Goal: Task Accomplishment & Management: Manage account settings

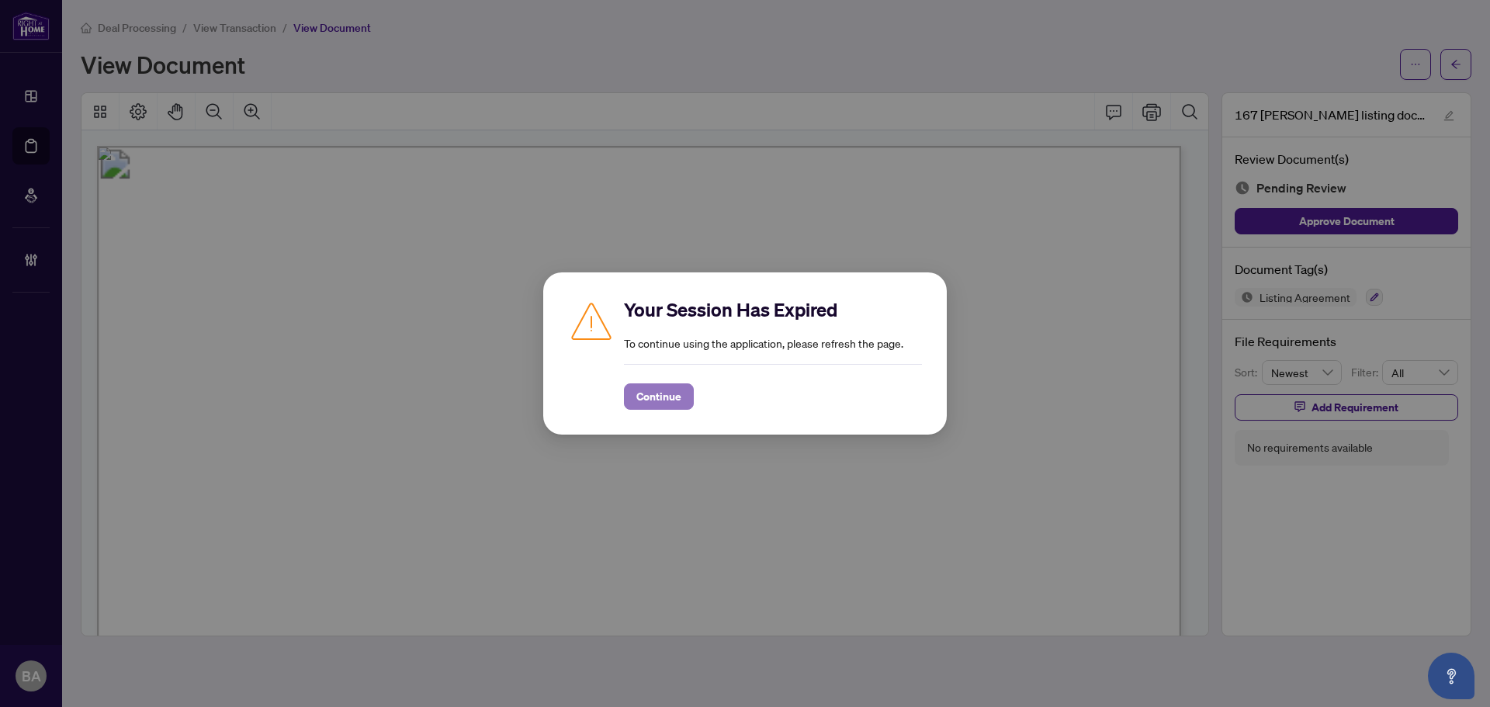
click at [652, 408] on span "Continue" at bounding box center [658, 396] width 45 height 25
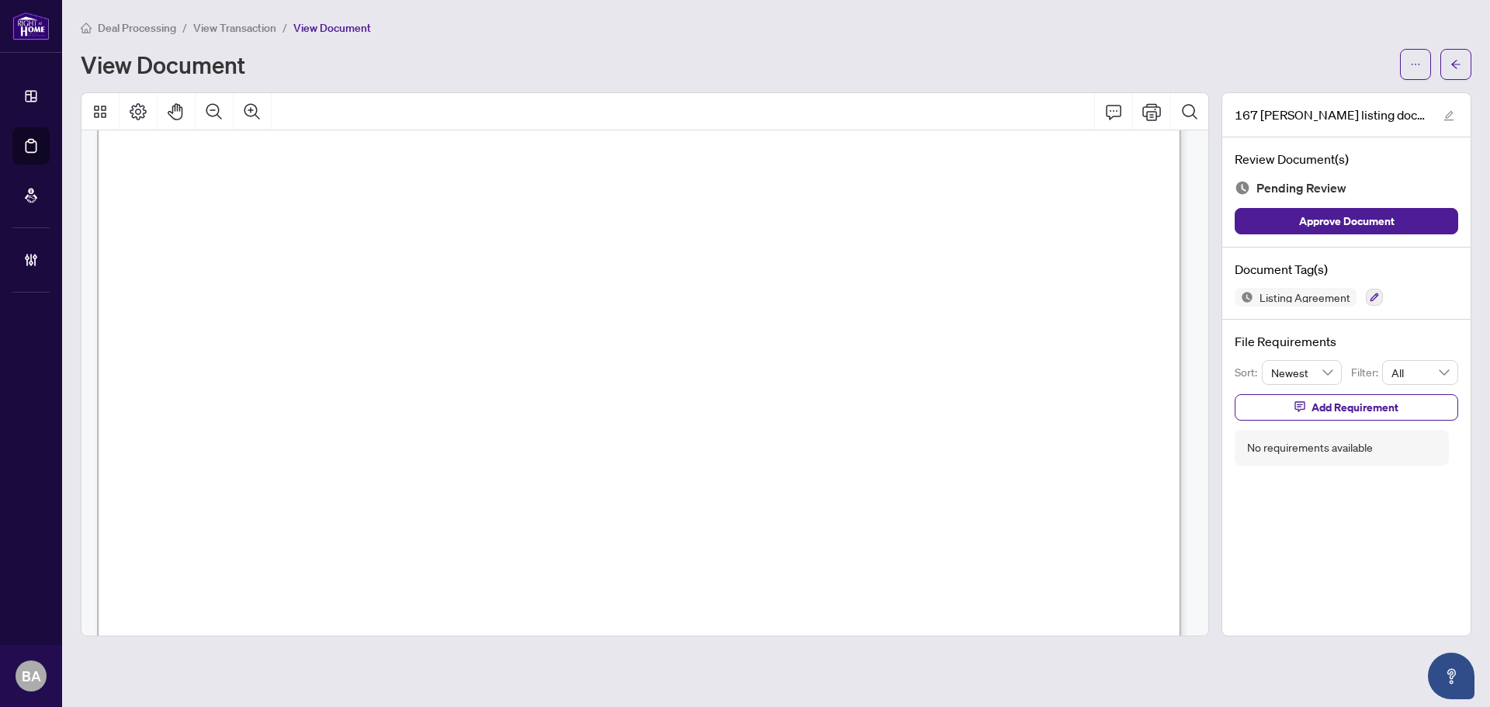
scroll to position [155, 0]
drag, startPoint x: 375, startPoint y: 273, endPoint x: 446, endPoint y: 257, distance: 73.2
drag, startPoint x: 199, startPoint y: 310, endPoint x: 830, endPoint y: 306, distance: 630.1
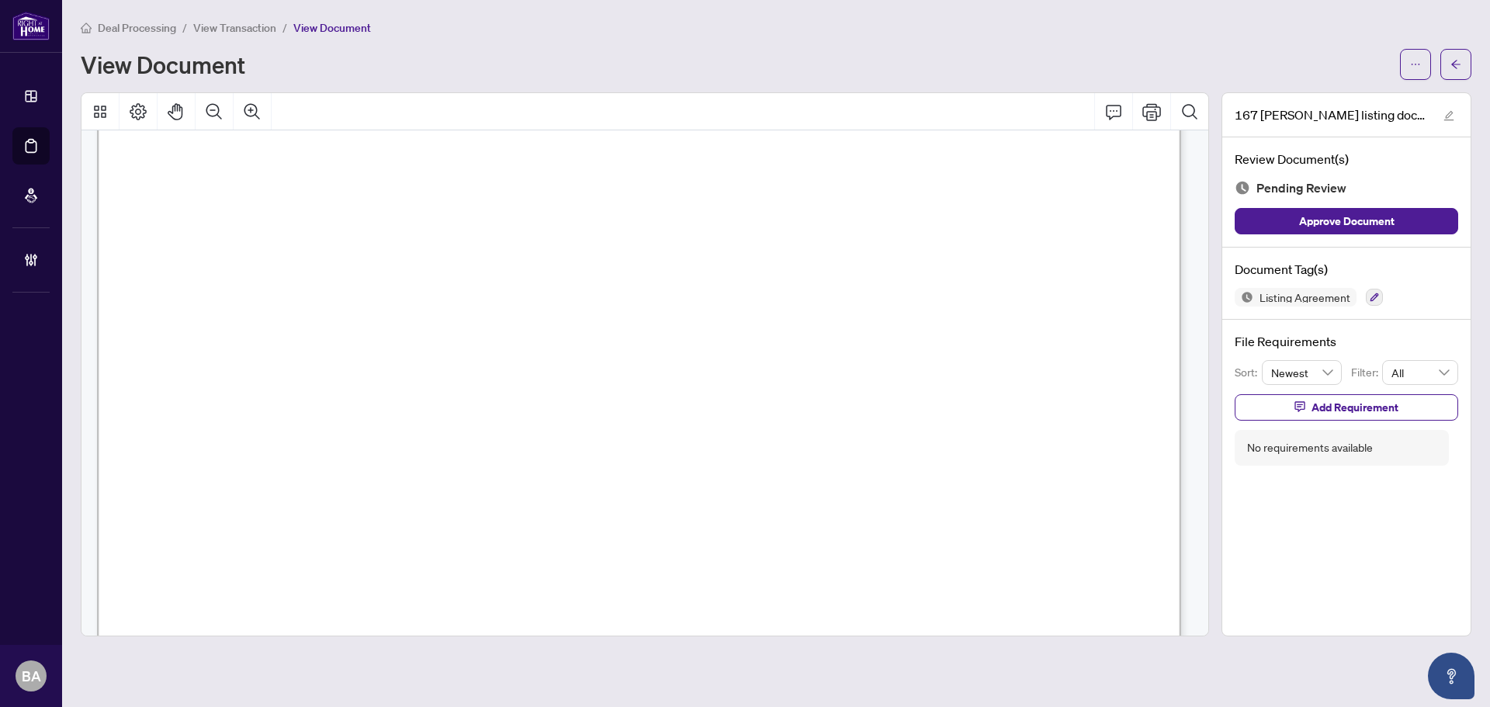
drag, startPoint x: 830, startPoint y: 306, endPoint x: 704, endPoint y: 350, distance: 133.3
drag, startPoint x: 704, startPoint y: 350, endPoint x: 819, endPoint y: 319, distance: 119.7
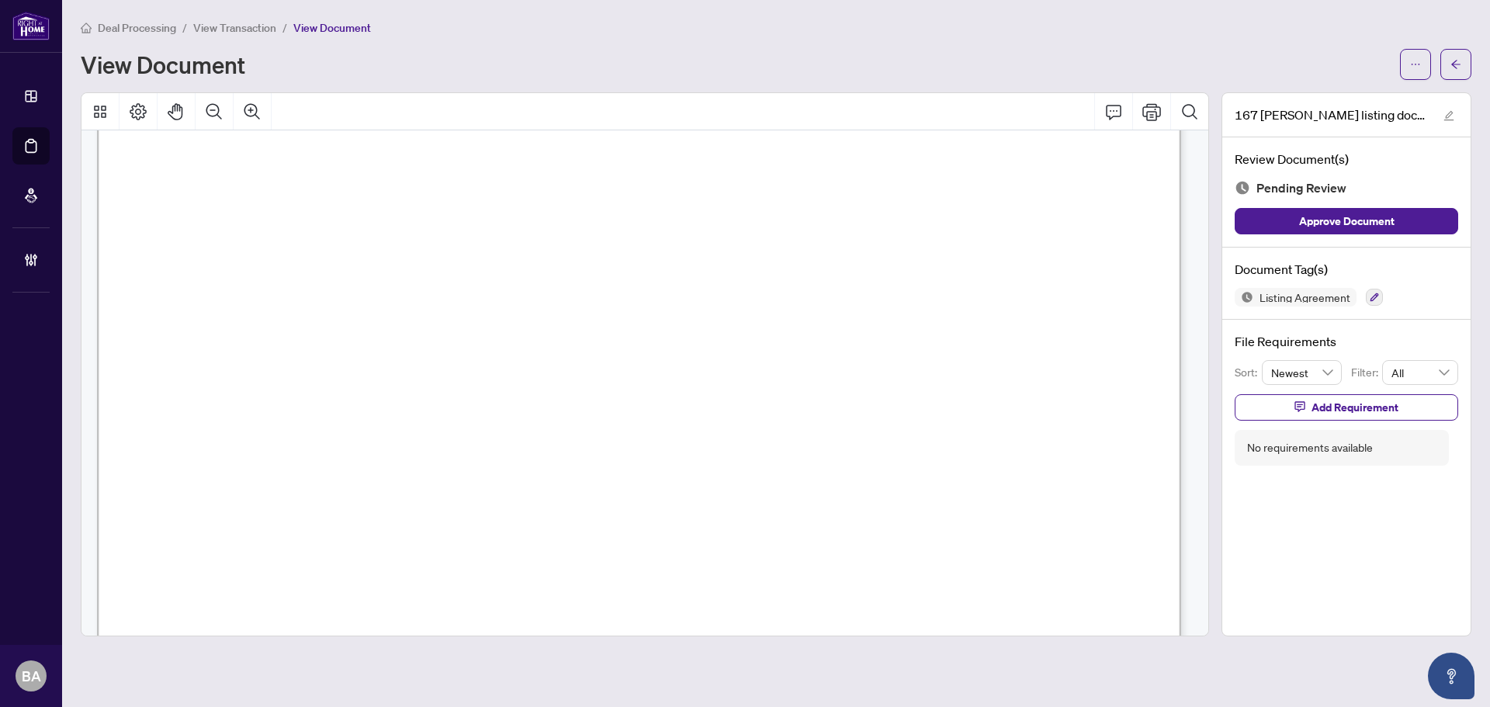
drag, startPoint x: 341, startPoint y: 325, endPoint x: 586, endPoint y: 324, distance: 244.4
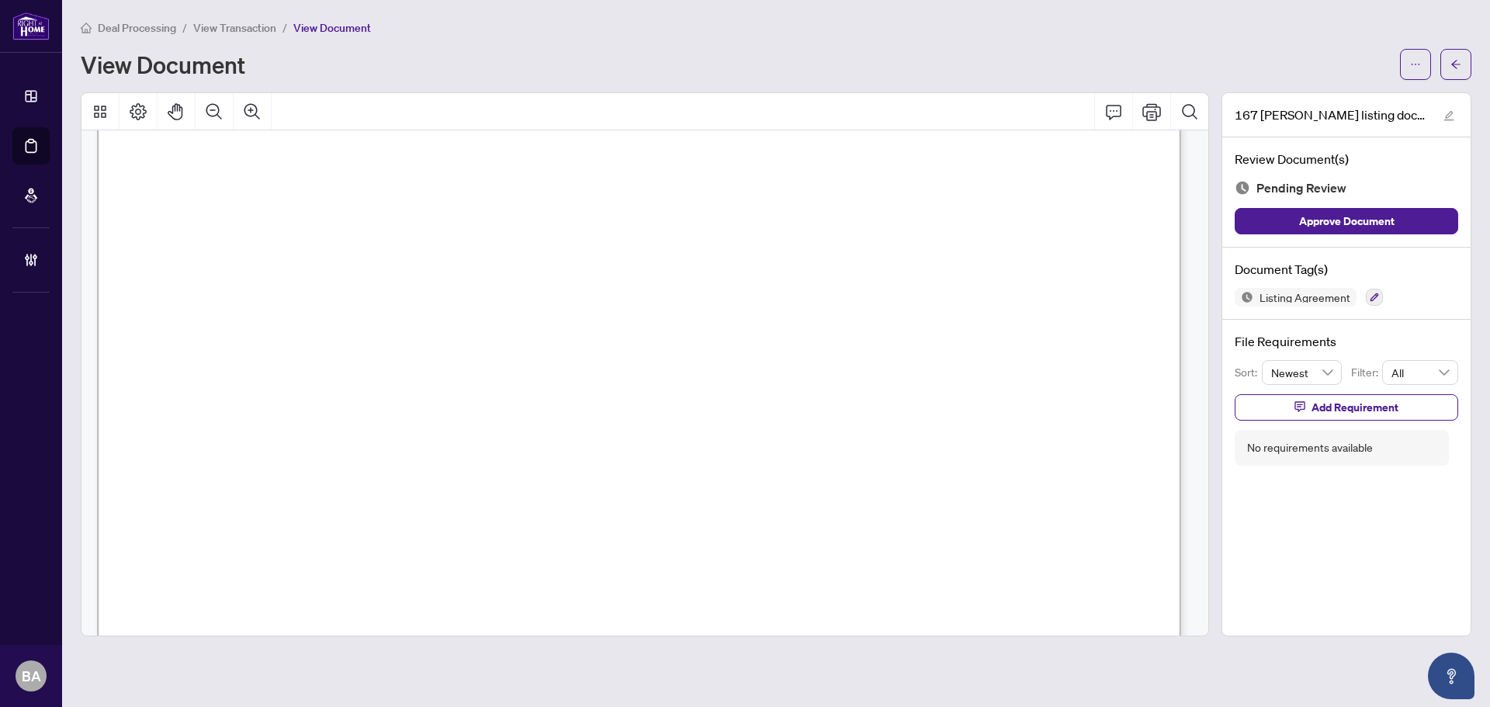
drag, startPoint x: 837, startPoint y: 300, endPoint x: 991, endPoint y: 291, distance: 153.9
drag, startPoint x: 785, startPoint y: 296, endPoint x: 431, endPoint y: 296, distance: 353.9
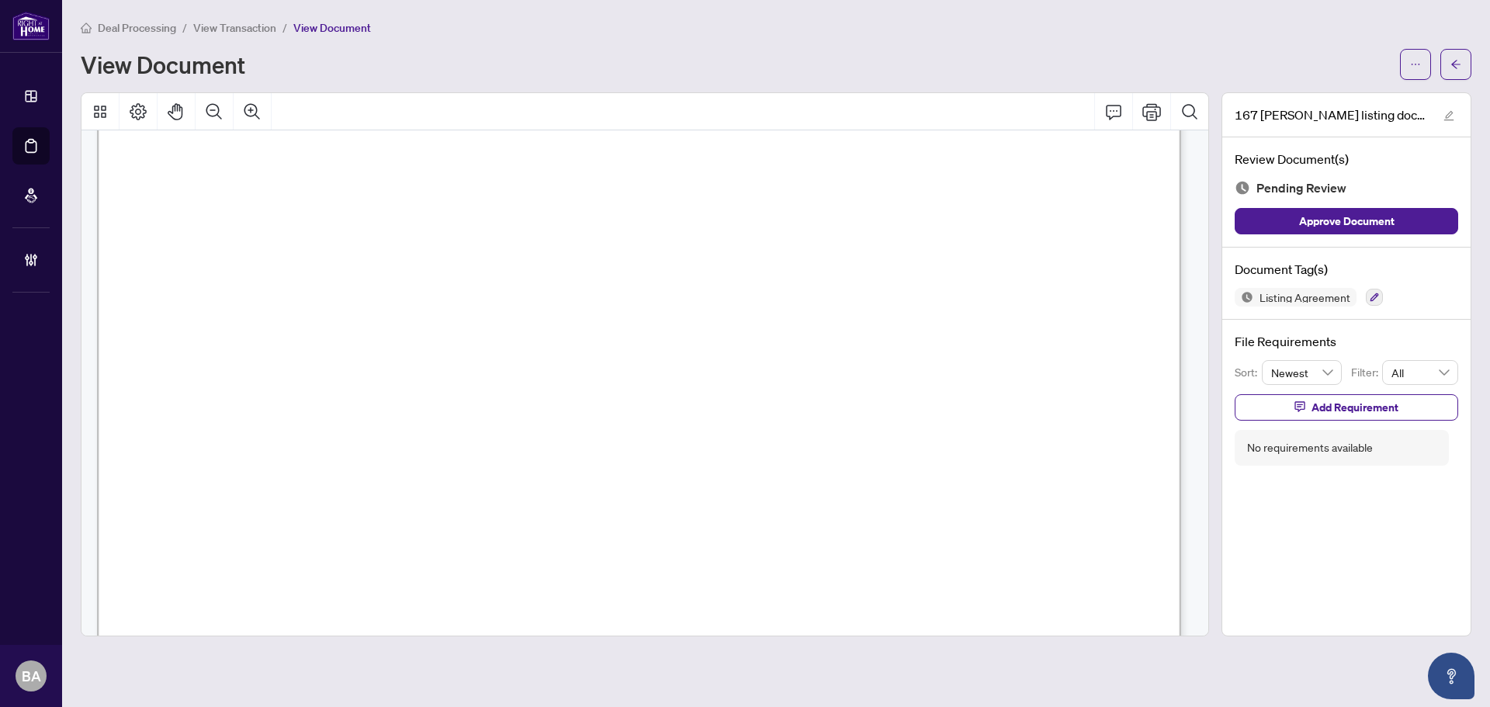
drag, startPoint x: 920, startPoint y: 382, endPoint x: 941, endPoint y: 376, distance: 21.9
drag, startPoint x: 979, startPoint y: 365, endPoint x: 1045, endPoint y: 385, distance: 69.7
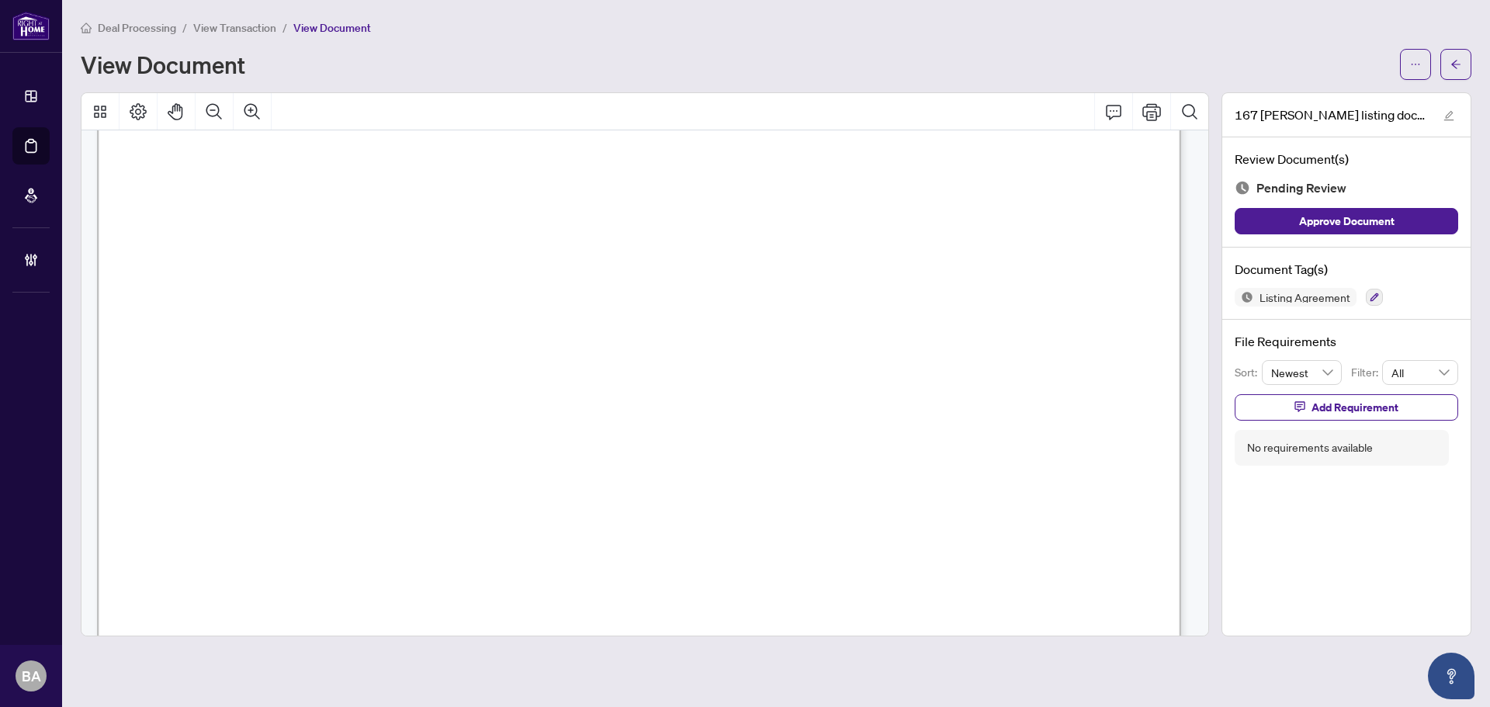
drag, startPoint x: 726, startPoint y: 327, endPoint x: 663, endPoint y: 349, distance: 65.8
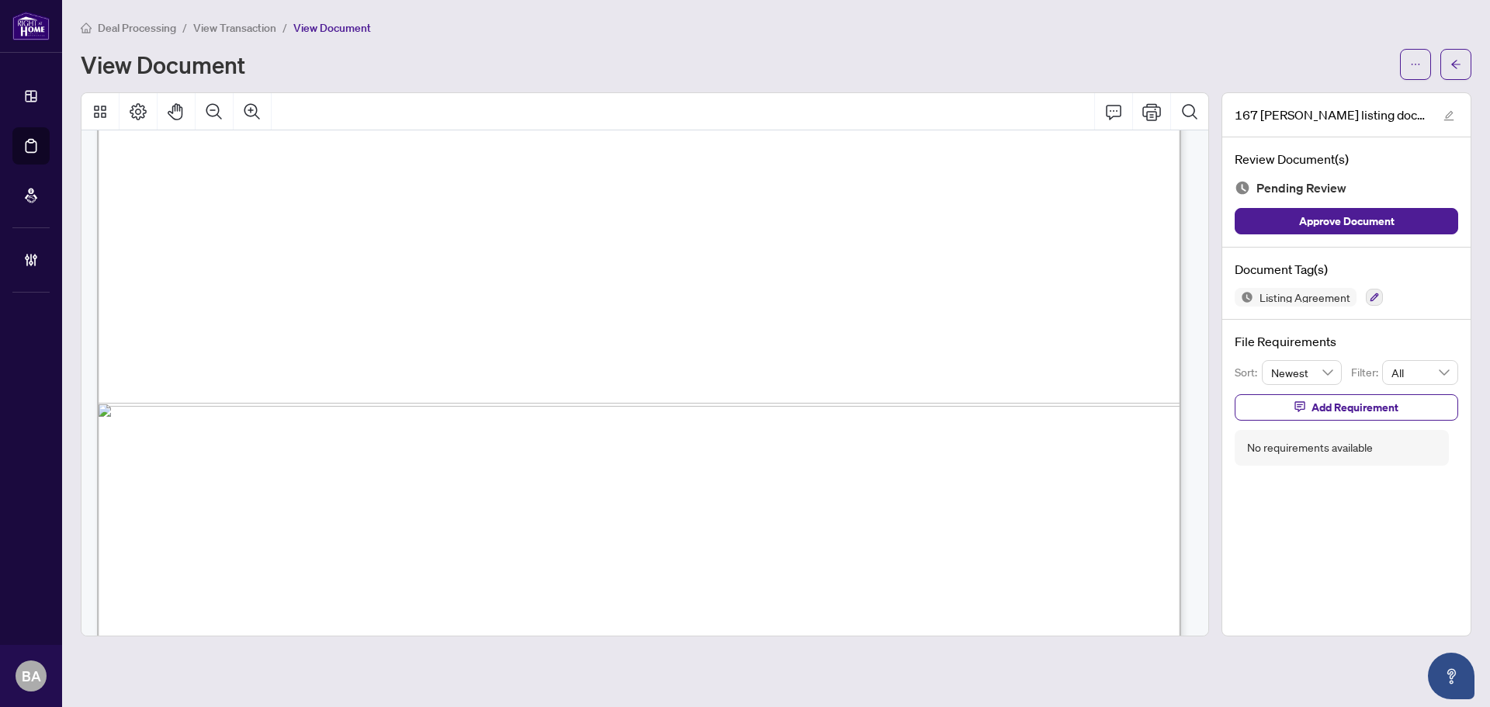
drag, startPoint x: 537, startPoint y: 248, endPoint x: 645, endPoint y: 244, distance: 108.0
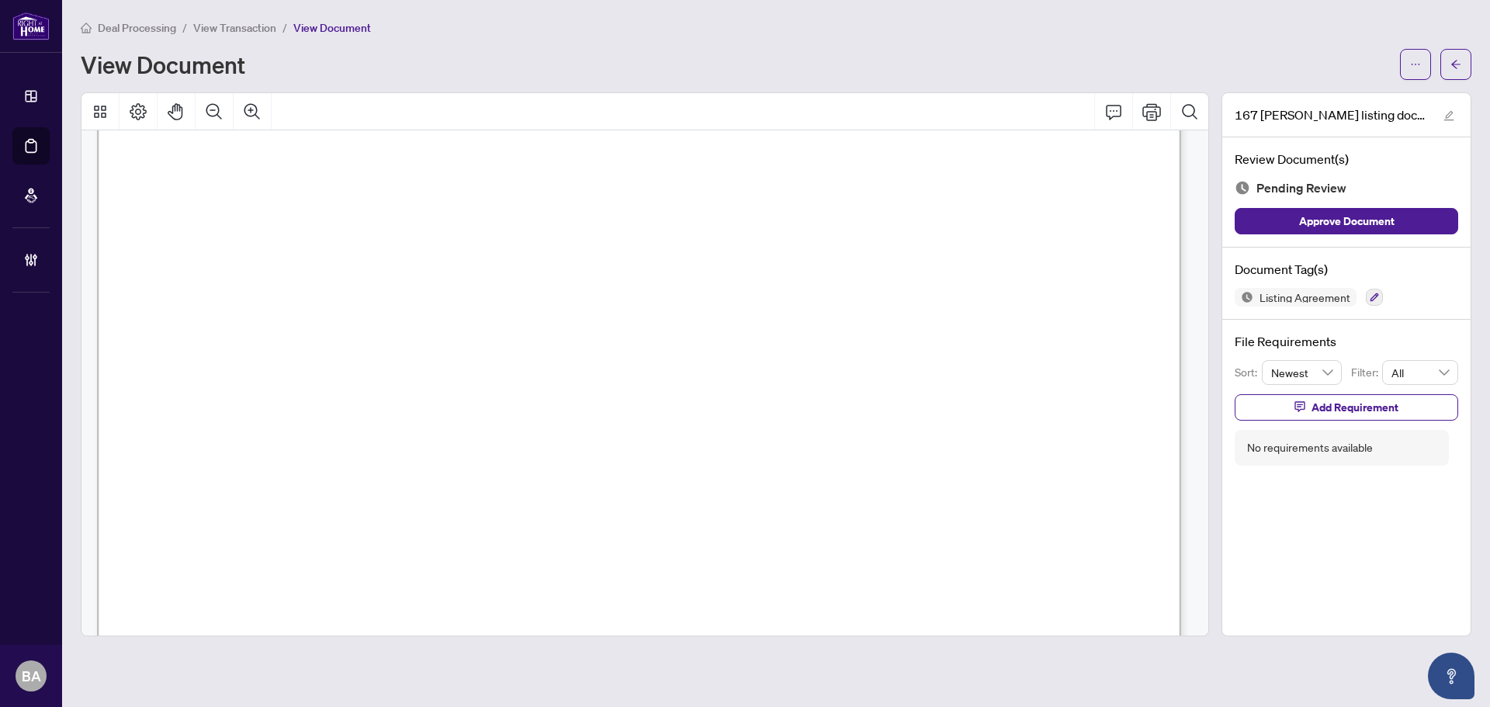
drag, startPoint x: 900, startPoint y: 239, endPoint x: 927, endPoint y: 238, distance: 26.4
drag, startPoint x: 246, startPoint y: 360, endPoint x: 317, endPoint y: 432, distance: 101.5
drag, startPoint x: 317, startPoint y: 432, endPoint x: 736, endPoint y: 374, distance: 423.1
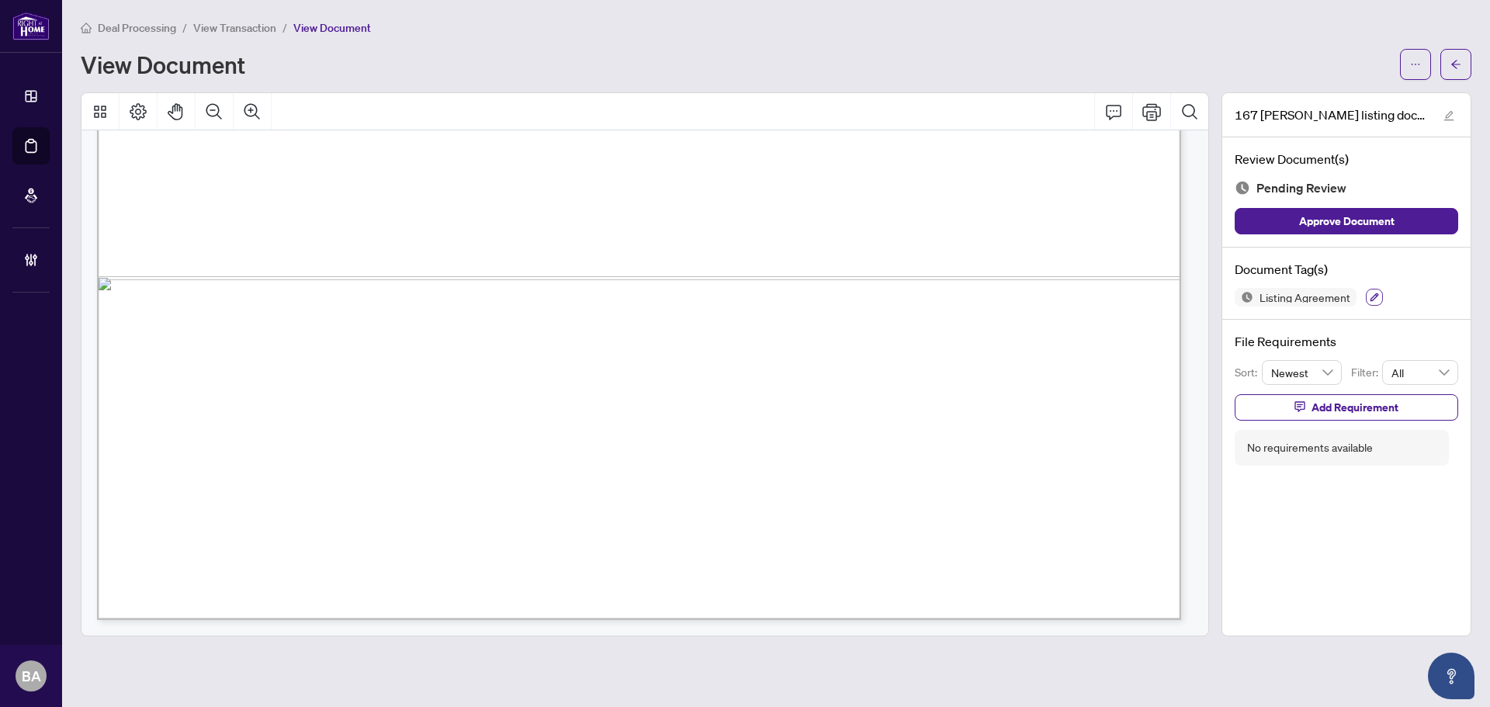
click at [1370, 293] on icon "button" at bounding box center [1374, 297] width 9 height 9
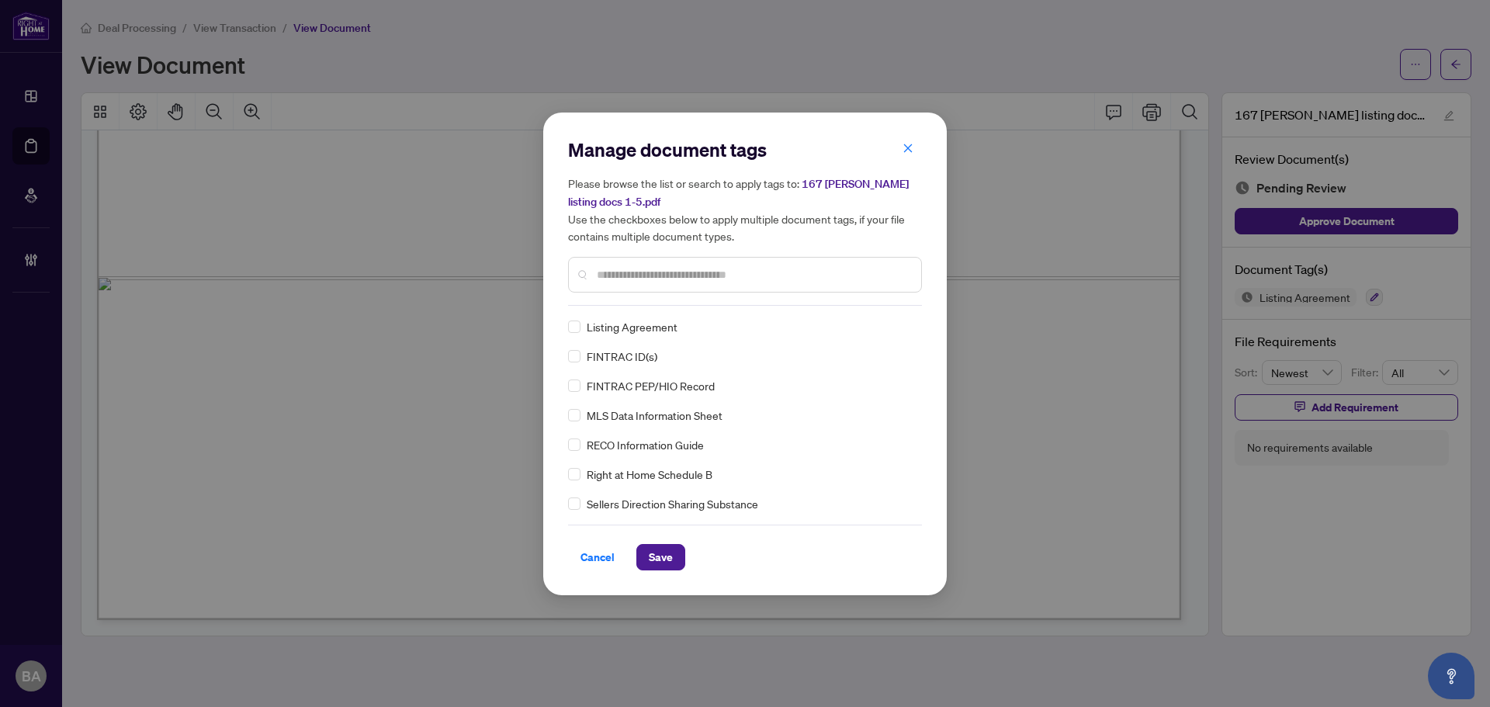
click at [596, 275] on div at bounding box center [745, 275] width 354 height 36
click at [819, 261] on div at bounding box center [745, 275] width 354 height 36
click at [818, 272] on input "text" at bounding box center [753, 274] width 312 height 17
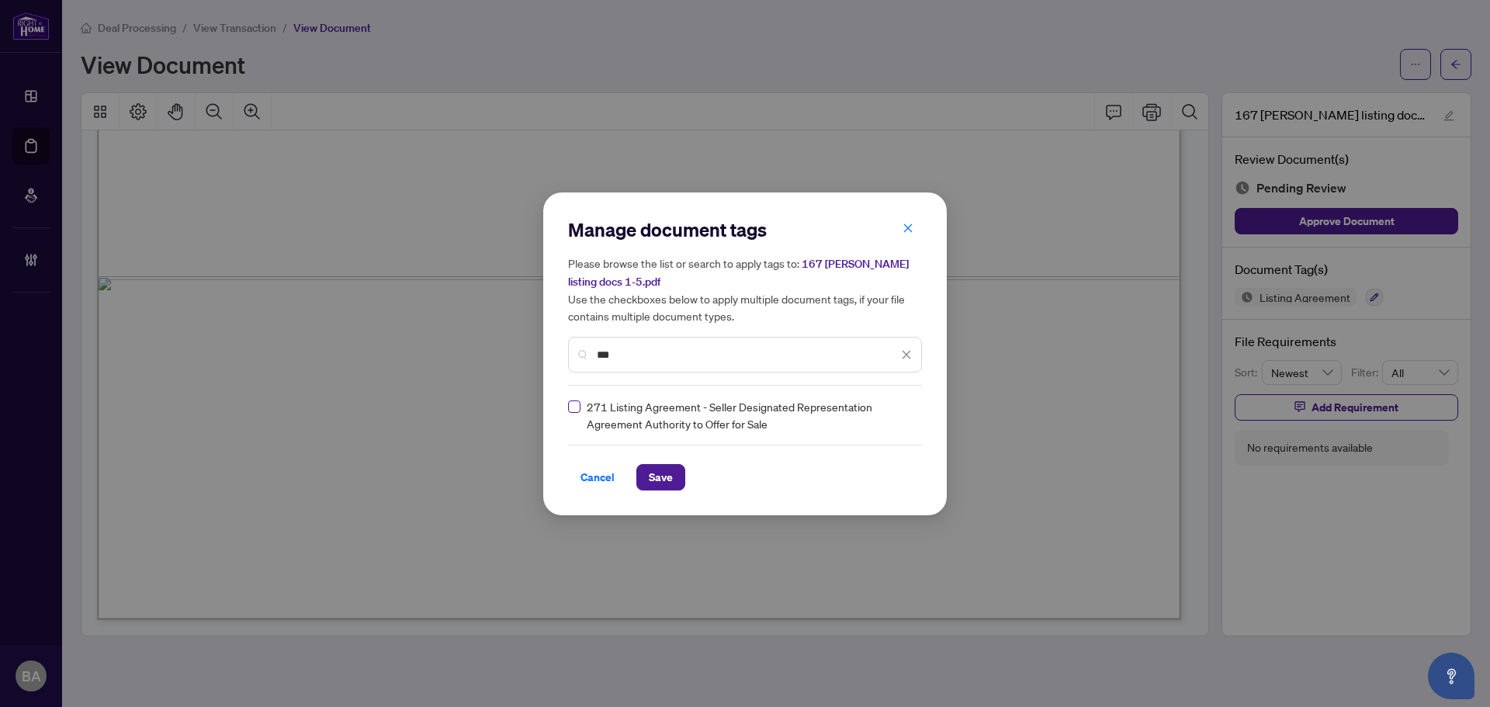
type input "***"
click at [884, 415] on img at bounding box center [890, 415] width 16 height 16
click at [844, 490] on div "Approved" at bounding box center [850, 490] width 99 height 17
click at [665, 479] on span "Save" at bounding box center [661, 477] width 24 height 25
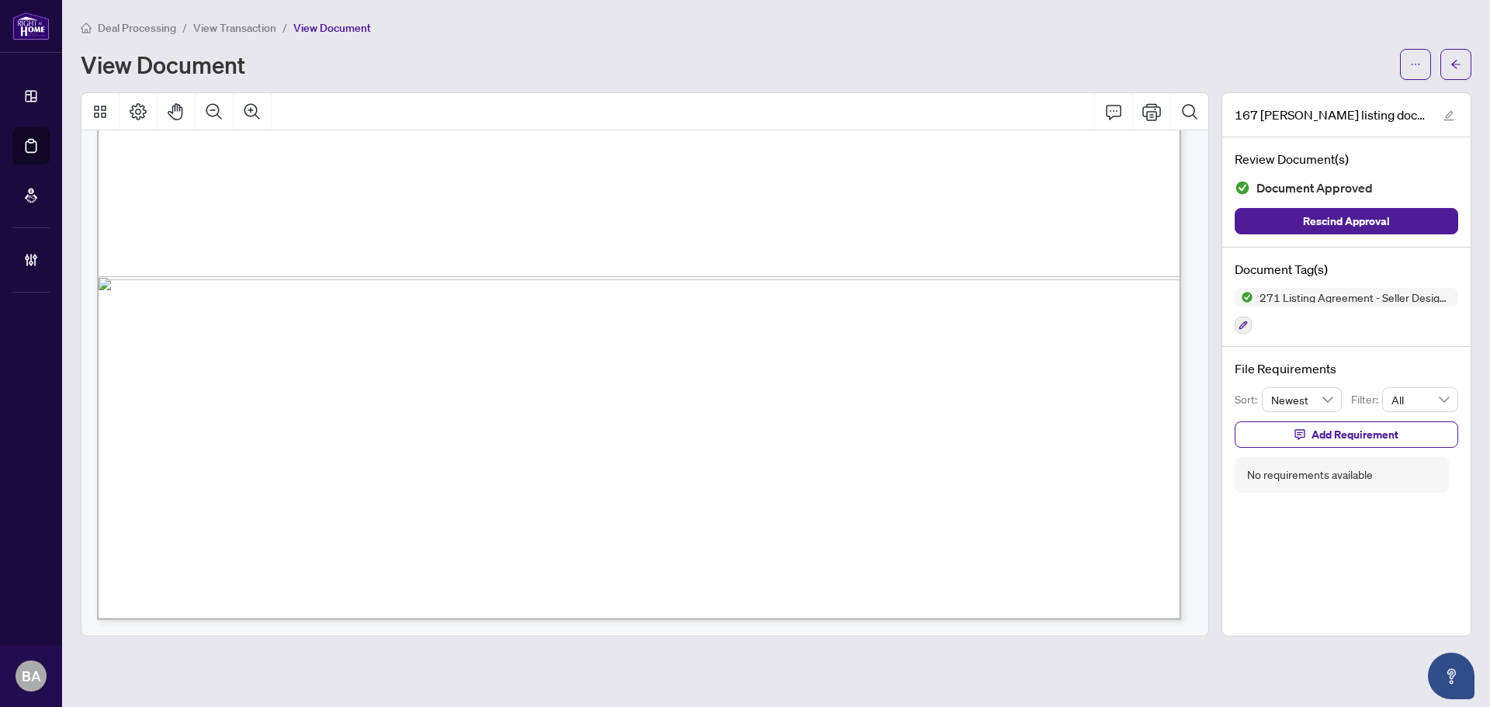
click at [241, 28] on span "View Transaction" at bounding box center [234, 28] width 83 height 14
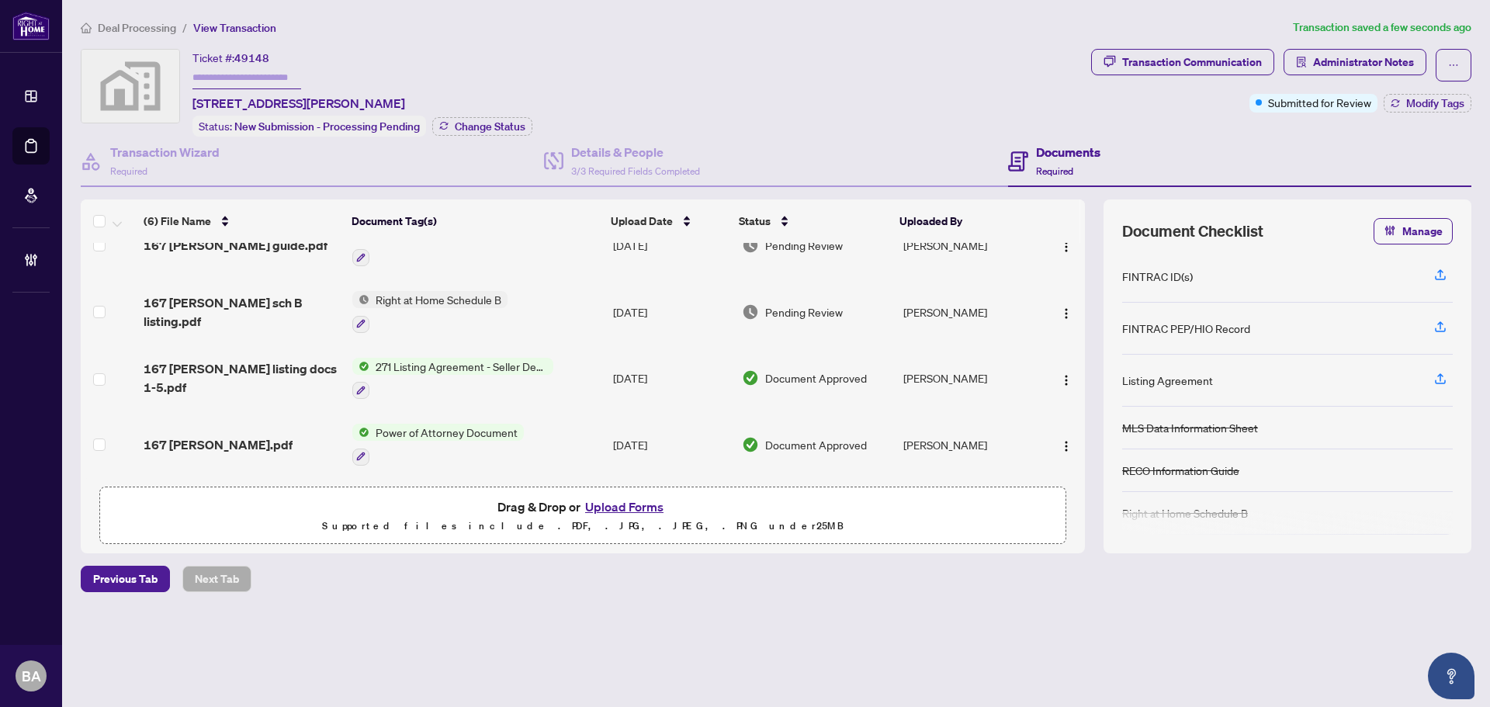
scroll to position [89, 0]
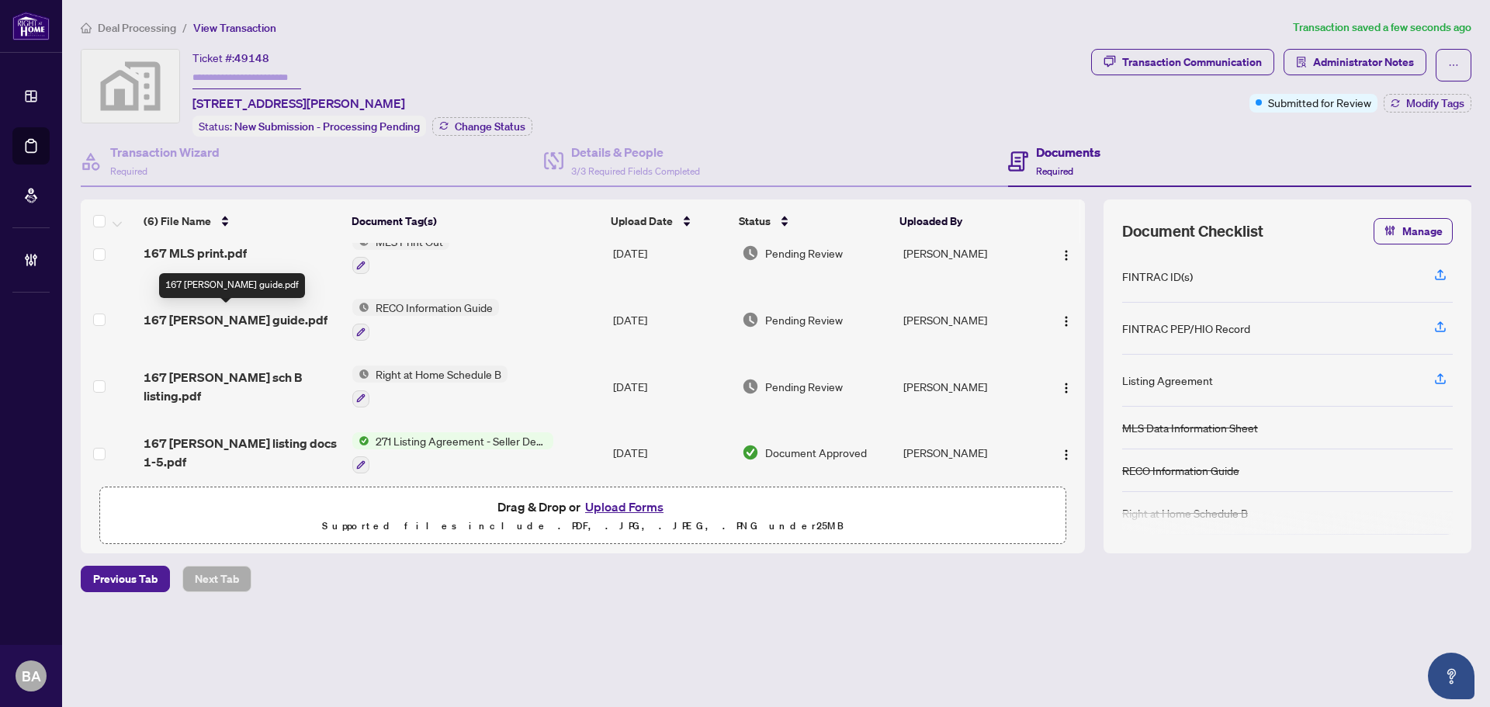
click at [238, 314] on span "167 Margaret Reco guide.pdf" at bounding box center [236, 319] width 184 height 19
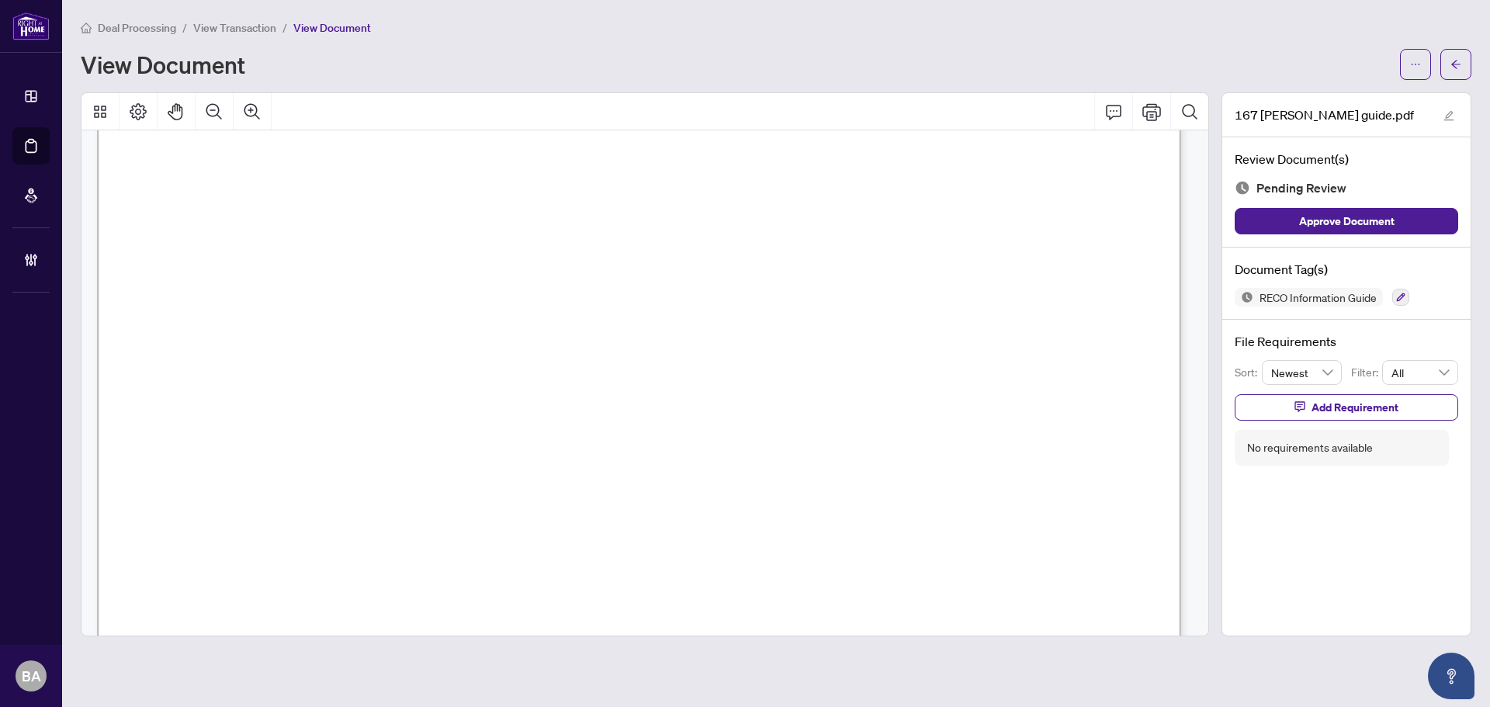
scroll to position [18864, 0]
drag, startPoint x: 570, startPoint y: 560, endPoint x: 712, endPoint y: 456, distance: 176.6
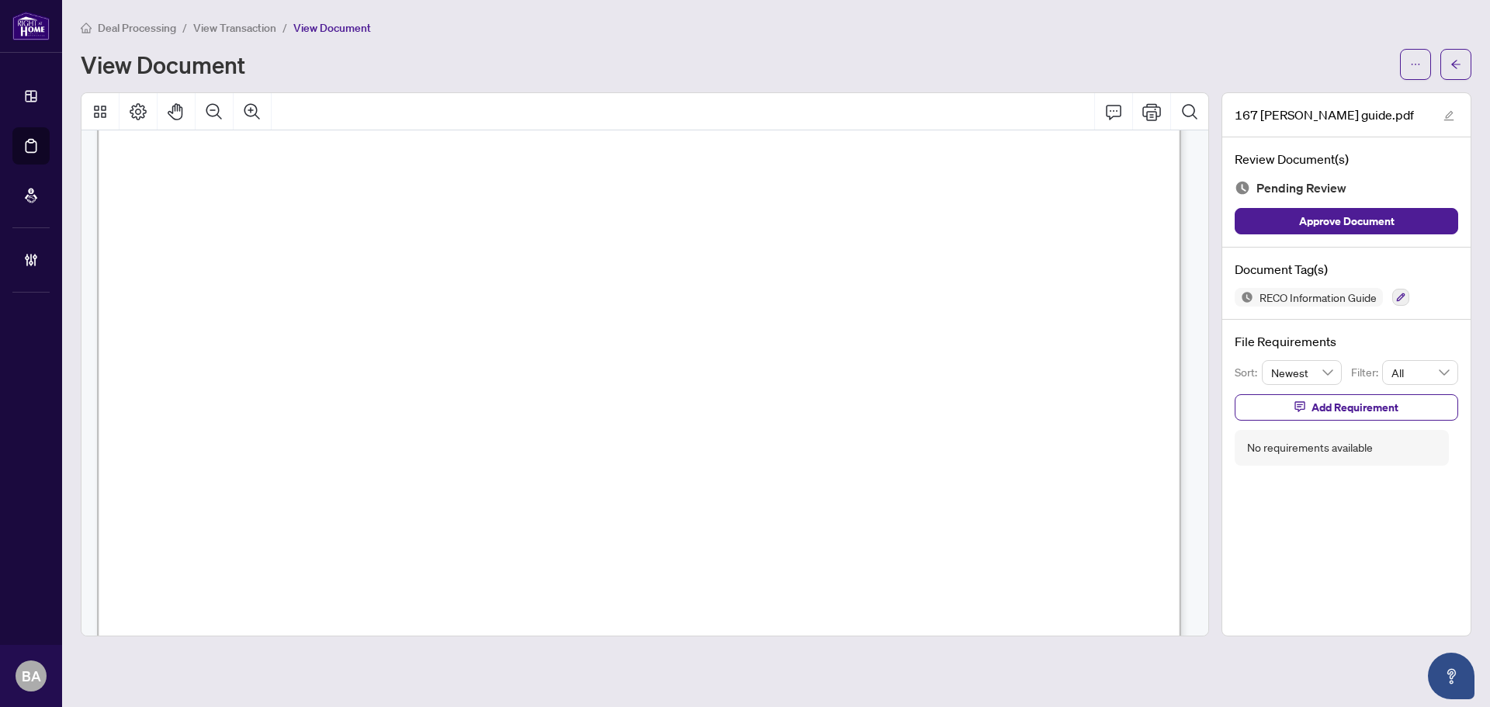
scroll to position [19174, 0]
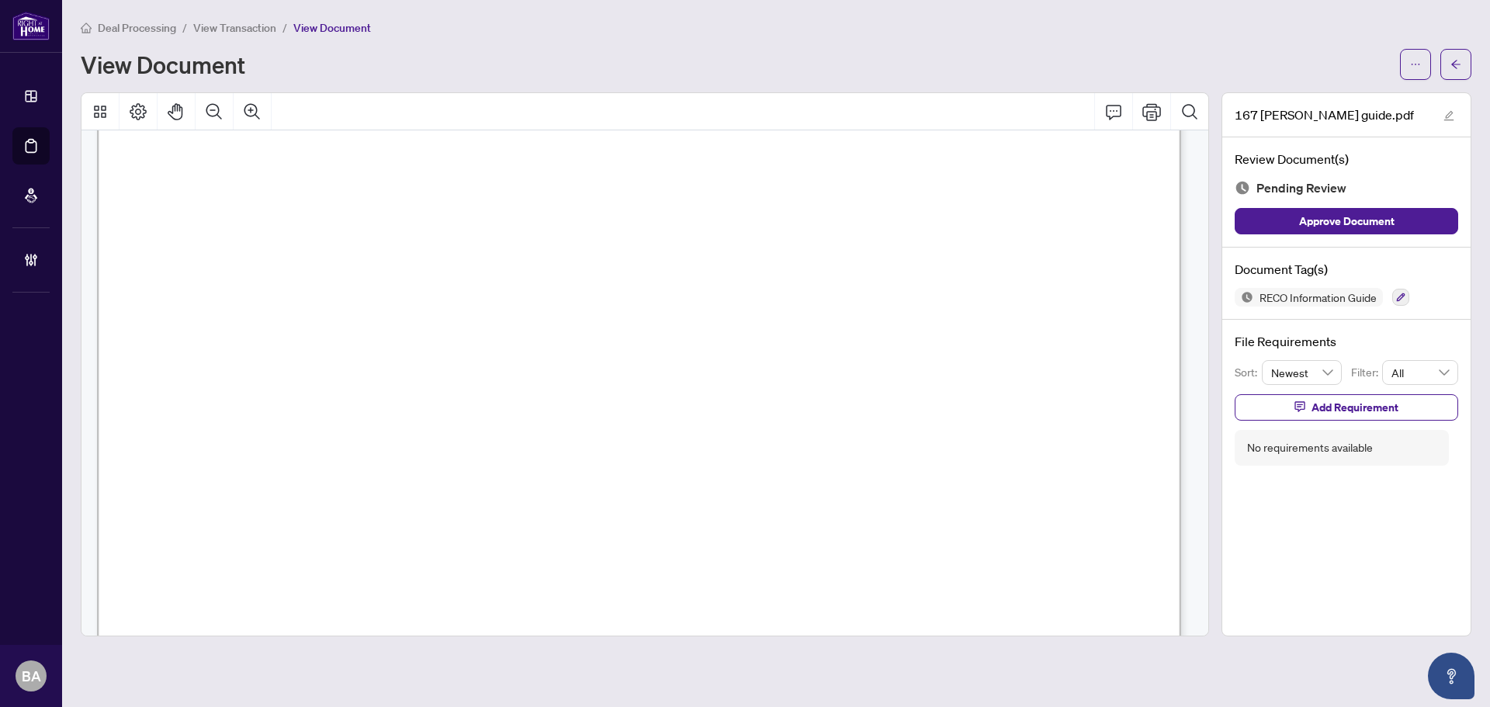
drag, startPoint x: 892, startPoint y: 317, endPoint x: 973, endPoint y: 401, distance: 116.9
click at [1397, 296] on icon "button" at bounding box center [1400, 297] width 9 height 9
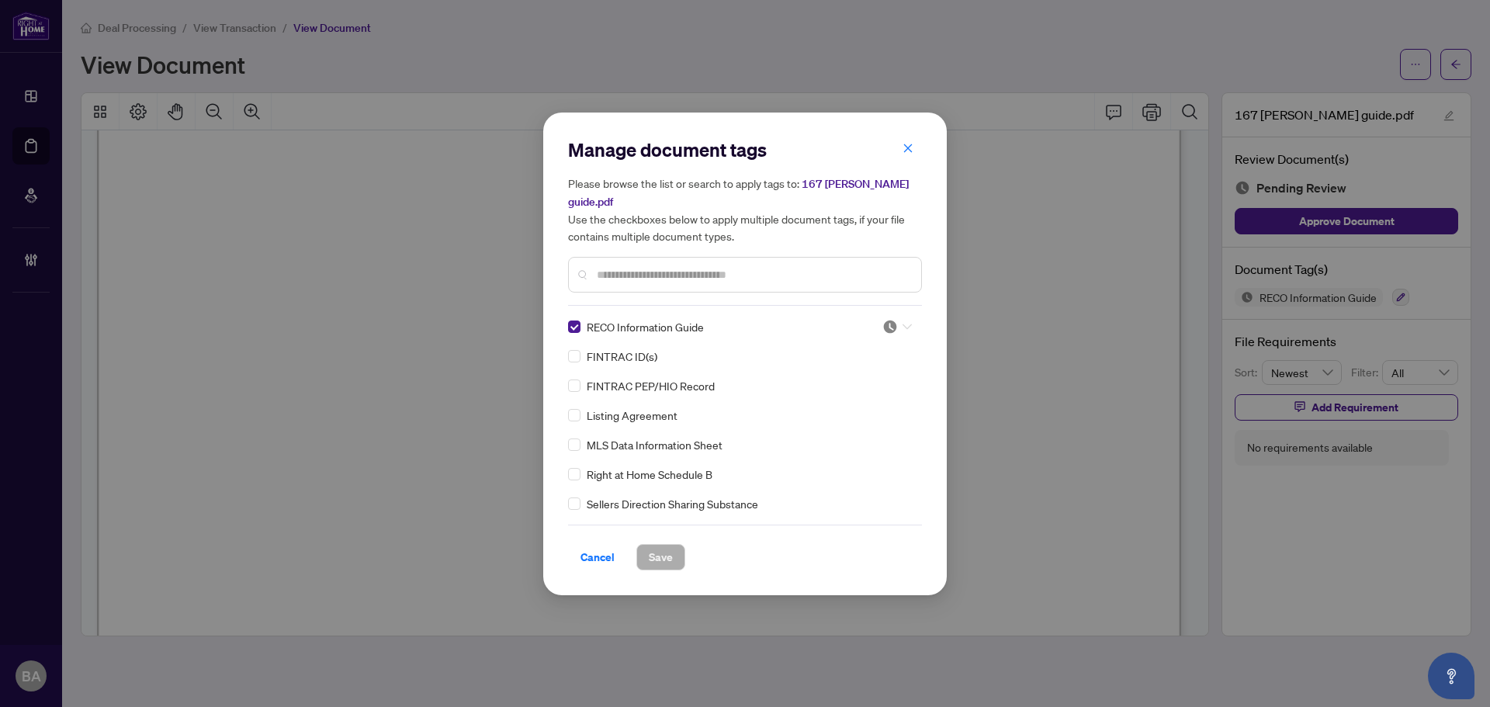
click at [899, 321] on div at bounding box center [896, 327] width 29 height 16
click at [869, 403] on div "Approved" at bounding box center [845, 401] width 99 height 17
click at [894, 319] on div at bounding box center [896, 327] width 29 height 16
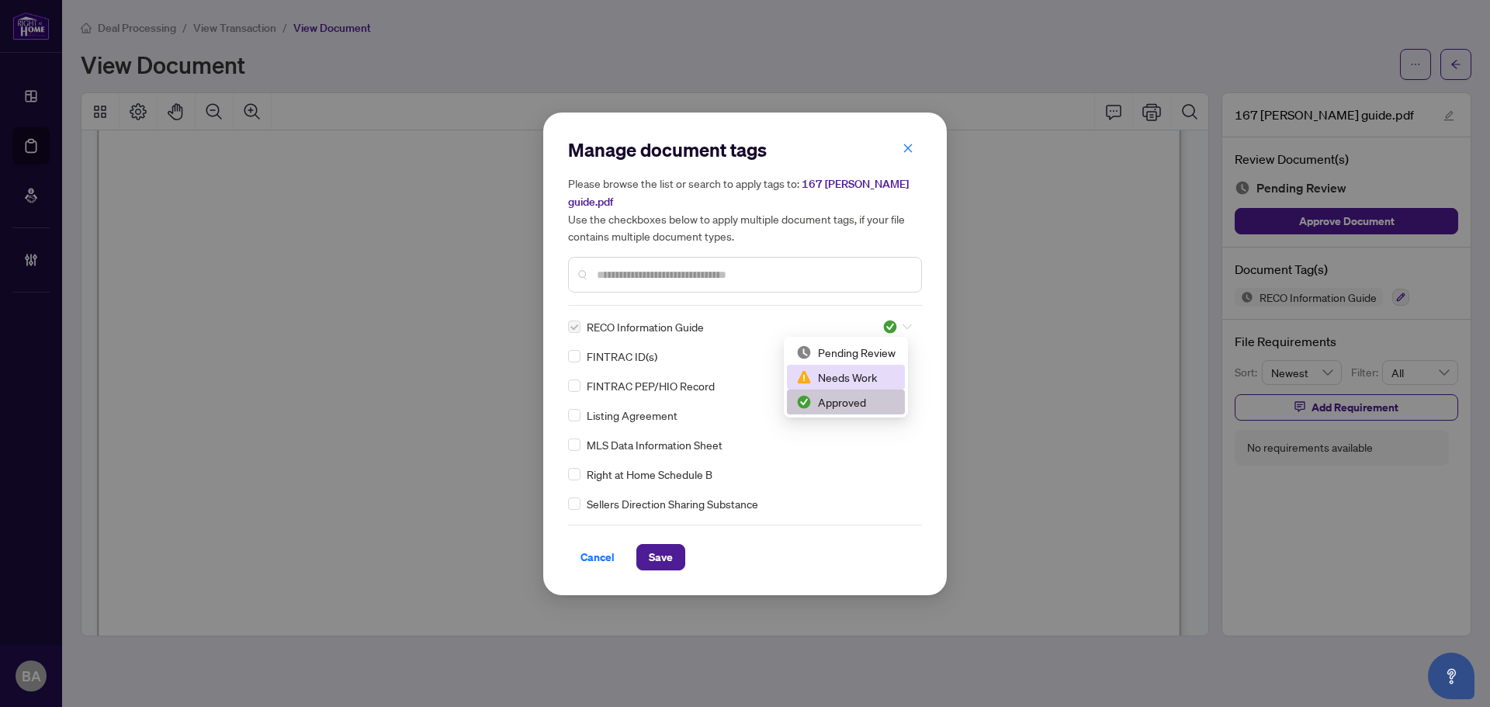
click at [852, 376] on div "Needs Work" at bounding box center [845, 377] width 99 height 17
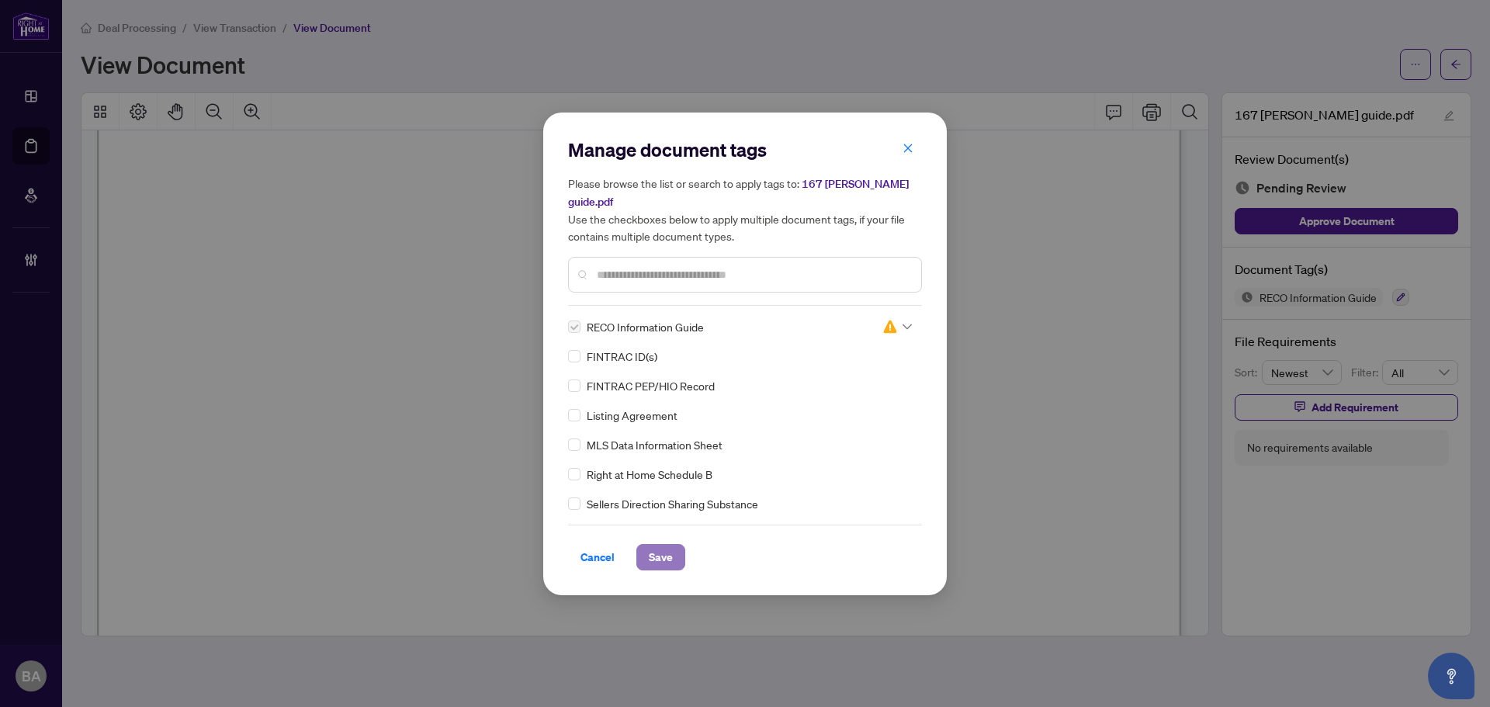
click at [650, 566] on span "Save" at bounding box center [661, 557] width 24 height 25
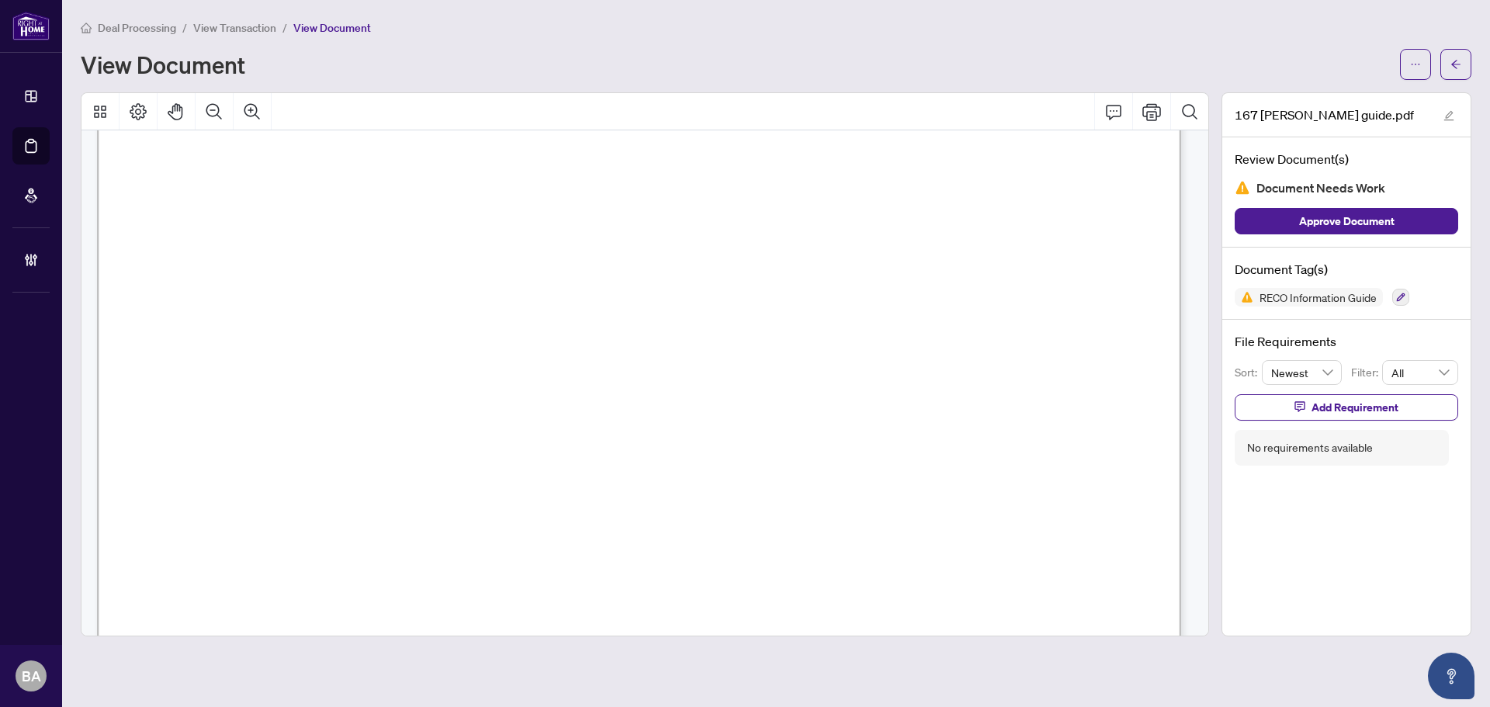
drag, startPoint x: 1396, startPoint y: 293, endPoint x: 1386, endPoint y: 283, distance: 13.7
click at [1397, 293] on icon "button" at bounding box center [1400, 297] width 9 height 9
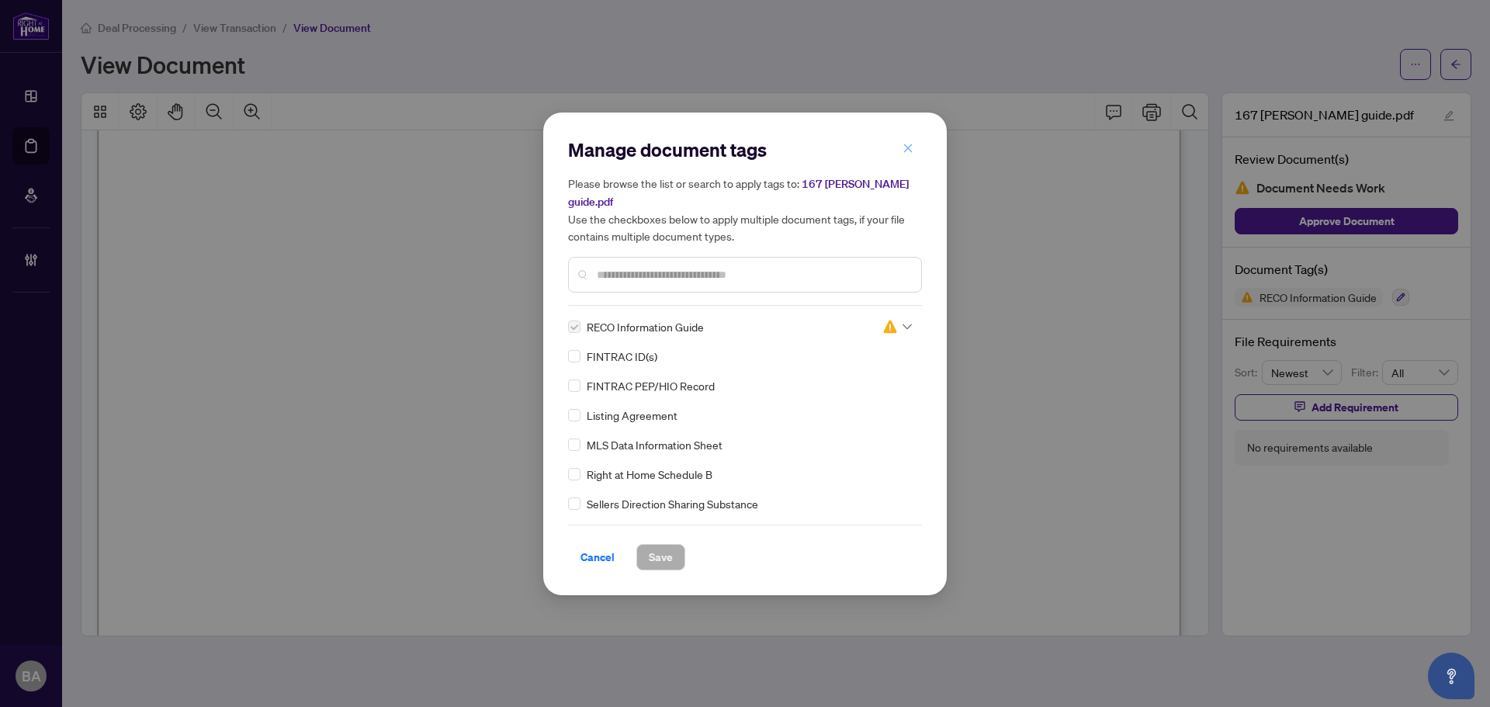
click at [916, 145] on button "button" at bounding box center [907, 149] width 31 height 26
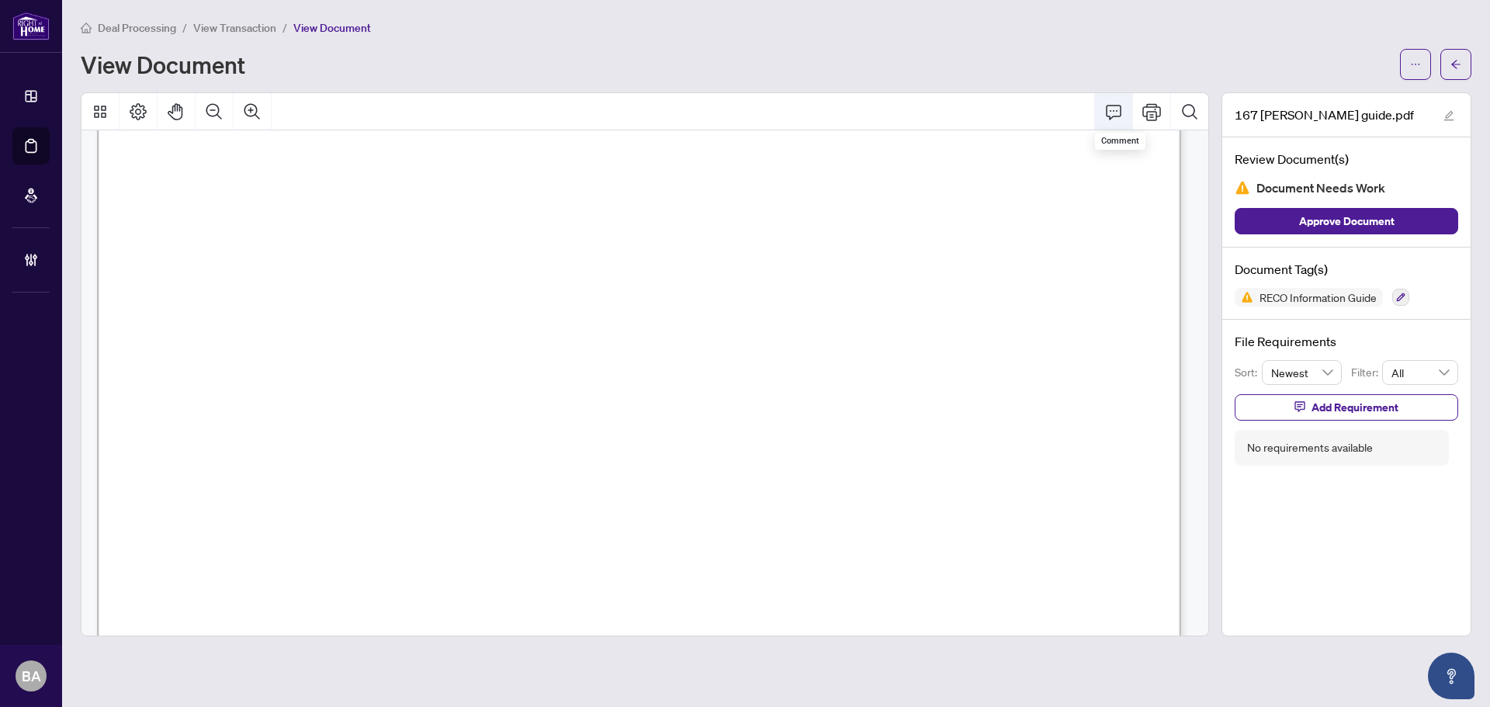
click at [1112, 108] on icon "Comment" at bounding box center [1113, 111] width 19 height 19
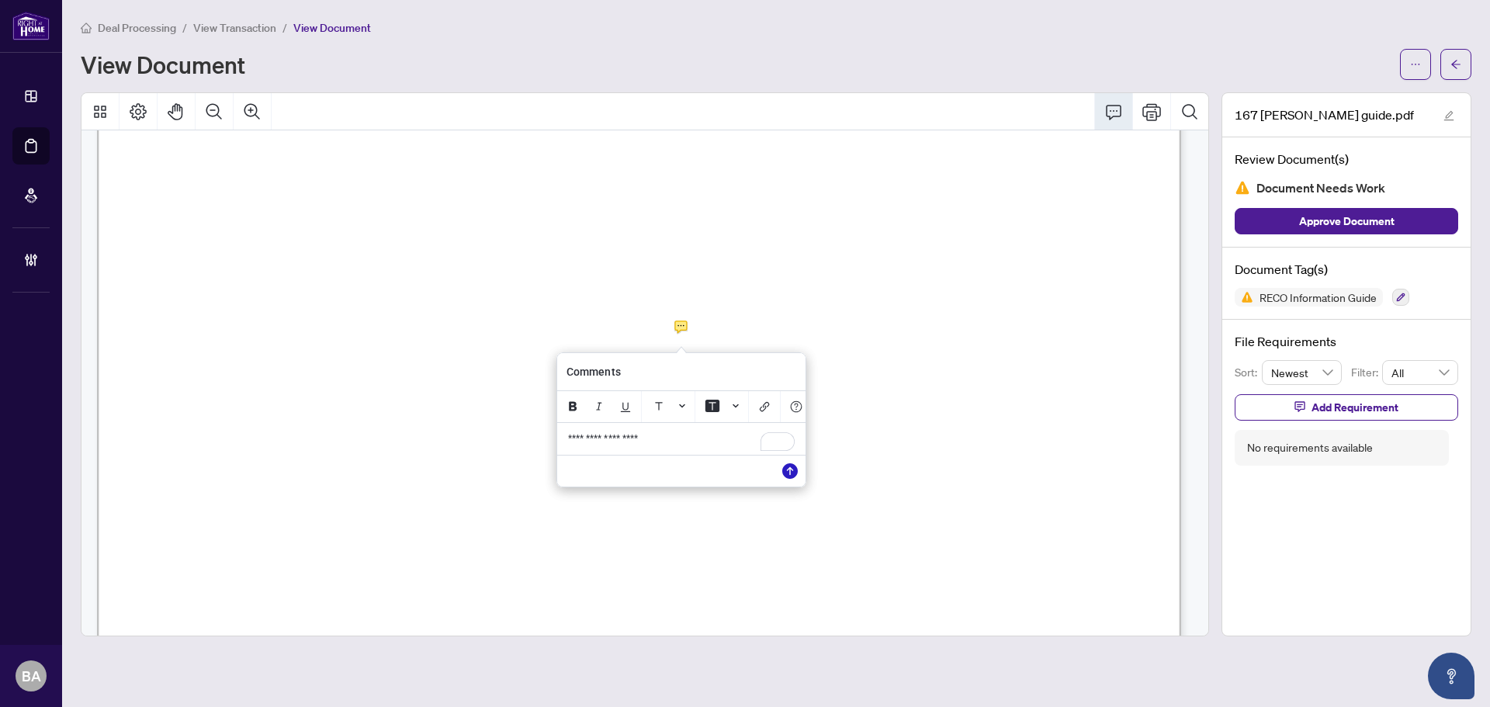
click at [792, 476] on icon "Save" at bounding box center [790, 471] width 16 height 16
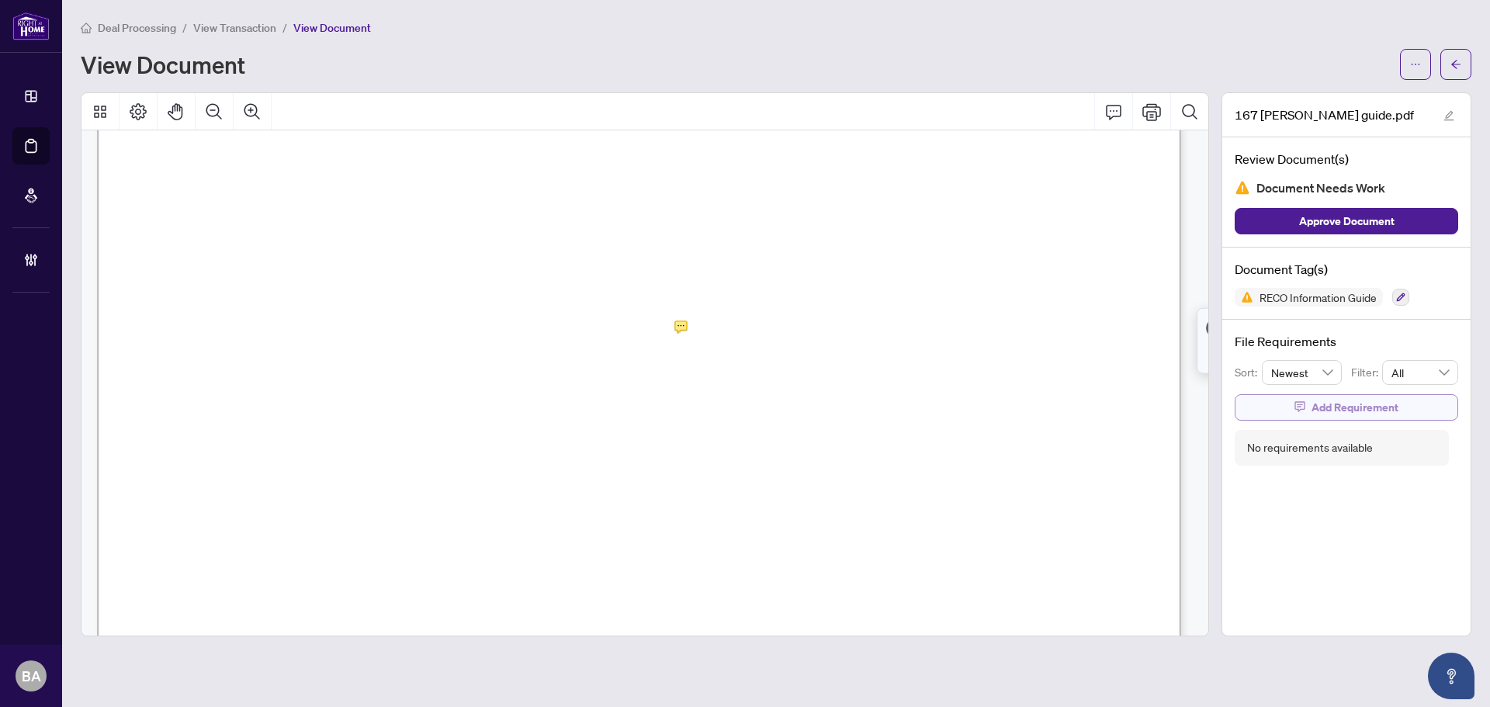
click at [1333, 410] on span "Add Requirement" at bounding box center [1354, 407] width 87 height 25
click at [1310, 415] on textarea at bounding box center [1363, 421] width 166 height 29
type textarea "*"
type textarea "**"
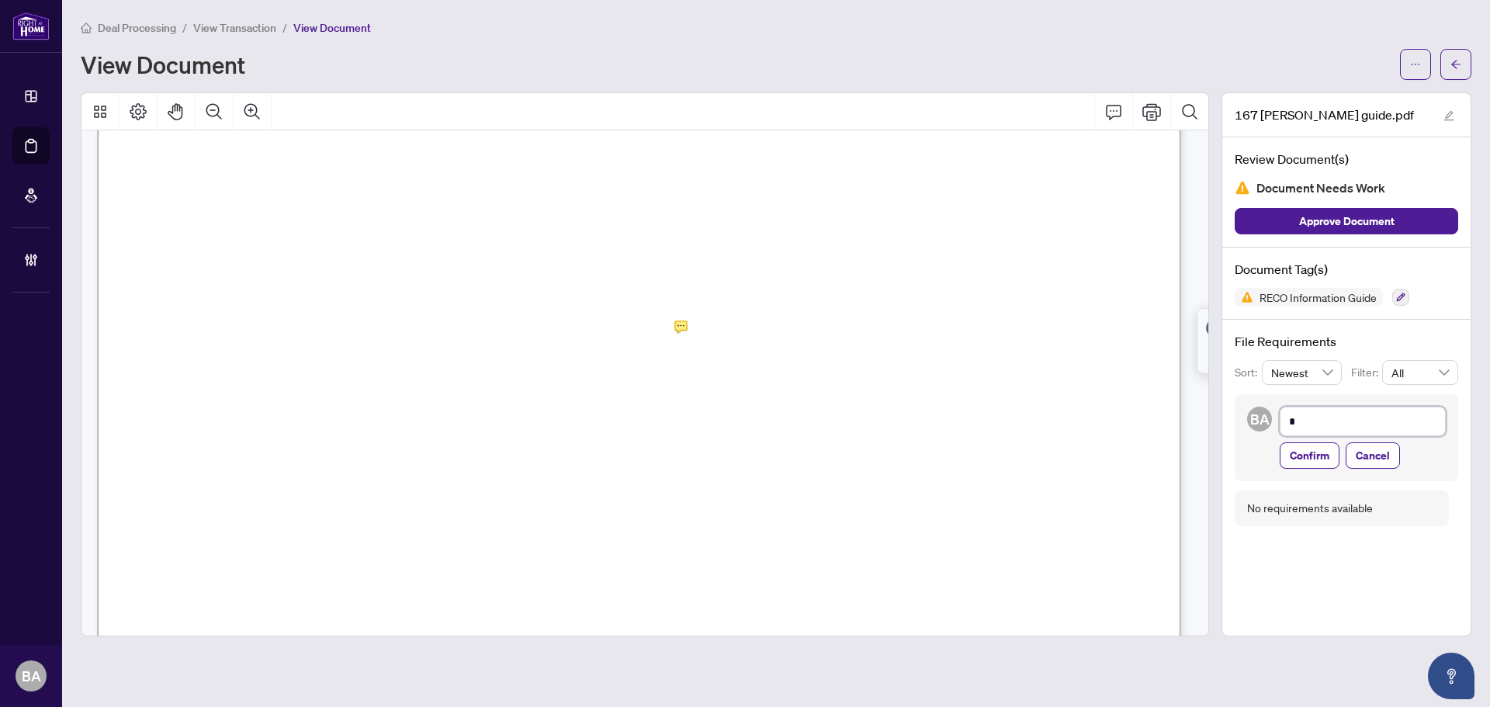
type textarea "**"
type textarea "****"
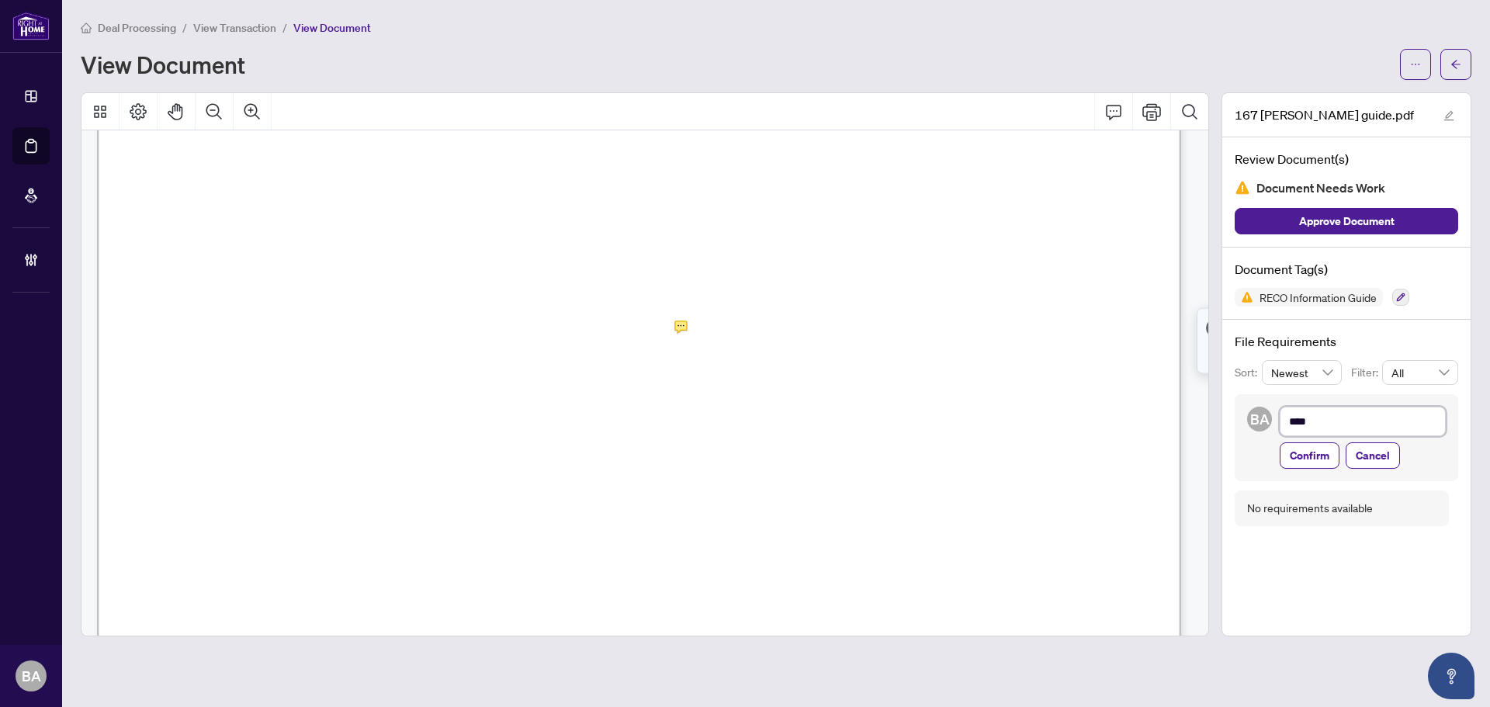
type textarea "*****"
type textarea "******"
type textarea "*****"
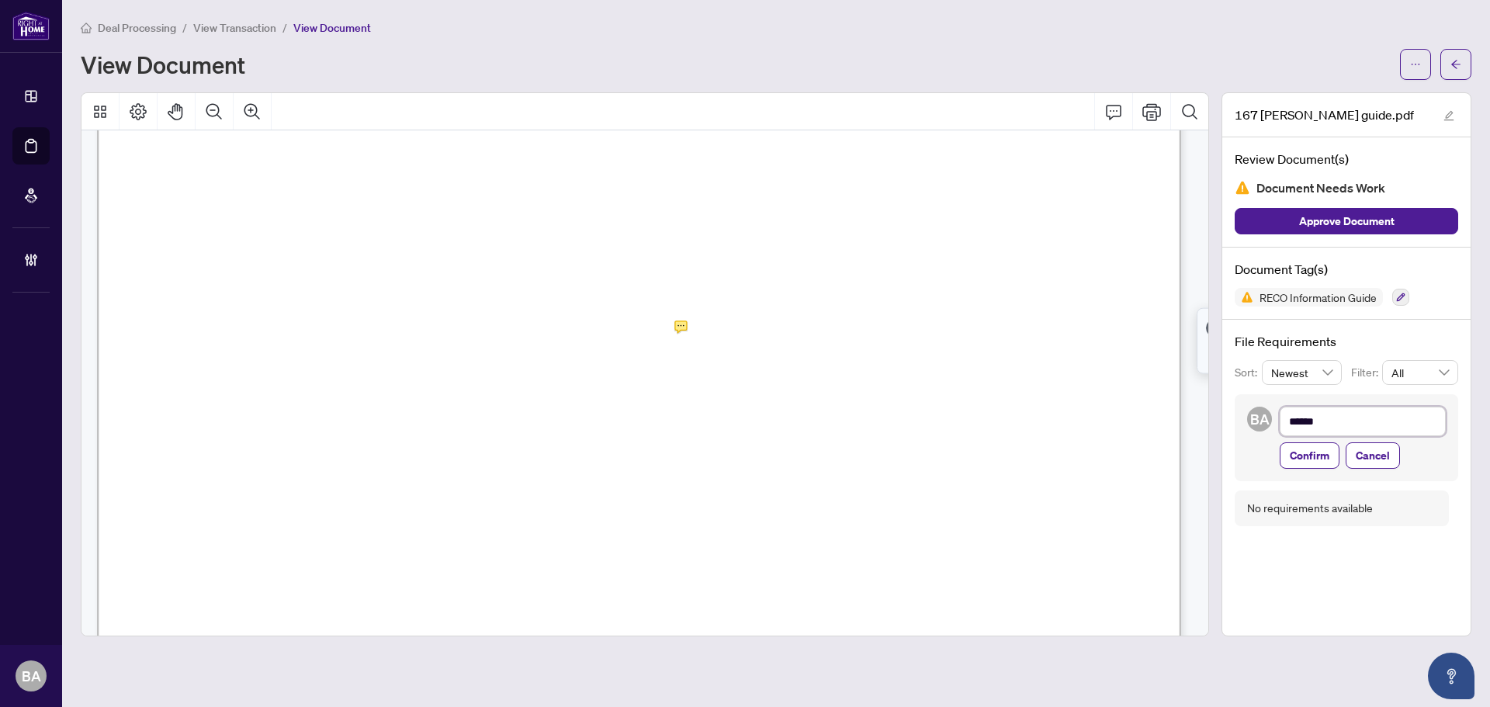
type textarea "*****"
type textarea "******"
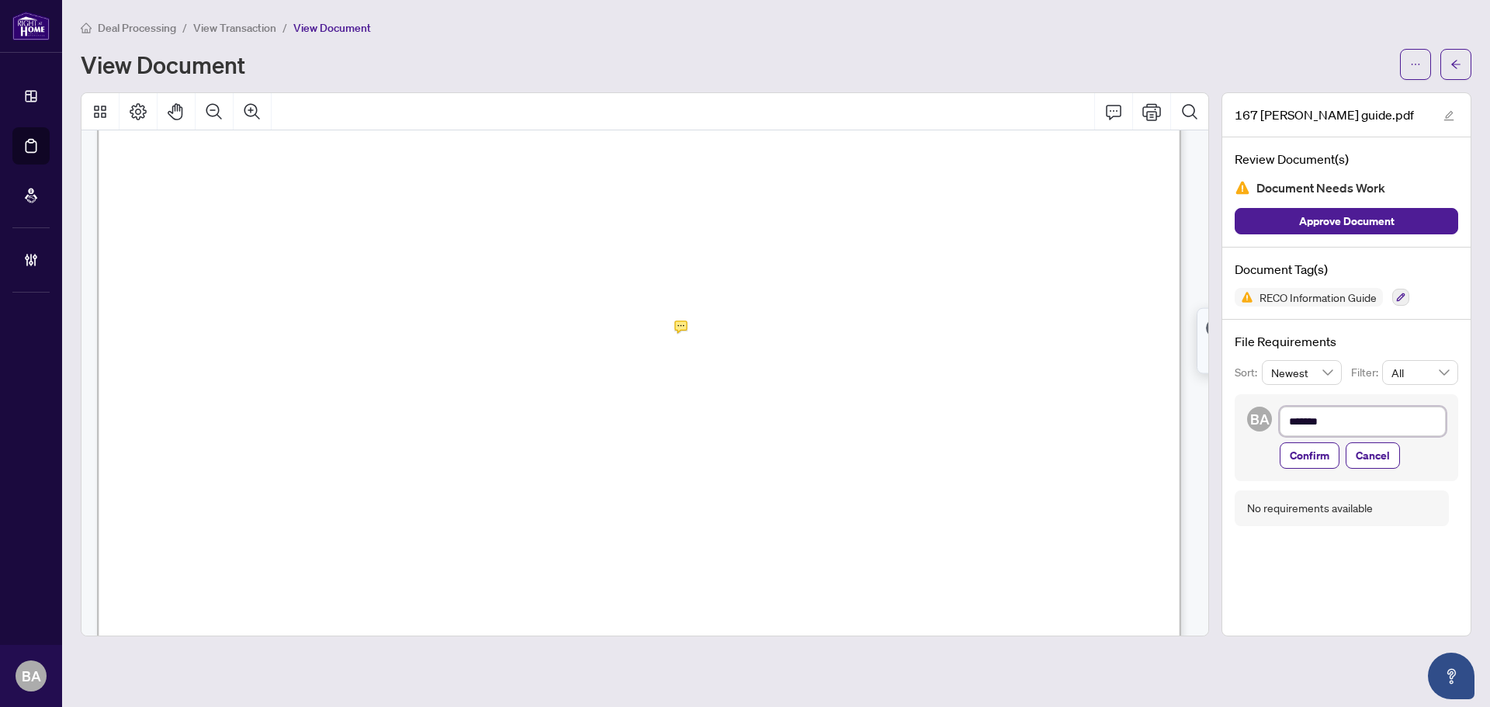
type textarea "********"
type textarea "*********"
type textarea "**********"
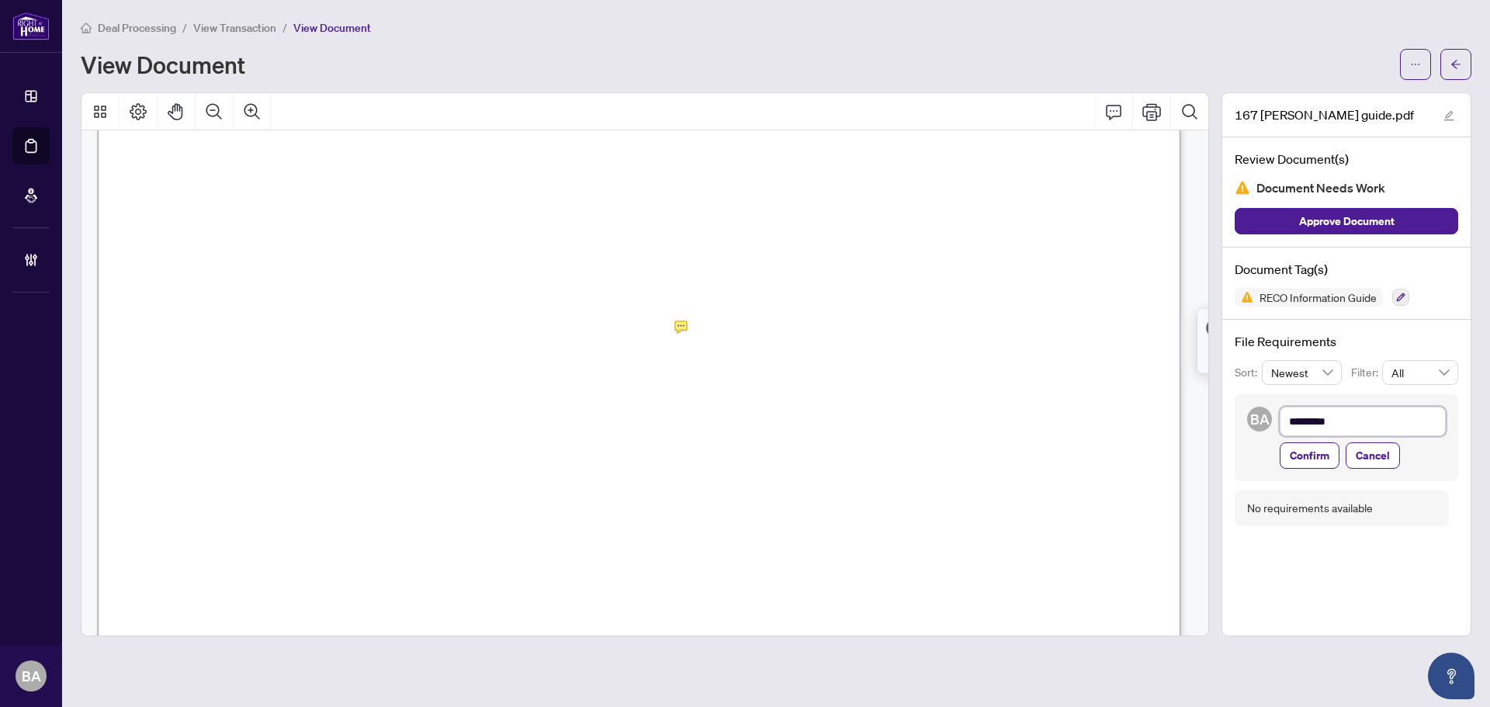
type textarea "**********"
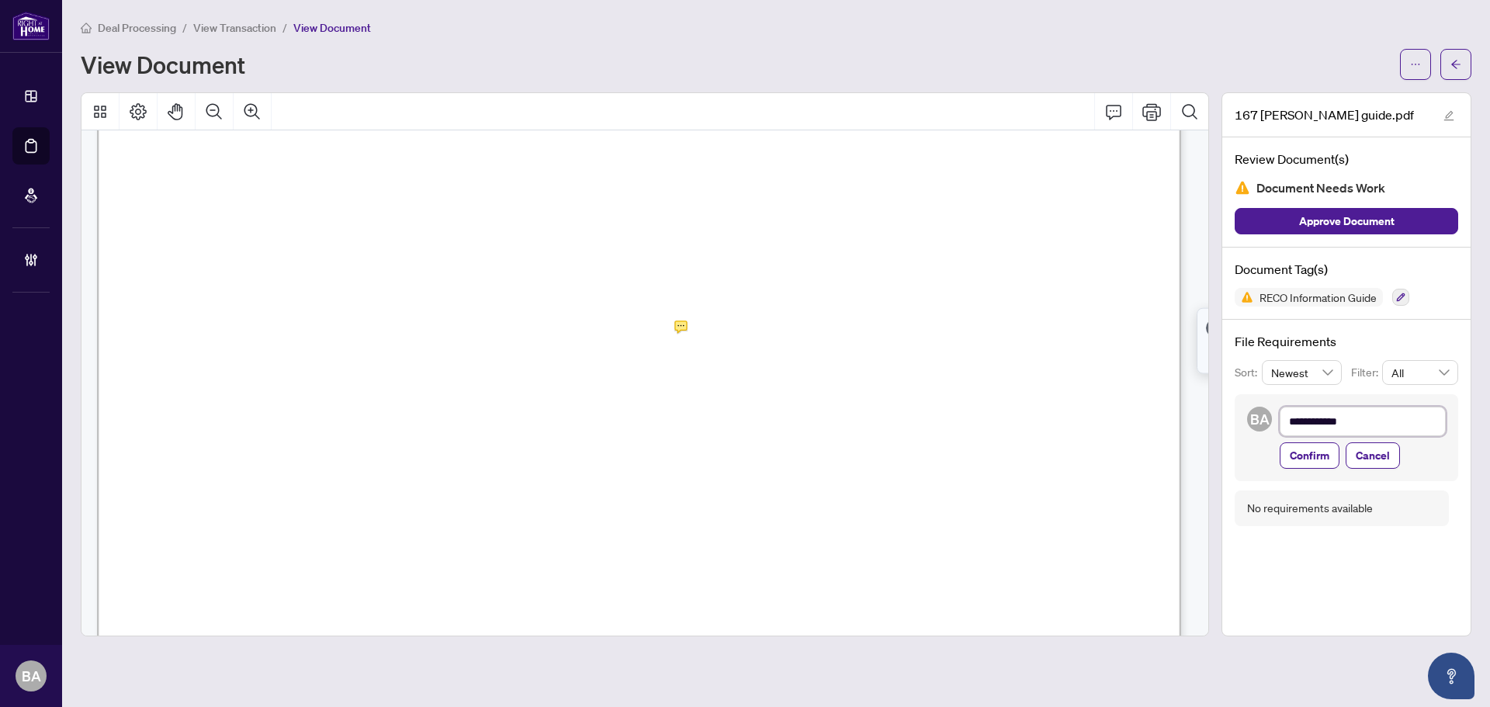
type textarea "**********"
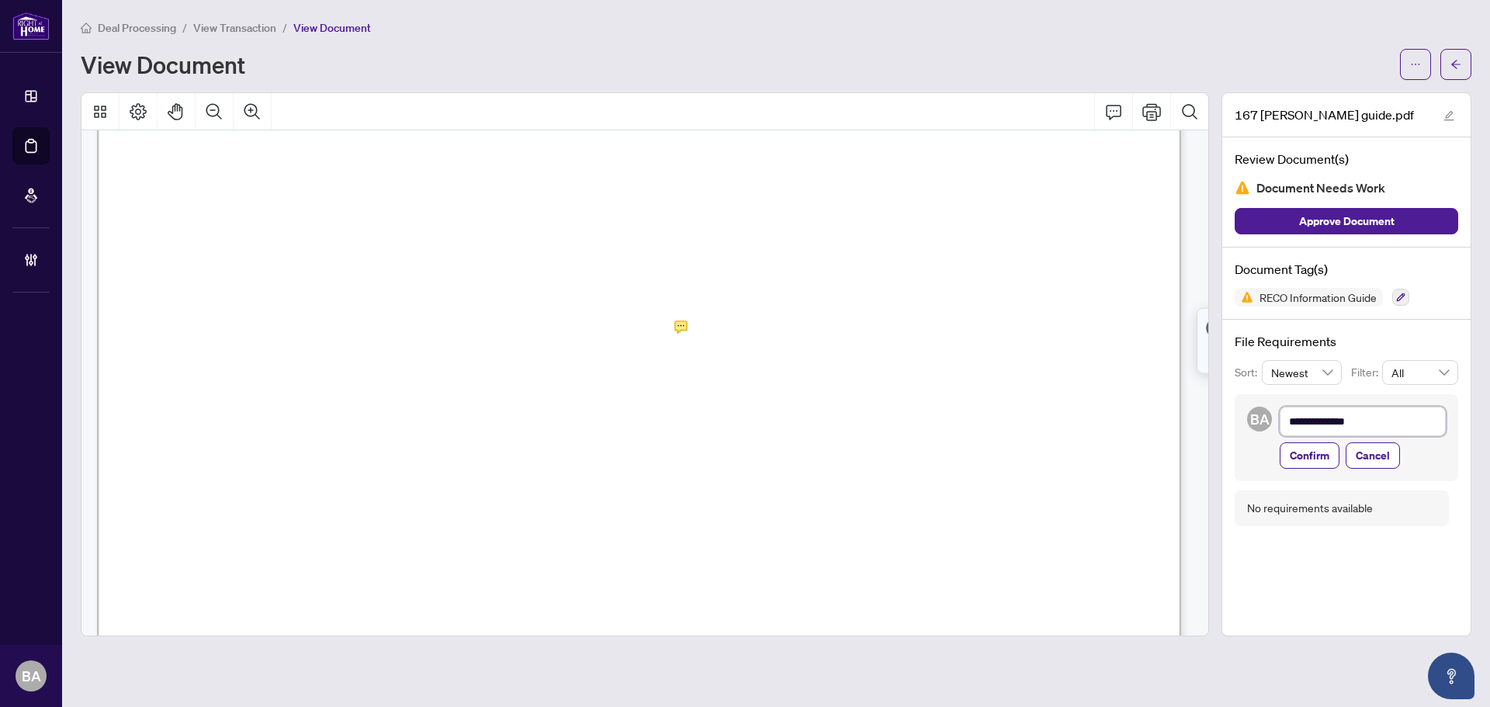
type textarea "**********"
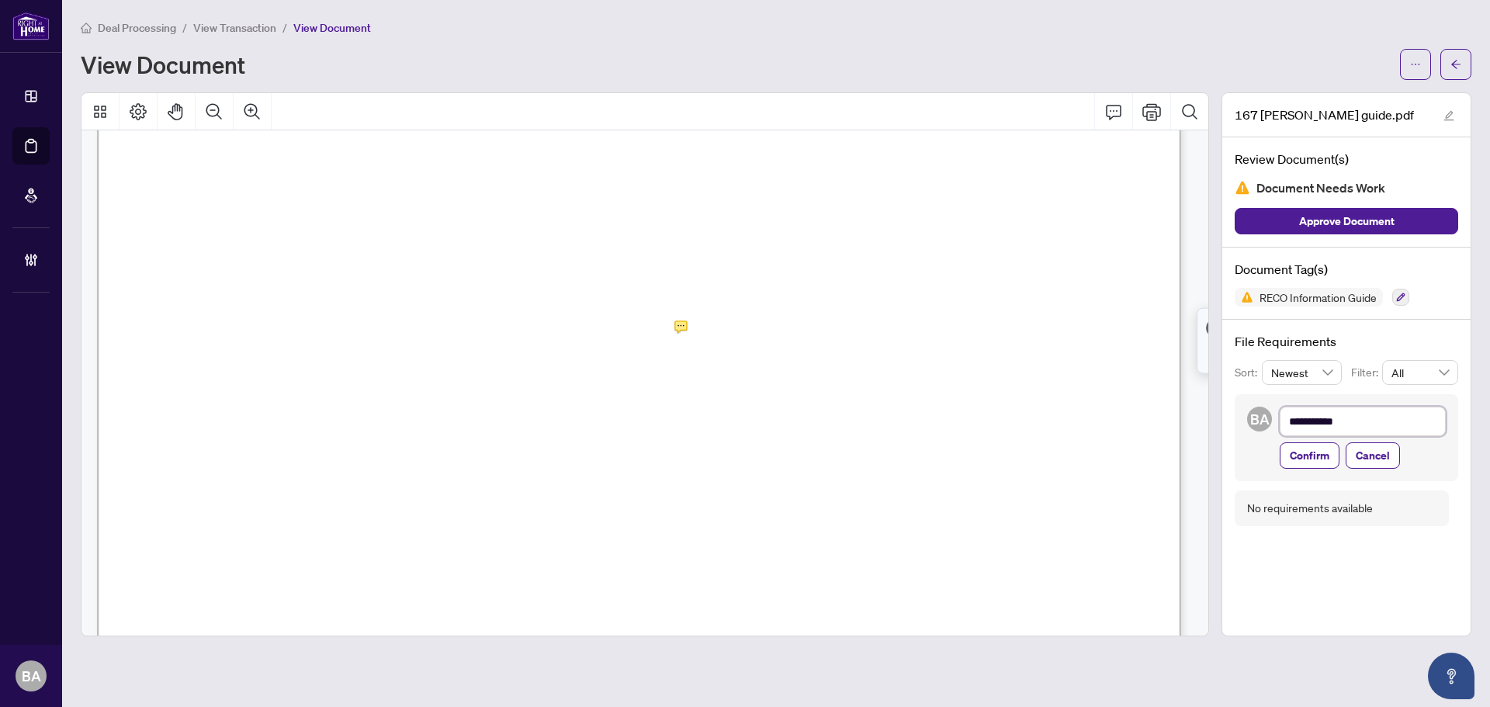
type textarea "**********"
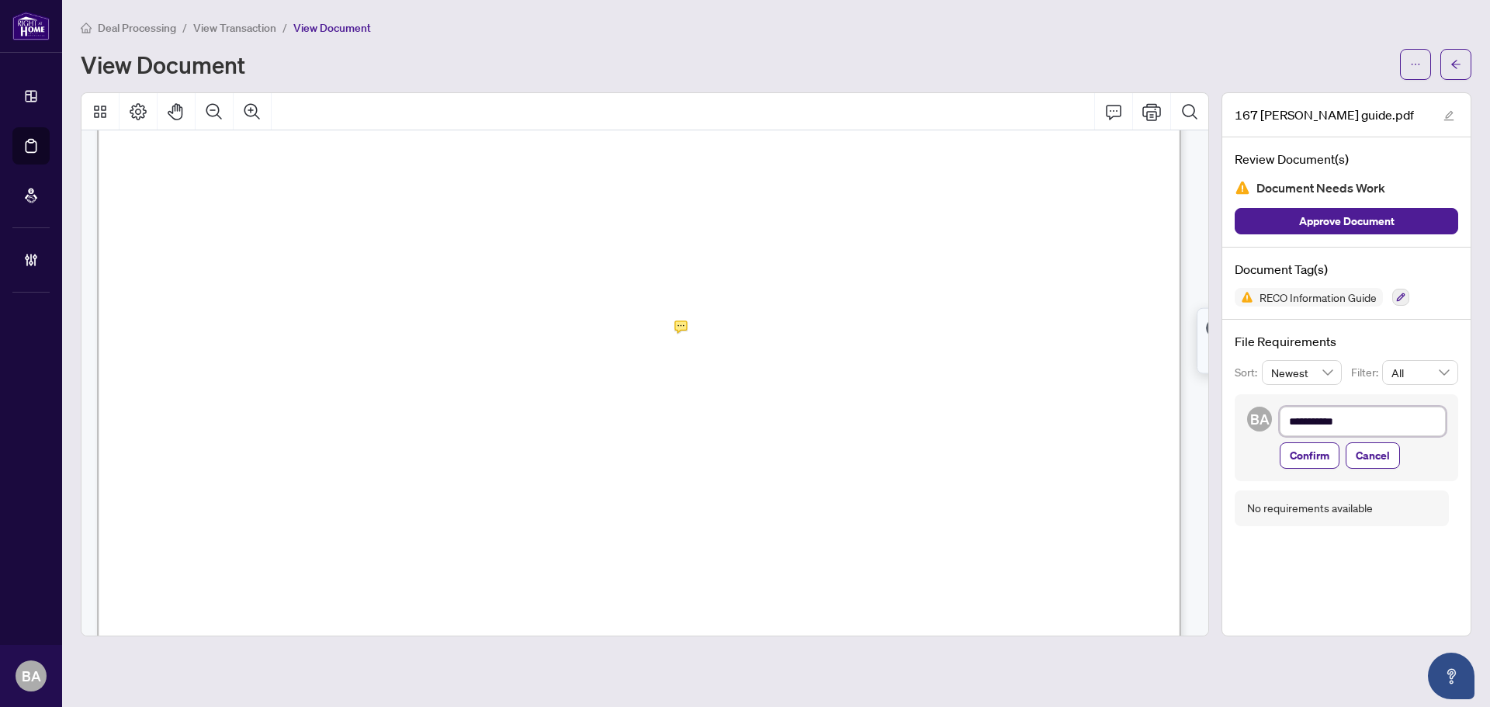
type textarea "**********"
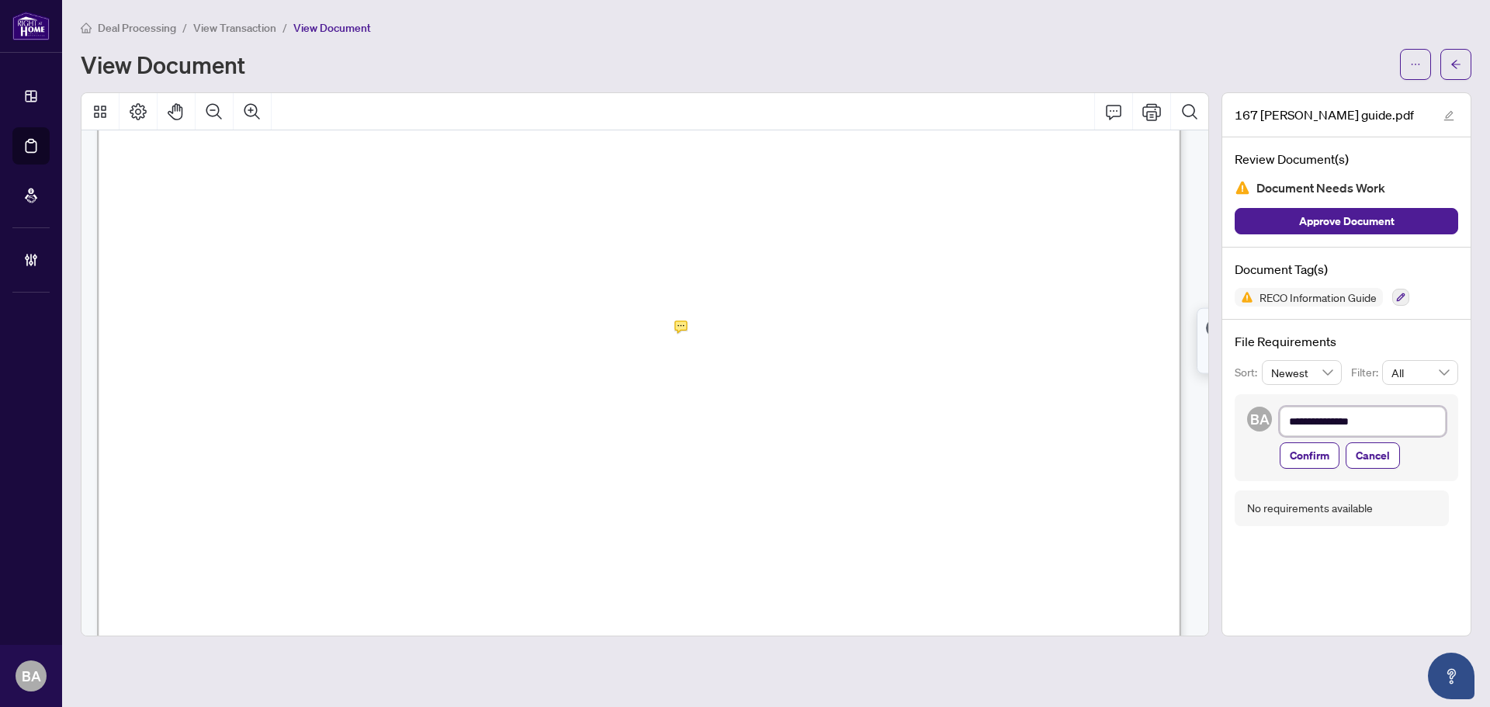
type textarea "**********"
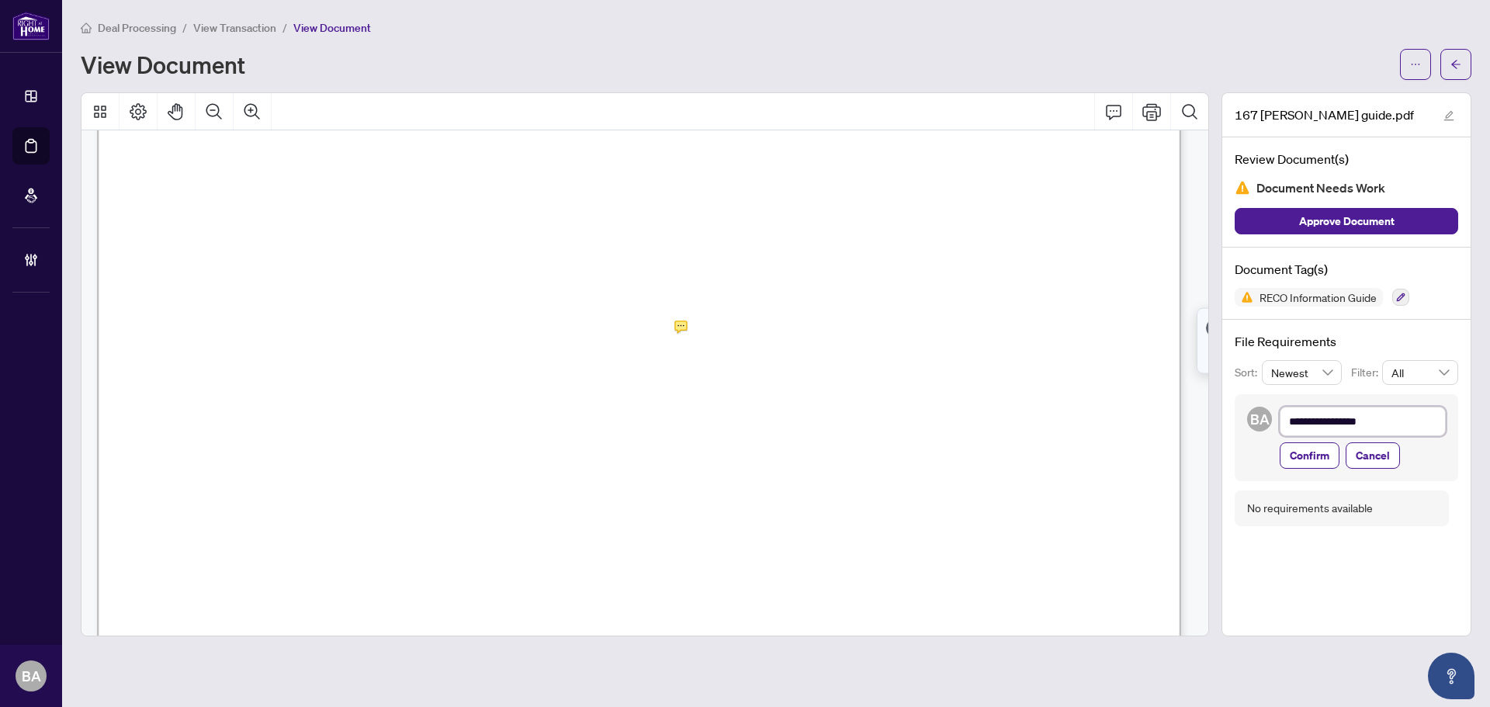
type textarea "**********"
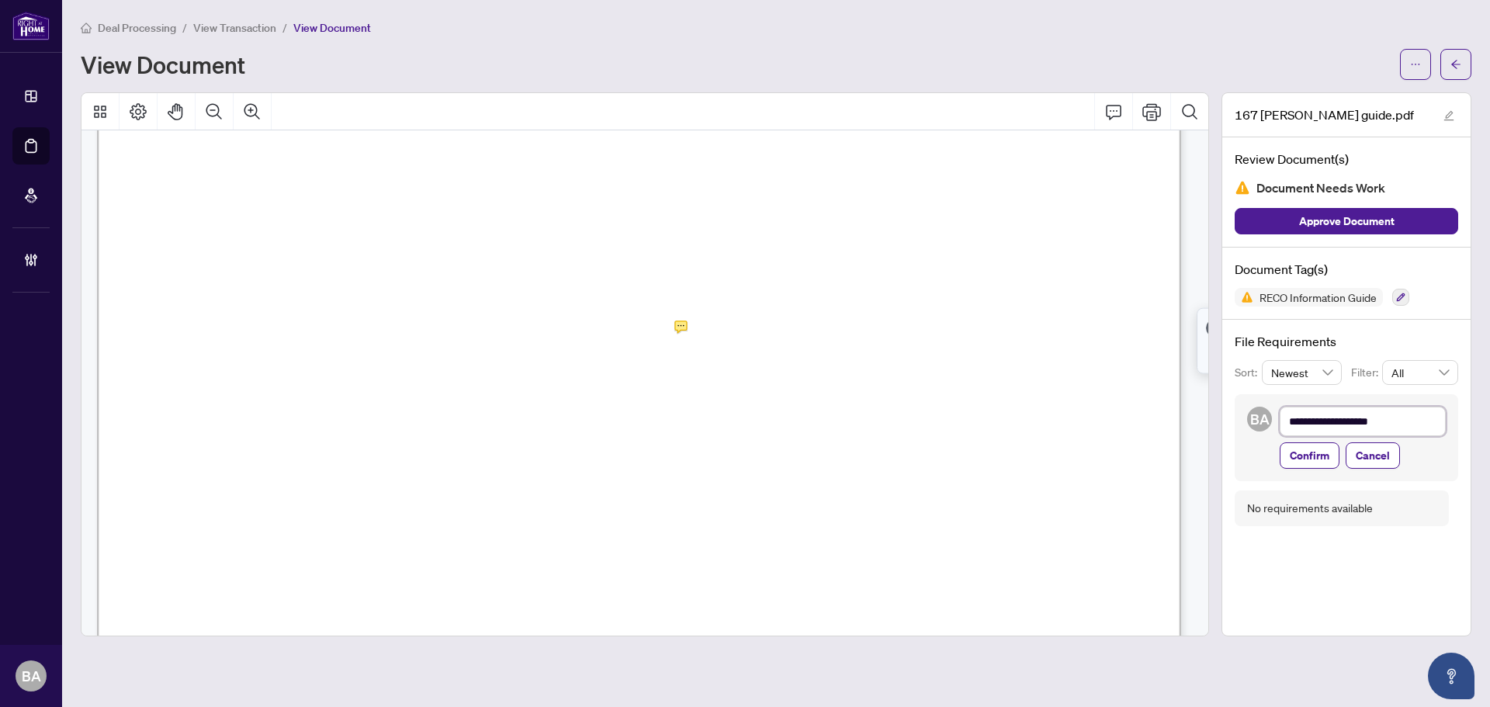
type textarea "**********"
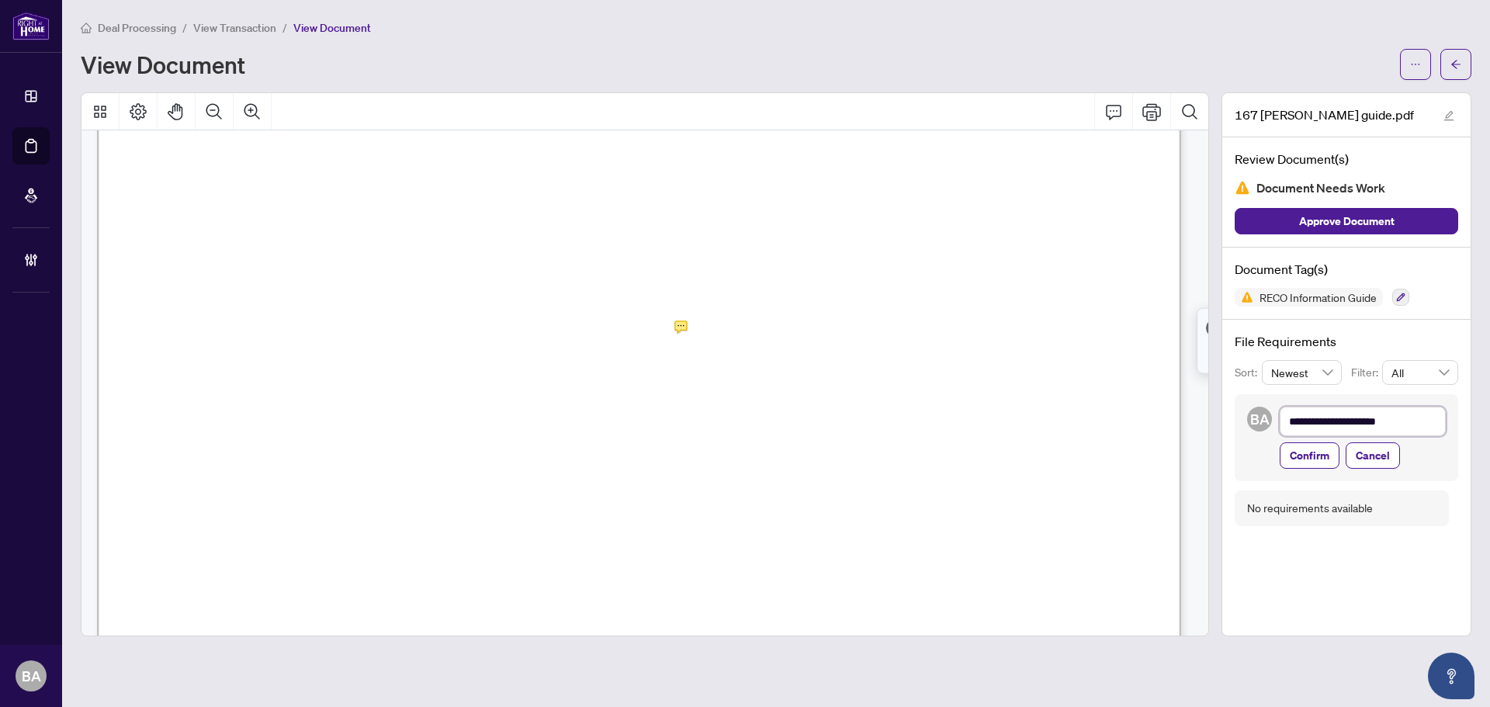
type textarea "**********"
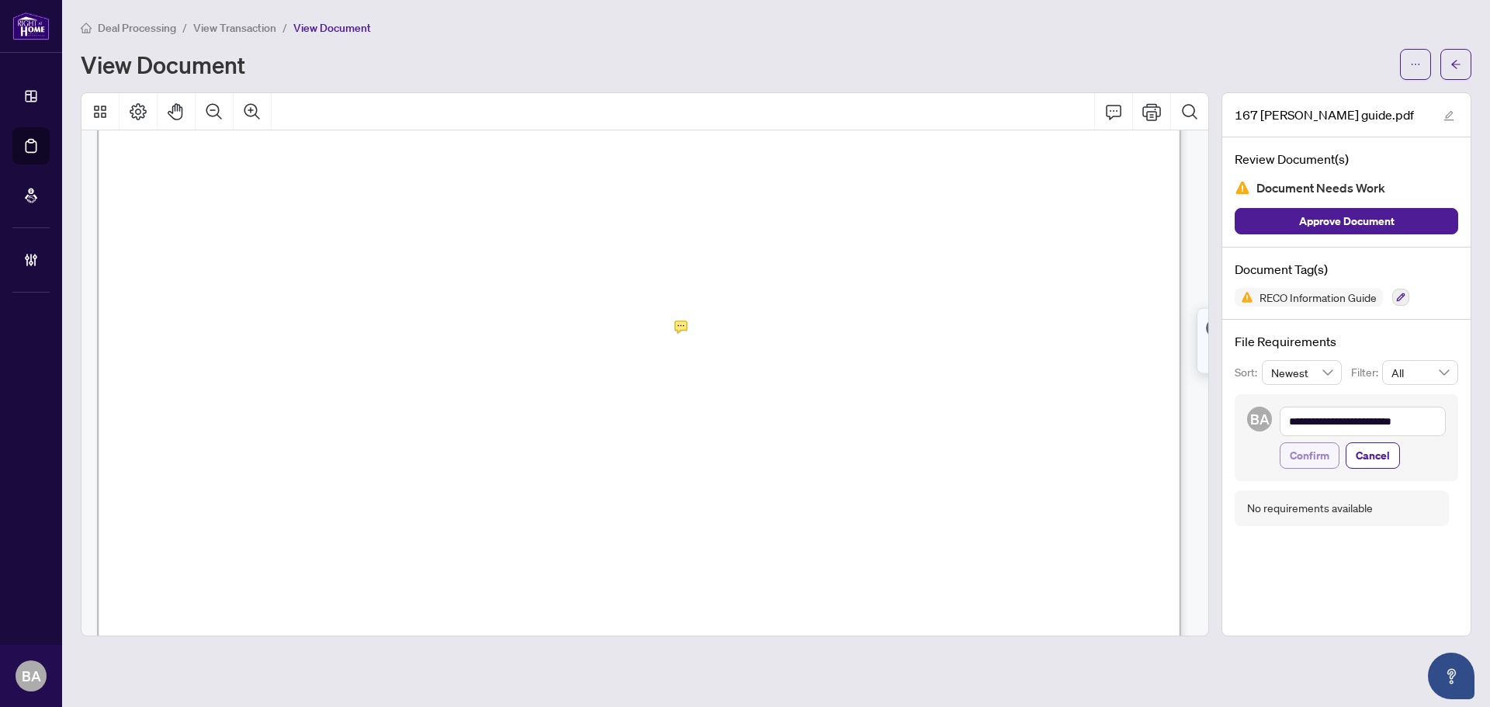
click at [1304, 445] on span "Confirm" at bounding box center [1310, 455] width 40 height 25
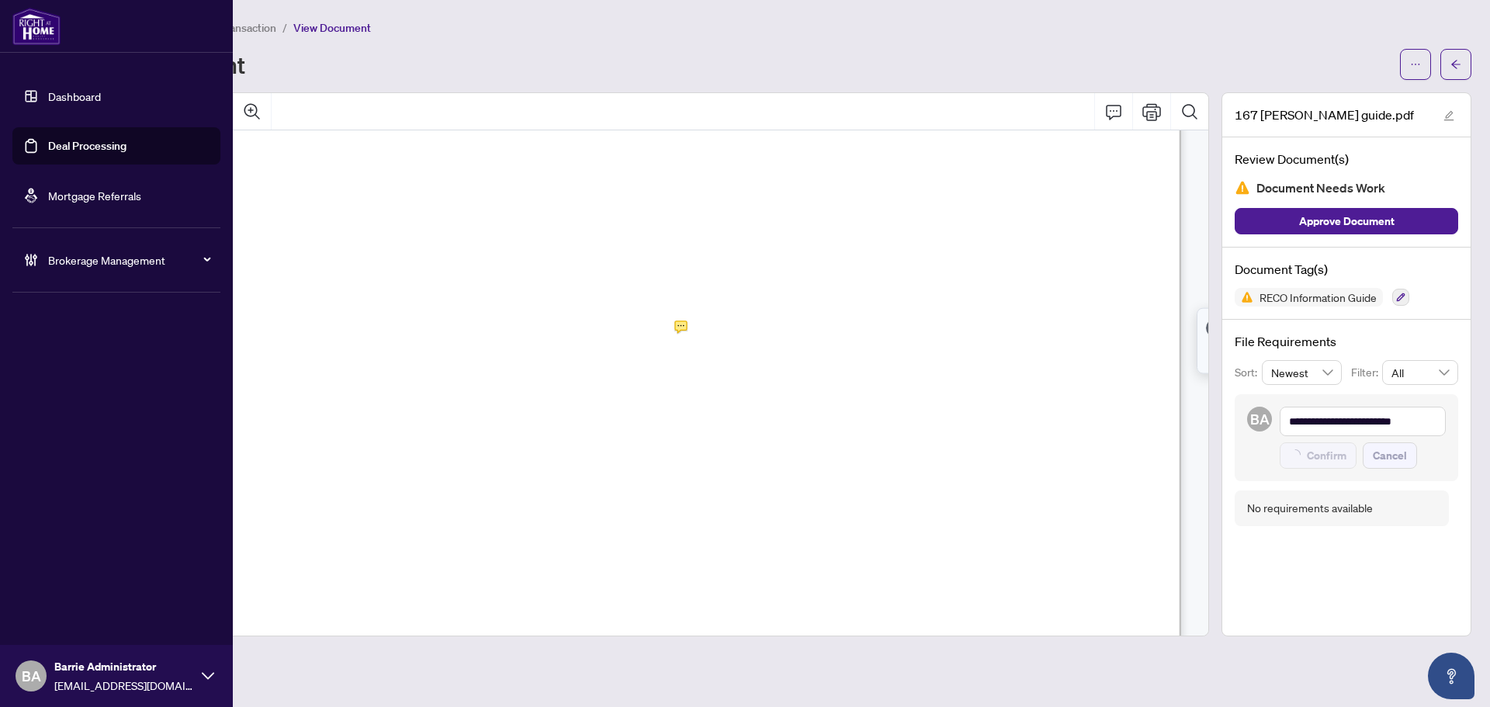
type textarea "**********"
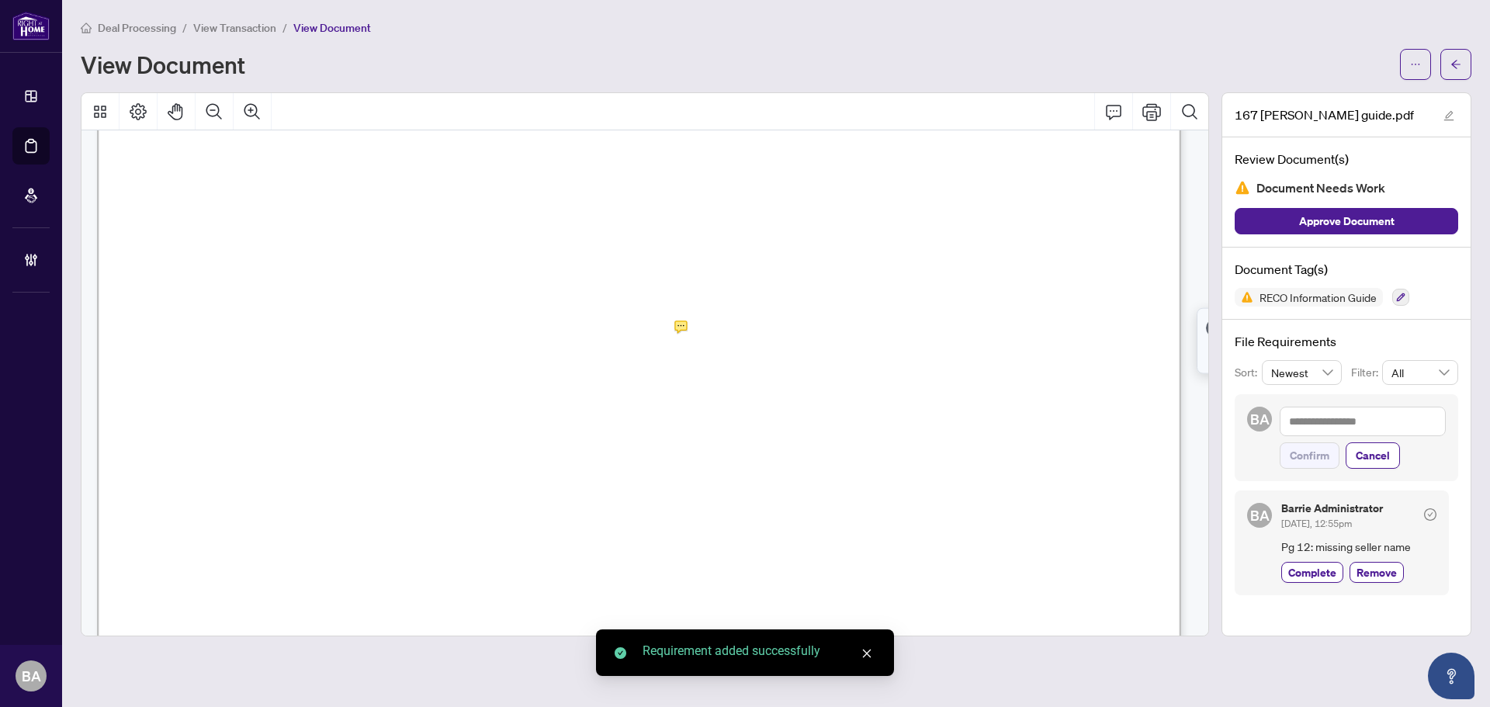
click at [251, 29] on span "View Transaction" at bounding box center [234, 28] width 83 height 14
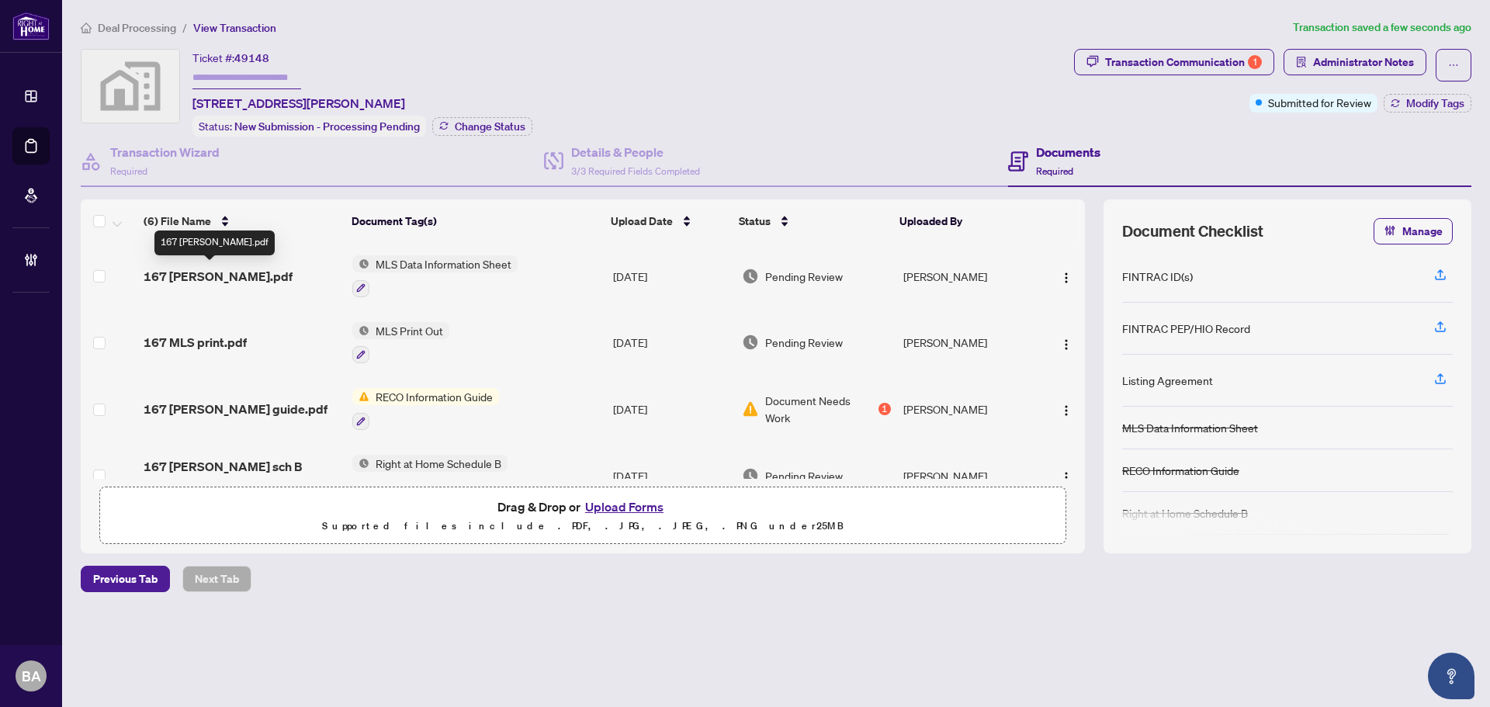
click at [267, 272] on span "167 Margaret TREB.pdf" at bounding box center [218, 276] width 149 height 19
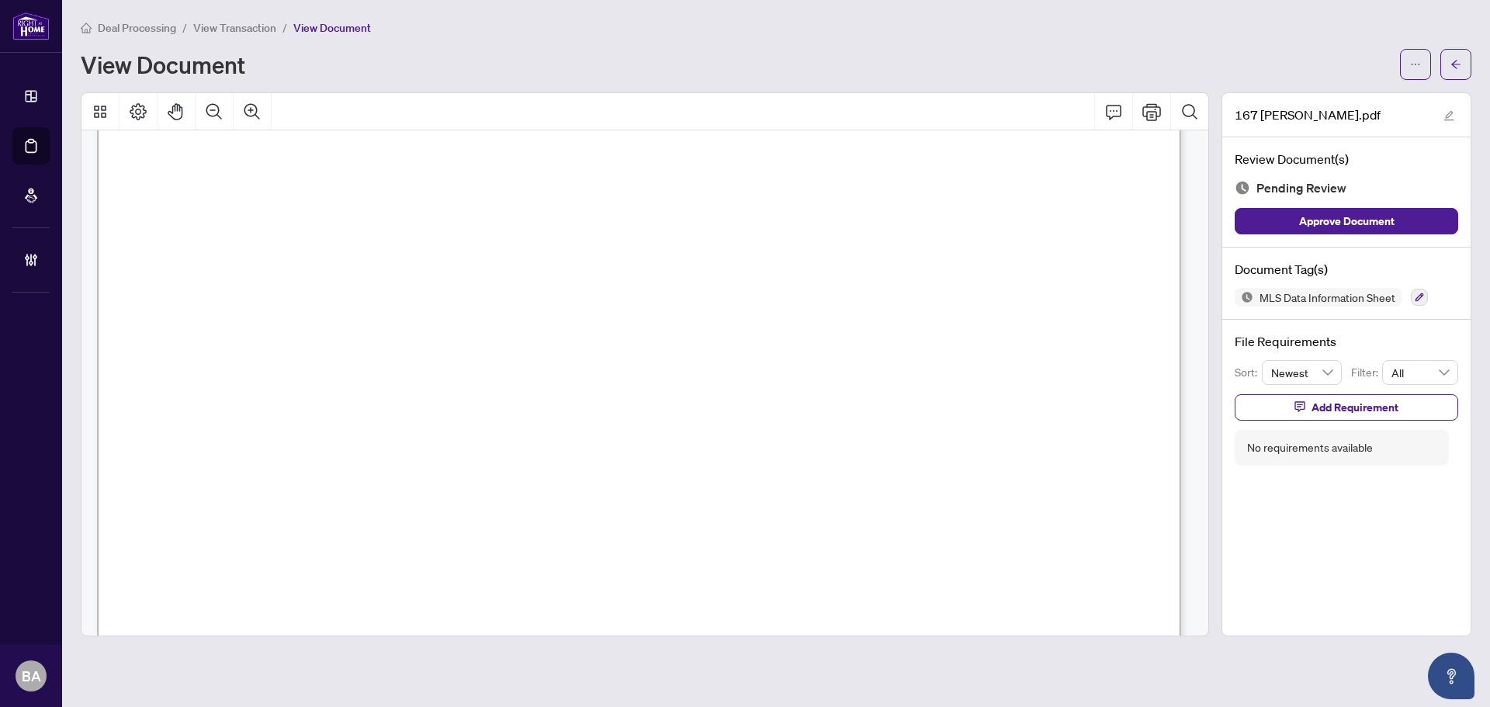
scroll to position [233, 0]
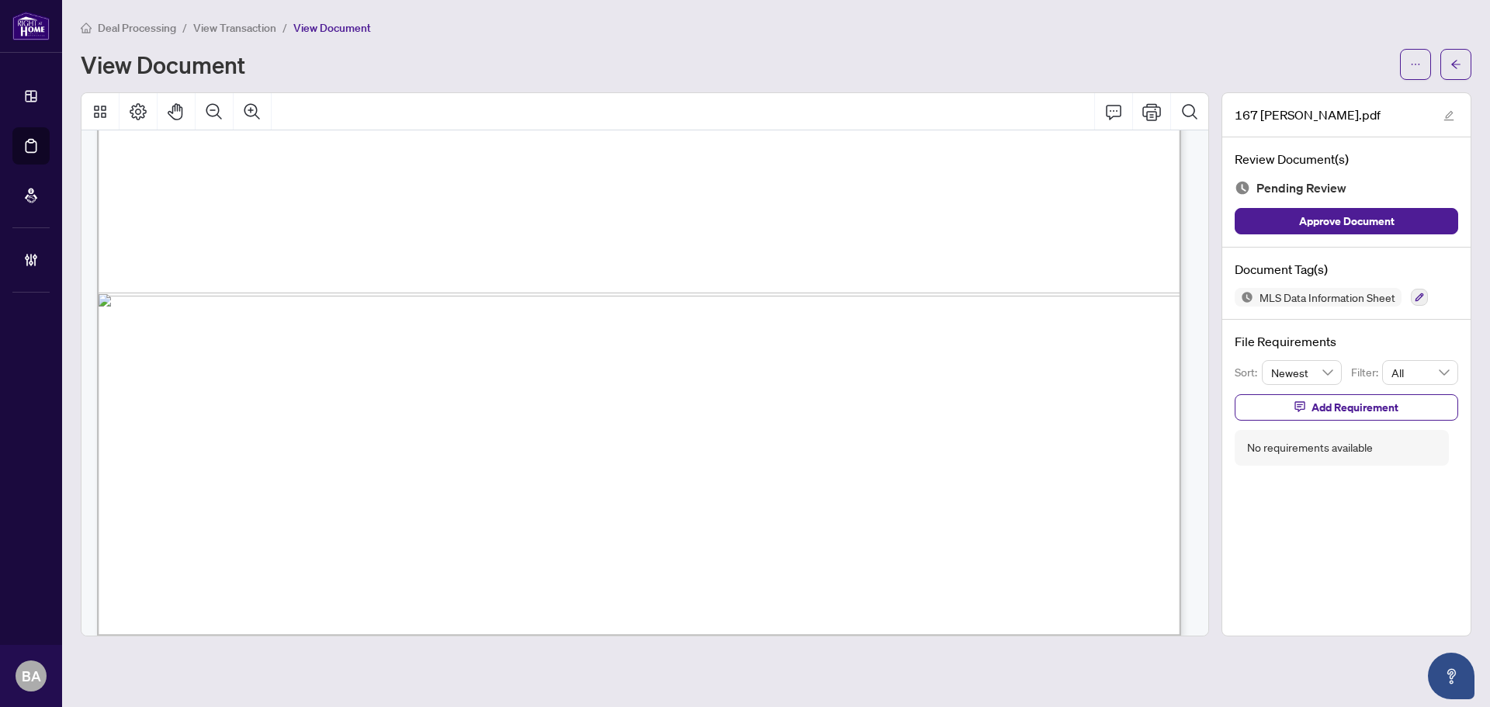
scroll to position [16737, 0]
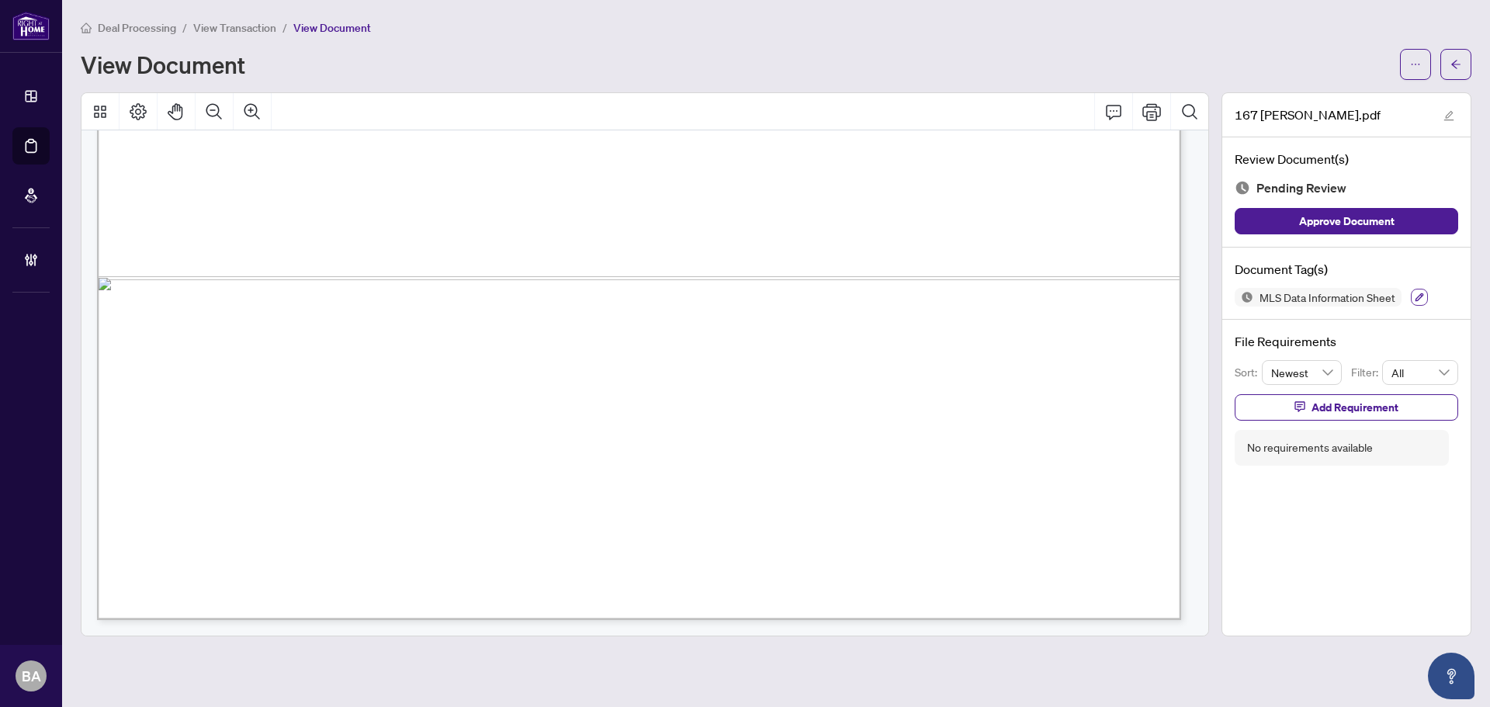
click at [1421, 295] on icon "button" at bounding box center [1419, 297] width 9 height 9
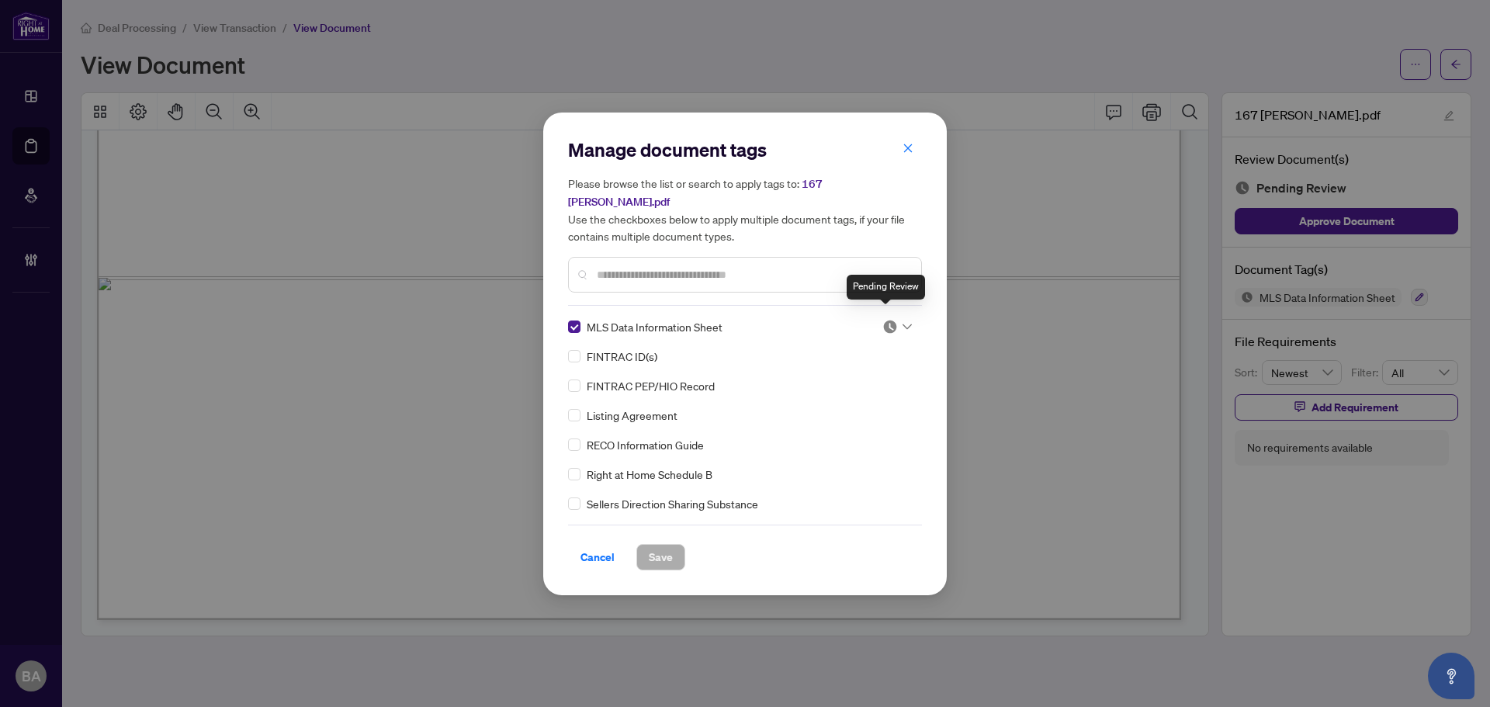
click at [885, 319] on img at bounding box center [890, 327] width 16 height 16
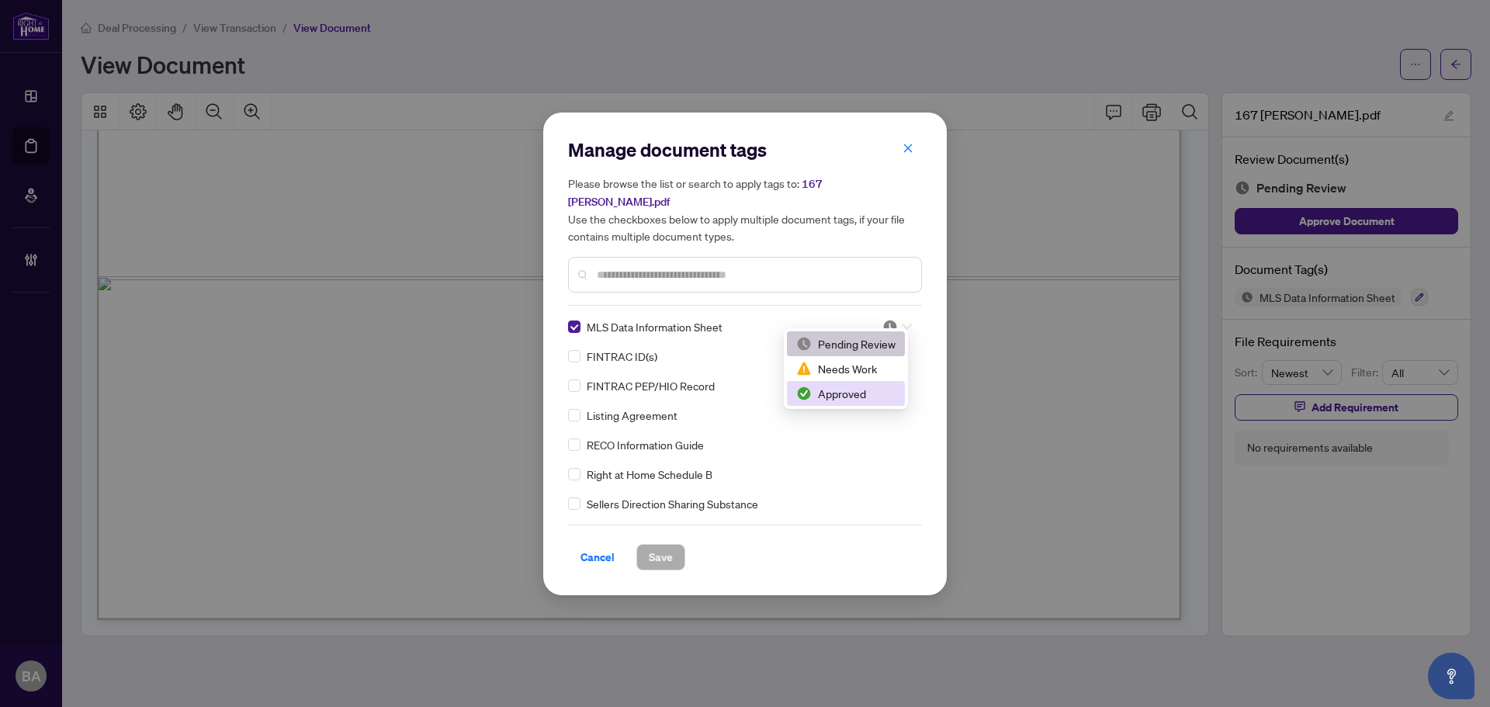
click at [835, 403] on div "Approved" at bounding box center [846, 393] width 118 height 25
click at [654, 549] on span "Save" at bounding box center [661, 557] width 24 height 25
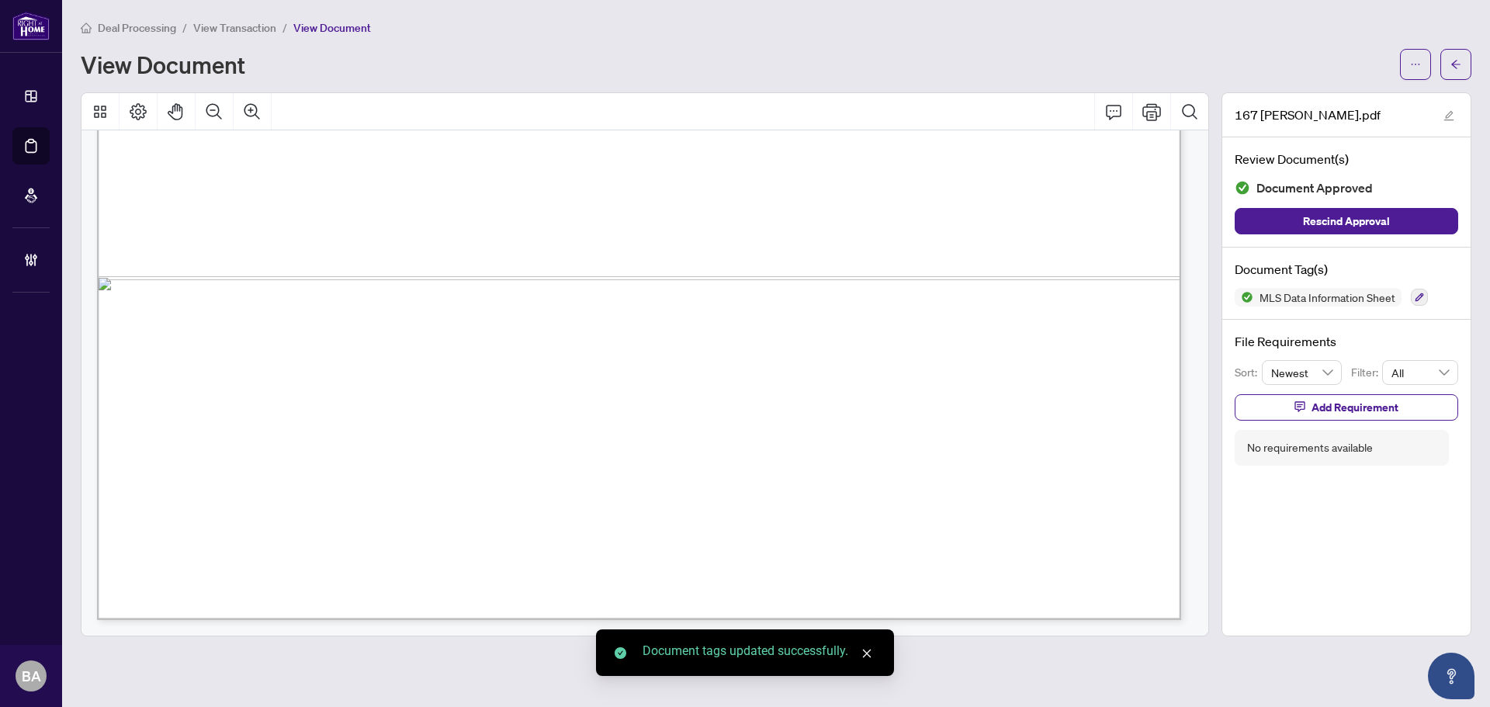
click at [249, 27] on span "View Transaction" at bounding box center [234, 28] width 83 height 14
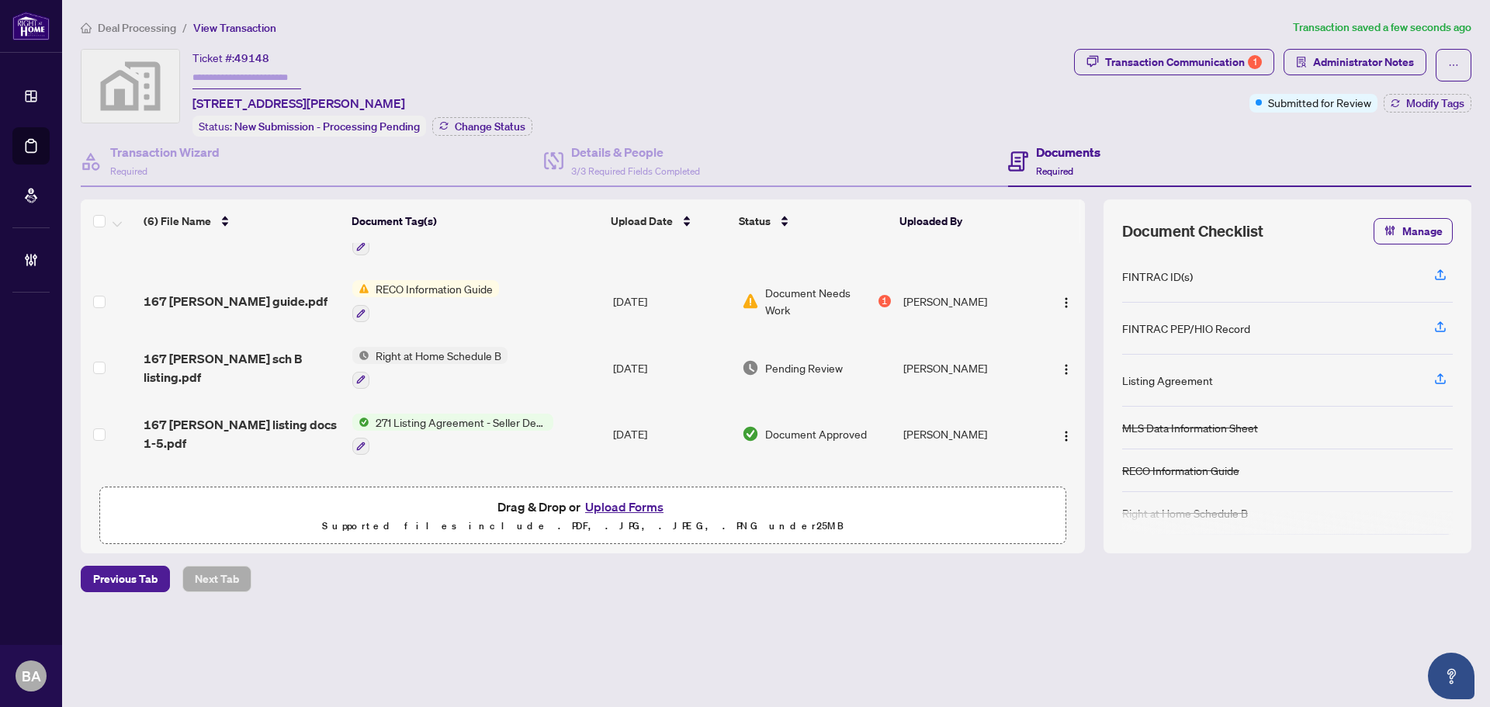
scroll to position [167, 0]
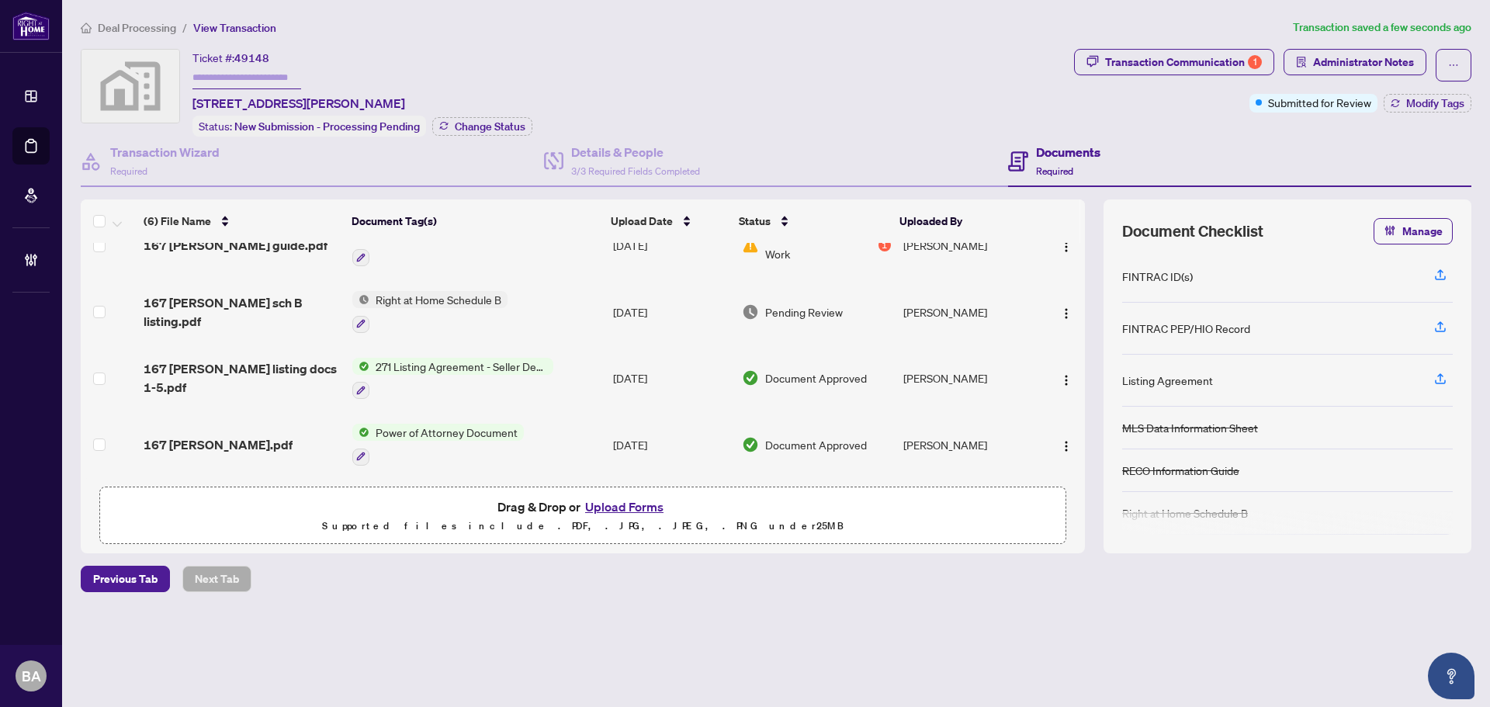
click at [263, 308] on span "167 Margaret sch B listing.pdf" at bounding box center [242, 311] width 196 height 37
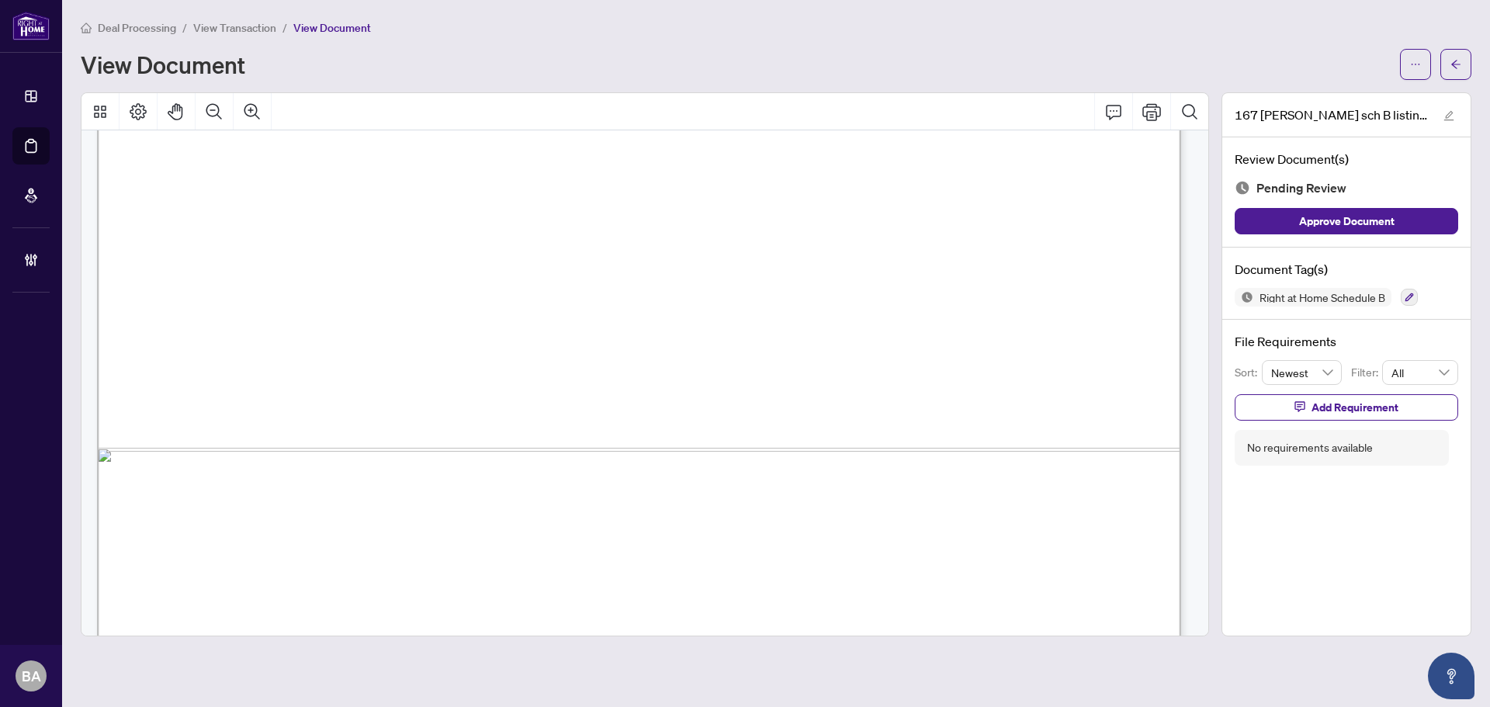
scroll to position [1058, 0]
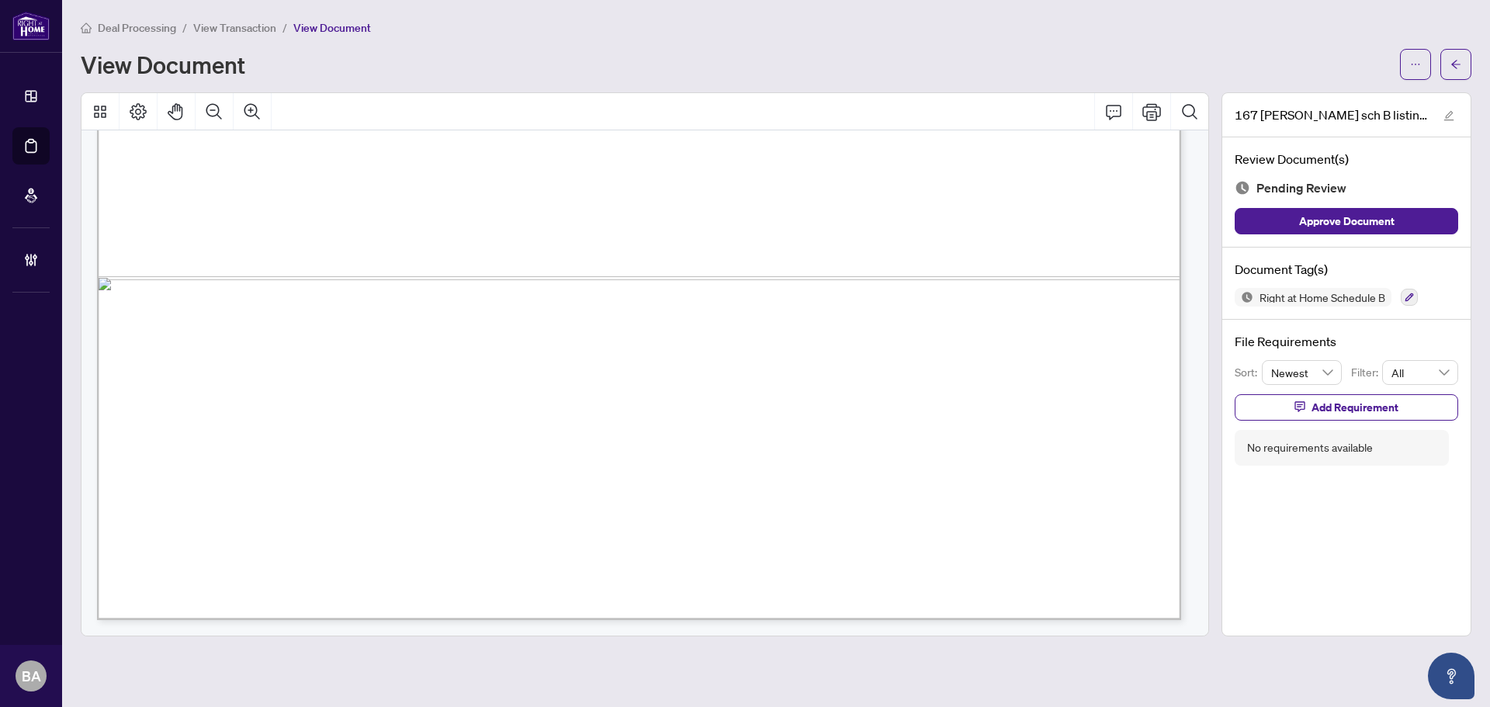
click at [1431, 58] on div at bounding box center [1435, 64] width 71 height 31
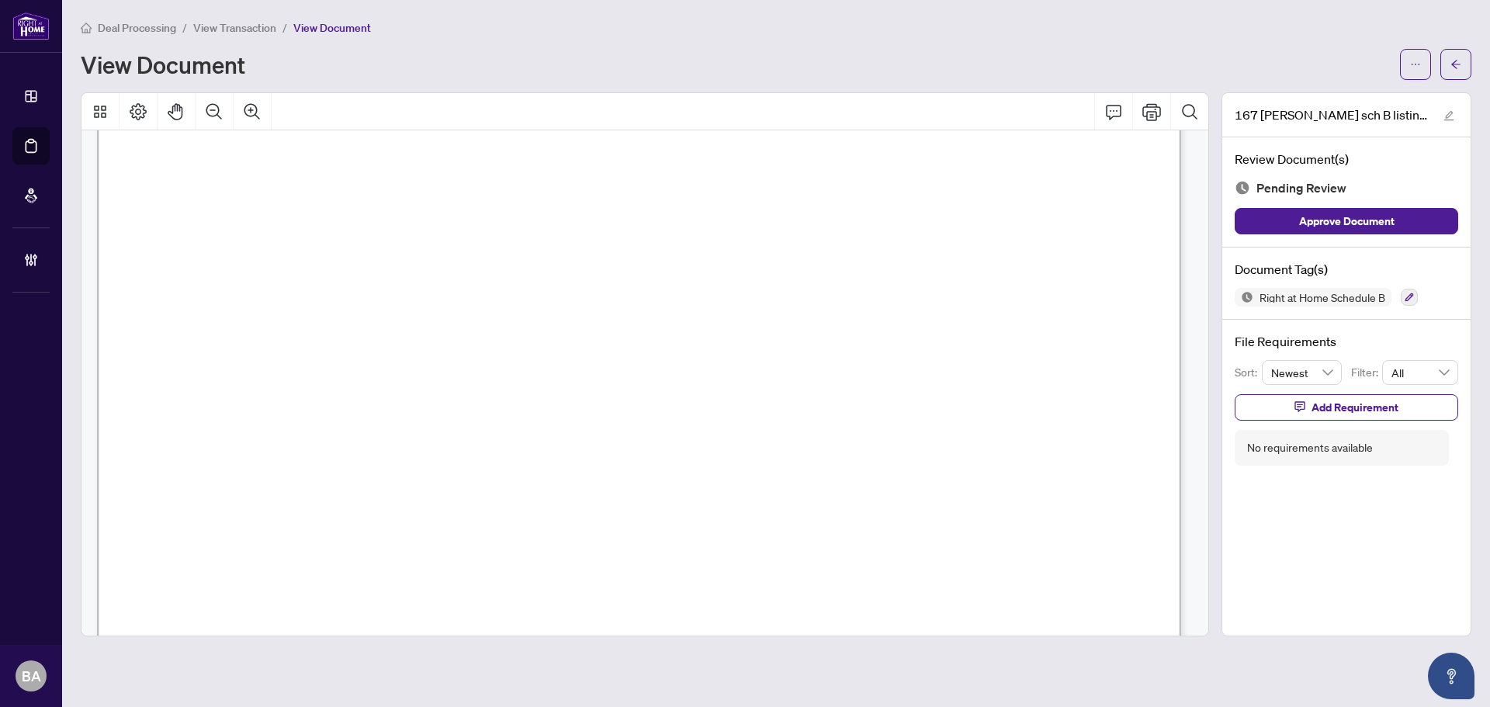
scroll to position [0, 0]
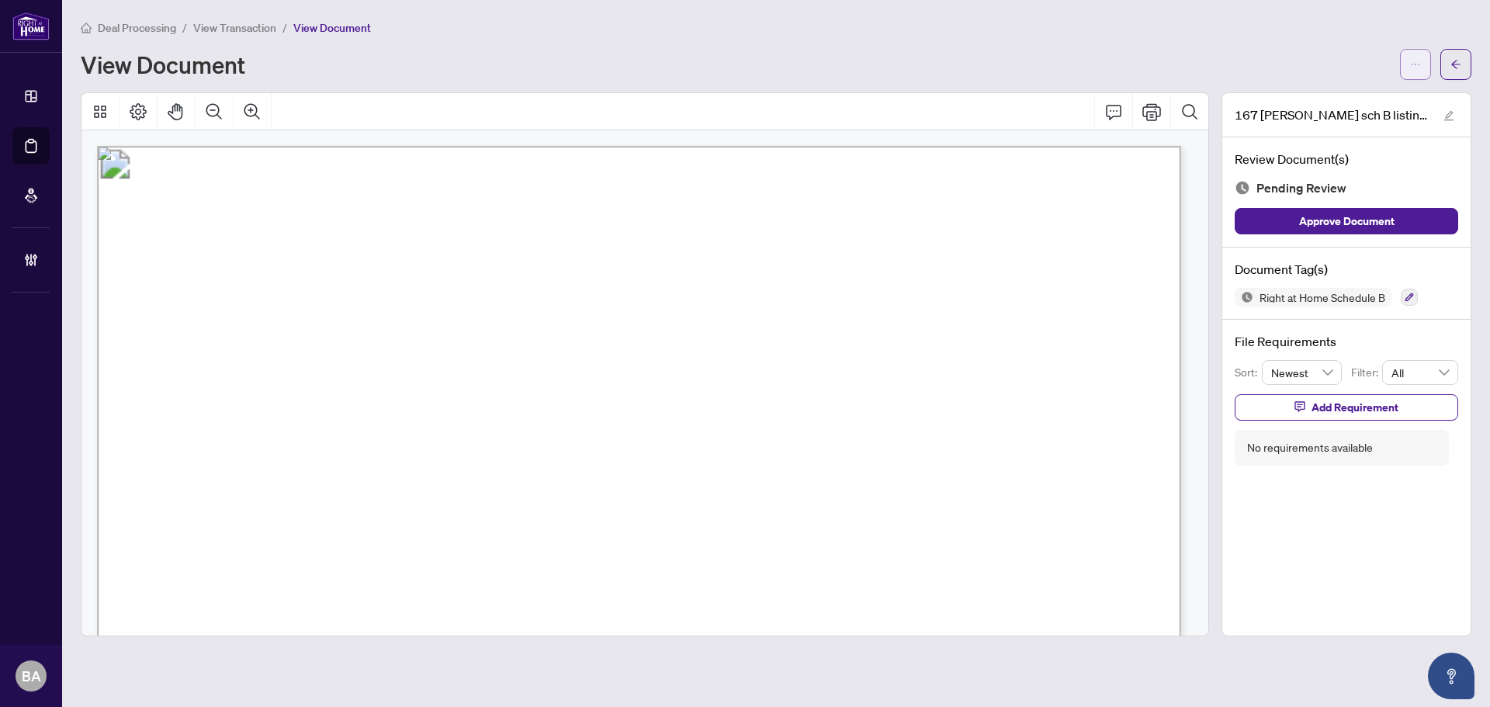
click at [1420, 59] on icon "ellipsis" at bounding box center [1415, 64] width 11 height 11
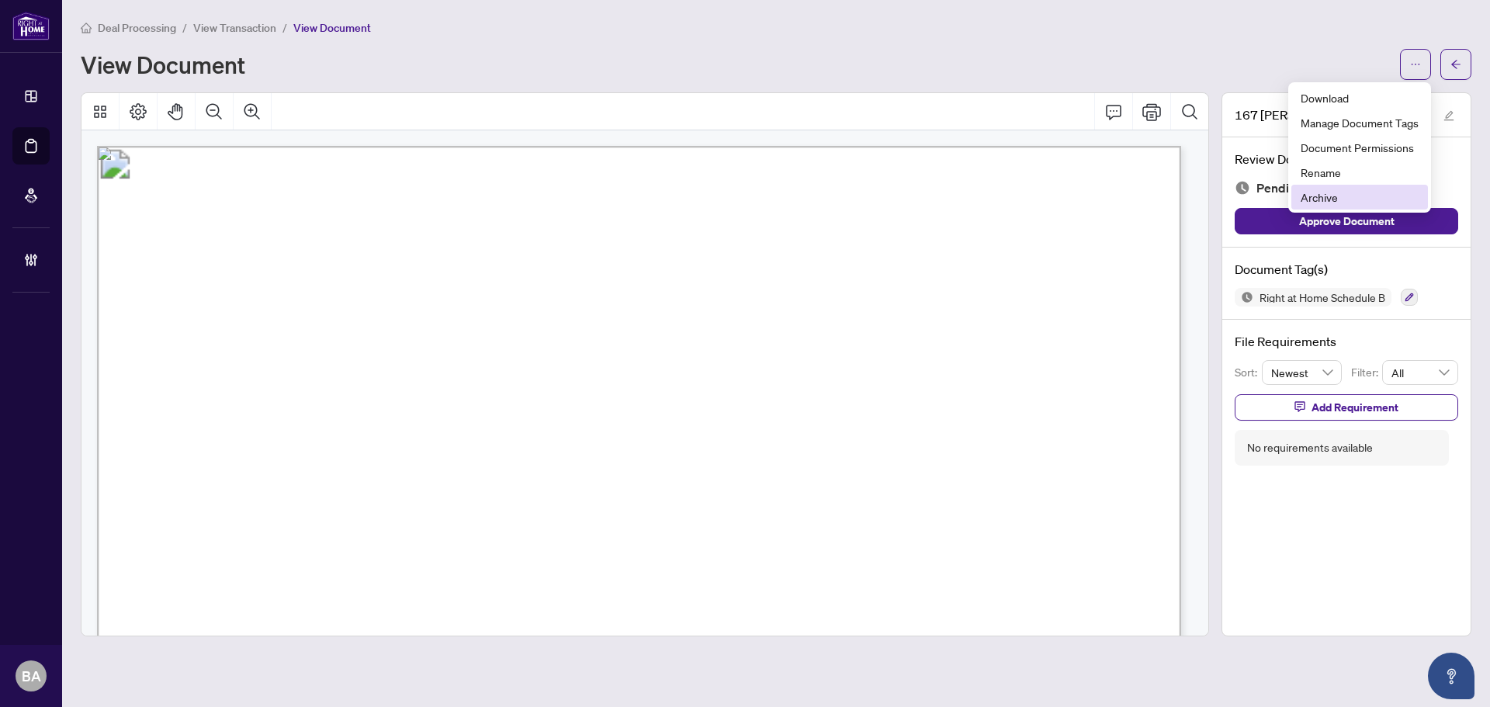
click at [1349, 191] on span "Archive" at bounding box center [1360, 197] width 118 height 17
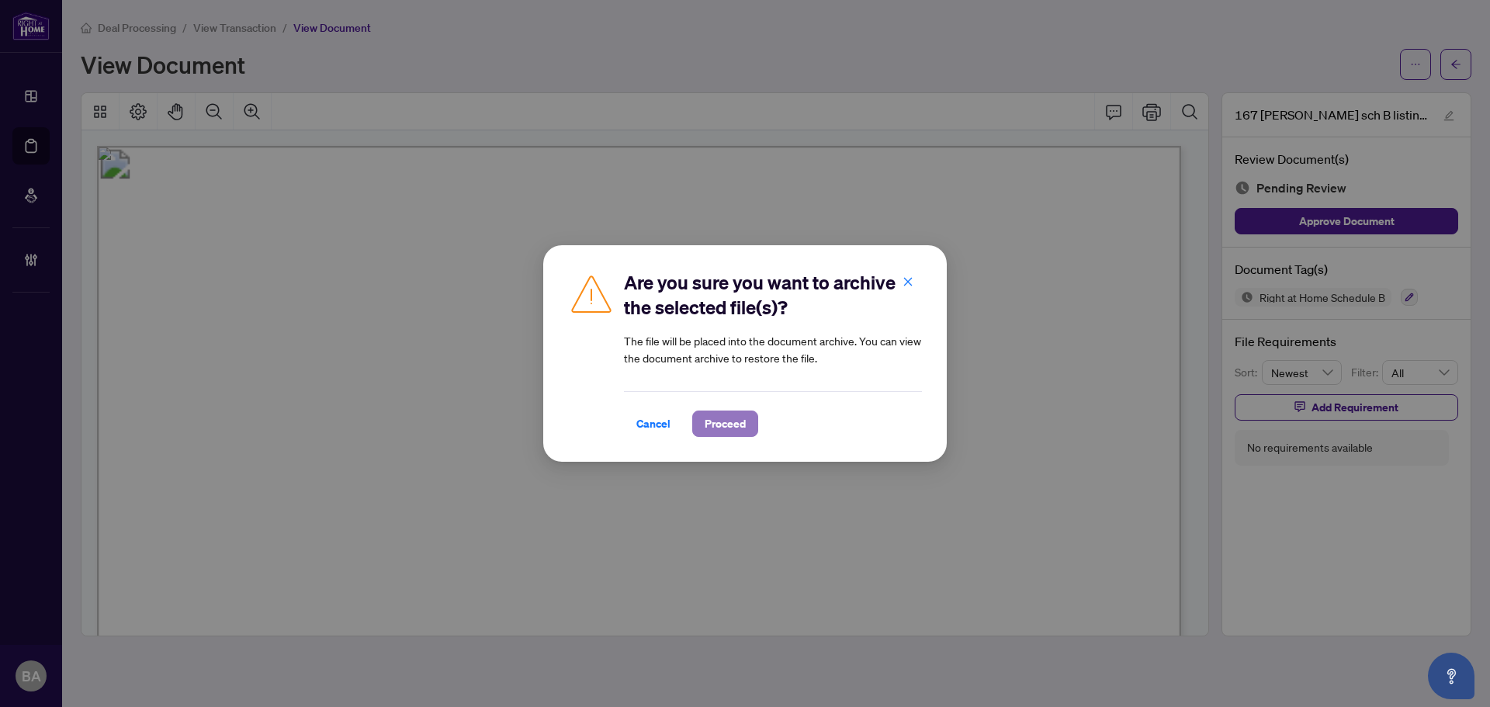
drag, startPoint x: 715, startPoint y: 417, endPoint x: 723, endPoint y: 417, distance: 7.8
click at [716, 417] on span "Proceed" at bounding box center [725, 423] width 41 height 25
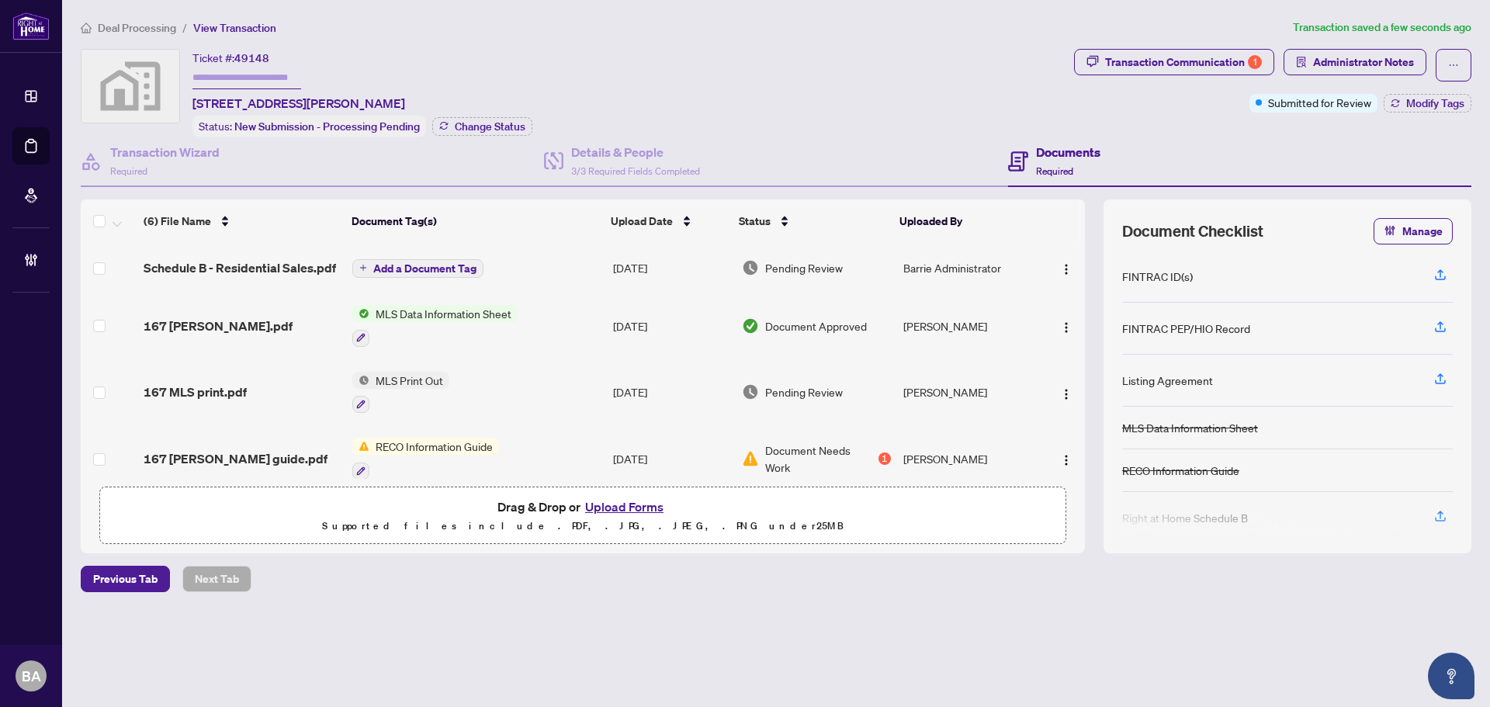
click at [390, 267] on span "Add a Document Tag" at bounding box center [424, 268] width 103 height 11
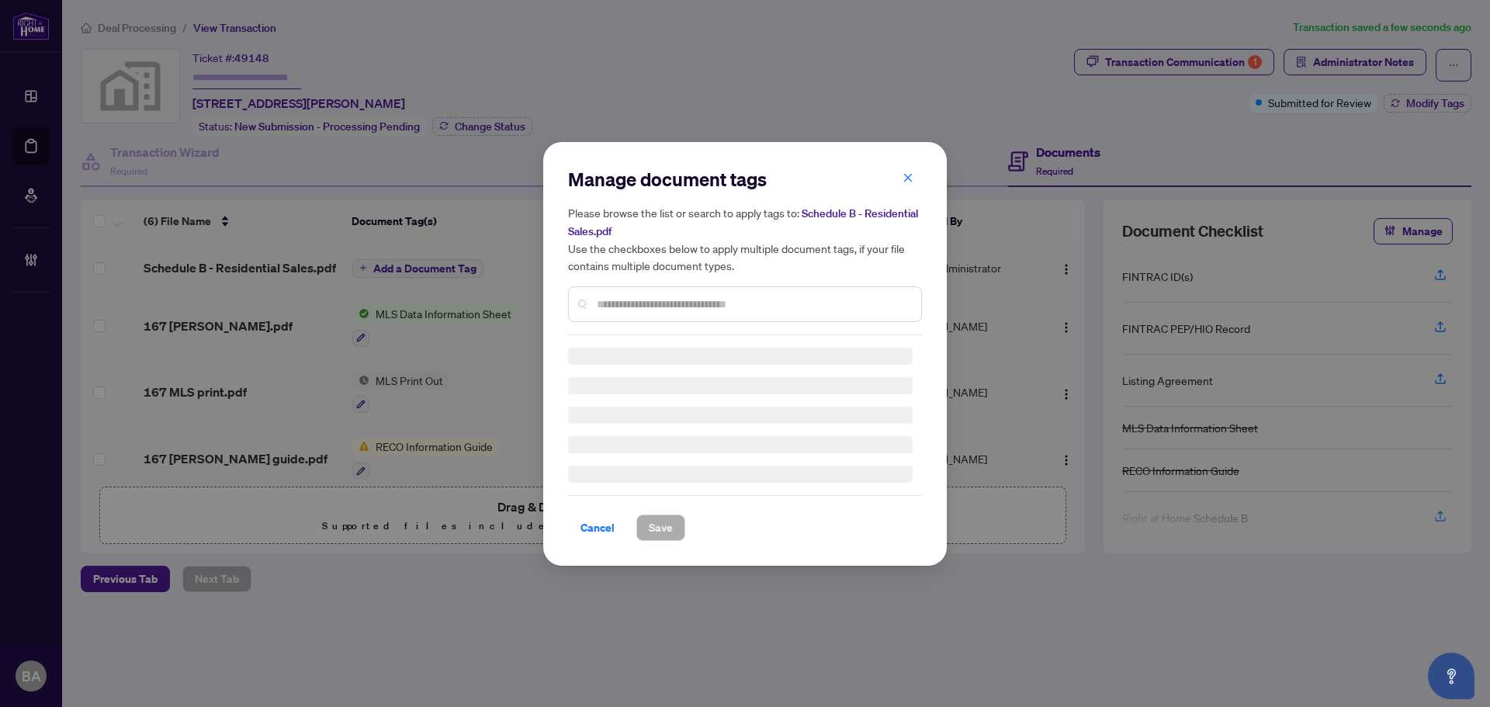
click at [664, 289] on div at bounding box center [745, 304] width 354 height 36
click at [669, 297] on input "text" at bounding box center [753, 304] width 312 height 17
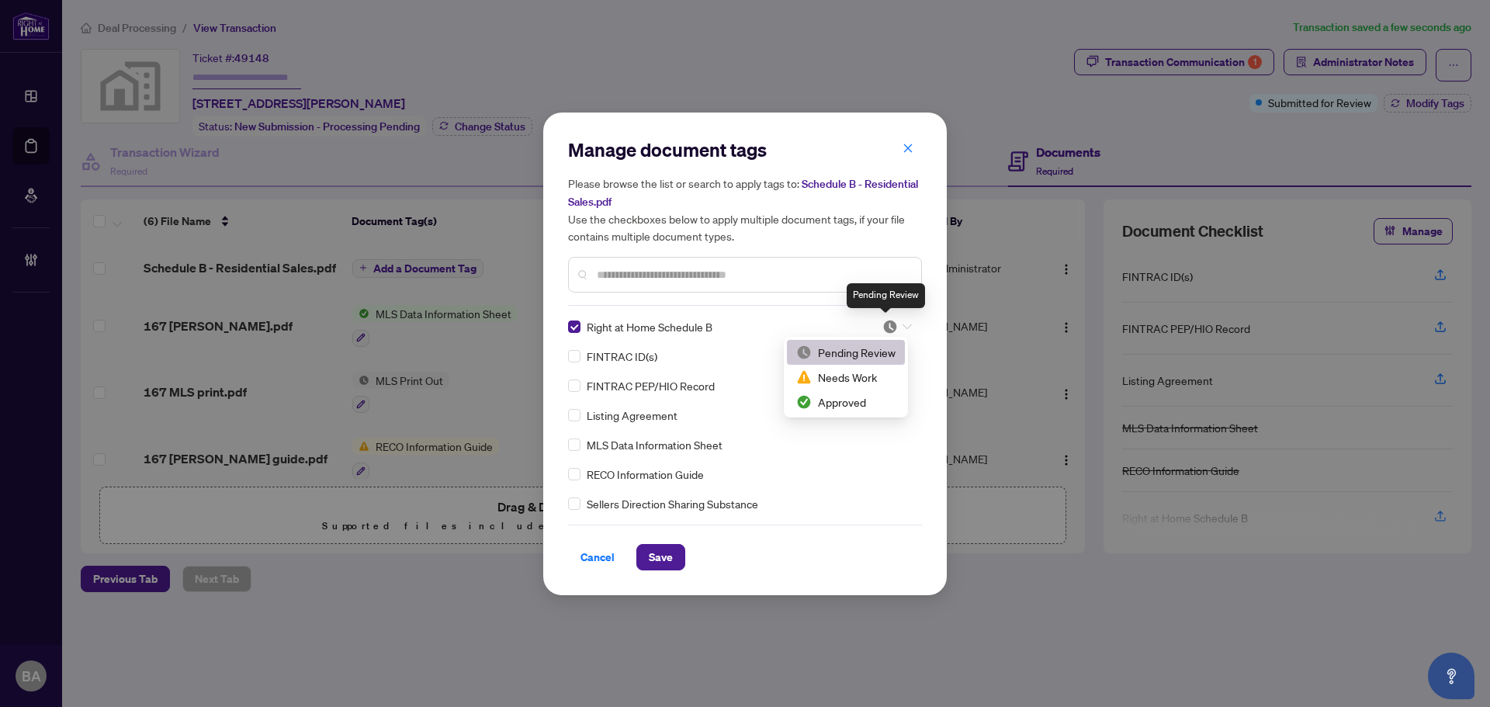
click at [888, 327] on img at bounding box center [890, 327] width 16 height 16
click at [873, 398] on div "Approved" at bounding box center [845, 401] width 99 height 17
drag, startPoint x: 671, startPoint y: 556, endPoint x: 698, endPoint y: 551, distance: 27.7
click at [671, 557] on span "Save" at bounding box center [661, 557] width 24 height 25
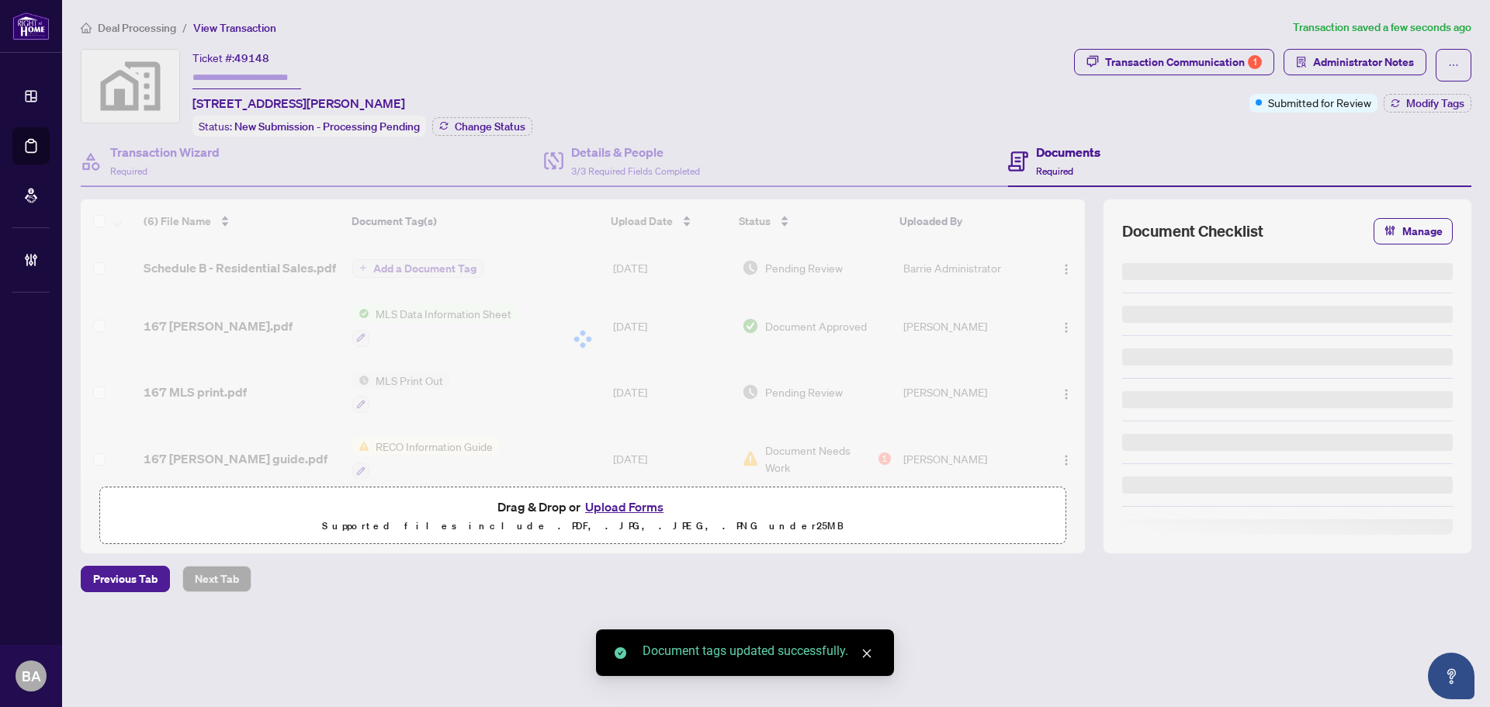
click at [1059, 265] on body "Dashboard Deal Processing Mortgage Referrals Brokerage Management BA Barrie Adm…" at bounding box center [745, 353] width 1490 height 707
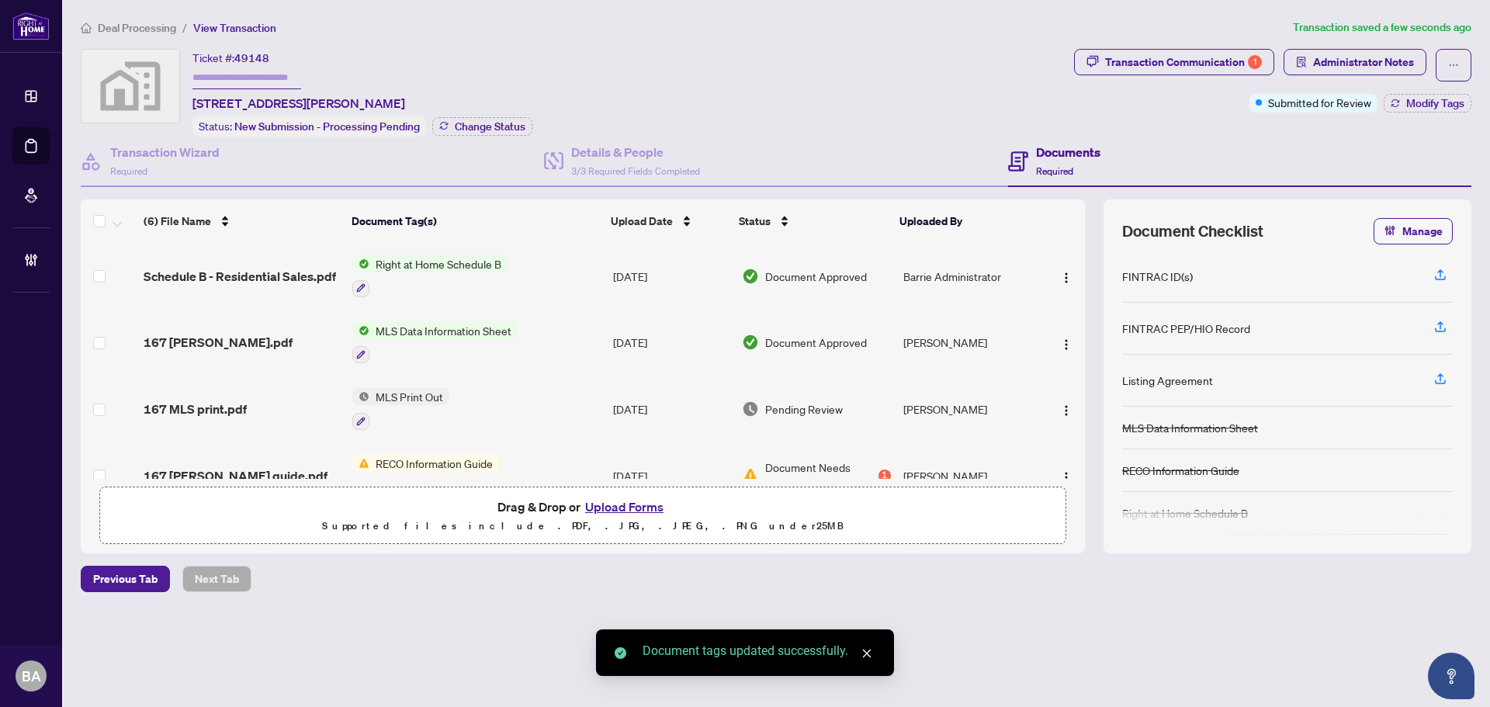
click at [1060, 268] on span "button" at bounding box center [1066, 276] width 12 height 17
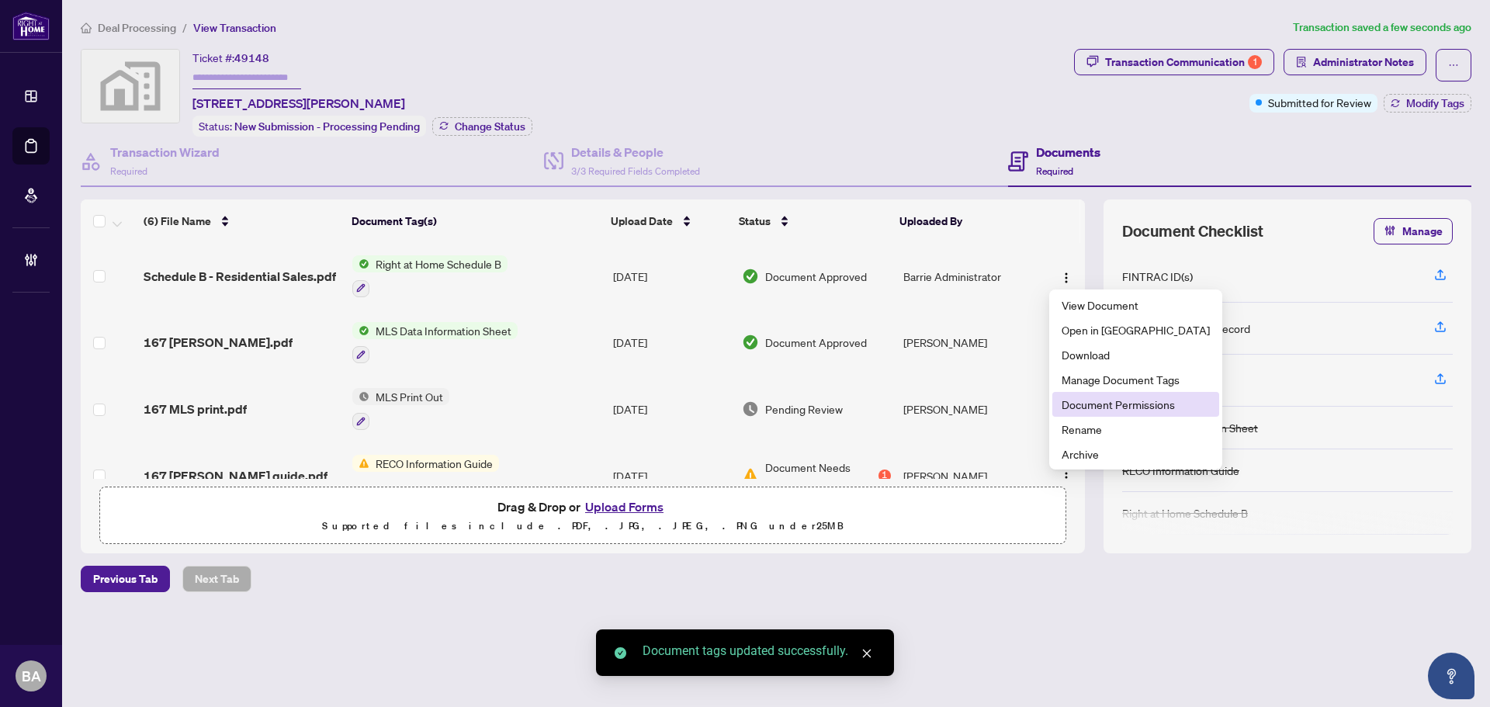
click at [1095, 405] on span "Document Permissions" at bounding box center [1136, 404] width 148 height 17
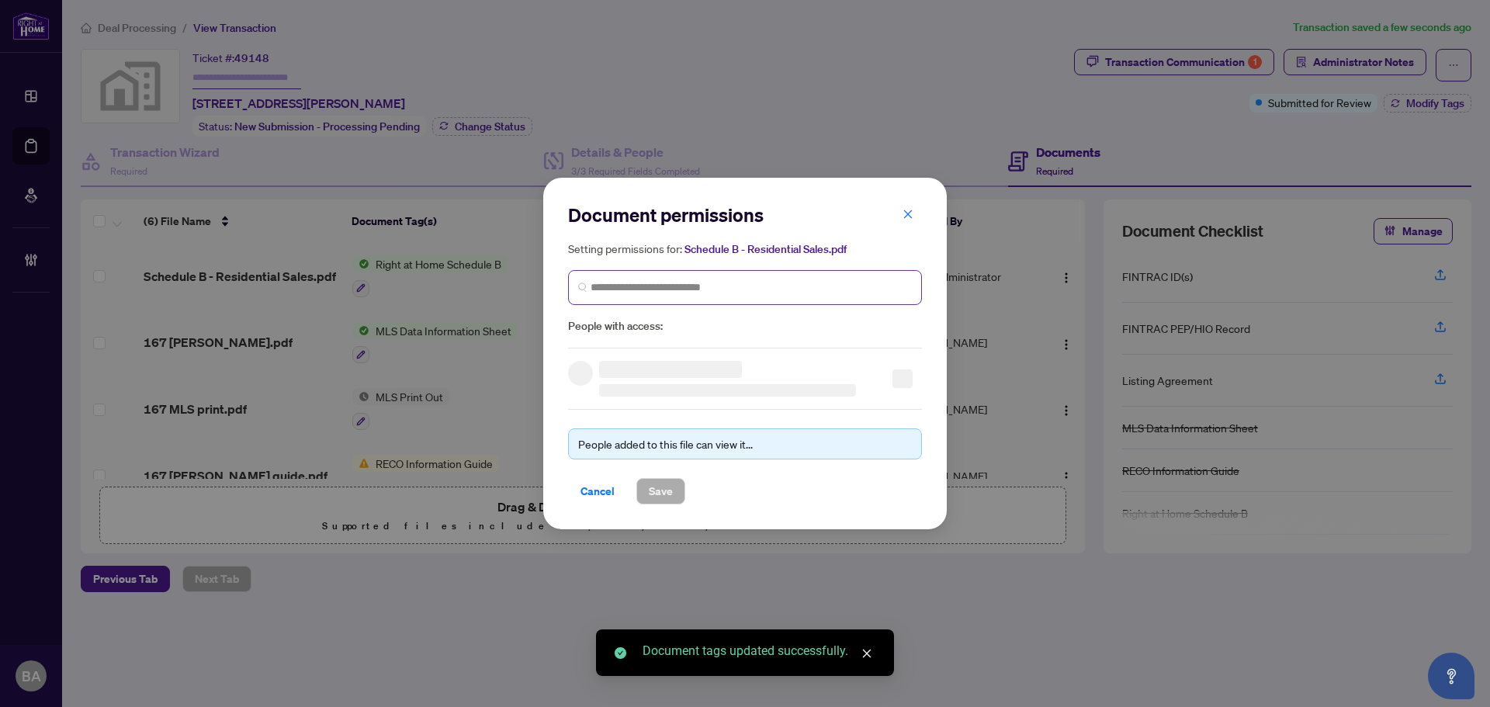
drag, startPoint x: 792, startPoint y: 305, endPoint x: 784, endPoint y: 288, distance: 18.8
click at [791, 303] on div "Setting permissions for: Schedule B - Residential Sales.pdf People with access:" at bounding box center [745, 287] width 354 height 95
click at [784, 288] on input "search" at bounding box center [751, 287] width 321 height 16
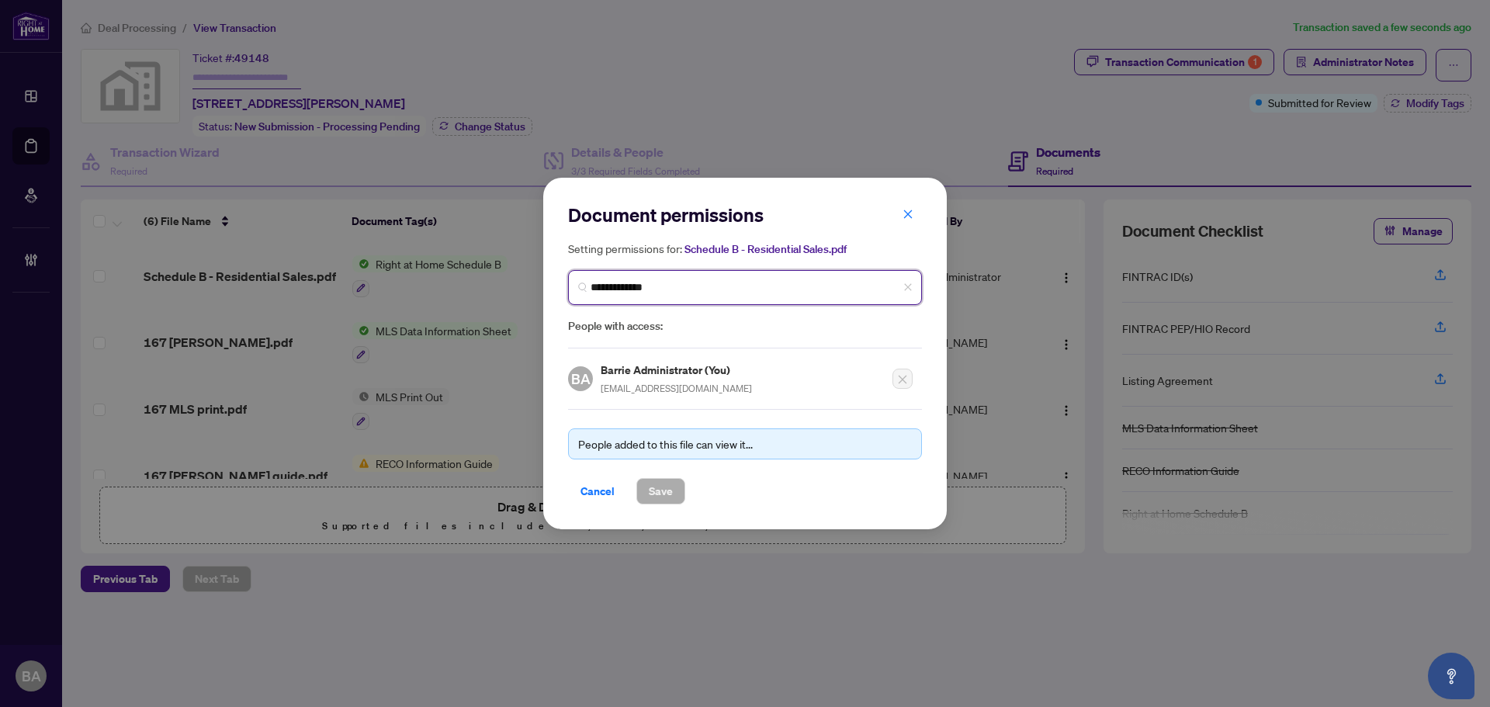
type input "**********"
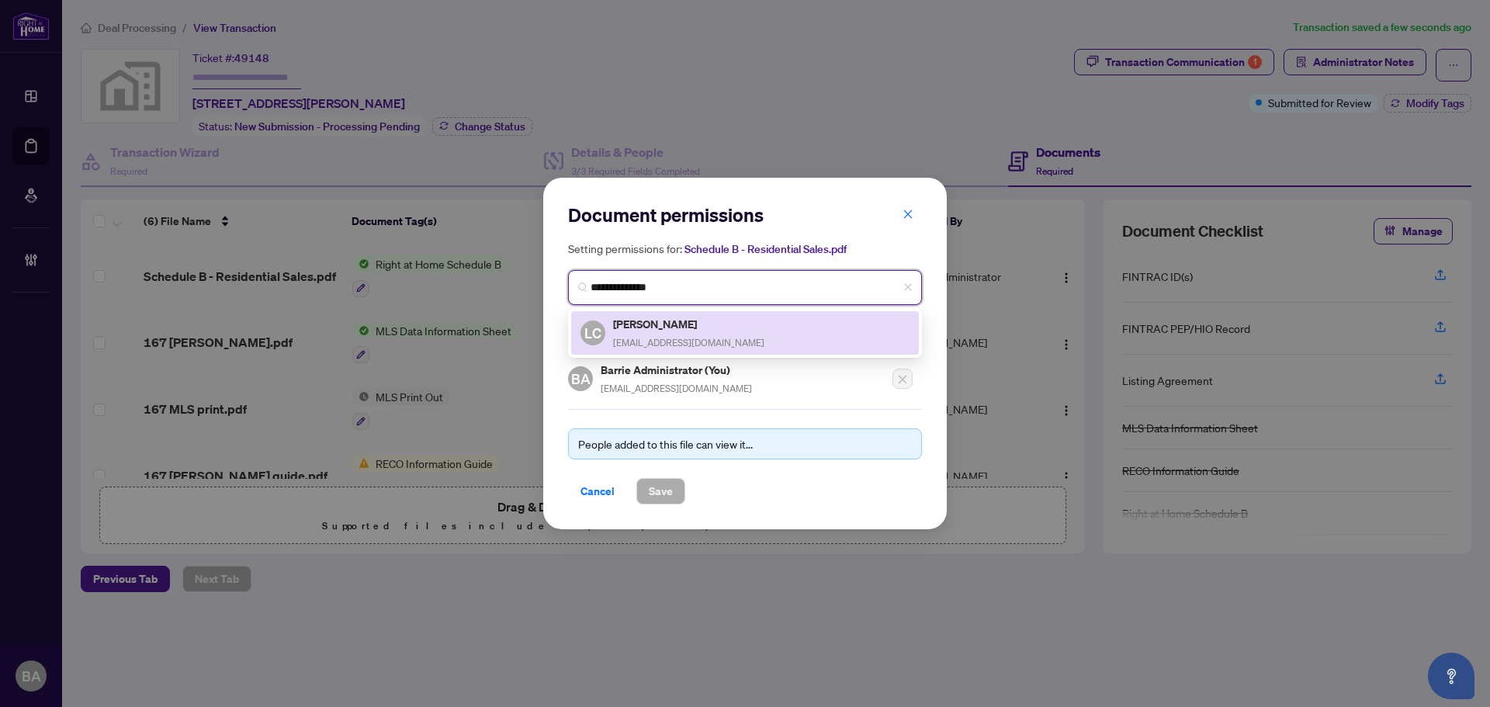
click at [717, 331] on div "Leslie Colwell lesliedcolwell@hotmail.com" at bounding box center [688, 333] width 151 height 36
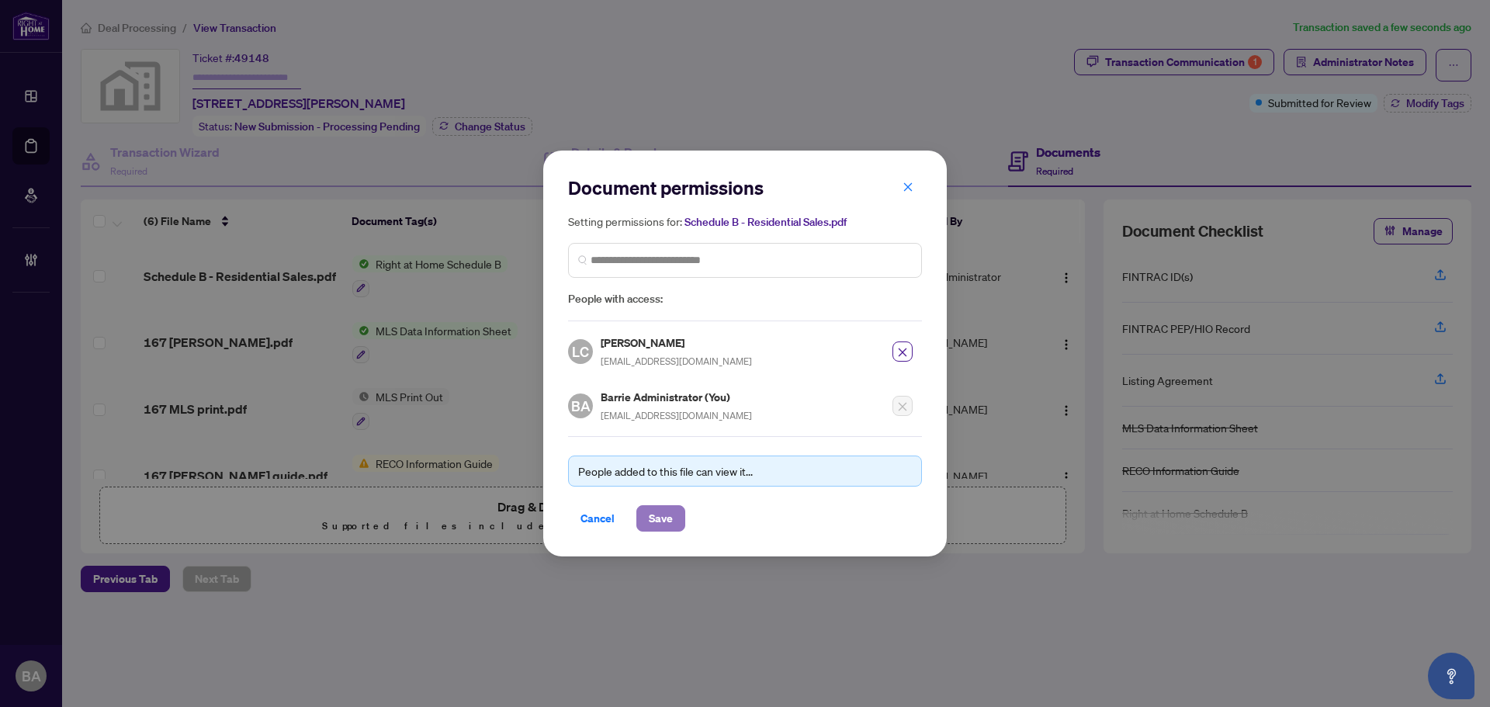
click at [674, 520] on button "Save" at bounding box center [660, 518] width 49 height 26
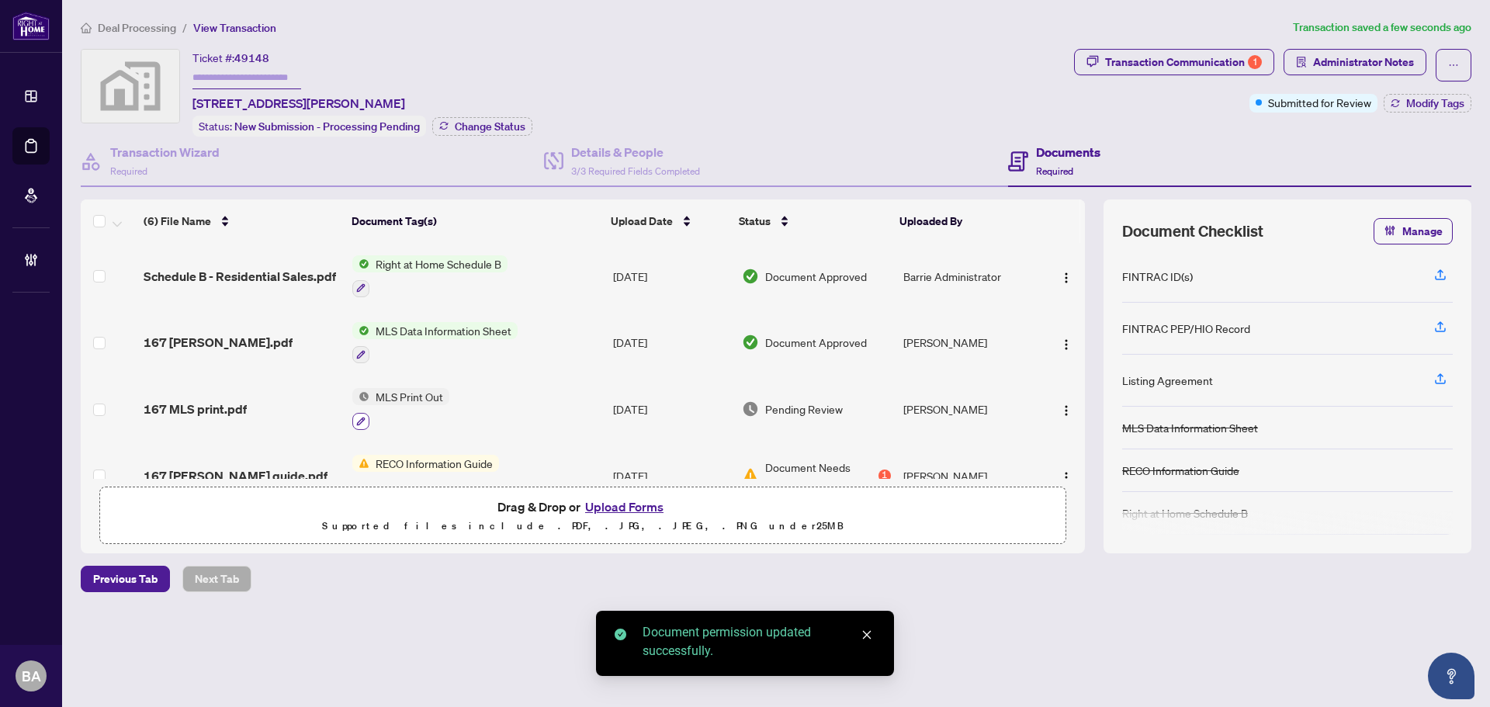
click at [360, 417] on icon "button" at bounding box center [360, 421] width 9 height 9
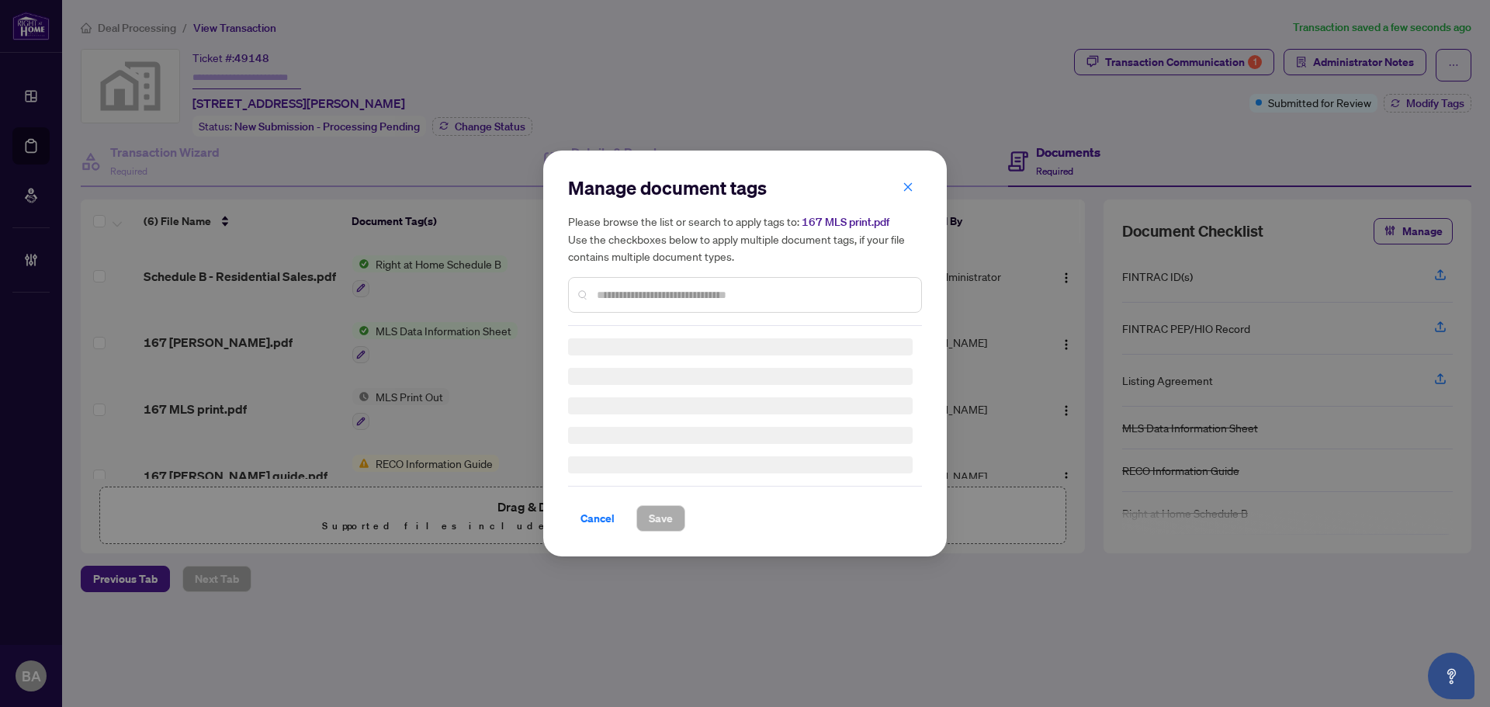
click at [709, 292] on input "text" at bounding box center [753, 294] width 312 height 17
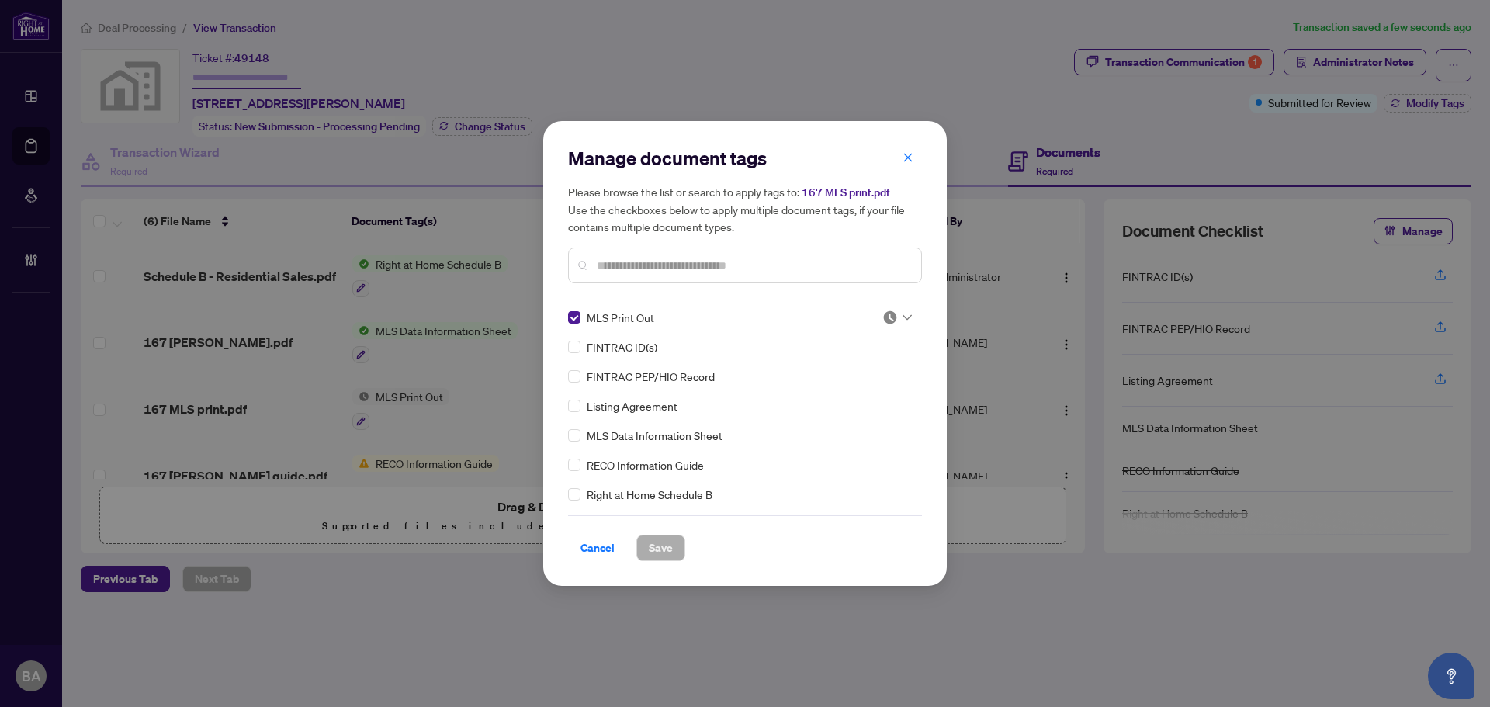
click at [892, 317] on div at bounding box center [896, 318] width 29 height 16
click at [849, 405] on div "2 3 Pending Review Needs Work Approved" at bounding box center [846, 368] width 124 height 81
click at [840, 397] on div "Approved" at bounding box center [845, 393] width 99 height 17
click at [662, 542] on span "Save" at bounding box center [661, 547] width 24 height 25
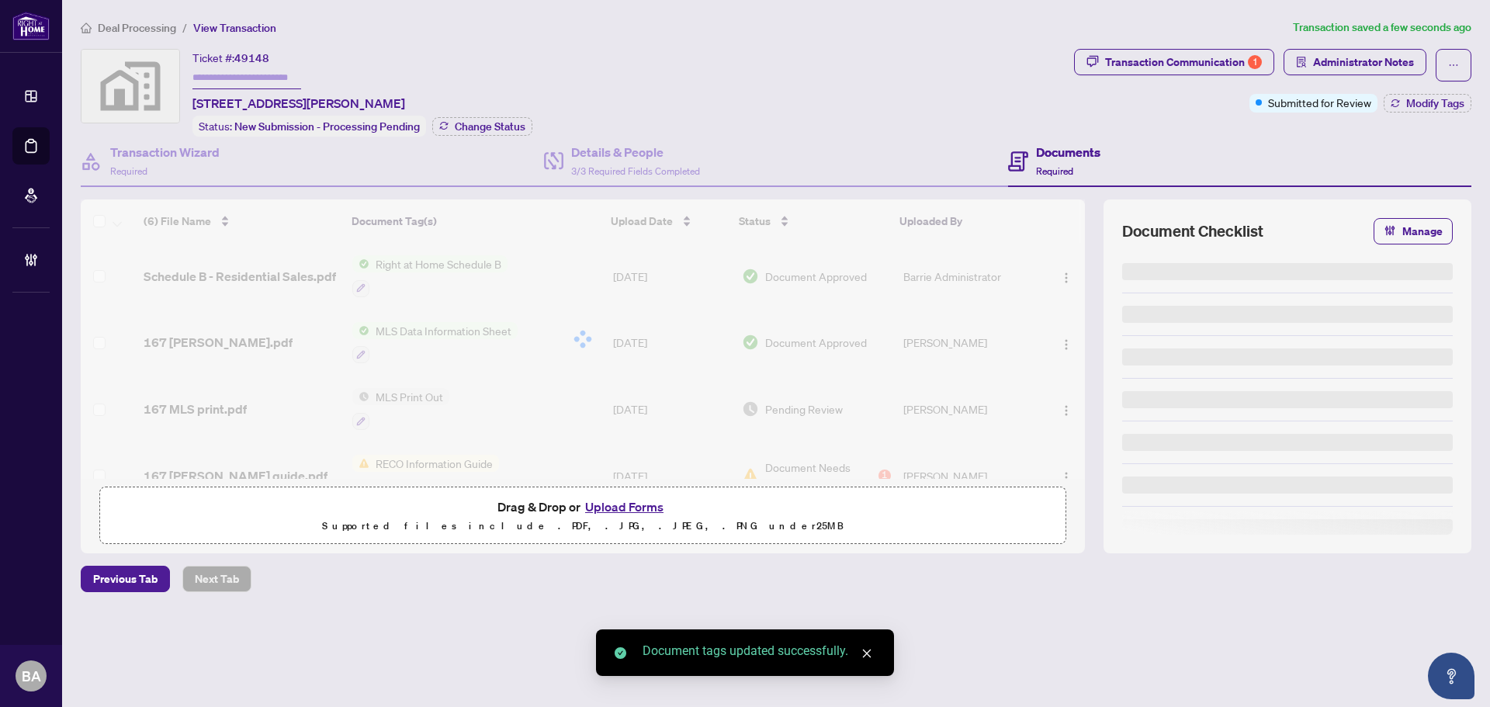
click at [237, 406] on div at bounding box center [583, 338] width 1004 height 279
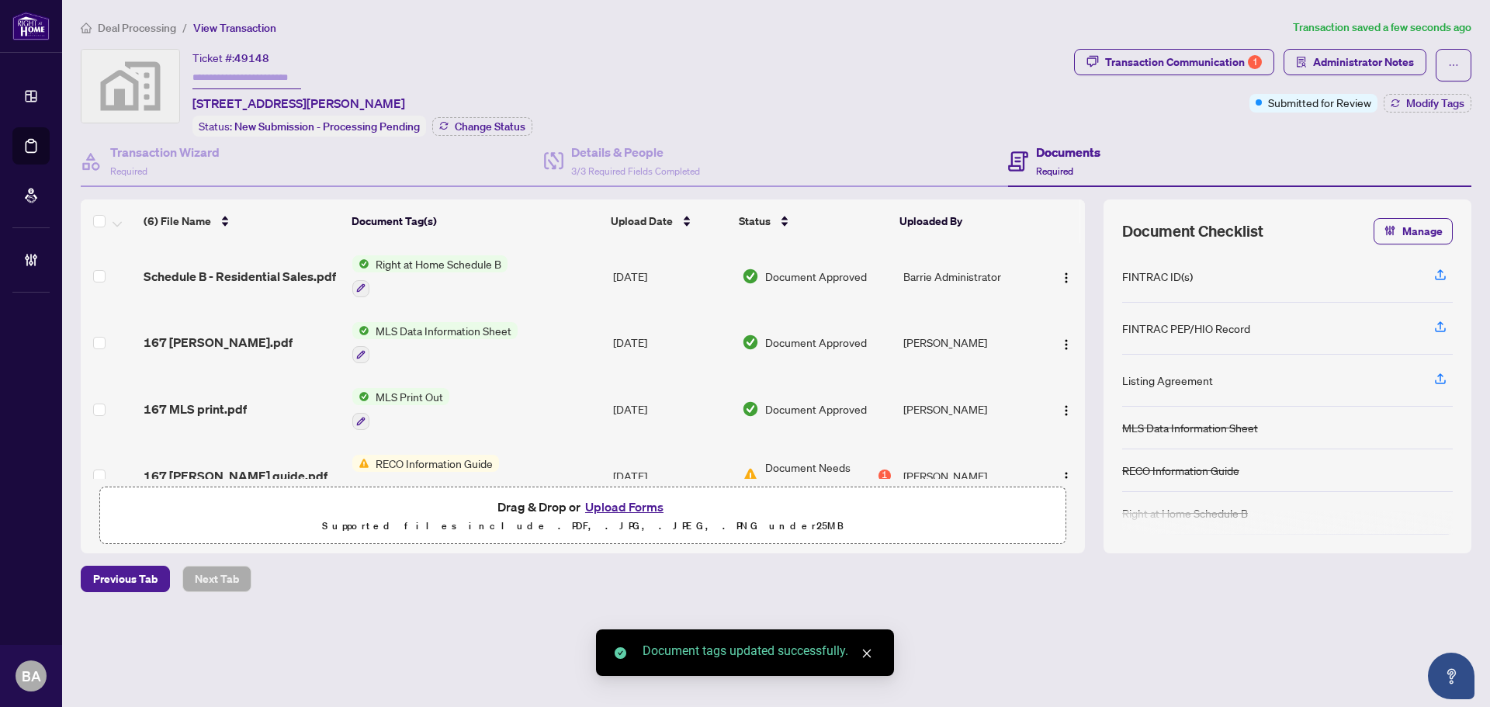
click at [231, 404] on span "167 MLS print.pdf" at bounding box center [195, 409] width 103 height 19
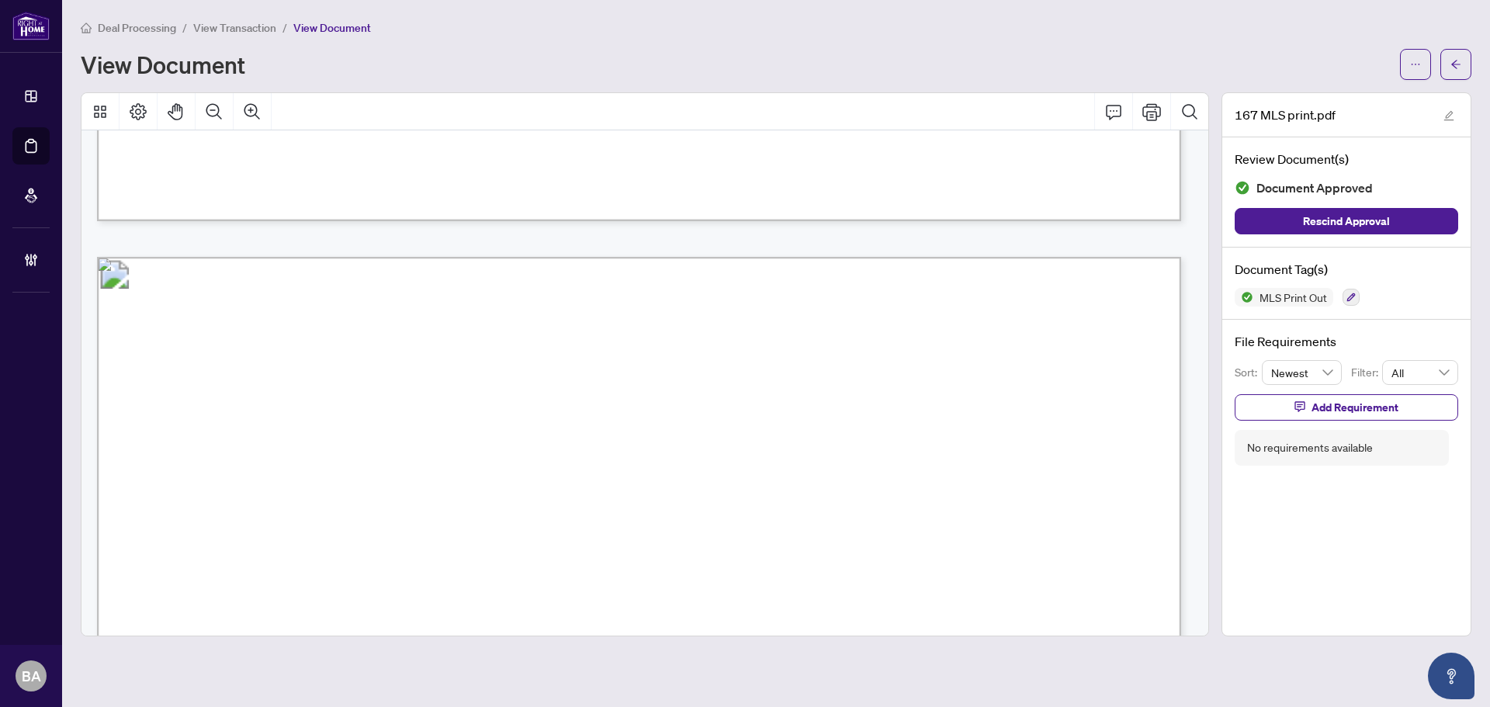
scroll to position [1436, 0]
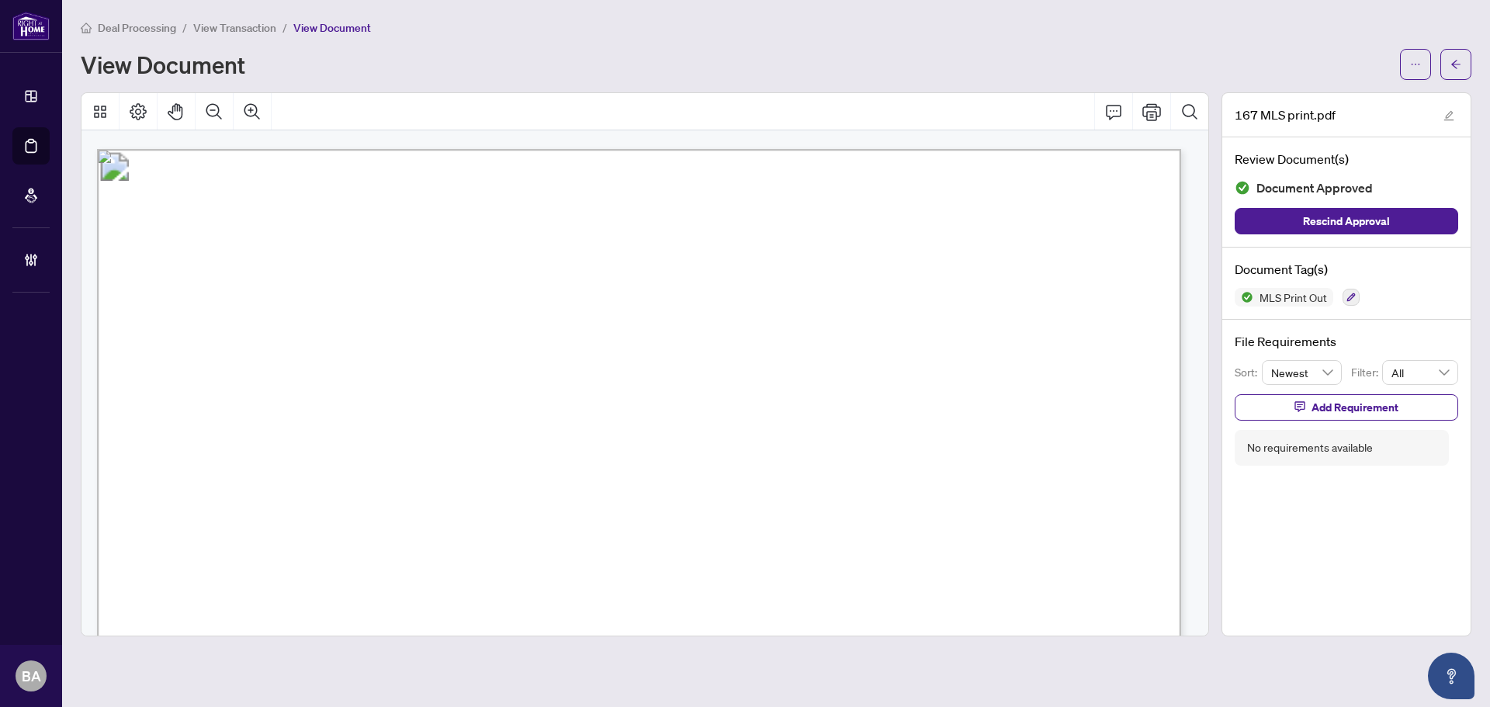
click at [235, 30] on span "View Transaction" at bounding box center [234, 28] width 83 height 14
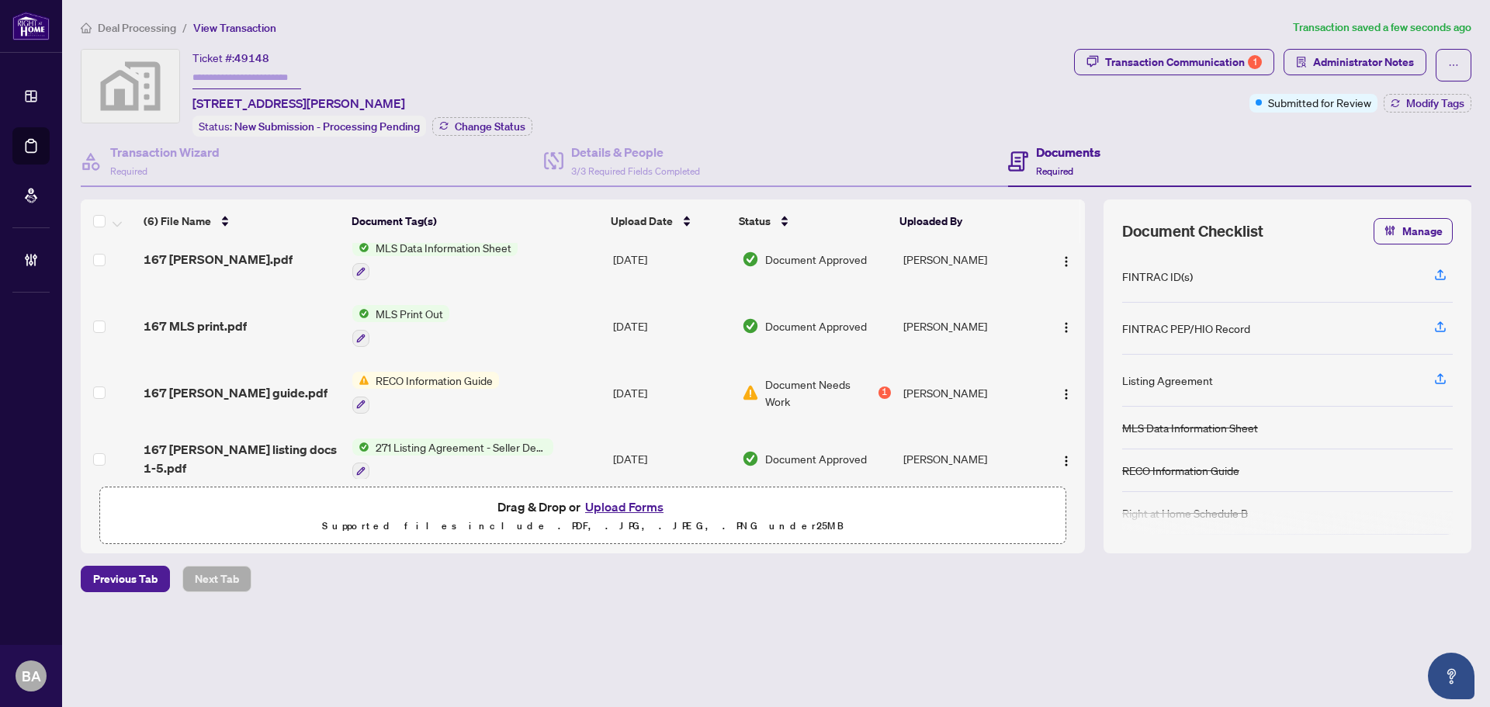
scroll to position [167, 0]
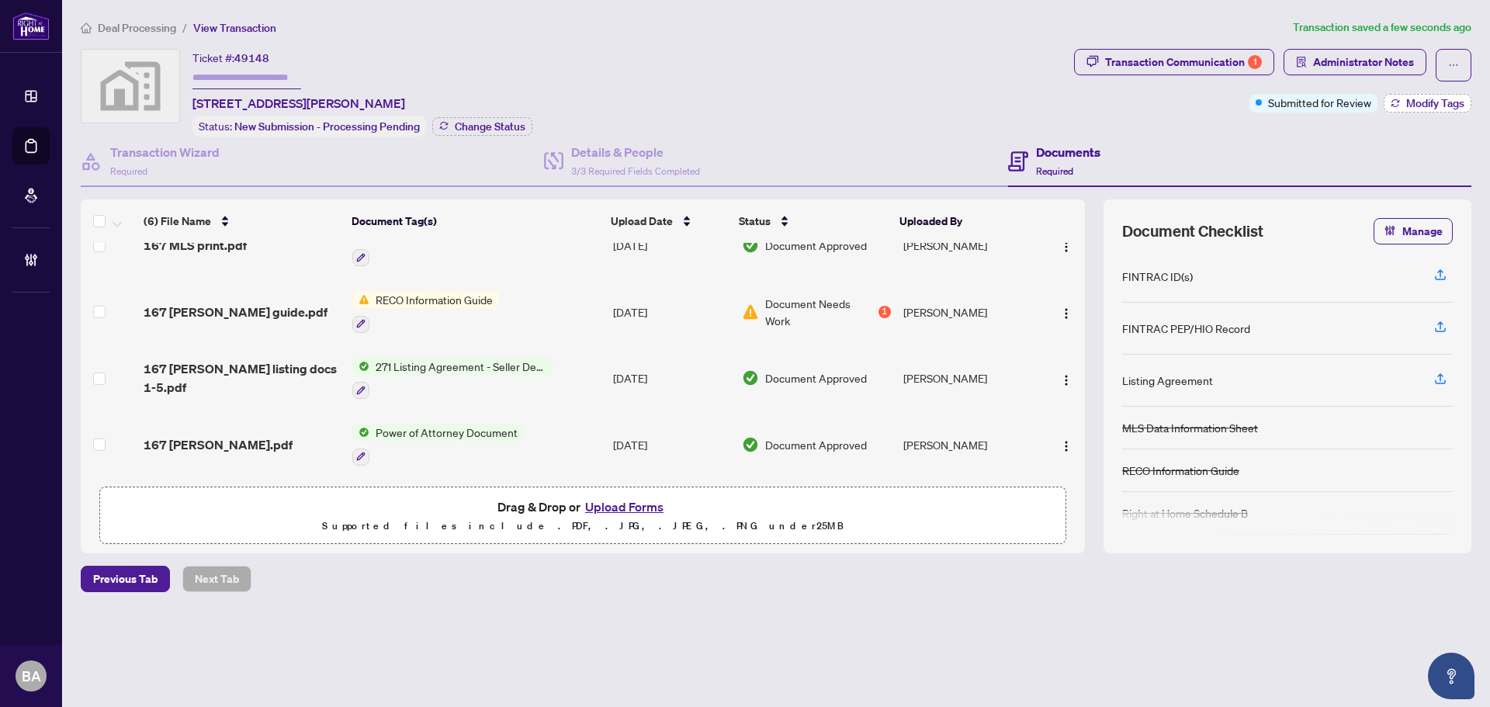
click at [1419, 102] on span "Modify Tags" at bounding box center [1435, 103] width 58 height 11
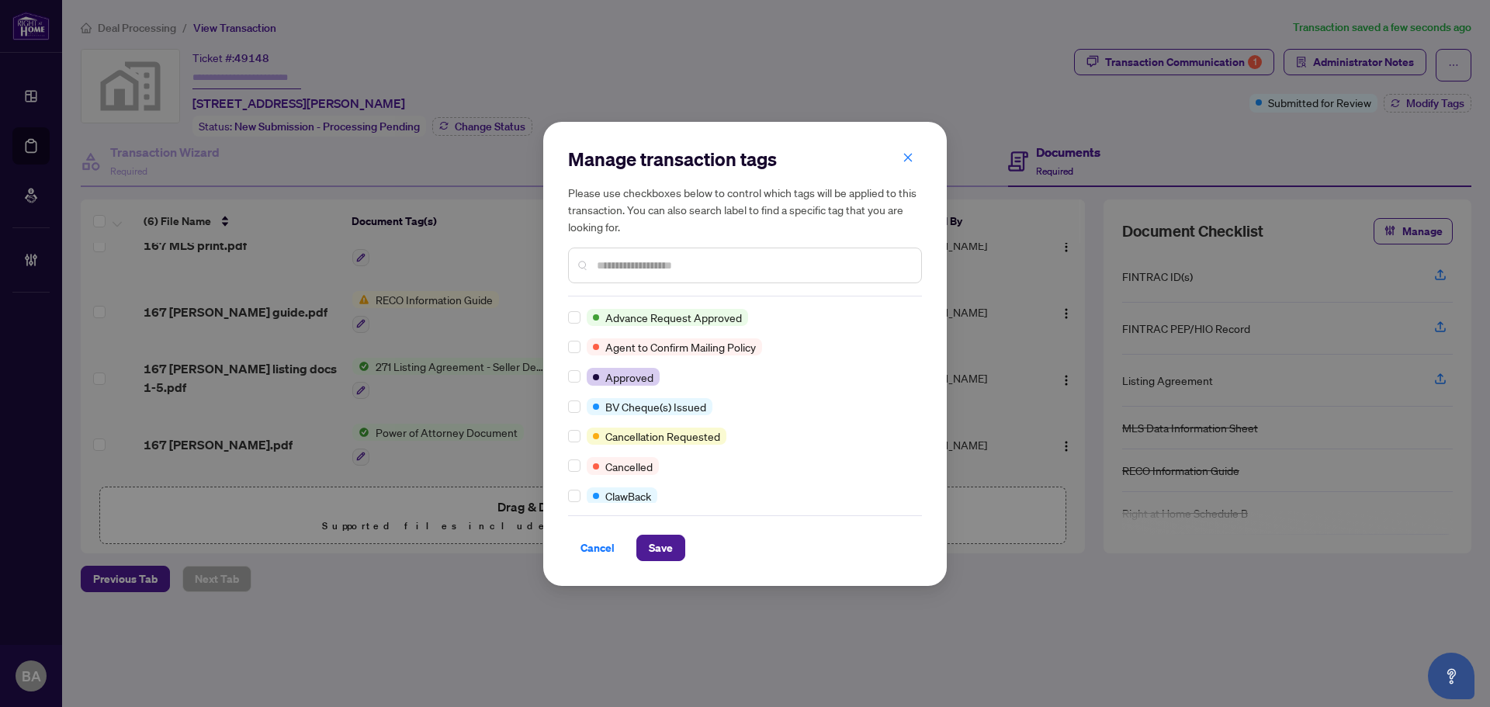
scroll to position [0, 0]
click at [656, 279] on div at bounding box center [745, 266] width 354 height 36
click at [660, 272] on input "text" at bounding box center [753, 265] width 312 height 17
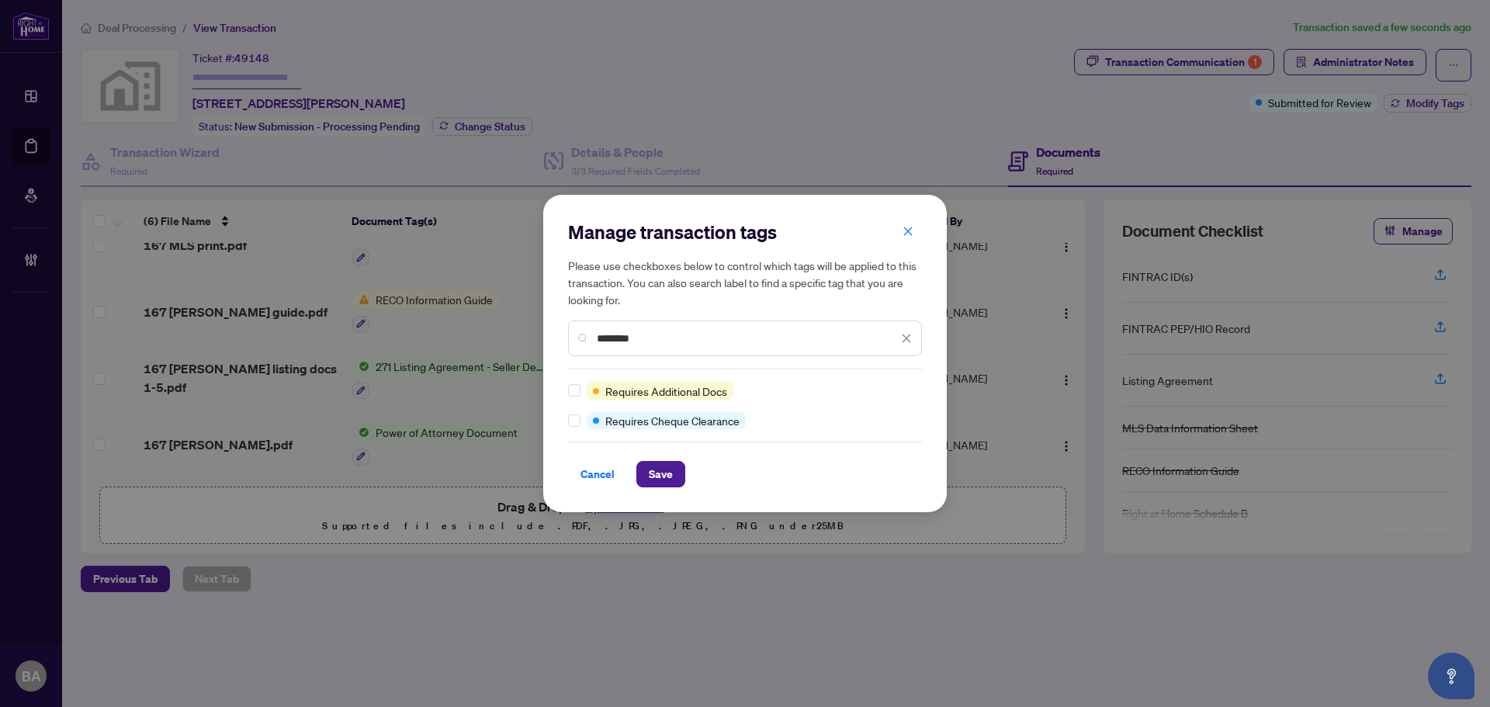
type input "********"
click at [665, 476] on span "Save" at bounding box center [661, 474] width 24 height 25
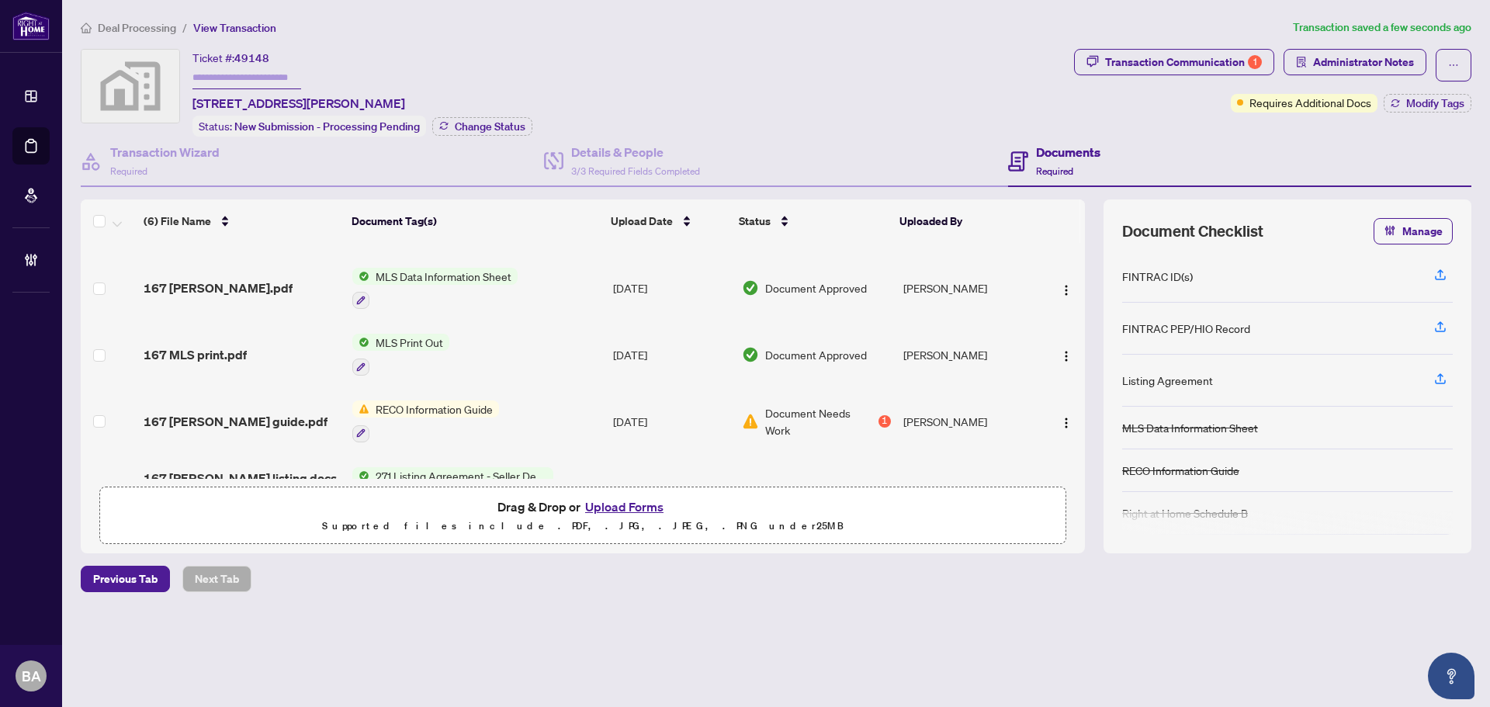
scroll to position [167, 0]
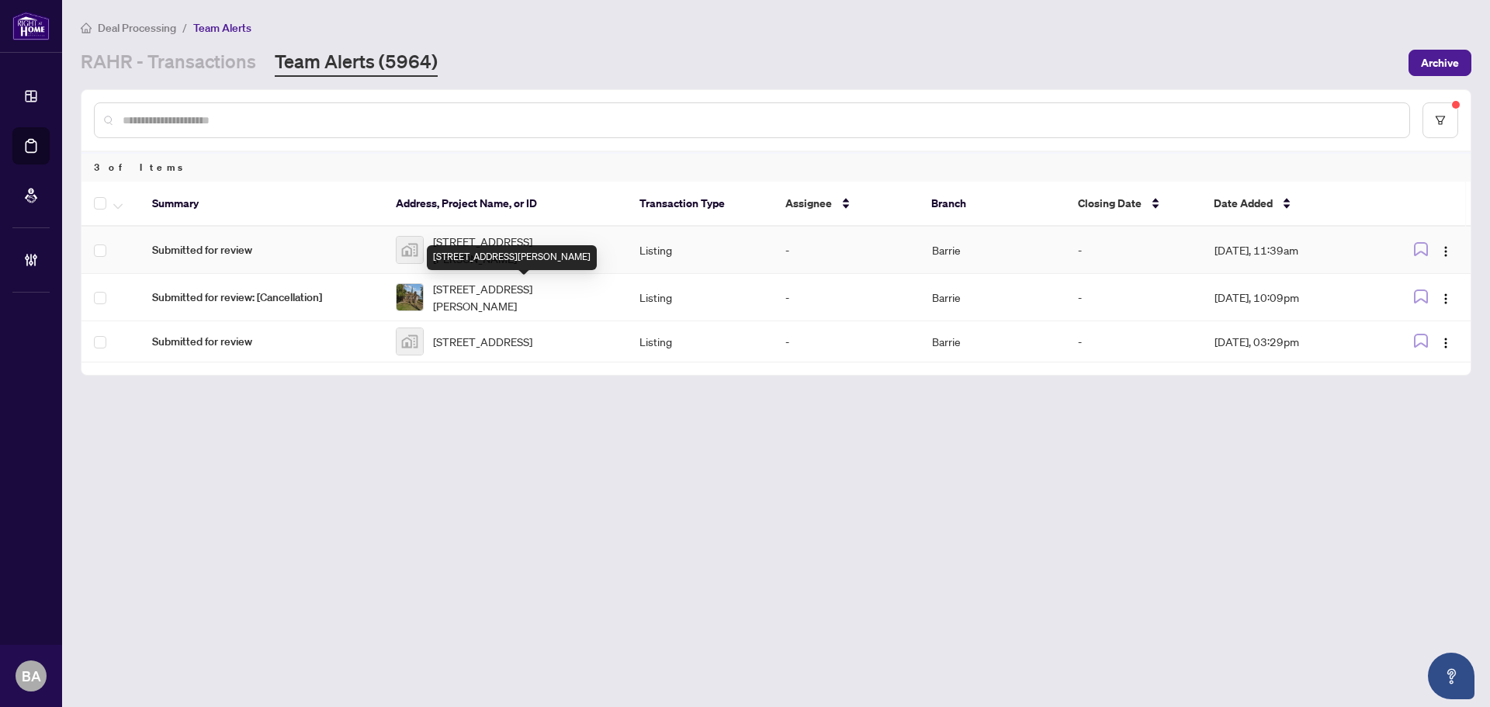
click at [646, 251] on td "Listing" at bounding box center [700, 250] width 146 height 47
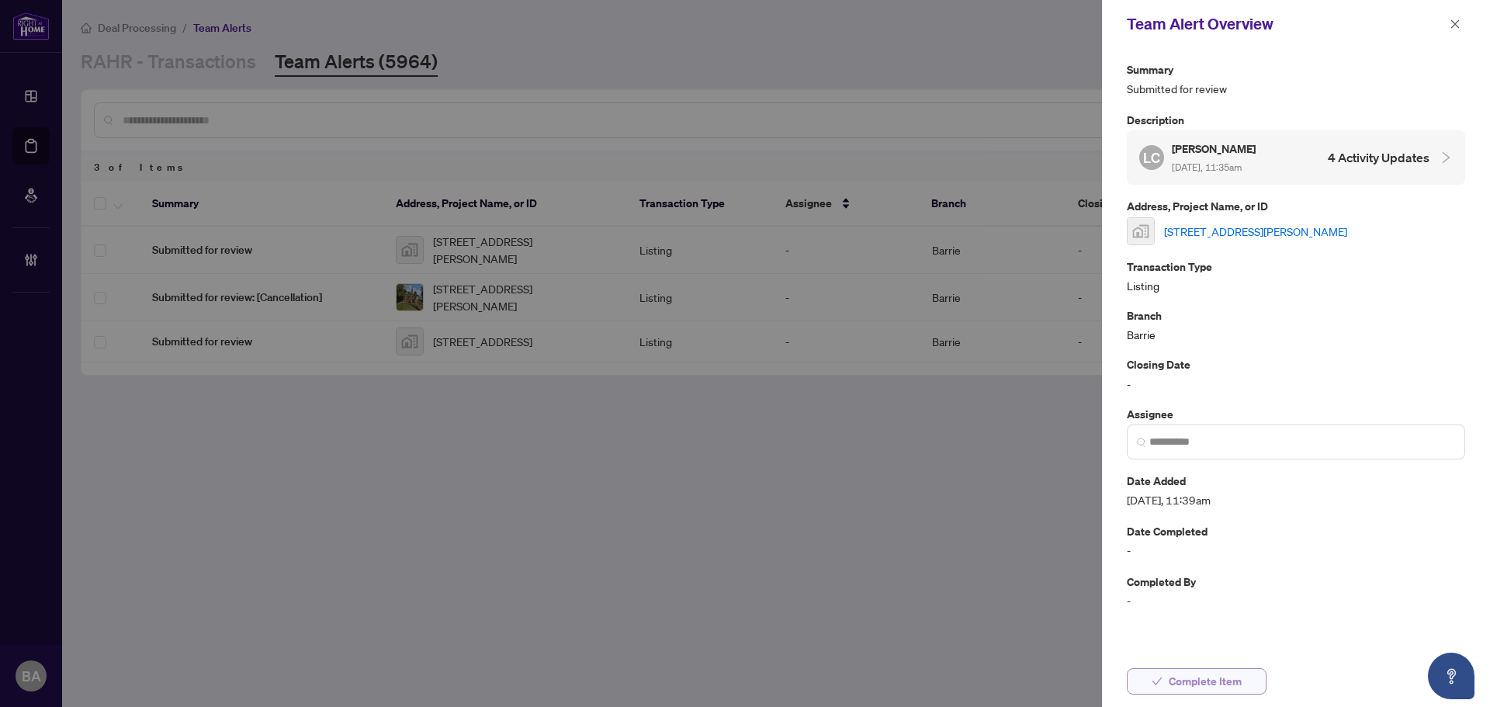
click at [1251, 680] on button "Complete Item" at bounding box center [1197, 681] width 140 height 26
click at [1455, 29] on span "button" at bounding box center [1455, 24] width 11 height 25
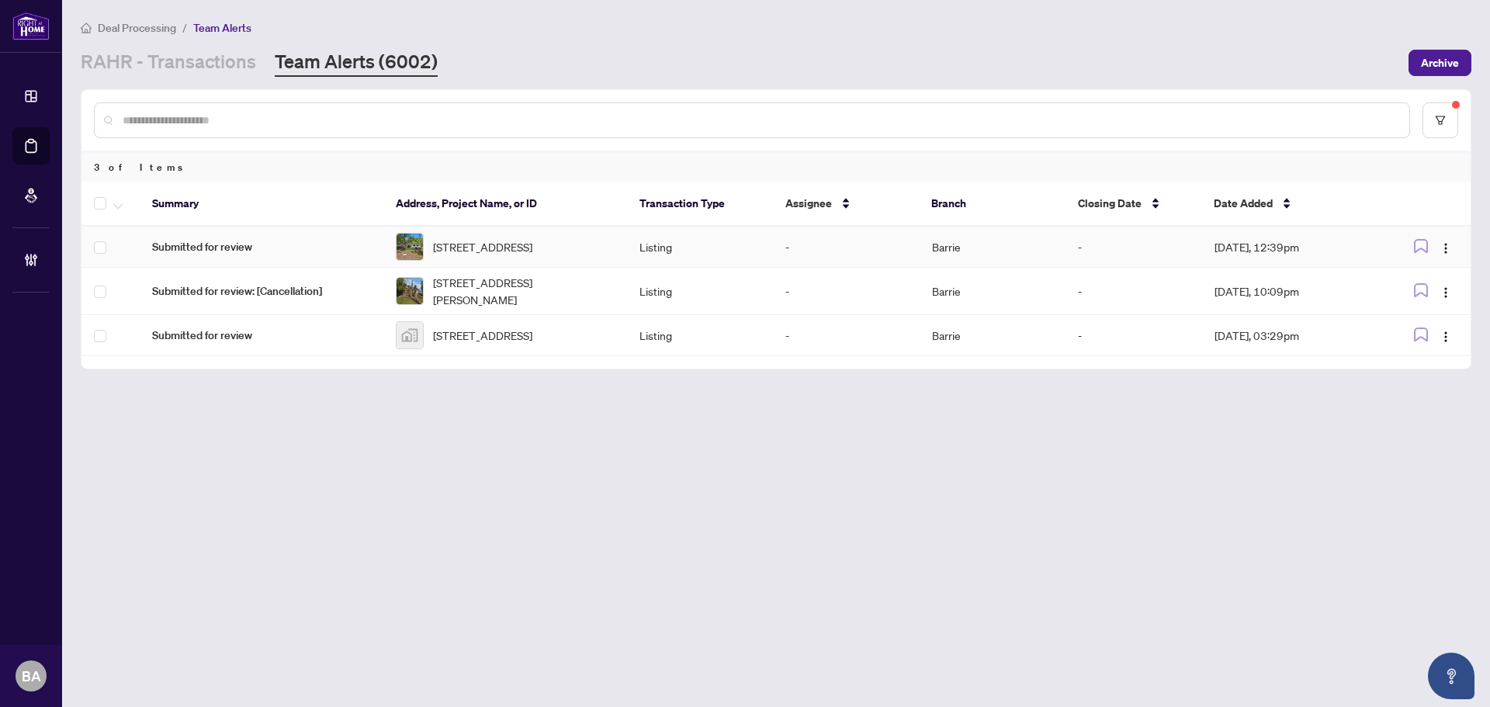
click at [445, 250] on span "1350 Coopers Falls Rd, Ramara, Ontario L0K 2B0, Canada" at bounding box center [482, 246] width 99 height 17
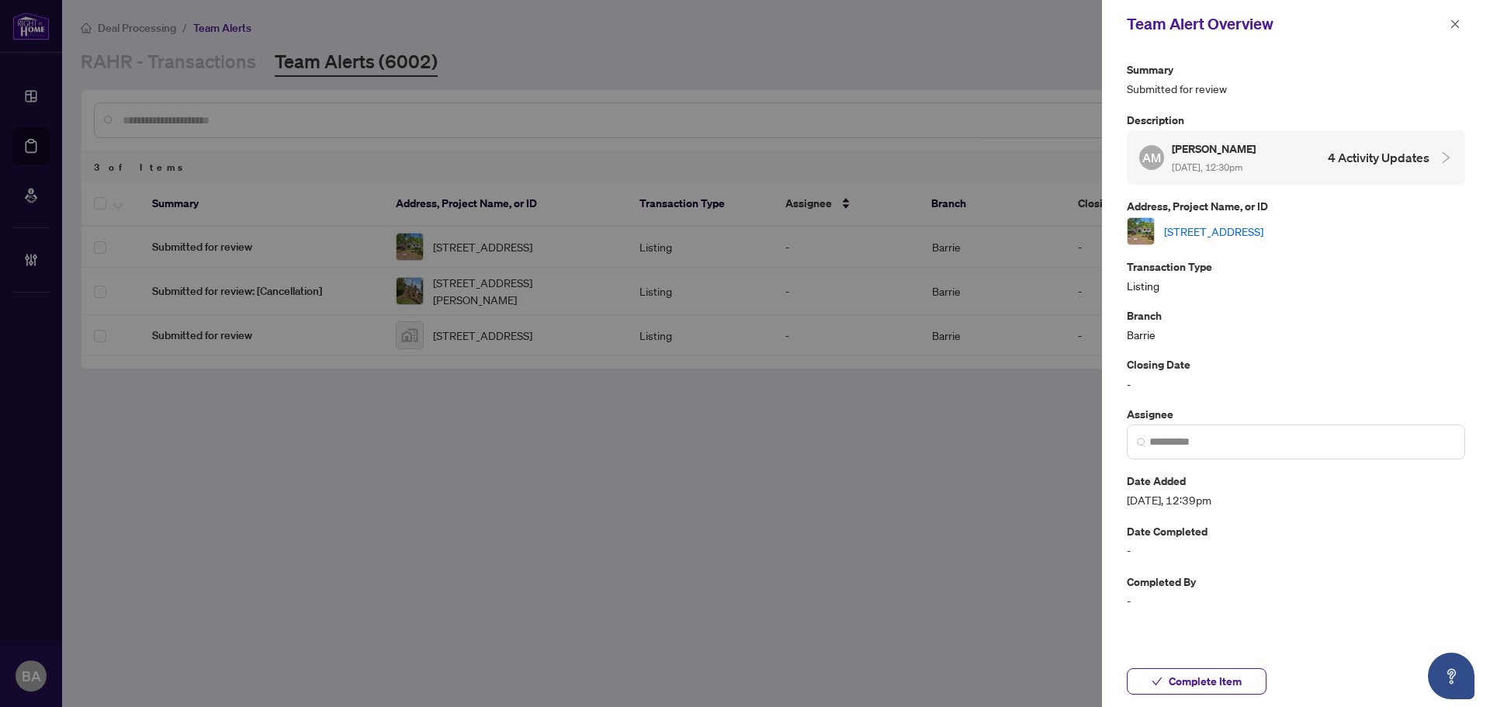
click at [1220, 227] on link "1350 Coopers Falls Rd, Ramara, Ontario L0K 2B0, Canada" at bounding box center [1213, 231] width 99 height 17
click at [1457, 19] on icon "close" at bounding box center [1455, 24] width 11 height 11
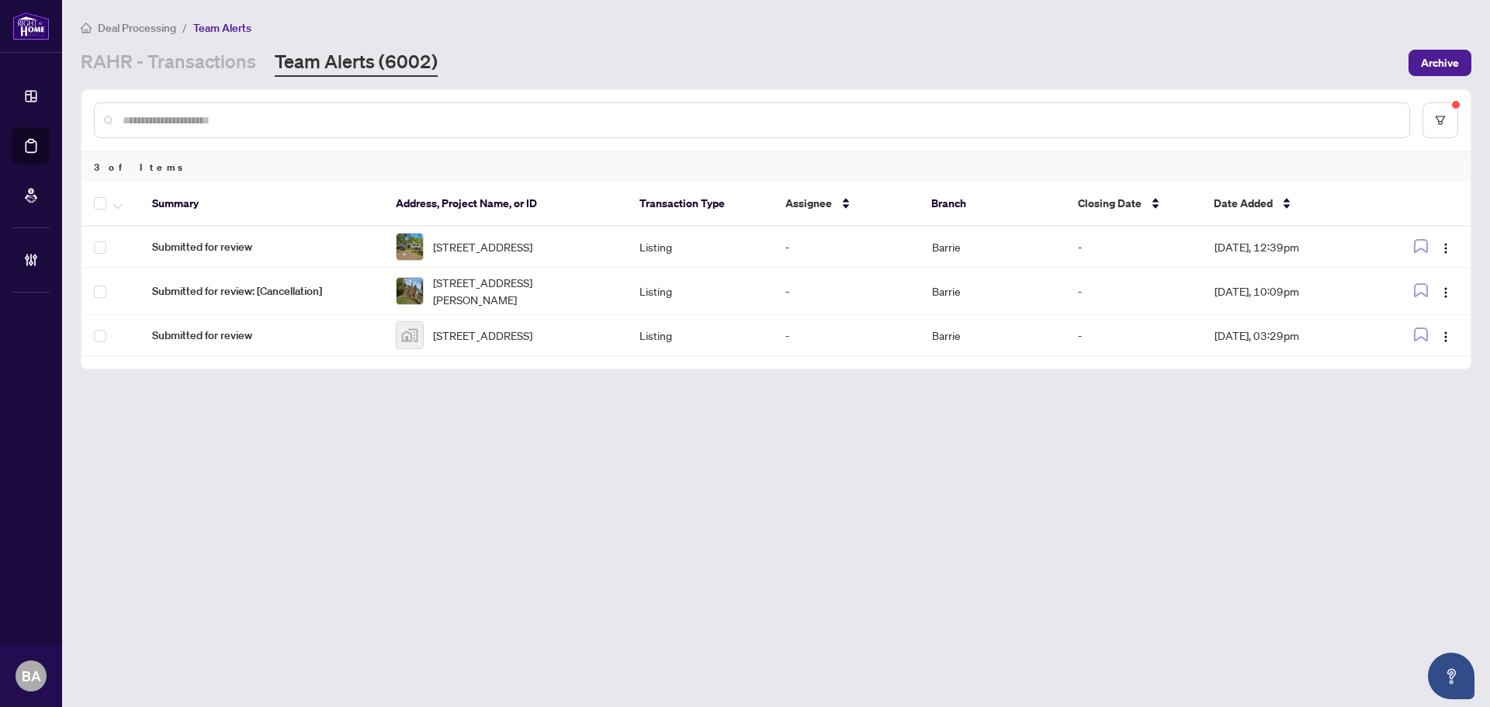
click at [206, 82] on main "Deal Processing / Team Alerts RAHR - Transactions Team Alerts (6002) Archive 3 …" at bounding box center [776, 353] width 1428 height 707
click at [206, 57] on link "RAHR - Transactions" at bounding box center [168, 63] width 175 height 28
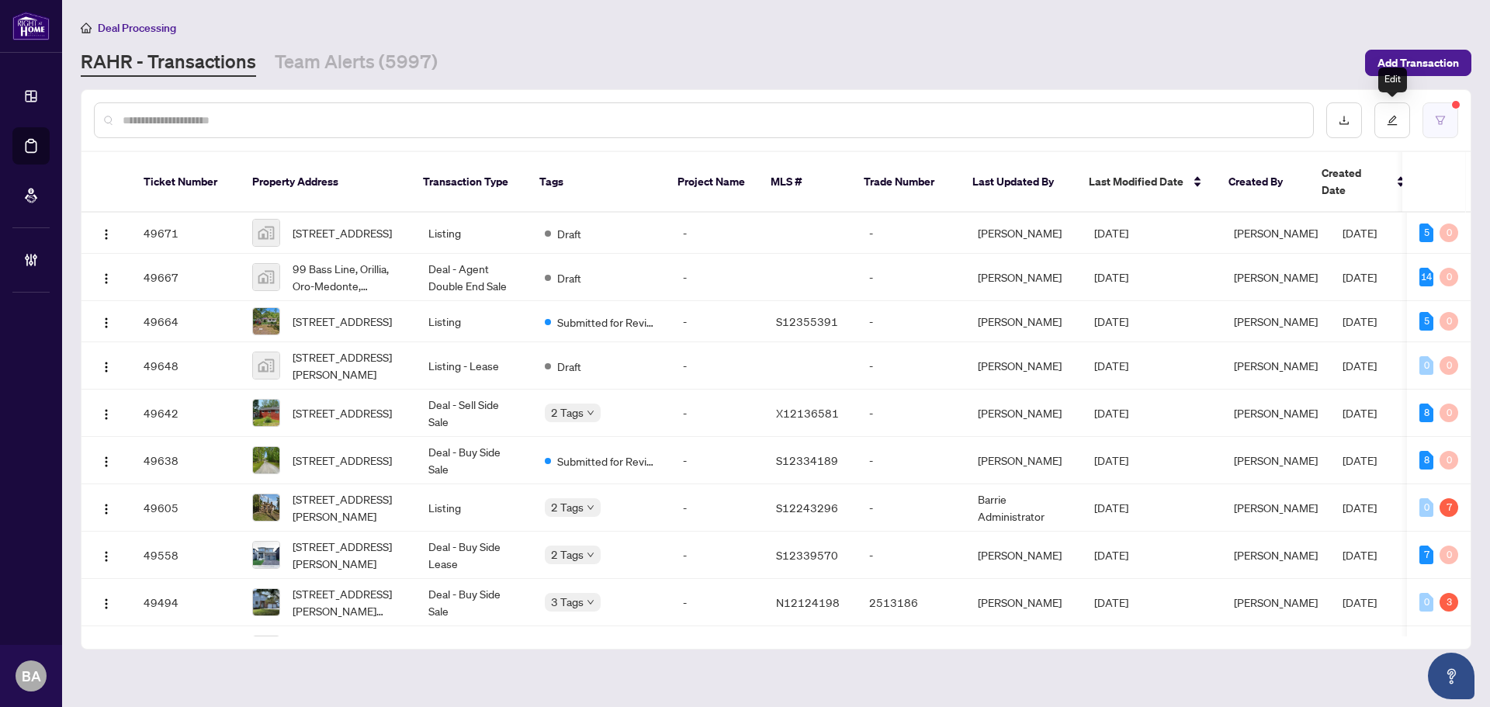
click at [1433, 123] on button "button" at bounding box center [1440, 120] width 36 height 36
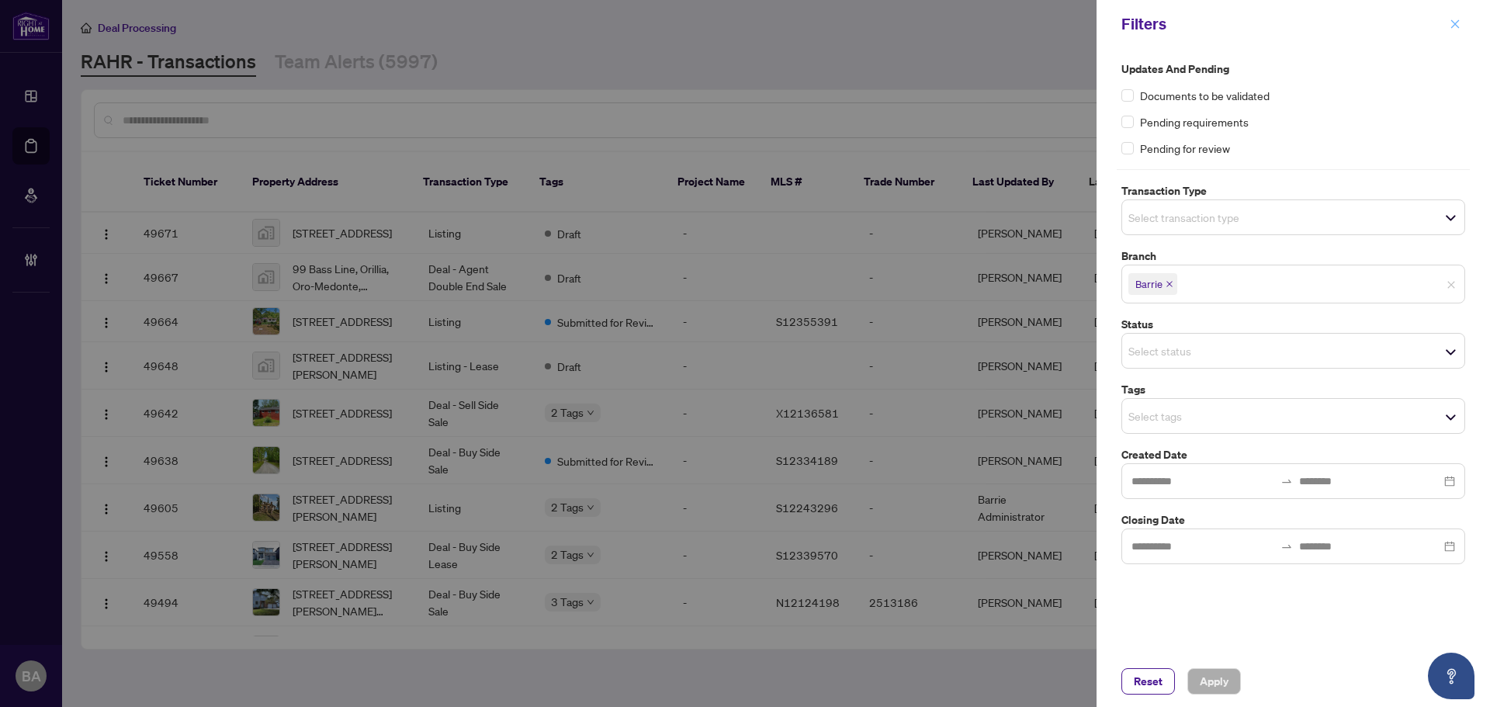
click at [1453, 26] on icon "close" at bounding box center [1455, 23] width 9 height 9
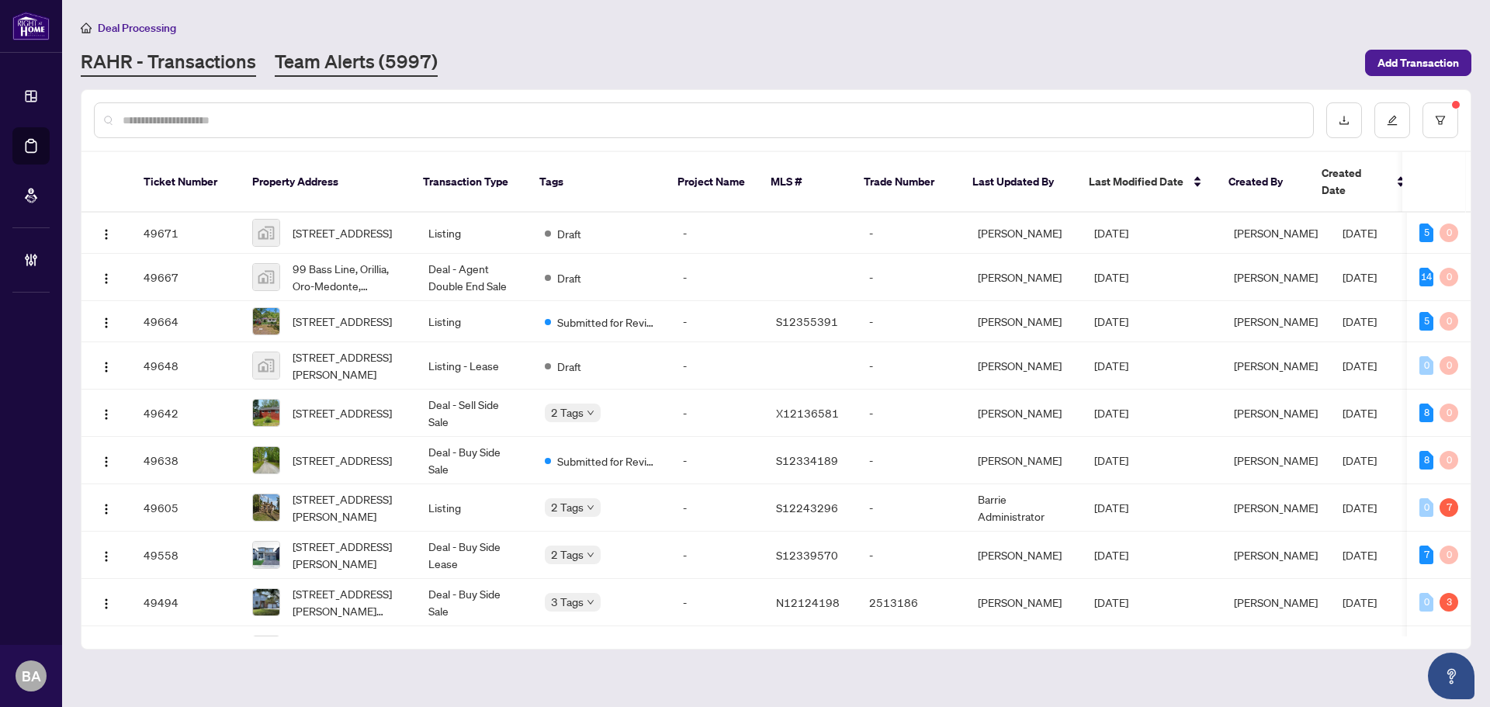
click at [343, 75] on main "Deal Processing RAHR - Transactions Team Alerts (5997) Add Transaction Ticket N…" at bounding box center [776, 353] width 1428 height 707
click at [317, 65] on link "Team Alerts (5997)" at bounding box center [356, 63] width 163 height 28
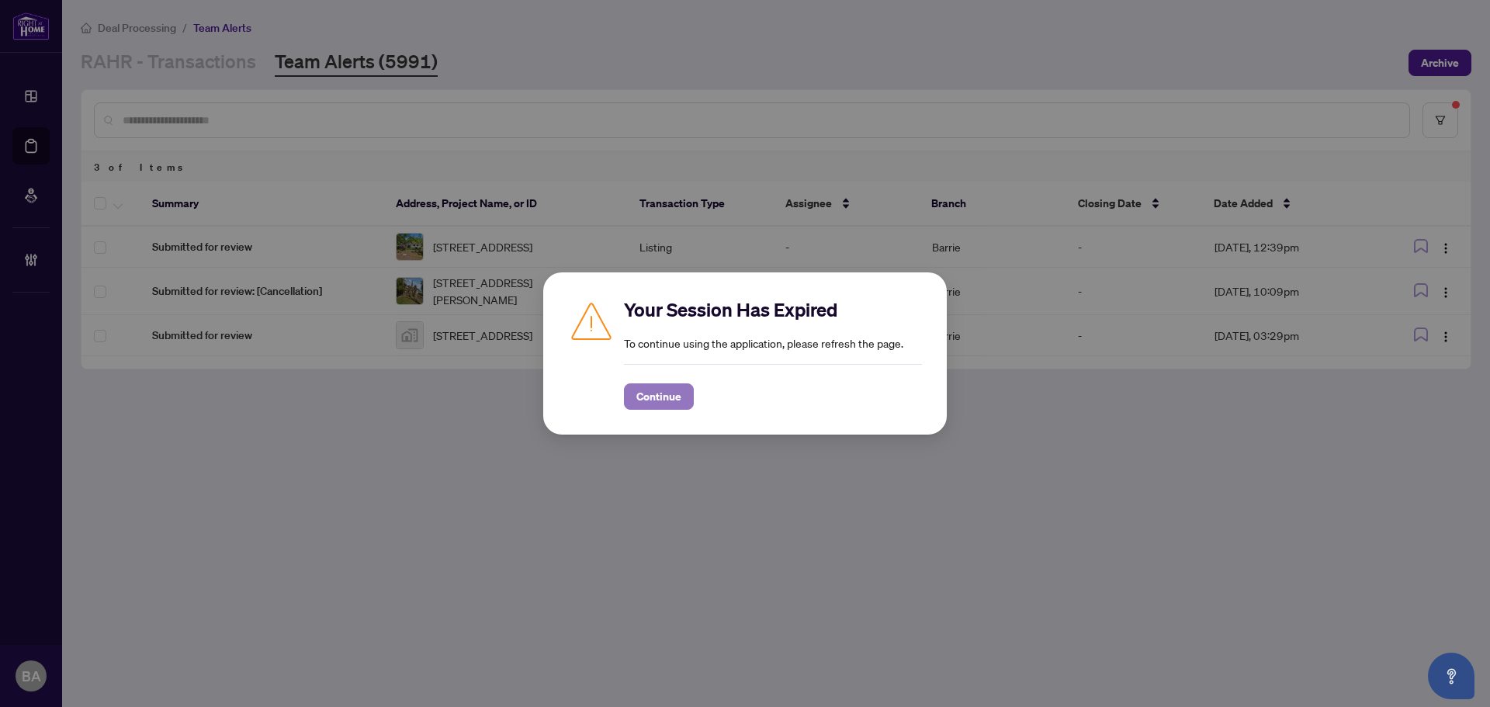
click at [639, 409] on button "Continue" at bounding box center [659, 396] width 70 height 26
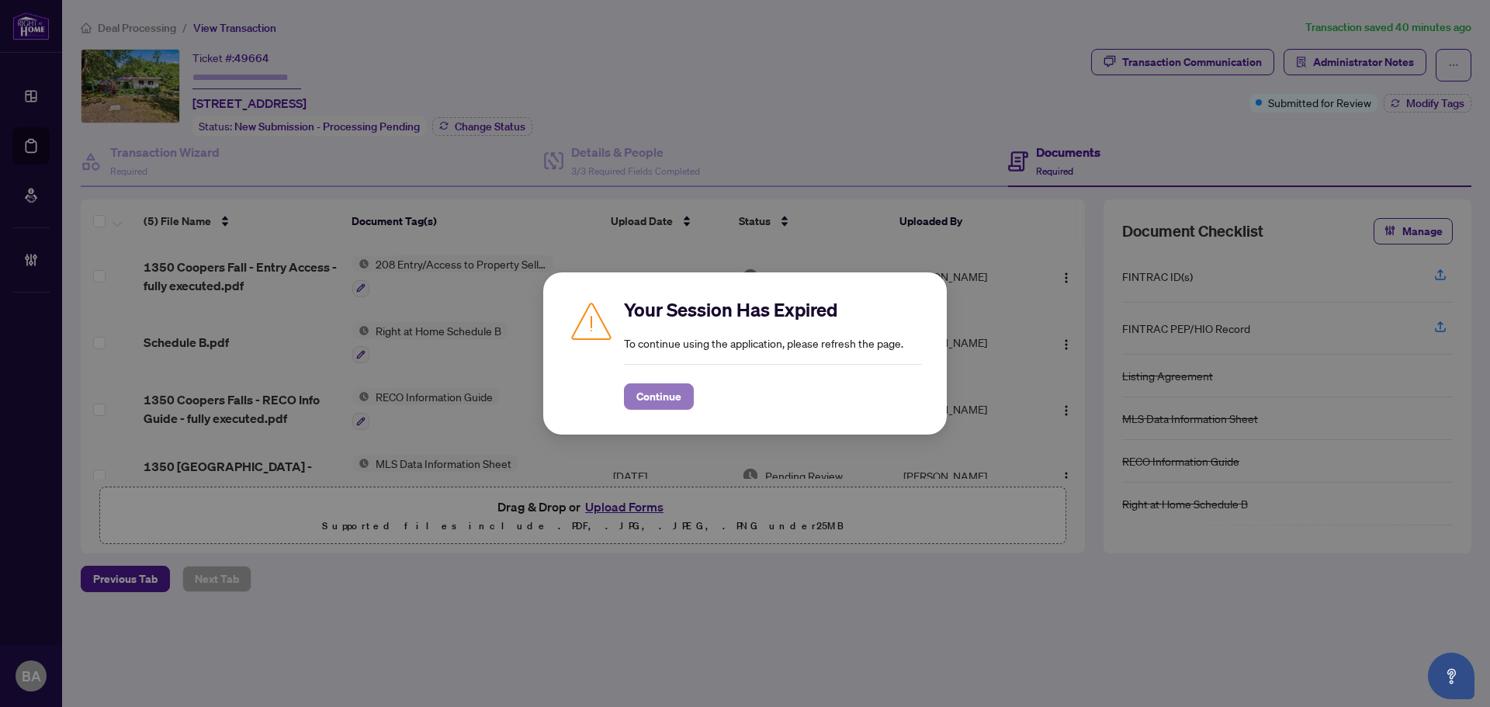
click at [674, 405] on span "Continue" at bounding box center [658, 396] width 45 height 25
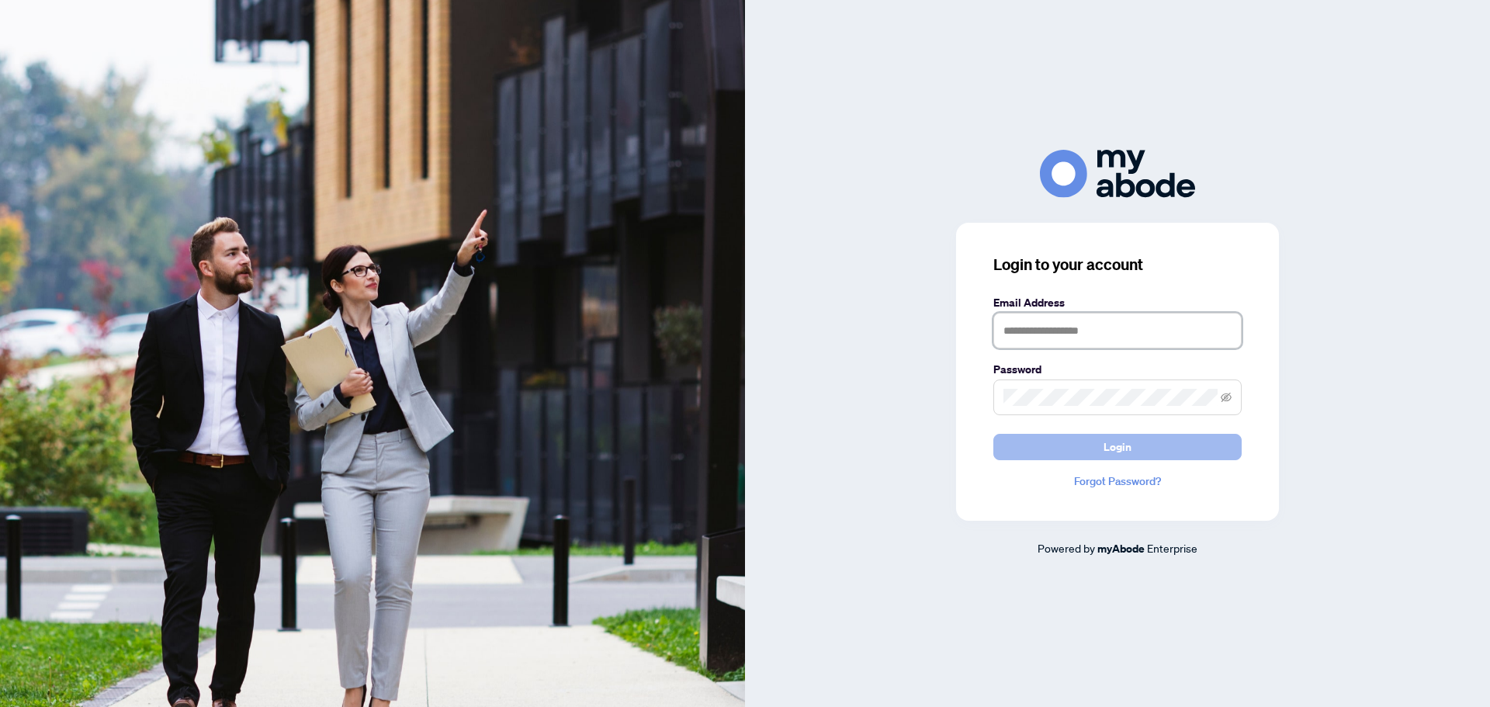
type input "**********"
click at [1073, 440] on button "Login" at bounding box center [1117, 447] width 248 height 26
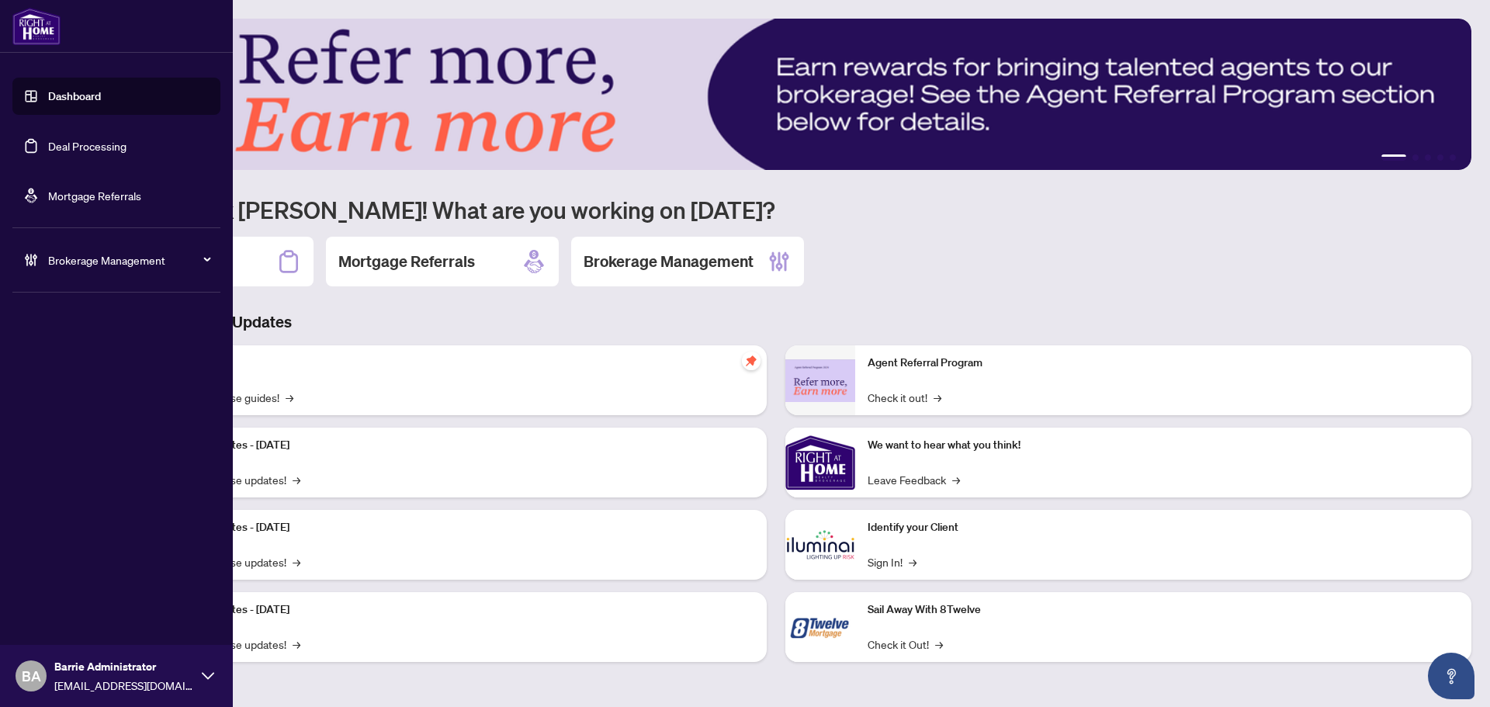
click at [126, 144] on link "Deal Processing" at bounding box center [87, 146] width 78 height 14
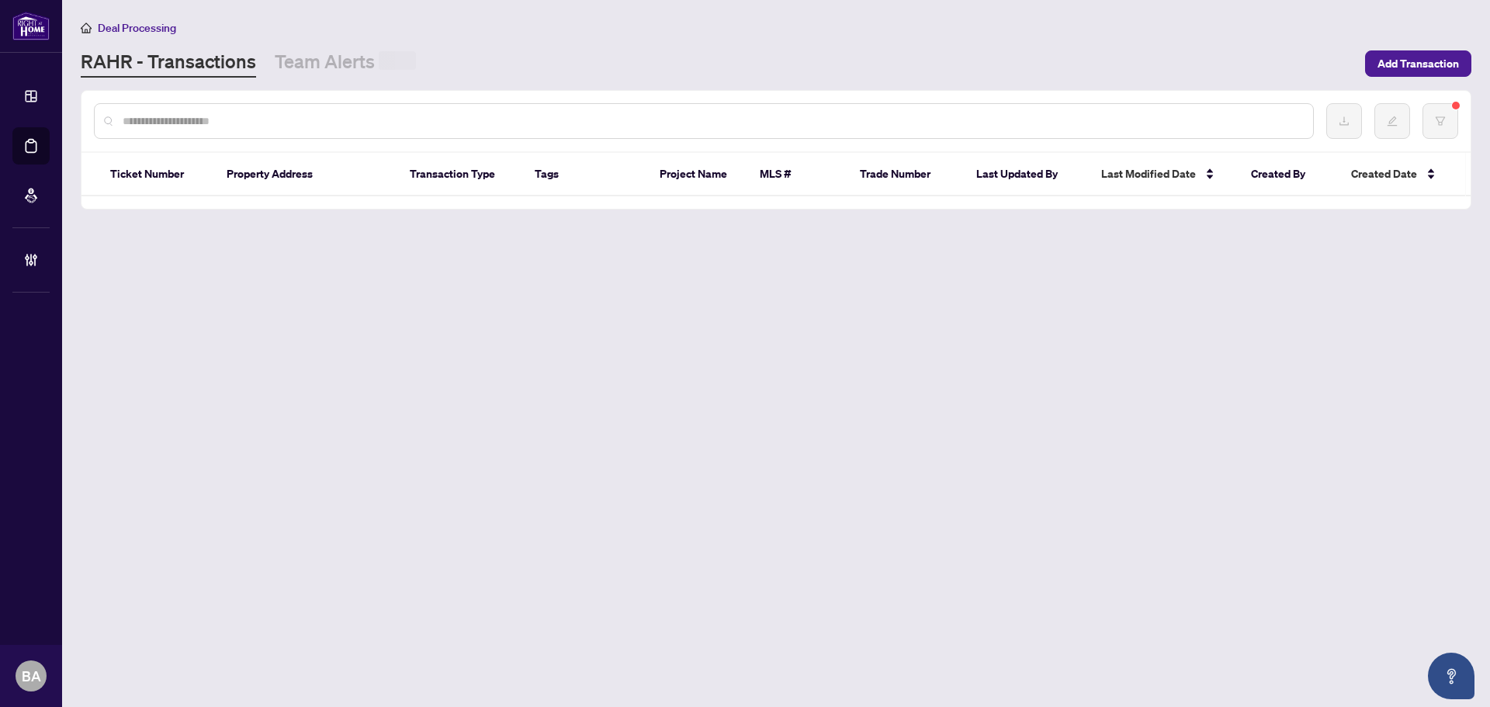
click at [355, 119] on input "text" at bounding box center [712, 121] width 1178 height 17
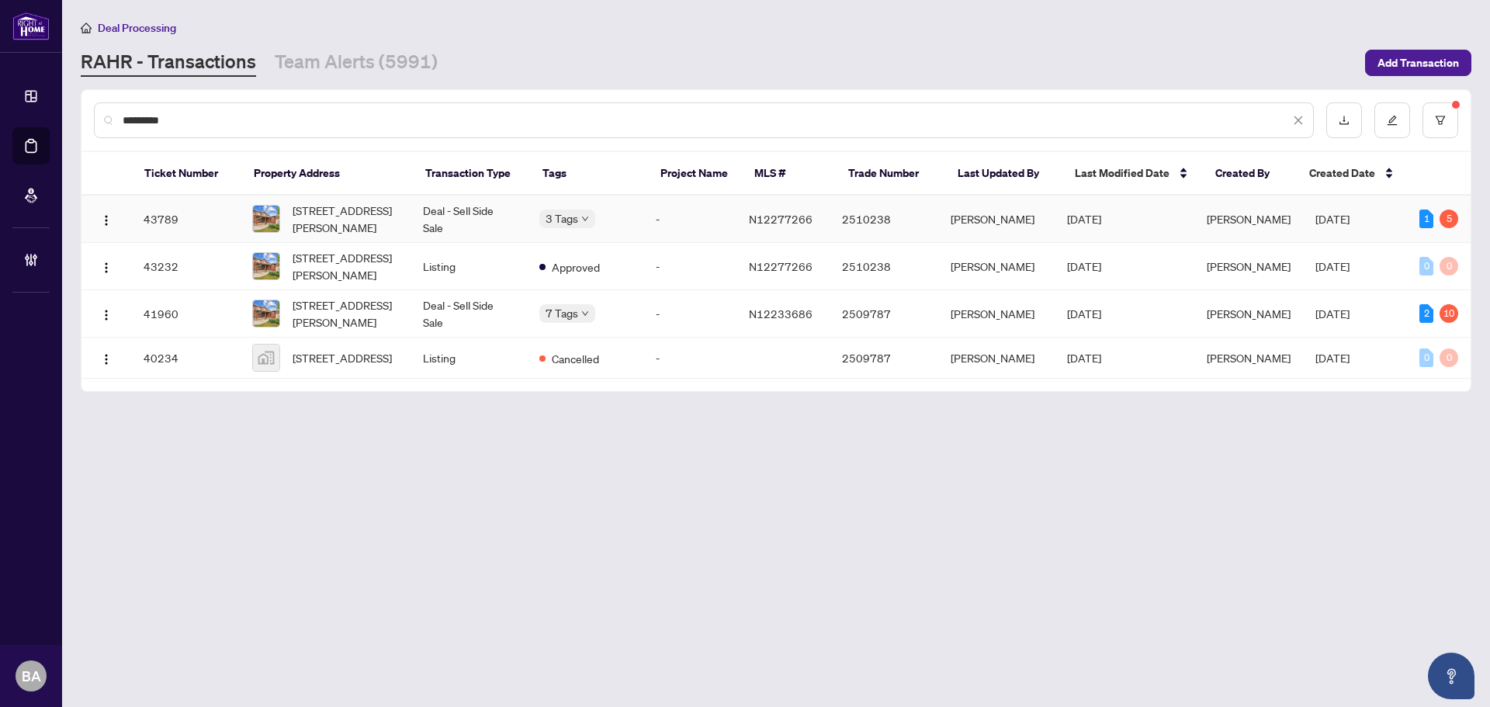
type input "*********"
click at [461, 210] on td "Deal - Sell Side Sale" at bounding box center [469, 219] width 116 height 47
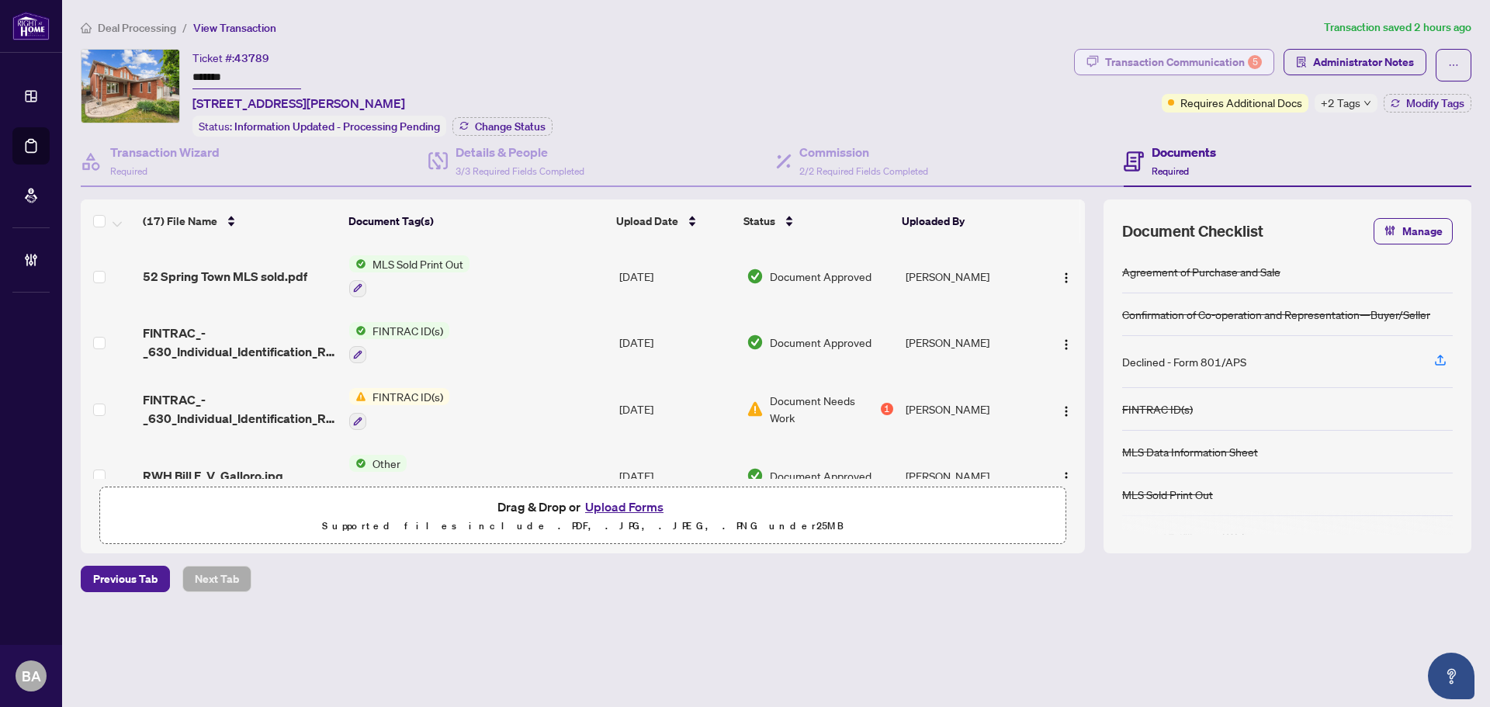
click at [1124, 66] on div "Transaction Communication 5" at bounding box center [1183, 62] width 157 height 25
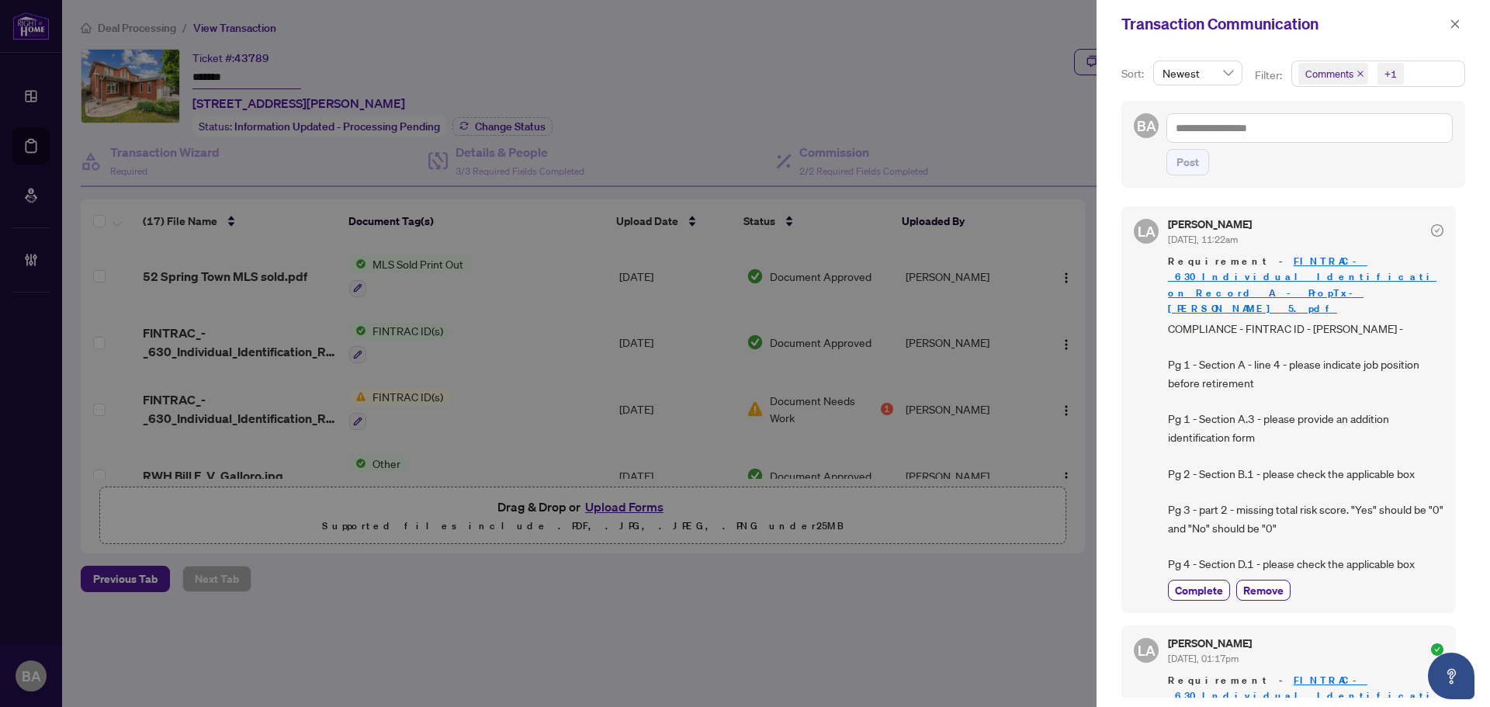
click at [1357, 74] on icon "close" at bounding box center [1360, 74] width 8 height 8
drag, startPoint x: 1292, startPoint y: 350, endPoint x: 1171, endPoint y: 367, distance: 122.3
click at [1171, 367] on span "COMPLIANCE - FINTRAC ID - [PERSON_NAME] - Pg 1 - Section A - line 4 - please in…" at bounding box center [1305, 447] width 275 height 254
click at [1238, 360] on span "COMPLIANCE - FINTRAC ID - [PERSON_NAME] - Pg 1 - Section A - line 4 - please in…" at bounding box center [1305, 447] width 275 height 254
click at [1251, 273] on link "FINTRAC_-_630_Individual_Identification_Record__A__-_PropTx-[PERSON_NAME] 5.pdf" at bounding box center [1302, 285] width 268 height 60
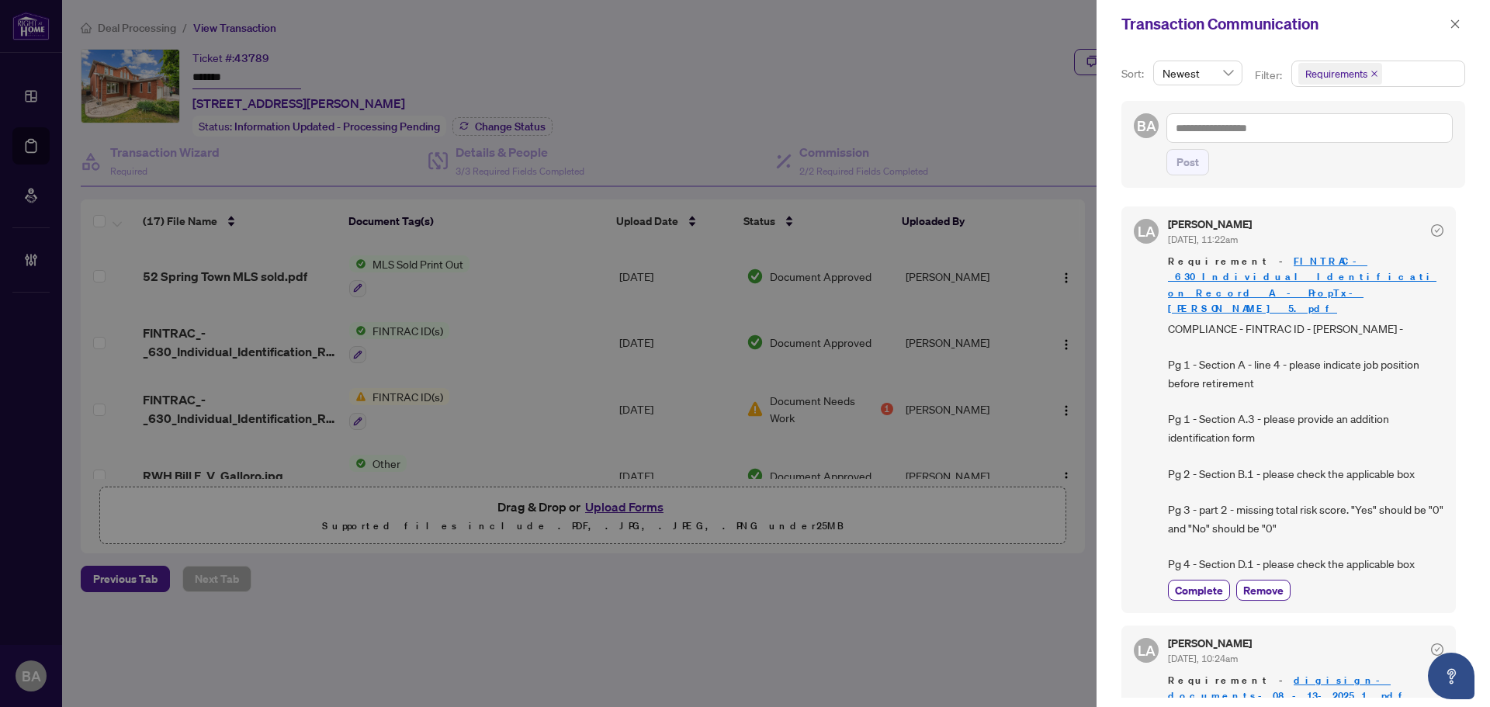
click at [1466, 20] on div "Transaction Communication" at bounding box center [1292, 24] width 393 height 48
click at [1457, 26] on icon "close" at bounding box center [1455, 23] width 9 height 9
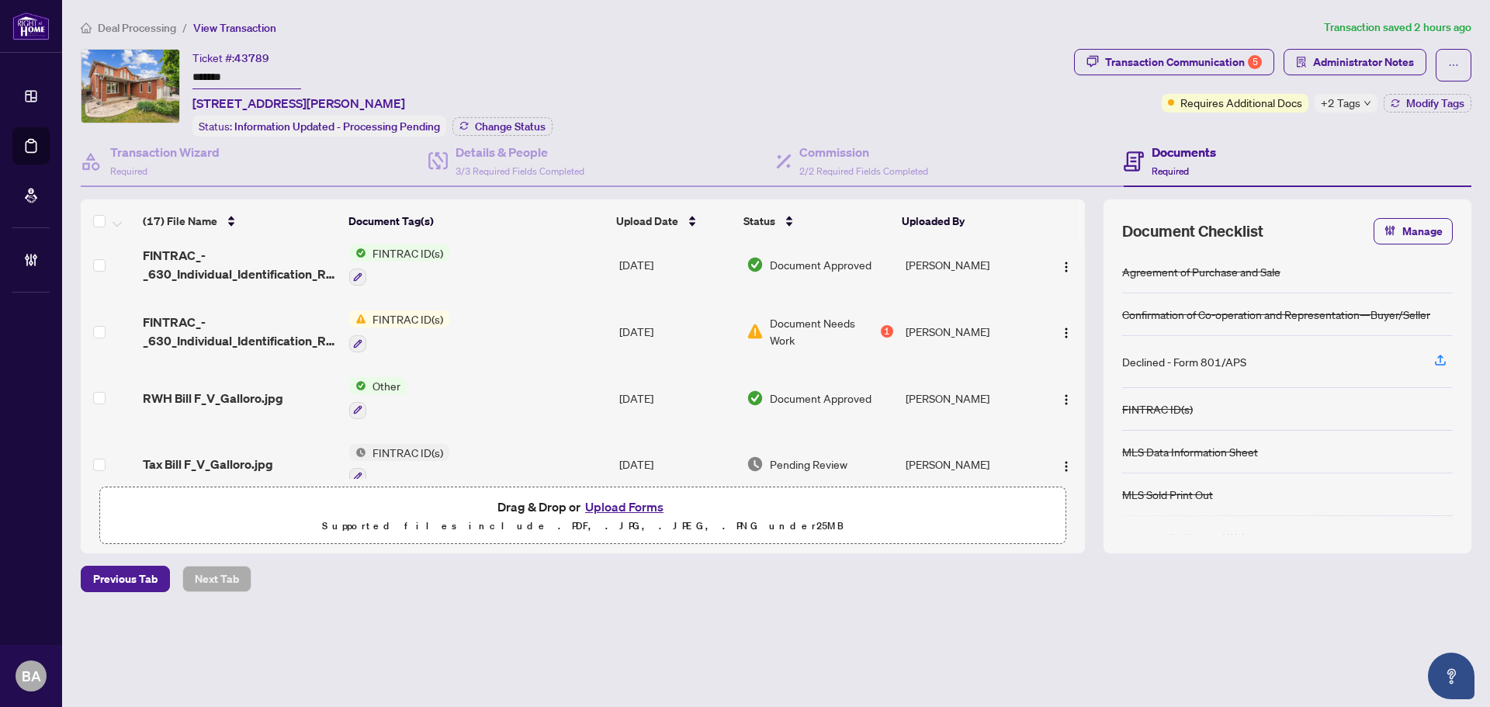
scroll to position [155, 0]
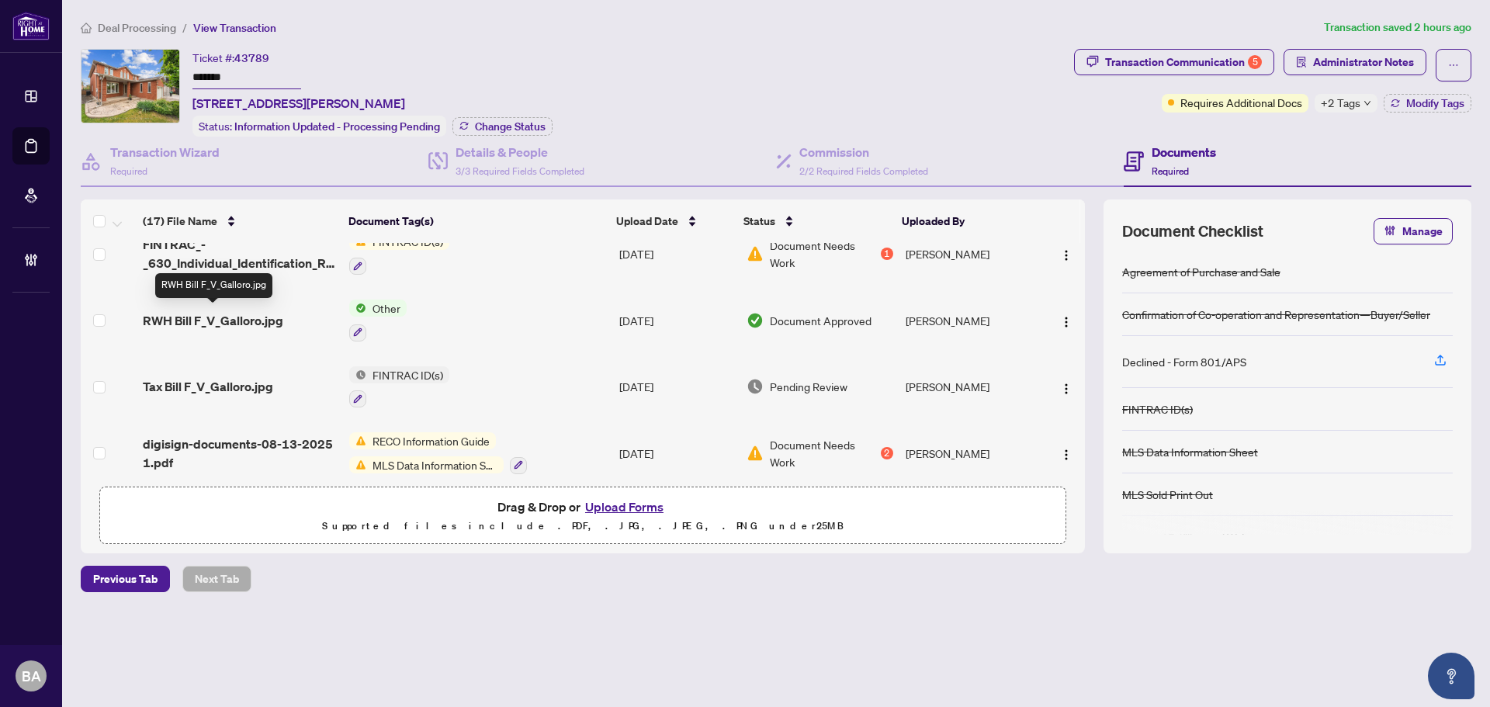
click at [270, 320] on span "RWH Bill F_V_Galloro.jpg" at bounding box center [213, 320] width 140 height 19
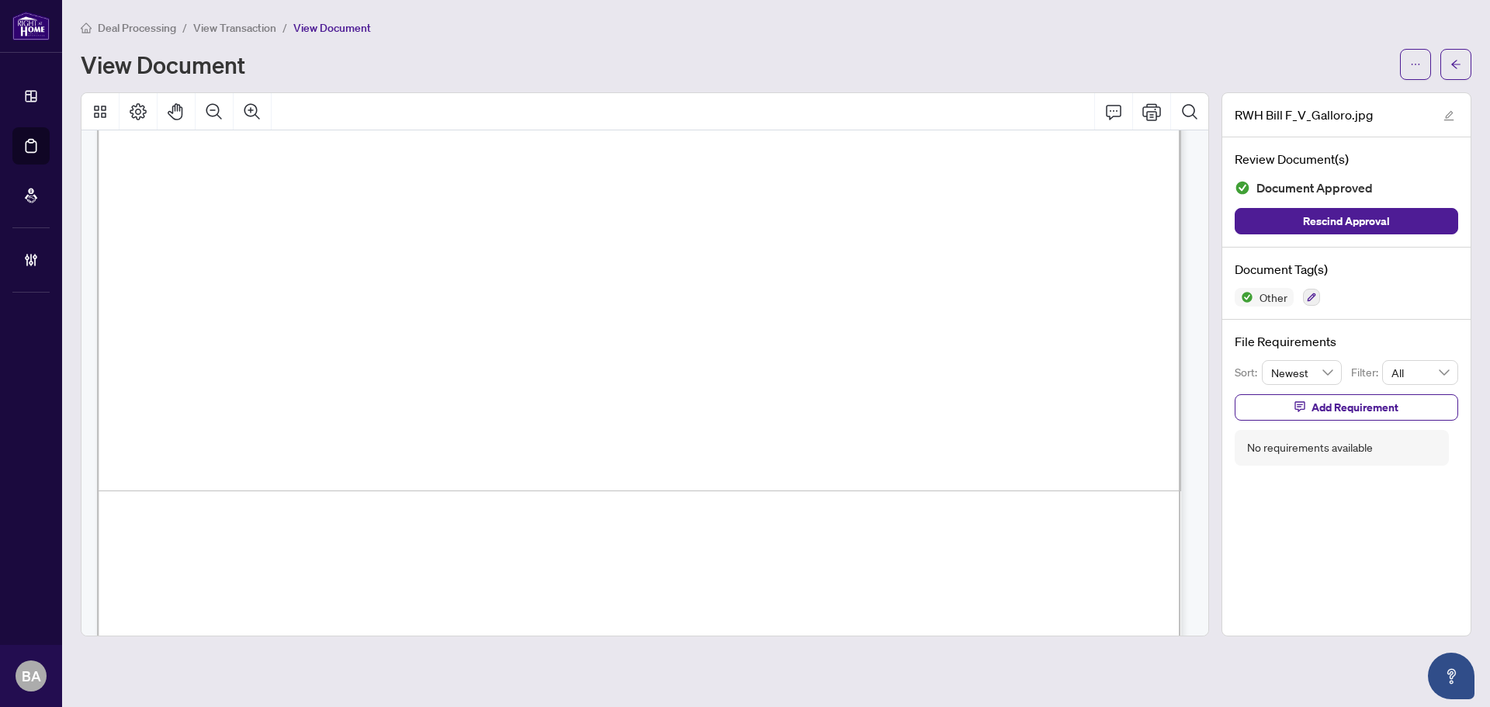
scroll to position [1009, 0]
click at [232, 30] on span "View Transaction" at bounding box center [234, 28] width 83 height 14
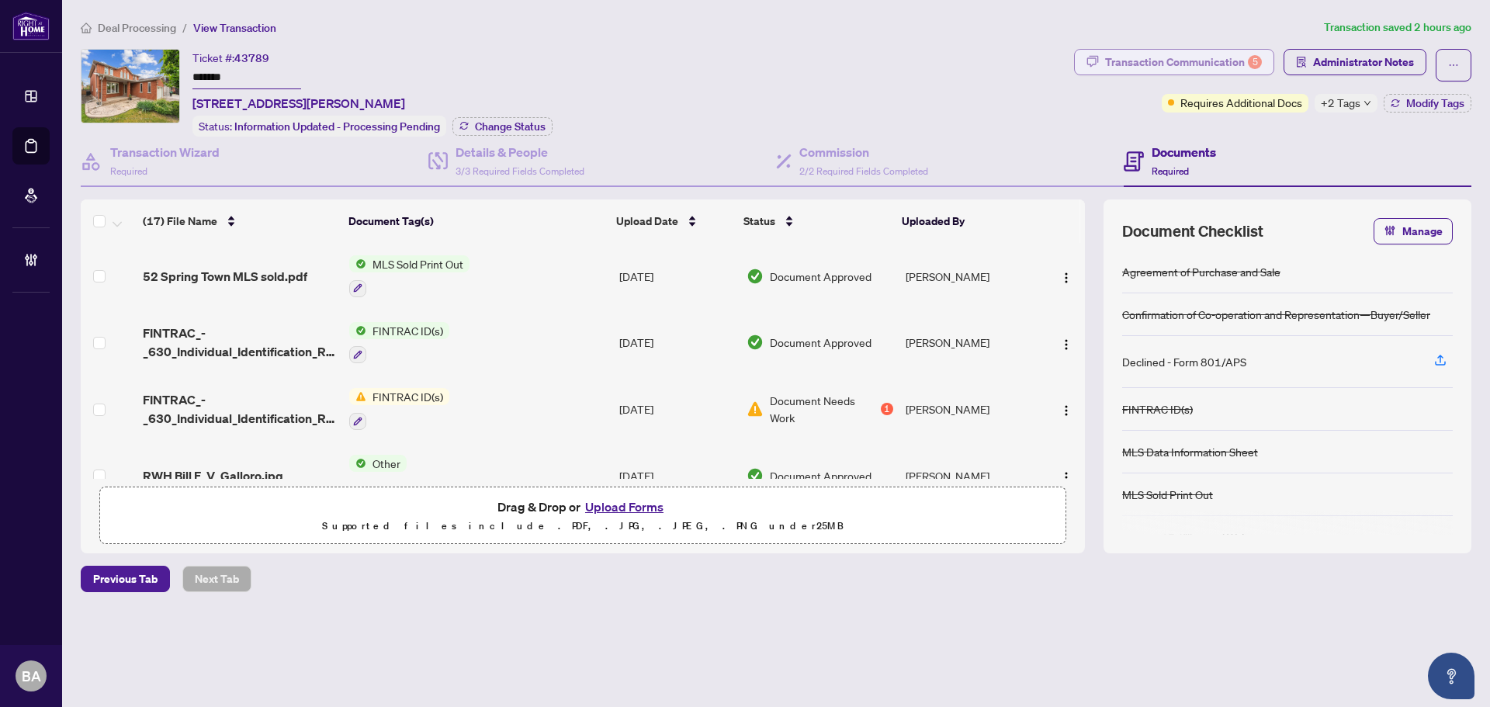
click at [1198, 66] on div "Transaction Communication 5" at bounding box center [1183, 62] width 157 height 25
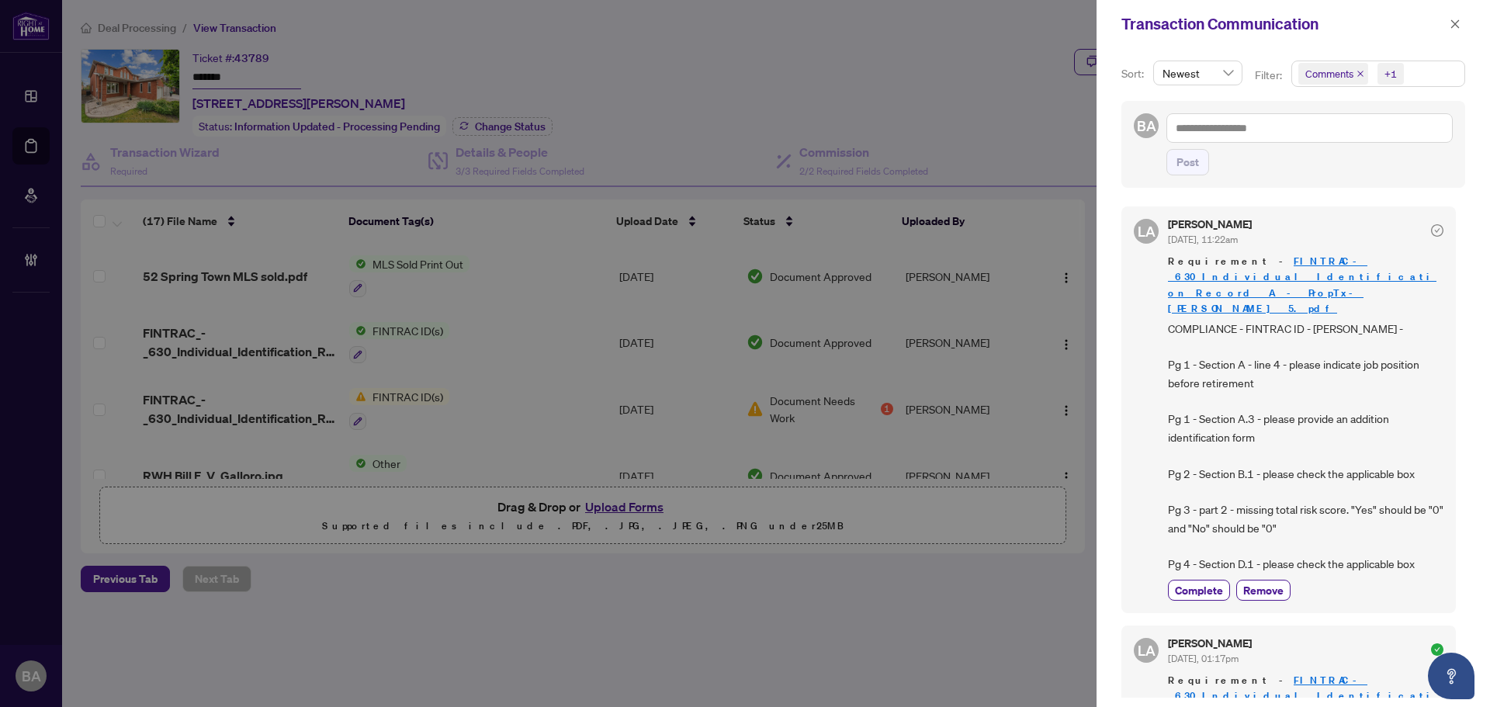
click at [1359, 74] on icon "close" at bounding box center [1360, 74] width 6 height 6
click at [1280, 365] on span "COMPLIANCE - FINTRAC ID - [PERSON_NAME] - Pg 1 - Section A - line 4 - please in…" at bounding box center [1305, 447] width 275 height 254
drag, startPoint x: 1266, startPoint y: 414, endPoint x: 1332, endPoint y: 413, distance: 66.0
click at [1332, 413] on span "COMPLIANCE - FINTRAC ID - [PERSON_NAME] - Pg 1 - Section A - line 4 - please in…" at bounding box center [1305, 447] width 275 height 254
drag, startPoint x: 1194, startPoint y: 399, endPoint x: 1274, endPoint y: 428, distance: 84.9
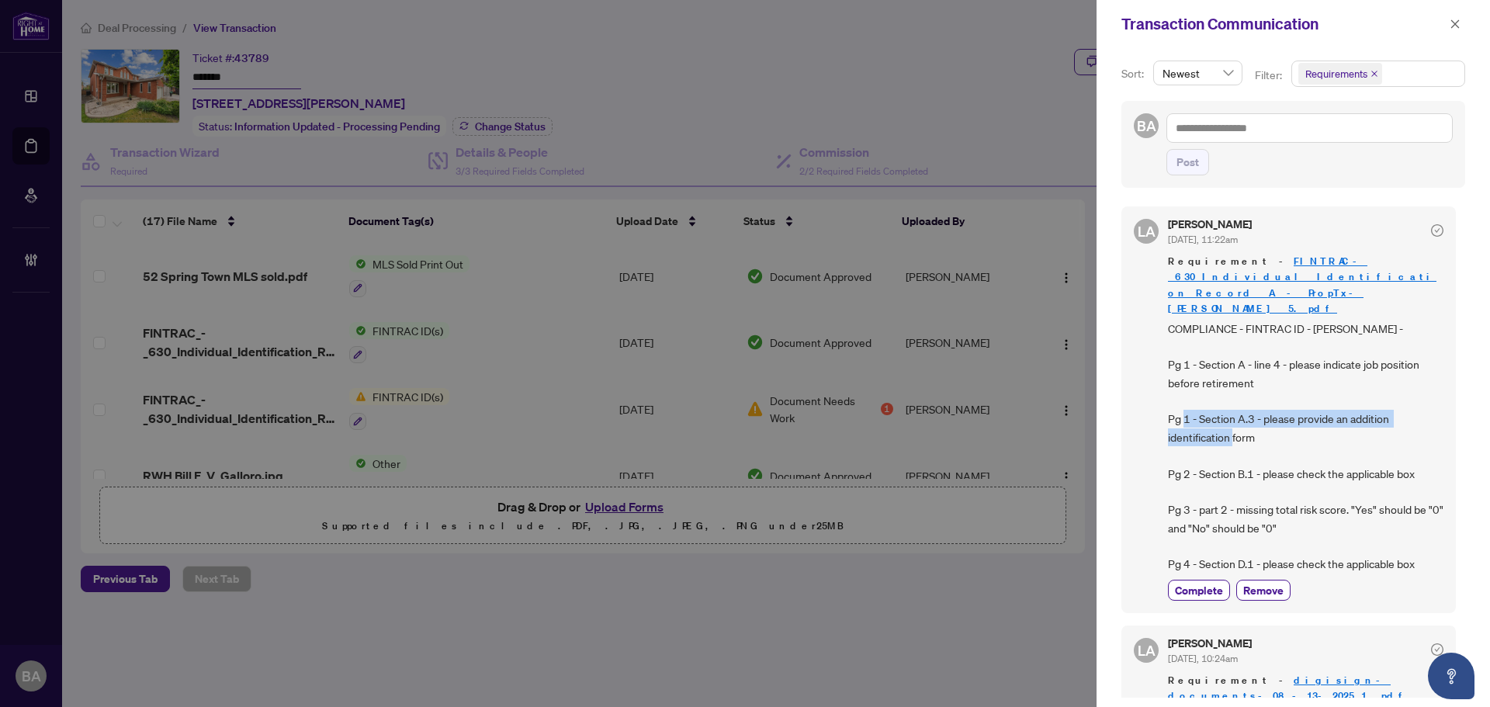
click at [1254, 426] on span "COMPLIANCE - FINTRAC ID - [PERSON_NAME] - Pg 1 - Section A - line 4 - please in…" at bounding box center [1305, 447] width 275 height 254
click at [1274, 428] on span "COMPLIANCE - FINTRAC ID - [PERSON_NAME] - Pg 1 - Section A - line 4 - please in…" at bounding box center [1305, 447] width 275 height 254
drag, startPoint x: 1274, startPoint y: 428, endPoint x: 1237, endPoint y: 425, distance: 37.3
click at [1237, 425] on span "COMPLIANCE - FINTRAC ID - [PERSON_NAME] - Pg 1 - Section A - line 4 - please in…" at bounding box center [1305, 447] width 275 height 254
click at [1457, 23] on icon "close" at bounding box center [1455, 23] width 9 height 9
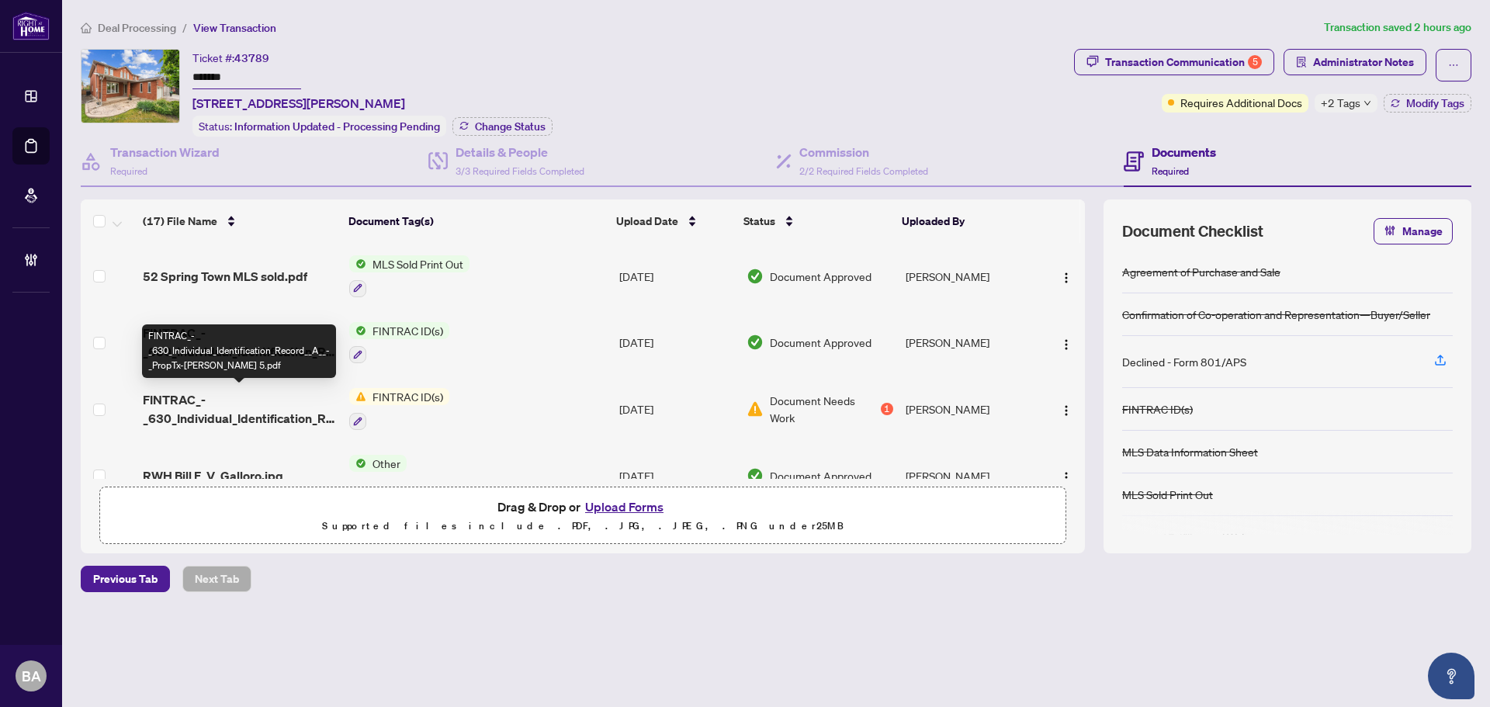
click at [290, 414] on span "FINTRAC_-_630_Individual_Identification_Record__A__-_PropTx-[PERSON_NAME] 5.pdf" at bounding box center [240, 408] width 194 height 37
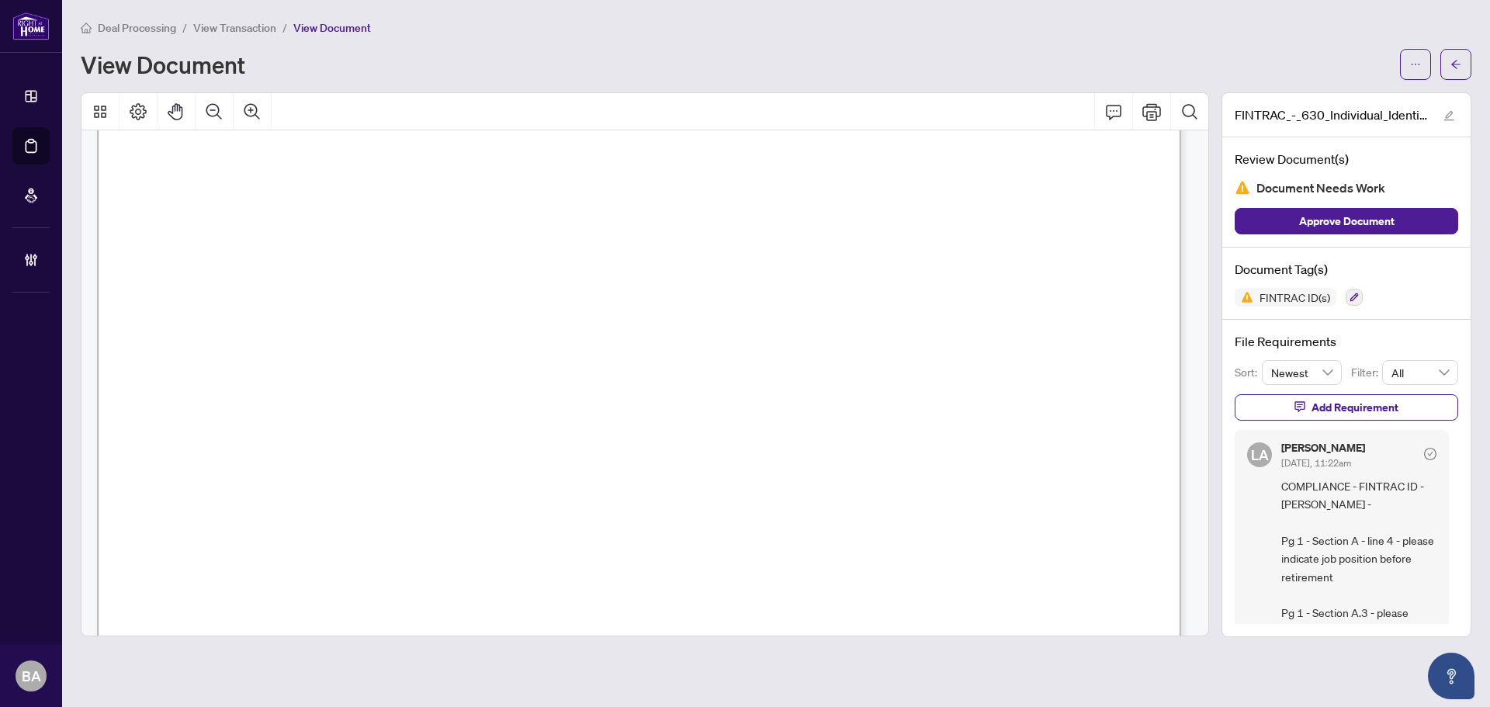
scroll to position [854, 0]
drag, startPoint x: 295, startPoint y: 344, endPoint x: 616, endPoint y: 334, distance: 321.4
click at [378, 337] on span "Name of Source:" at bounding box center [320, 346] width 116 height 19
drag, startPoint x: 422, startPoint y: 345, endPoint x: 651, endPoint y: 354, distance: 229.1
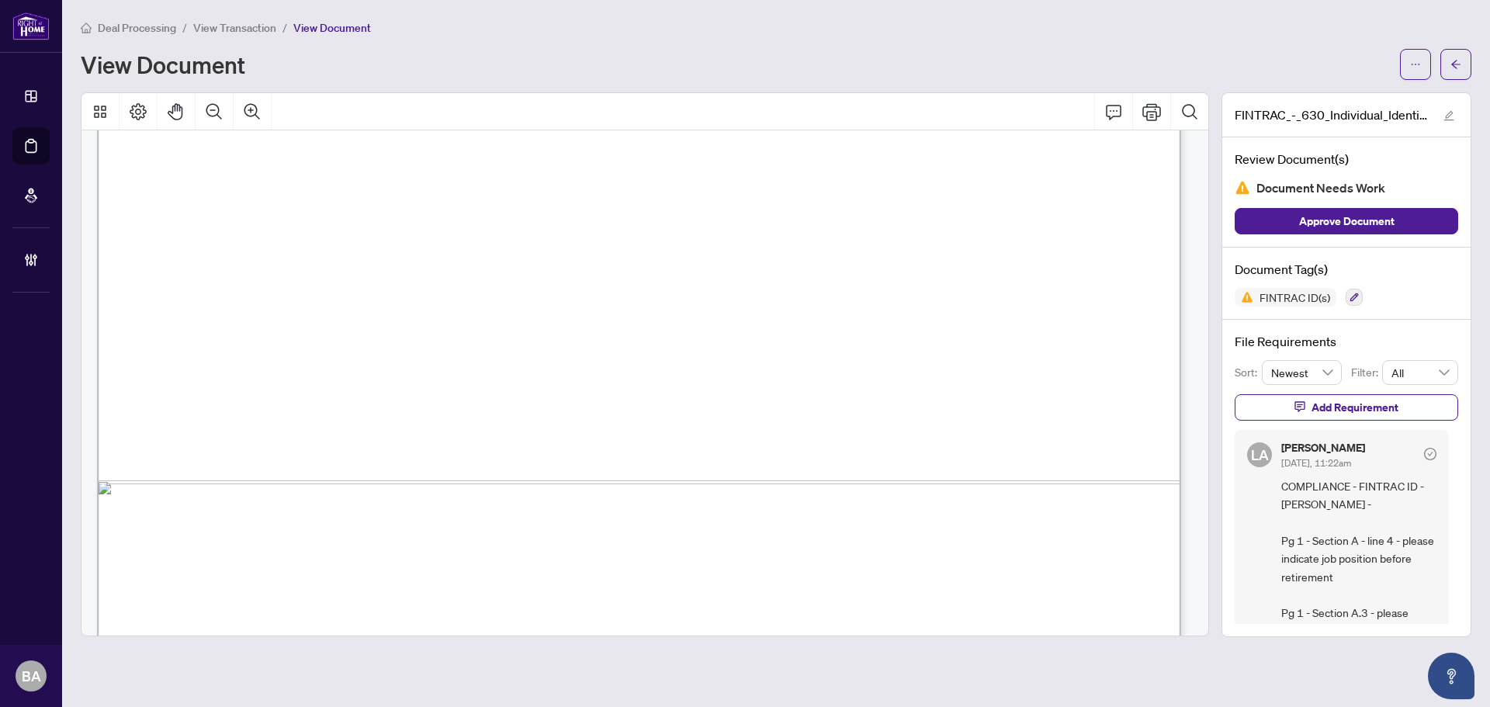
click at [378, 345] on span "Name of Source:" at bounding box center [320, 346] width 116 height 19
click at [378, 344] on span "Name of Source:" at bounding box center [320, 346] width 116 height 19
click at [251, 31] on span "View Transaction" at bounding box center [234, 28] width 83 height 14
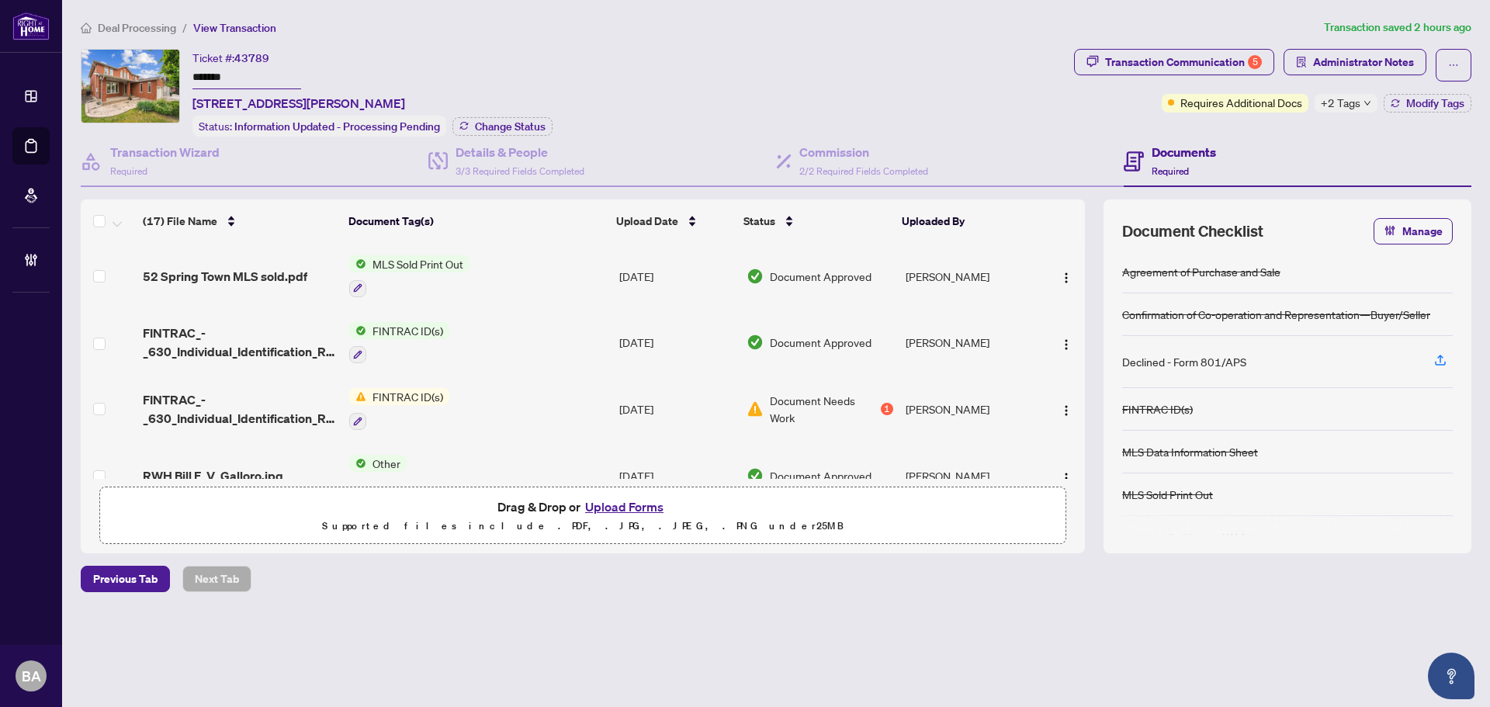
click at [284, 399] on span "FINTRAC_-_630_Individual_Identification_Record__A__-_PropTx-OREA 5.pdf" at bounding box center [240, 408] width 194 height 37
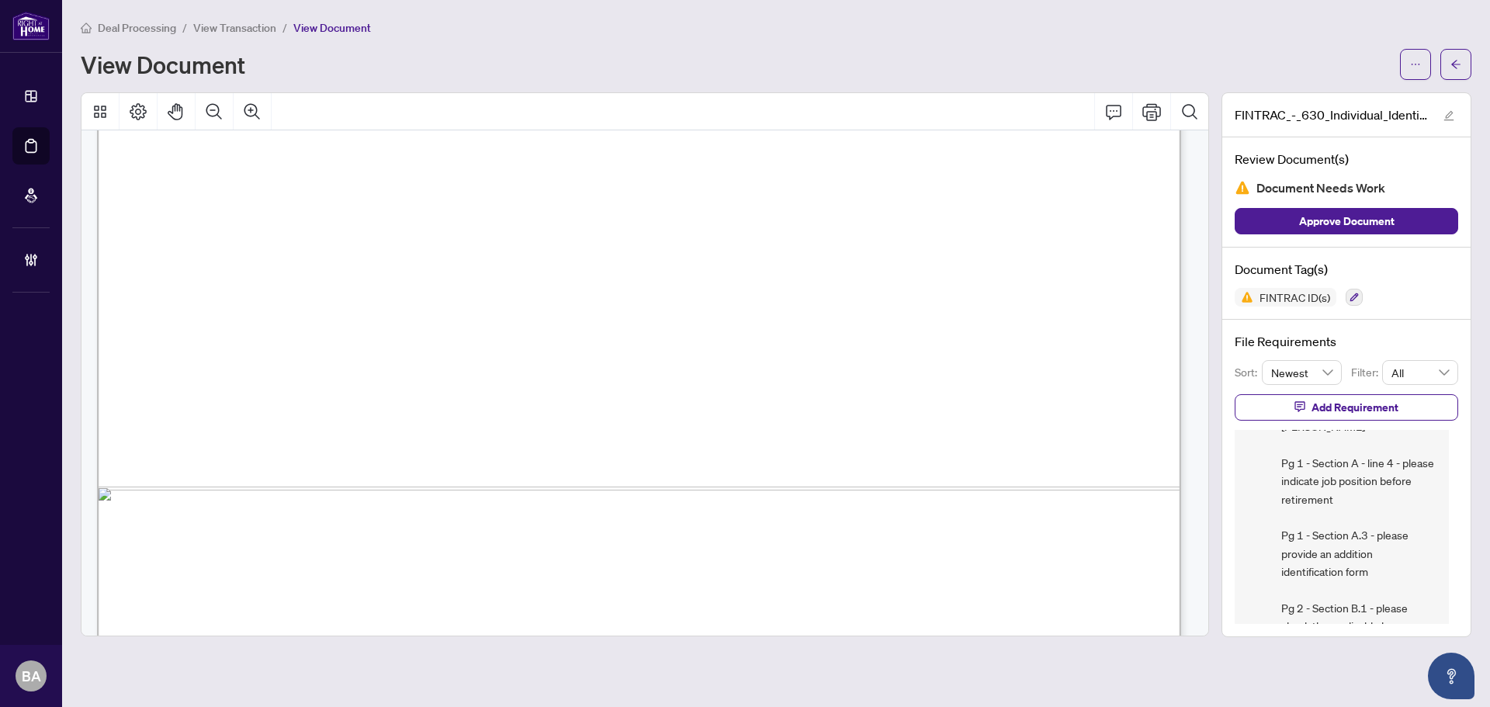
scroll to position [854, 0]
drag, startPoint x: 264, startPoint y: 340, endPoint x: 411, endPoint y: 338, distance: 146.7
click at [378, 338] on span "Name of Source:" at bounding box center [320, 346] width 116 height 19
drag, startPoint x: 267, startPoint y: 368, endPoint x: 424, endPoint y: 367, distance: 157.5
click at [373, 367] on span "Account Number**:" at bounding box center [317, 366] width 113 height 19
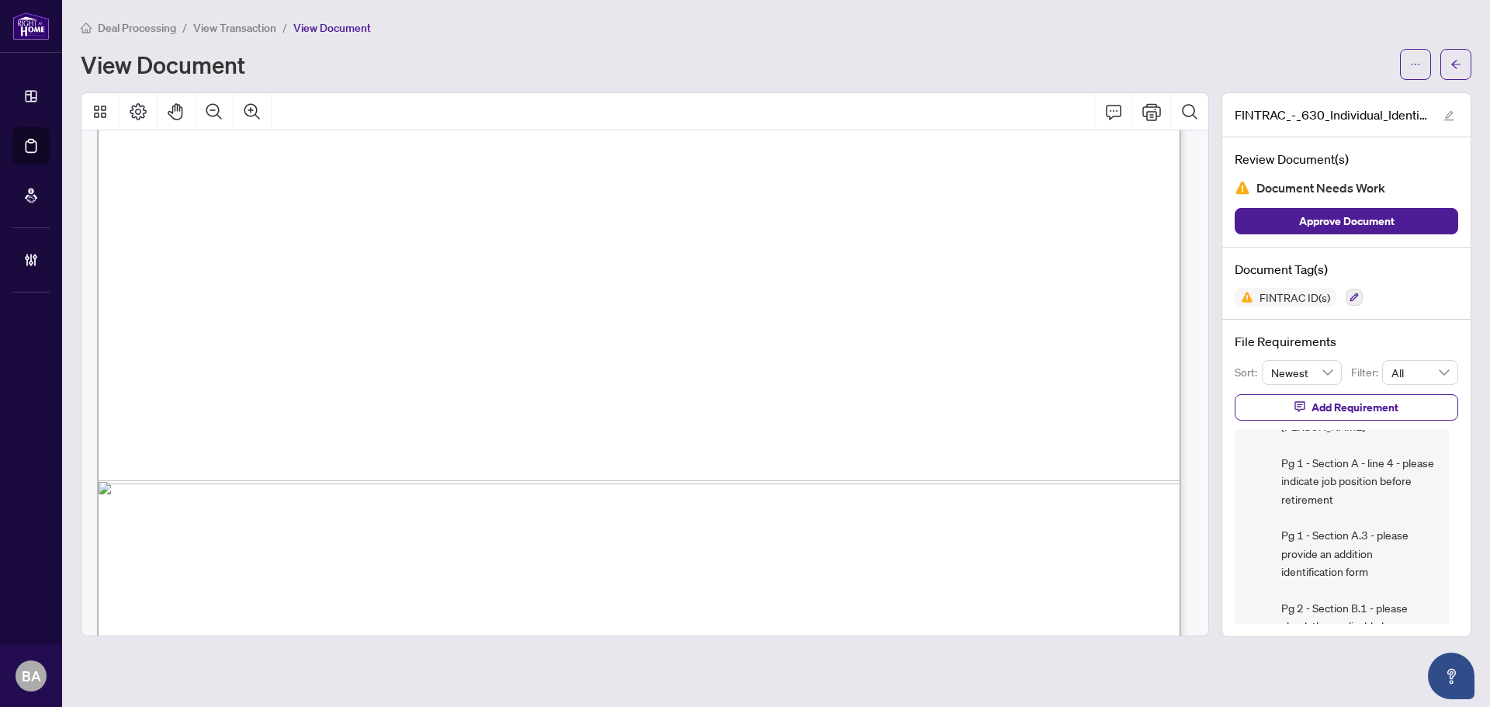
click at [293, 350] on span "Name of Source:" at bounding box center [320, 346] width 116 height 19
drag, startPoint x: 410, startPoint y: 345, endPoint x: 844, endPoint y: 348, distance: 434.6
drag, startPoint x: 266, startPoint y: 372, endPoint x: 417, endPoint y: 376, distance: 151.4
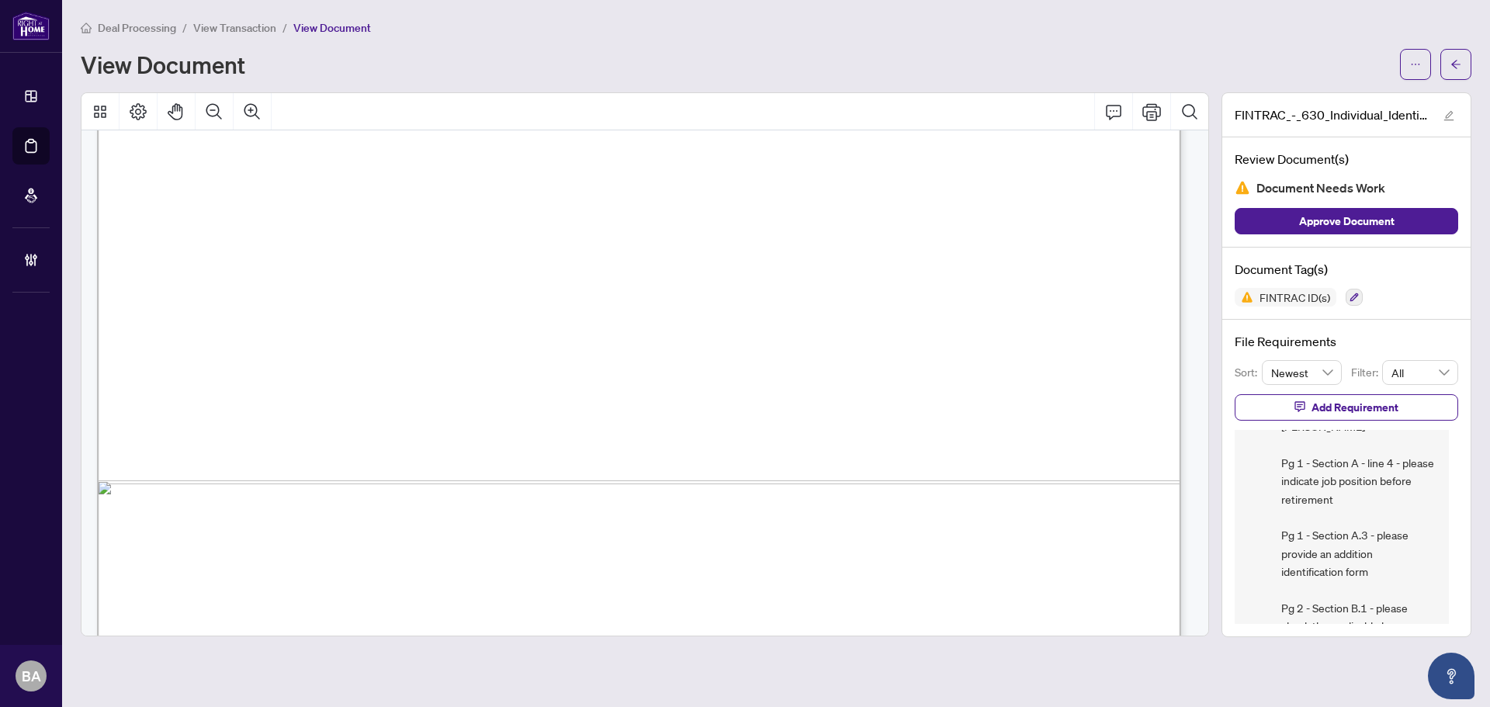
click at [373, 362] on span "Account Number**:" at bounding box center [317, 366] width 113 height 19
click at [272, 365] on span "Account Number**:" at bounding box center [317, 366] width 113 height 19
drag, startPoint x: 267, startPoint y: 361, endPoint x: 409, endPoint y: 369, distance: 142.2
click at [373, 369] on span "Account Number**:" at bounding box center [317, 366] width 113 height 19
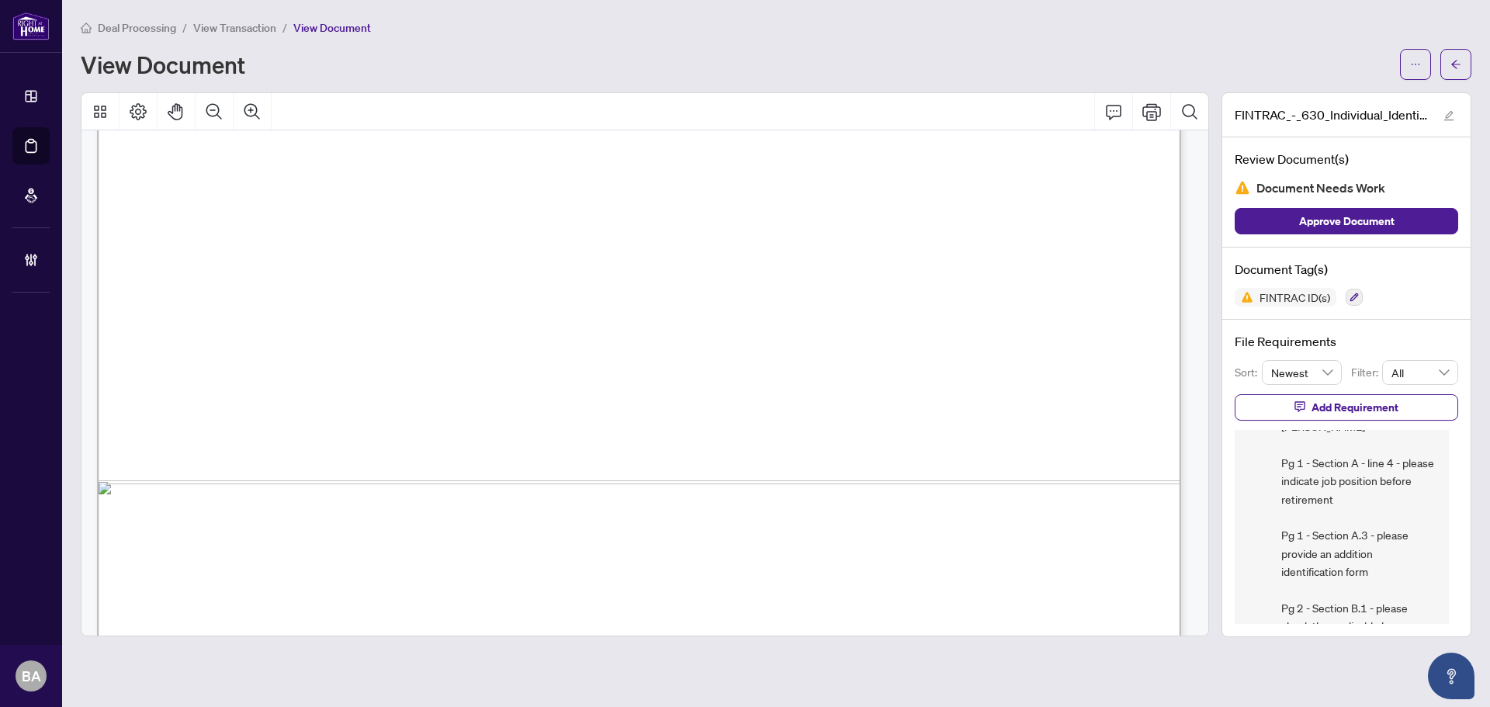
click at [373, 363] on span "Account Number**:" at bounding box center [317, 366] width 113 height 19
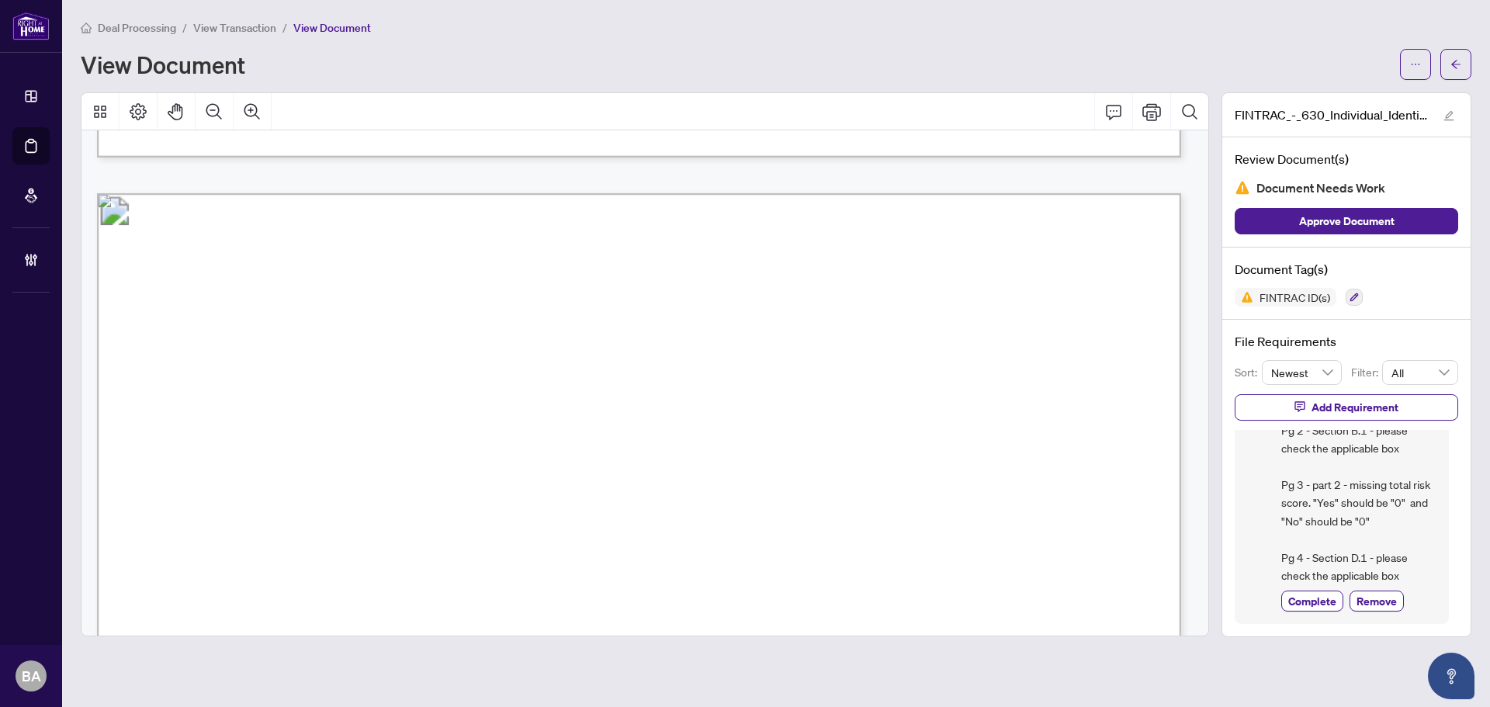
scroll to position [4346, 0]
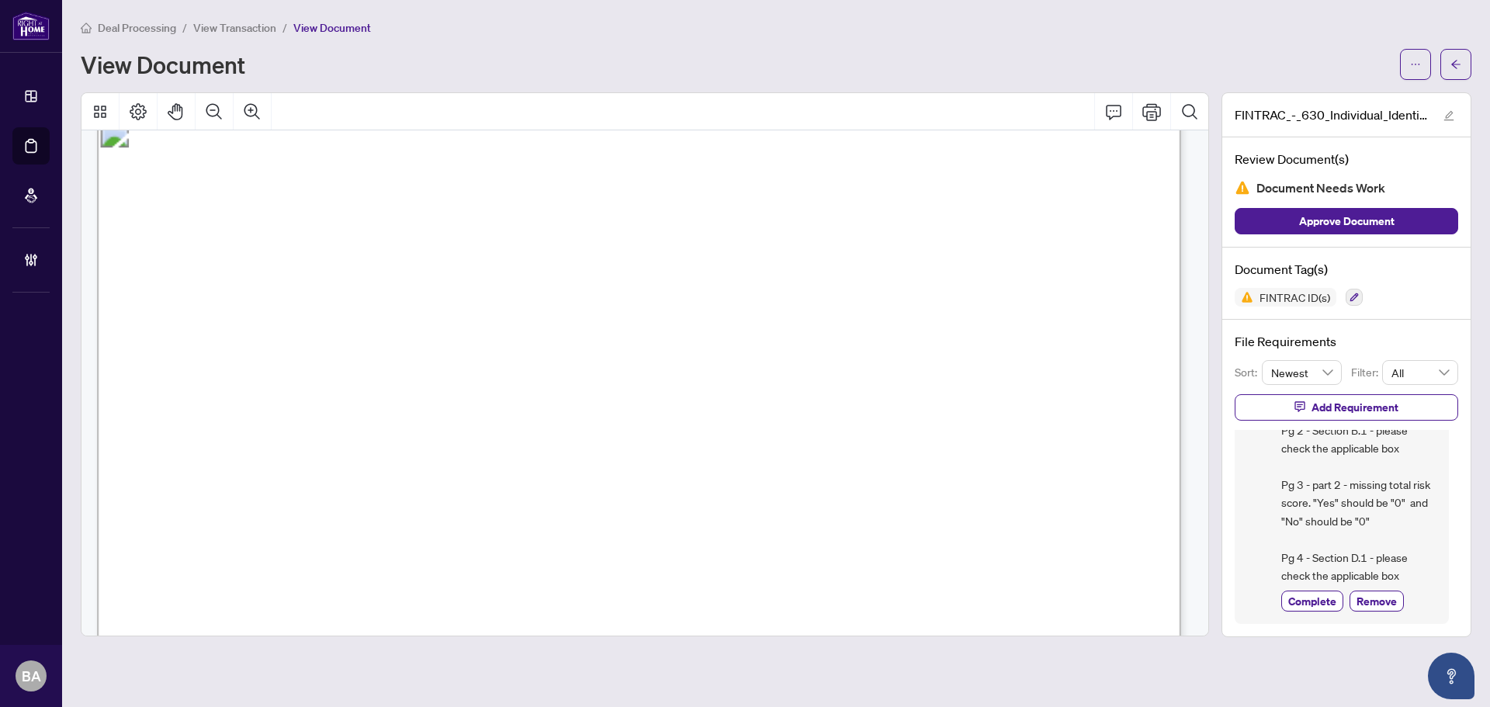
click at [218, 439] on span "" at bounding box center [215, 435] width 5 height 17
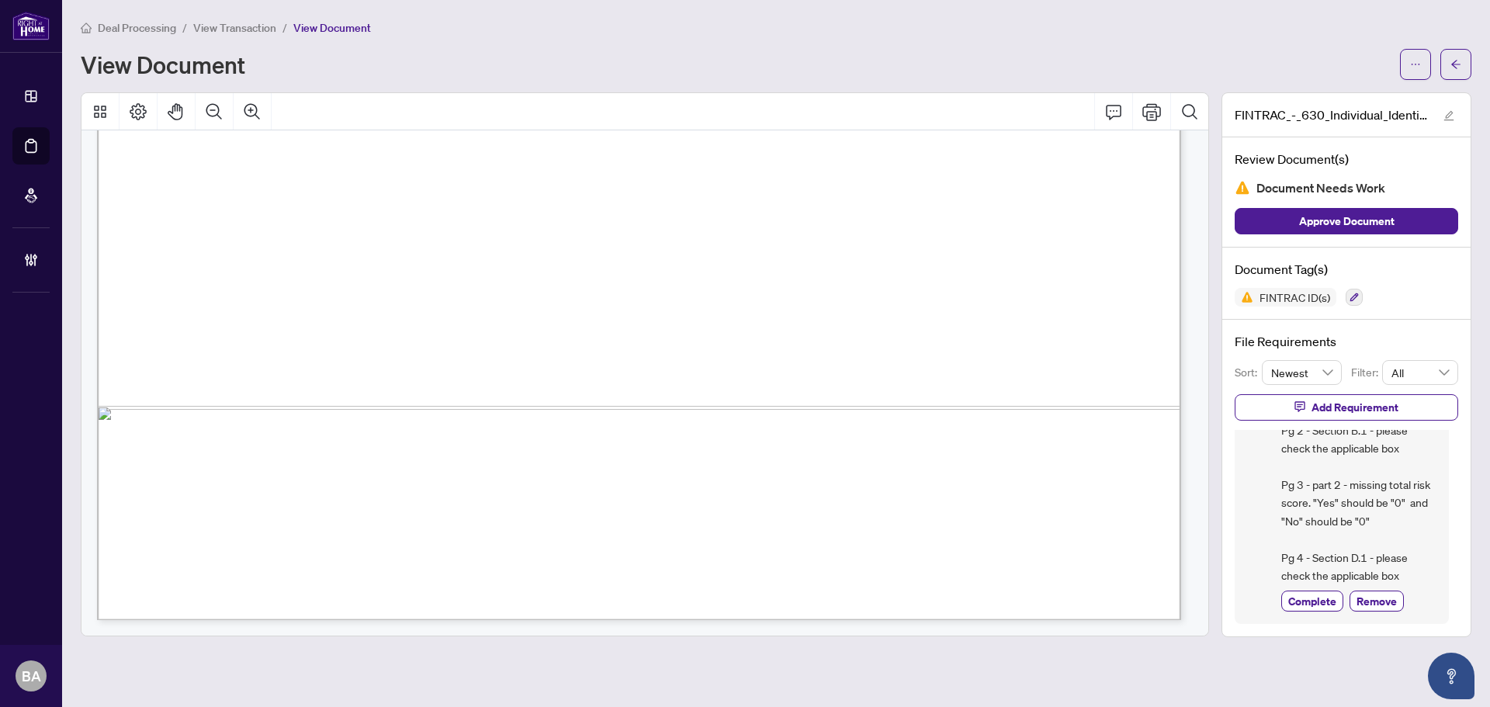
click at [262, 29] on span "View Transaction" at bounding box center [234, 28] width 83 height 14
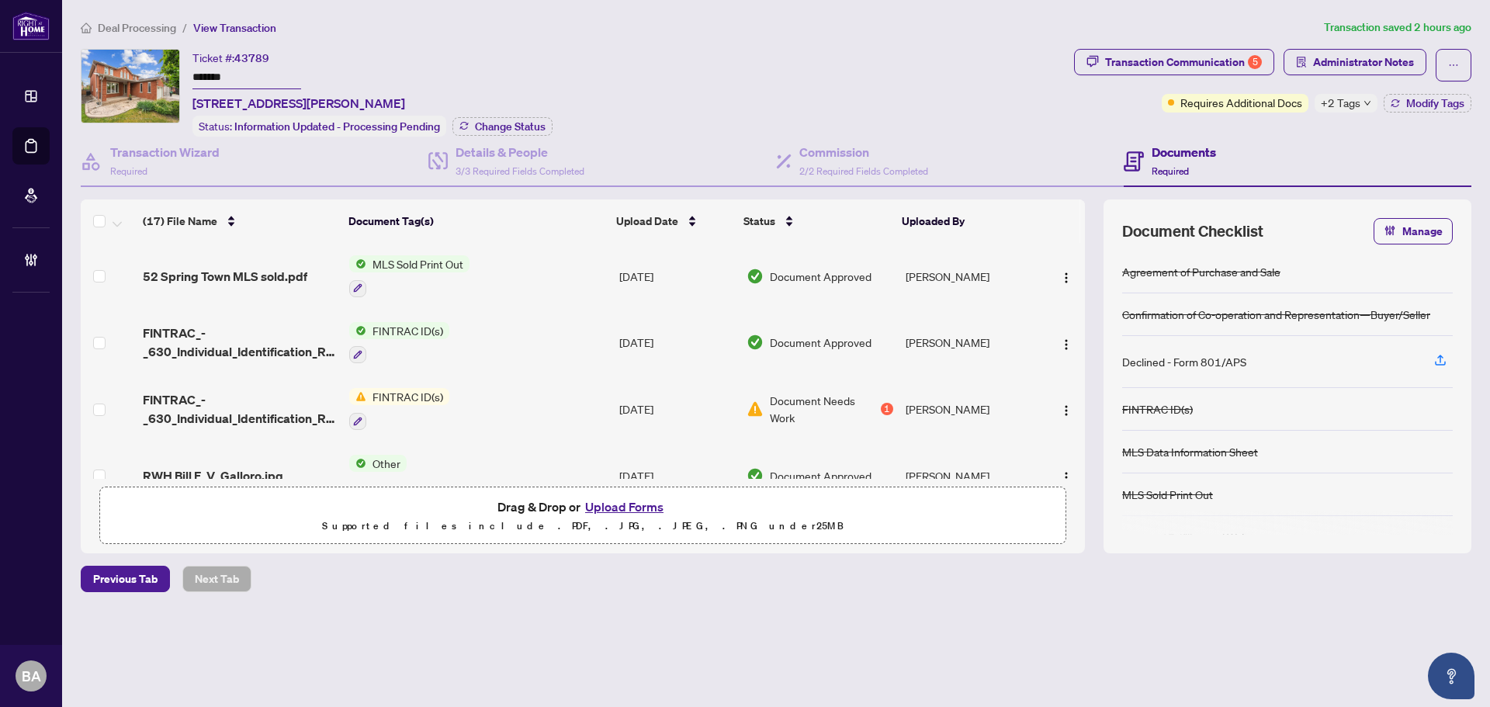
click at [265, 405] on span "FINTRAC_-_630_Individual_Identification_Record__A__-_PropTx-OREA 5.pdf" at bounding box center [240, 408] width 194 height 37
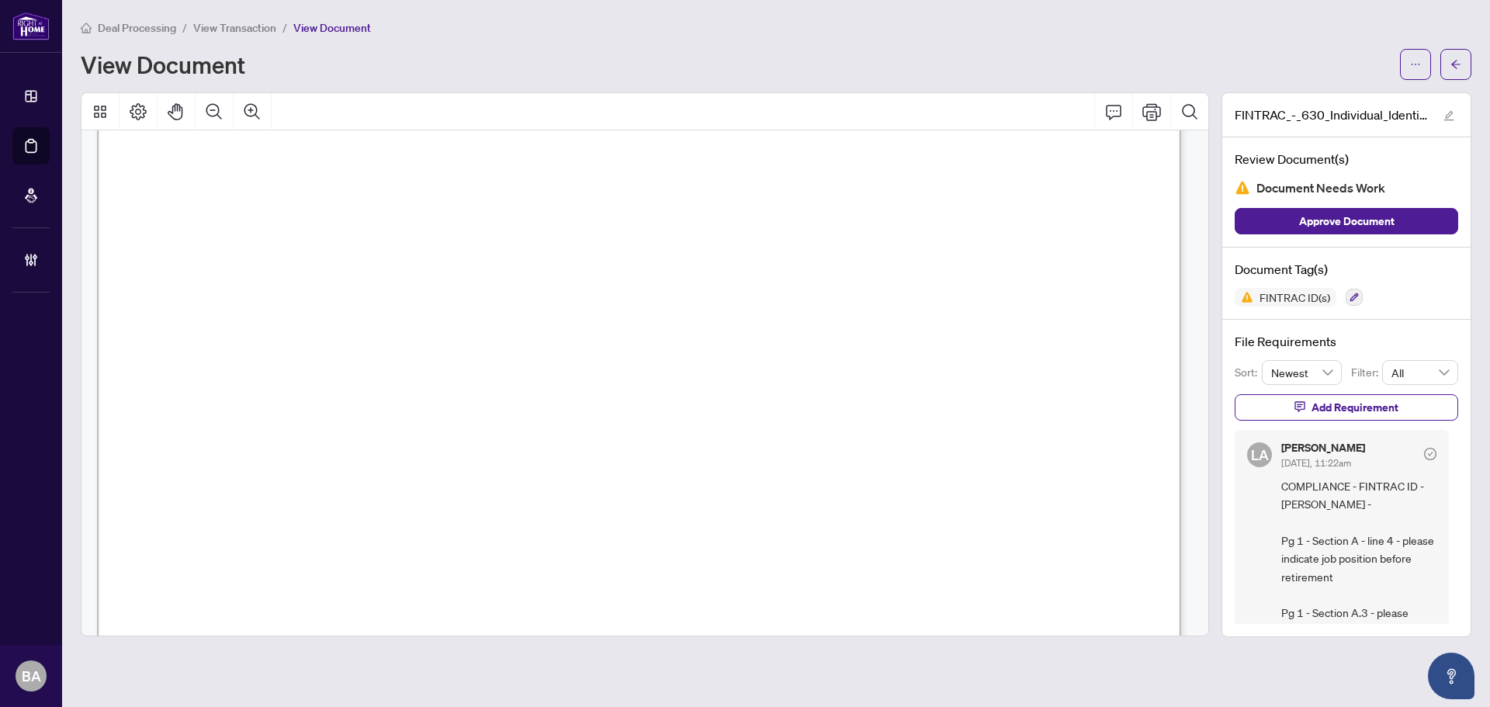
scroll to position [4312, 0]
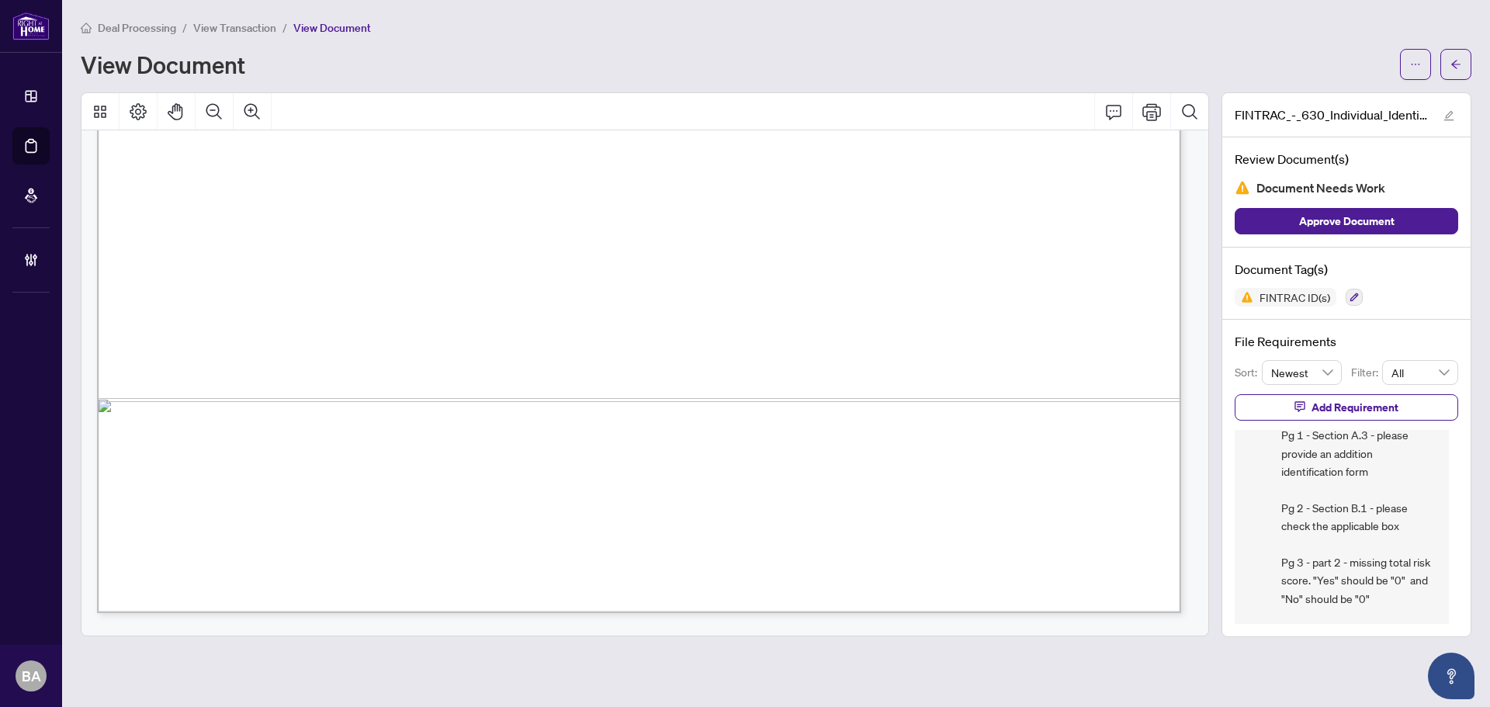
scroll to position [931, 0]
click at [244, 25] on span "View Transaction" at bounding box center [234, 28] width 83 height 14
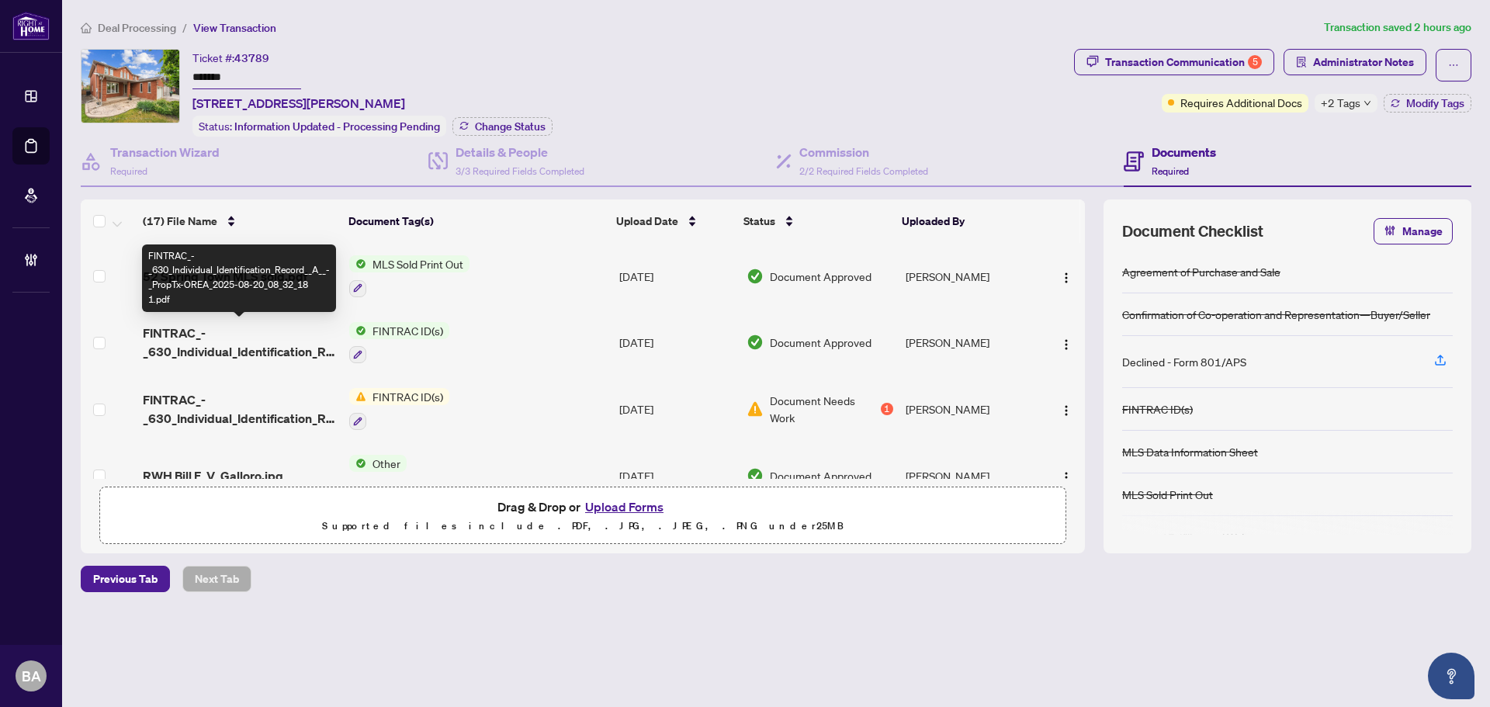
click at [269, 347] on span "FINTRAC_-_630_Individual_Identification_Record__A__-_PropTx-OREA_2025-08-20_08_…" at bounding box center [240, 342] width 194 height 37
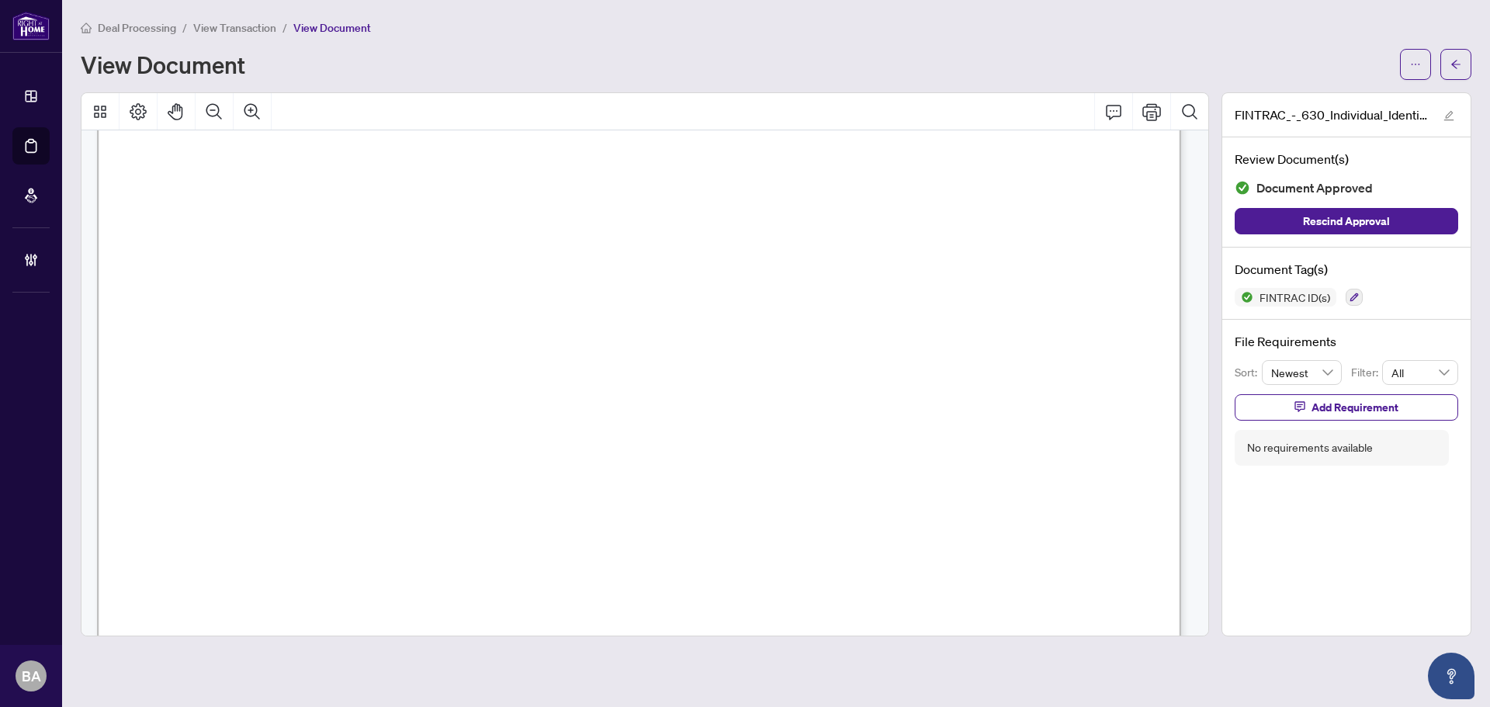
scroll to position [388, 0]
click at [258, 26] on span "View Transaction" at bounding box center [234, 28] width 83 height 14
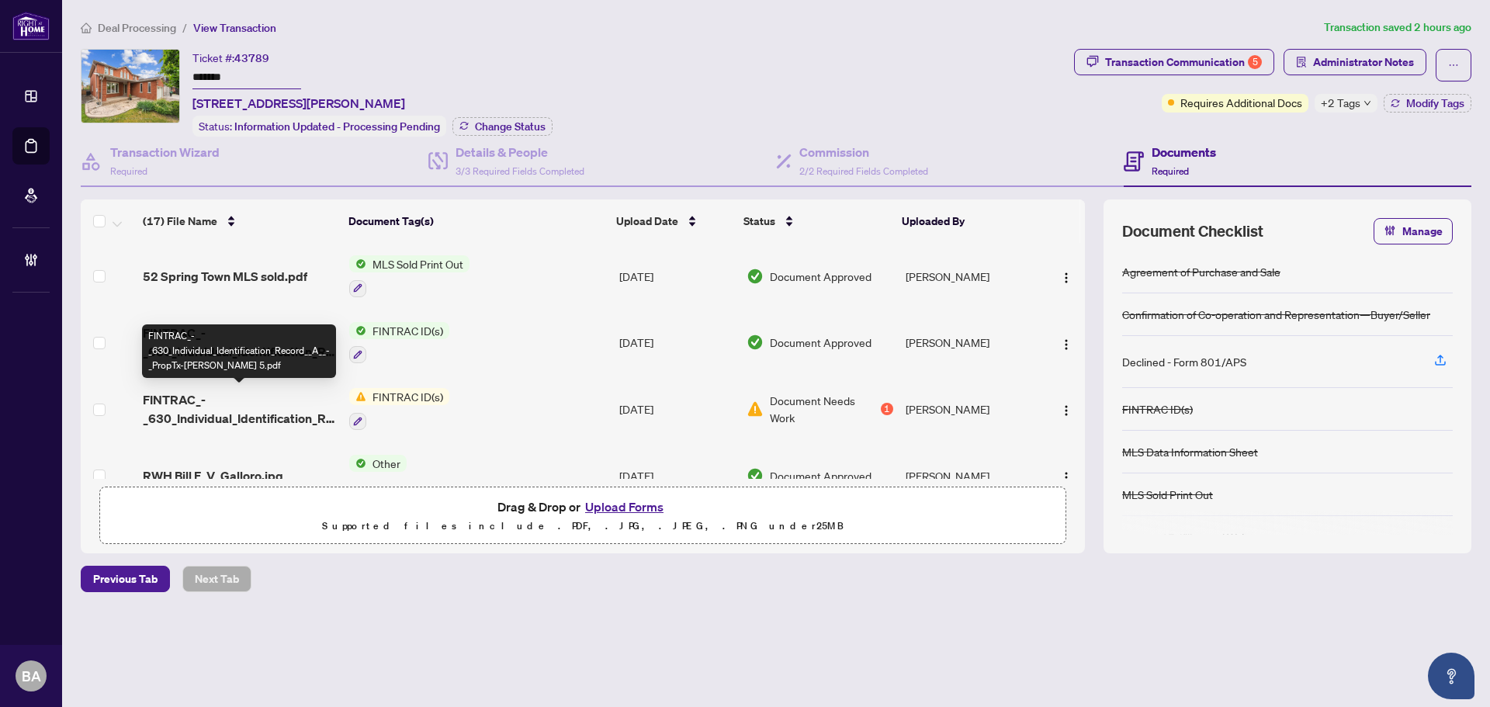
click at [267, 410] on span "FINTRAC_-_630_Individual_Identification_Record__A__-_PropTx-OREA 5.pdf" at bounding box center [240, 408] width 194 height 37
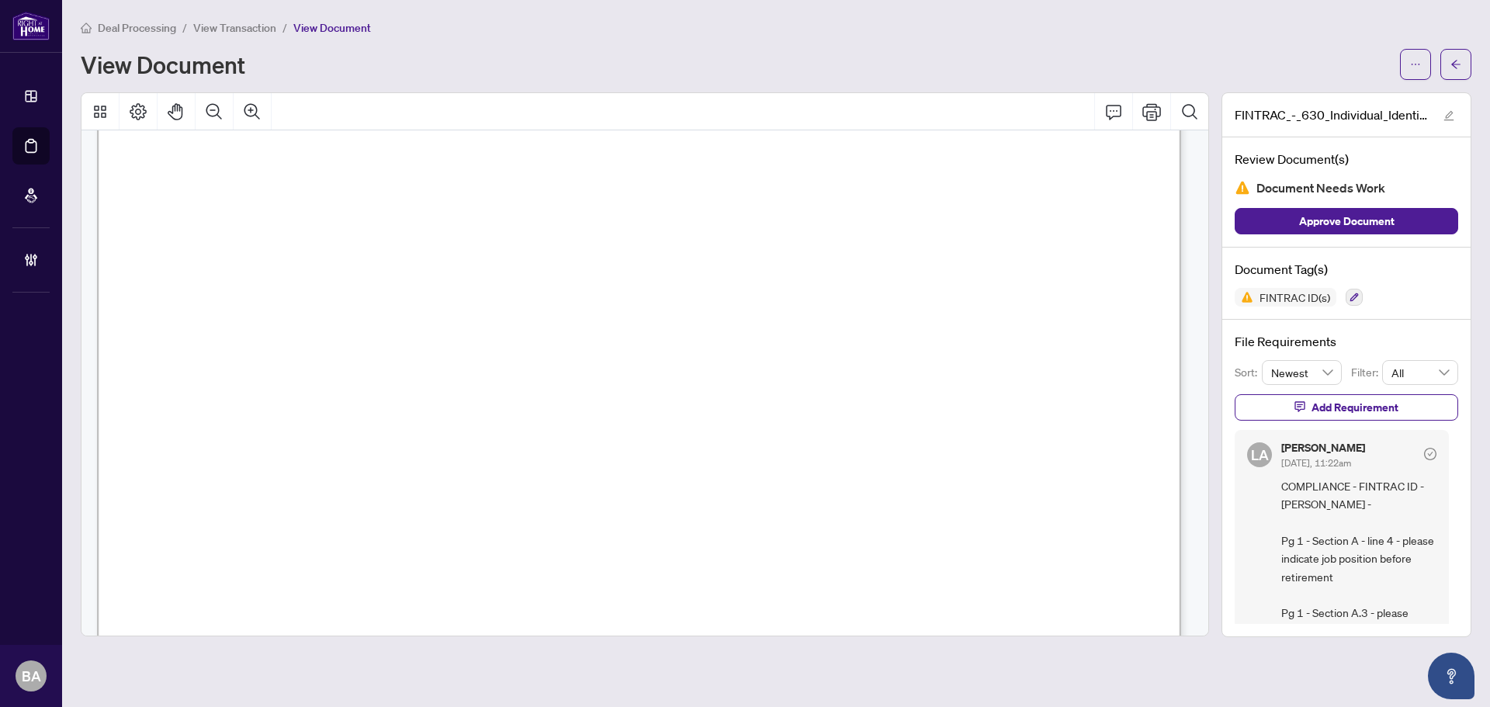
scroll to position [543, 0]
click at [258, 148] on span "3. Date of Birth:" at bounding box center [214, 146] width 87 height 19
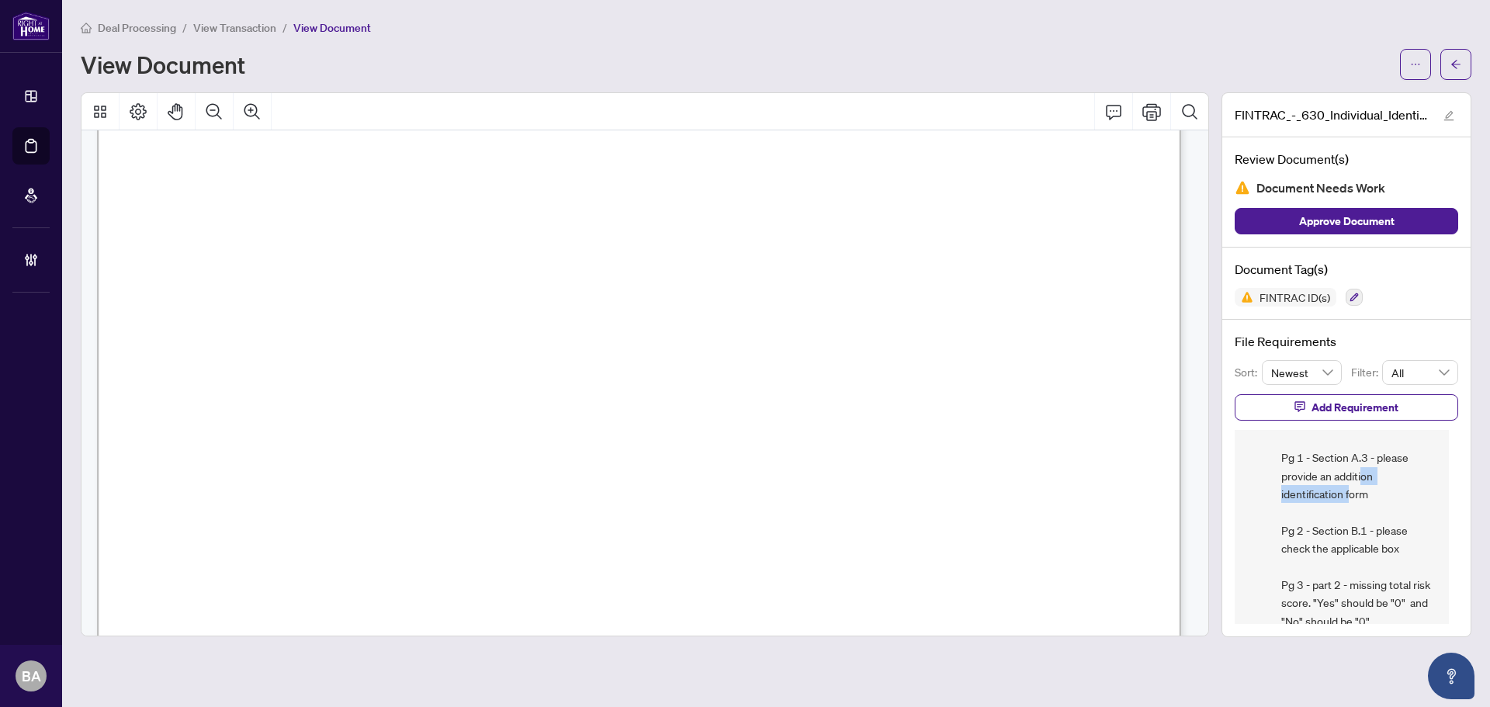
drag, startPoint x: 1383, startPoint y: 498, endPoint x: 1281, endPoint y: 495, distance: 101.7
click at [1281, 495] on span "COMPLIANCE - FINTRAC ID - Fioravanti - Pg 1 - Section A - line 4 - please indic…" at bounding box center [1358, 503] width 155 height 363
drag, startPoint x: 547, startPoint y: 450, endPoint x: 827, endPoint y: 440, distance: 280.3
click at [373, 440] on span "Account Number**:" at bounding box center [317, 444] width 113 height 19
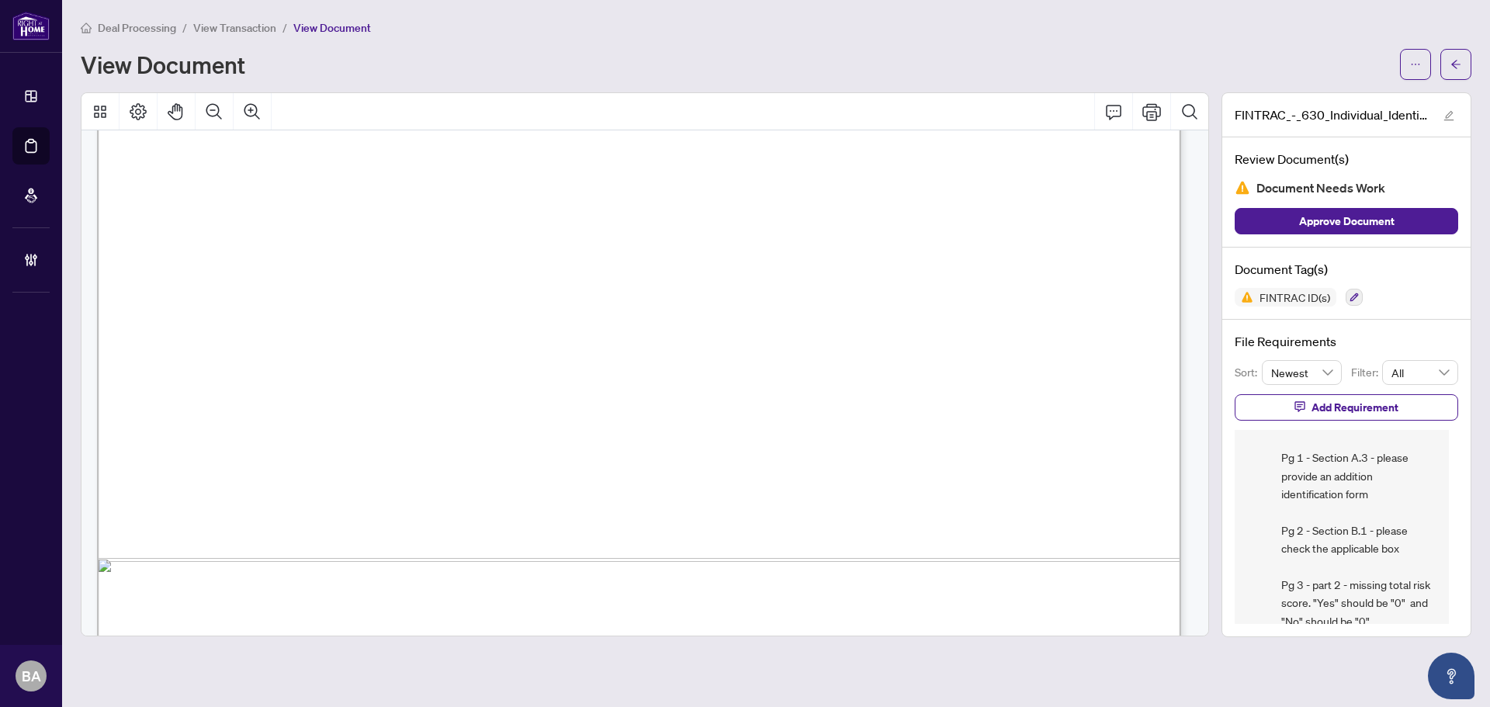
click at [379, 480] on span "Name of Source:" at bounding box center [320, 484] width 116 height 19
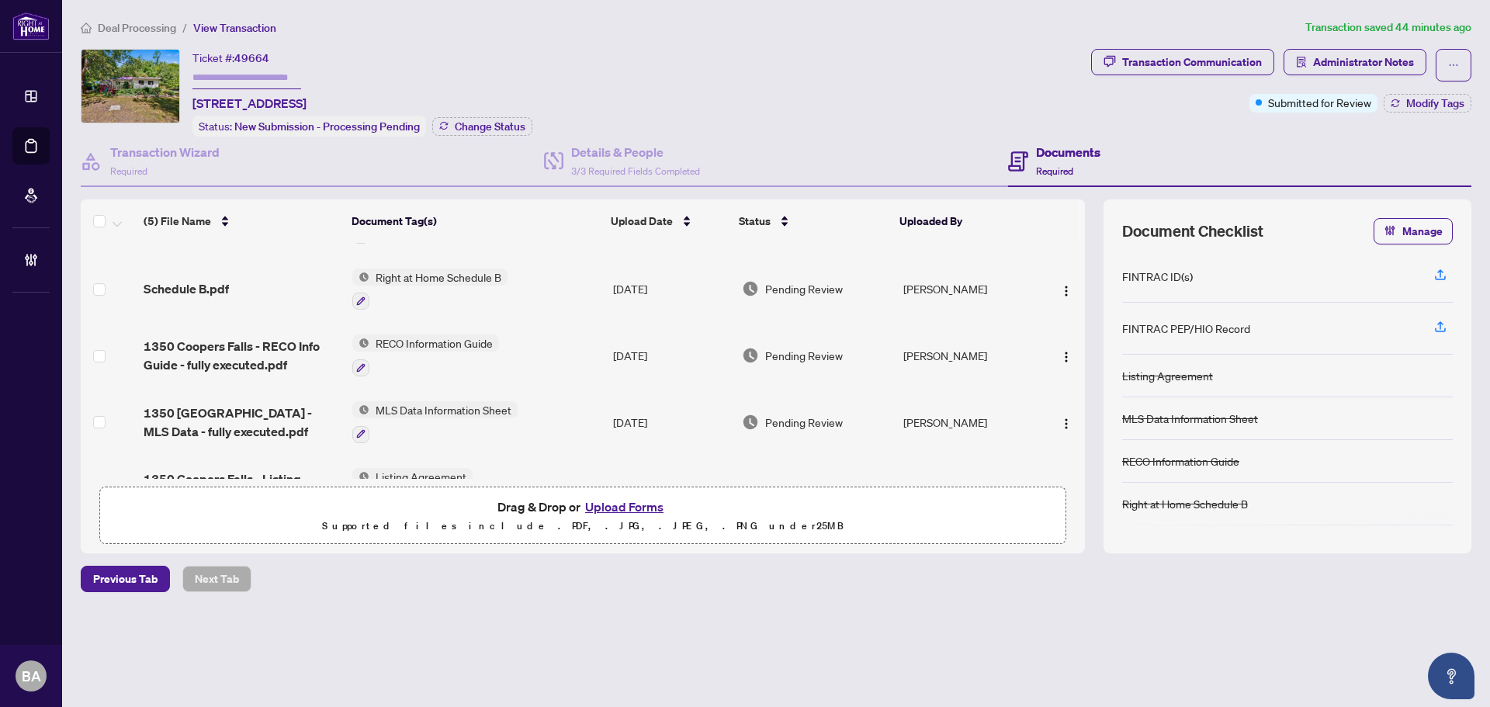
scroll to position [100, 0]
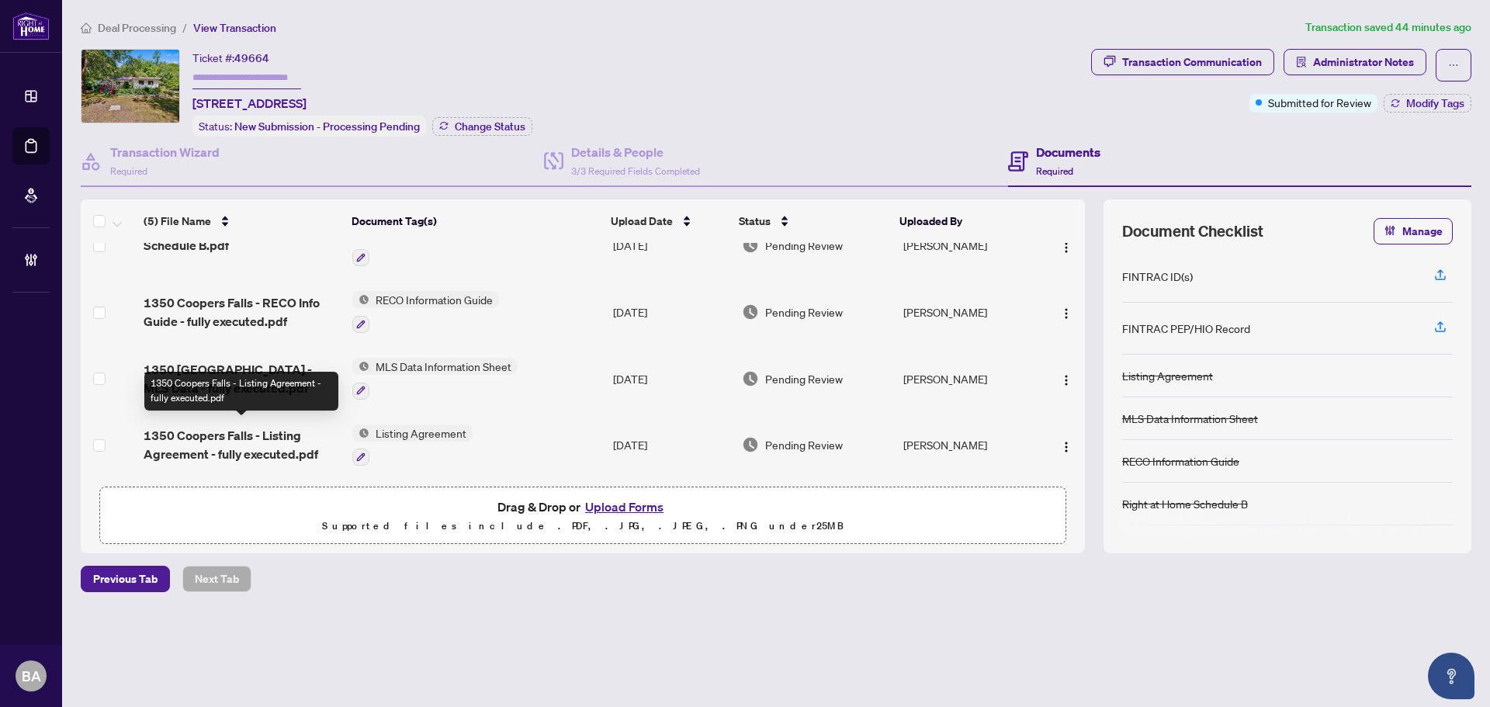
click at [240, 442] on span "1350 Coopers Falls - Listing Agreement - fully executed.pdf" at bounding box center [242, 444] width 196 height 37
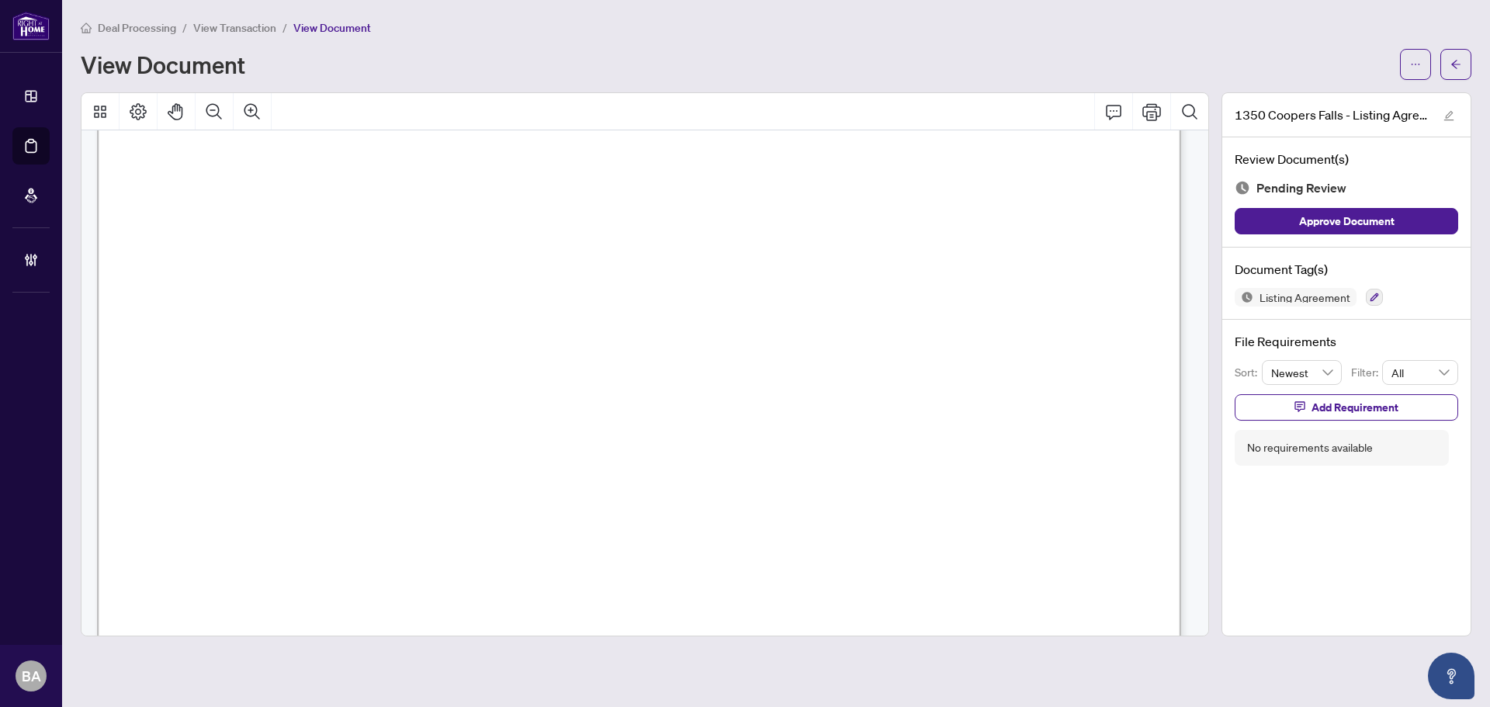
scroll to position [233, 0]
drag, startPoint x: 796, startPoint y: 289, endPoint x: 760, endPoint y: 292, distance: 35.8
click at [760, 292] on span "(Name of Salesperson/Broker/Broker of Record)" at bounding box center [680, 295] width 240 height 14
click at [940, 255] on span "...............................................................................…" at bounding box center [663, 250] width 882 height 16
click at [395, 241] on span "[PERSON_NAME], [PERSON_NAME]" at bounding box center [398, 244] width 272 height 19
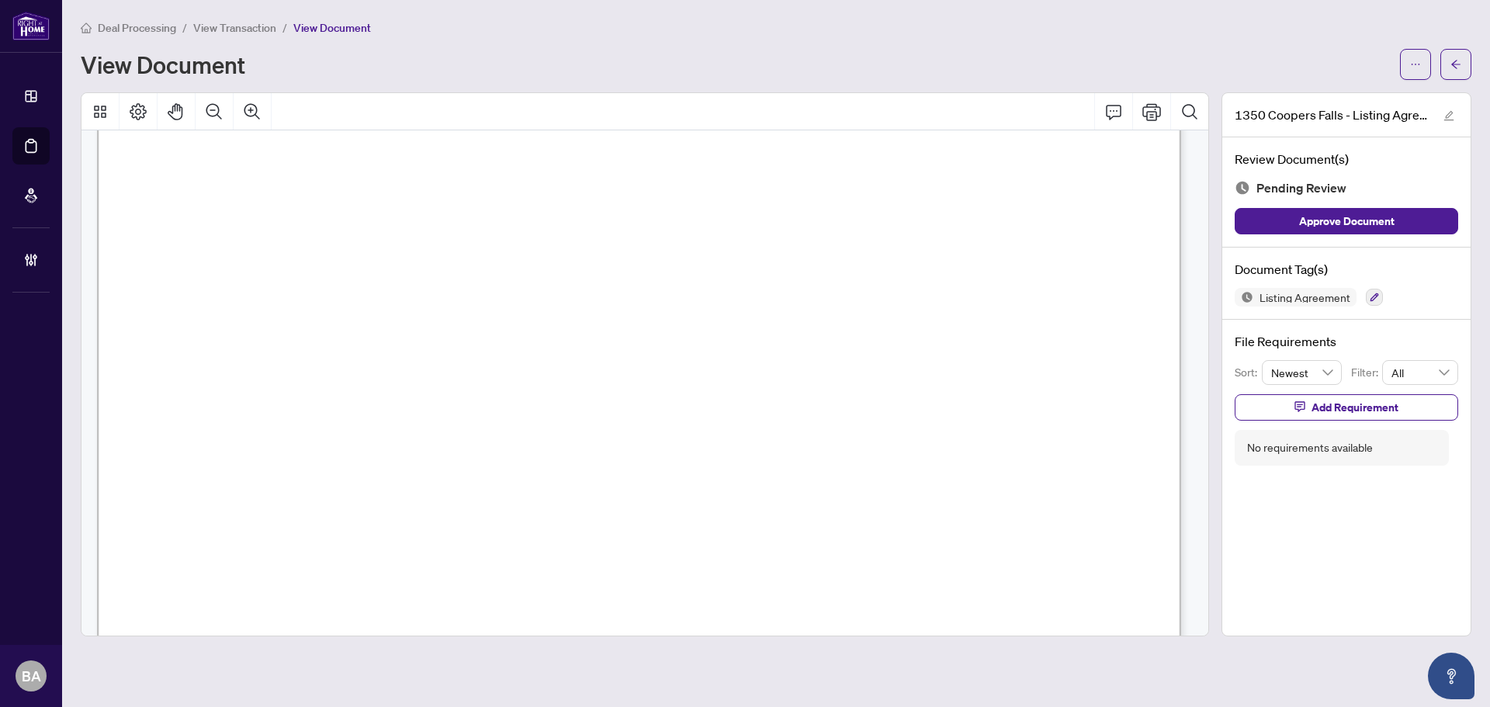
scroll to position [310, 0]
drag, startPoint x: 787, startPoint y: 283, endPoint x: 1093, endPoint y: 286, distance: 305.8
click at [515, 370] on span "20" at bounding box center [508, 366] width 13 height 19
drag, startPoint x: 857, startPoint y: 400, endPoint x: 741, endPoint y: 394, distance: 116.5
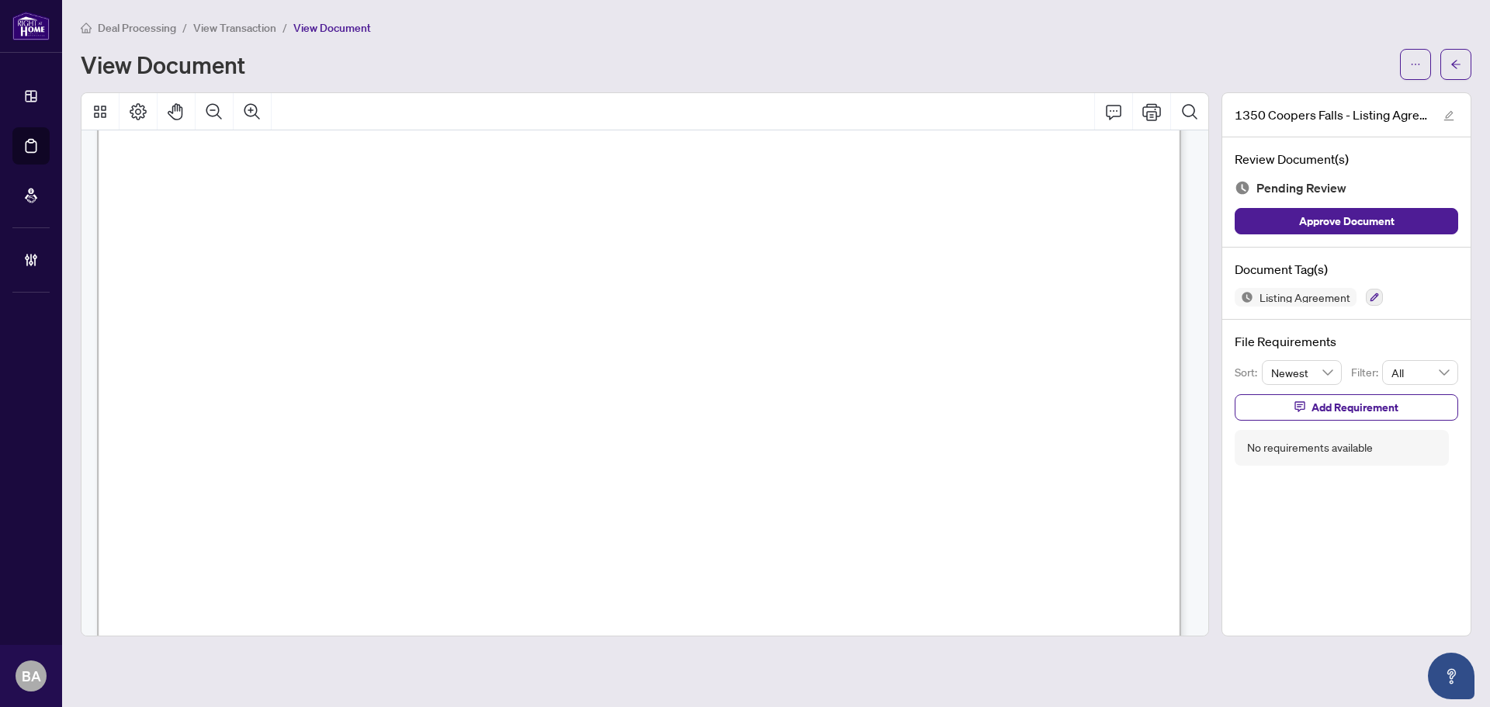
click at [747, 394] on span "November" at bounding box center [711, 403] width 71 height 20
click at [410, 404] on span "11:59 p.m. on the .......................... day of ...........................…" at bounding box center [623, 410] width 721 height 16
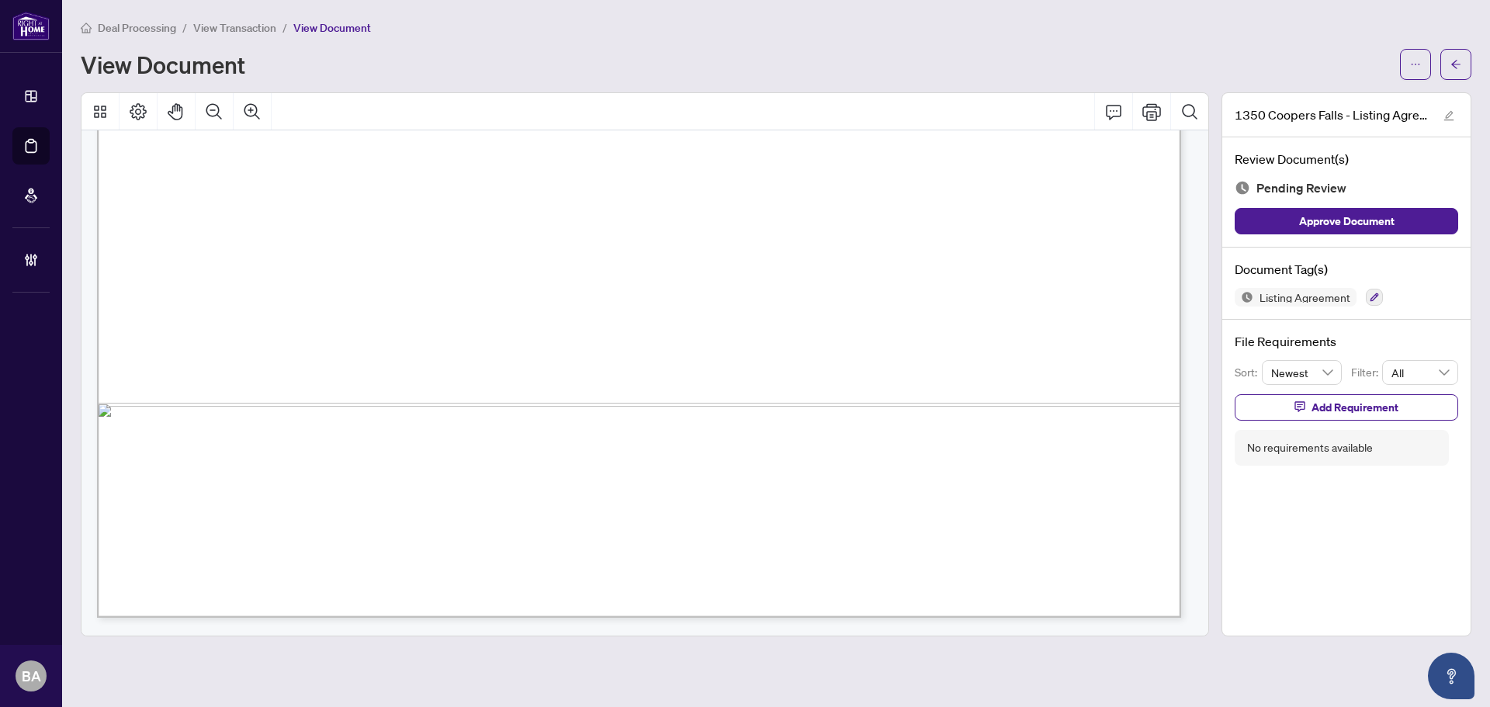
click at [587, 258] on span "4%+HST, if Listing Salesperson brings Buyer with no competing offers" at bounding box center [397, 261] width 379 height 15
click at [511, 324] on span "2.5" at bounding box center [500, 332] width 21 height 20
click at [428, 445] on span "anyone who was introduced to the Property from any source whatsoever during the…" at bounding box center [605, 437] width 809 height 16
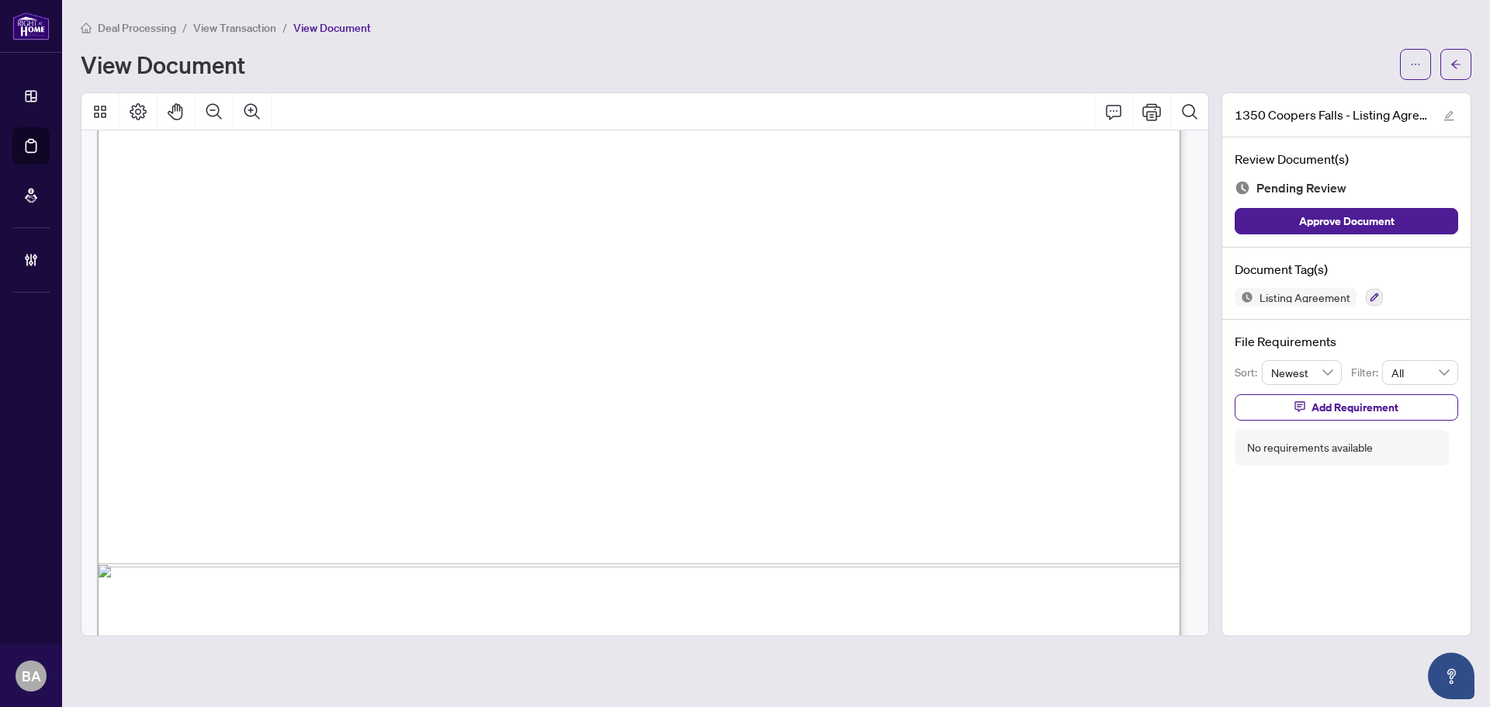
scroll to position [3802, 0]
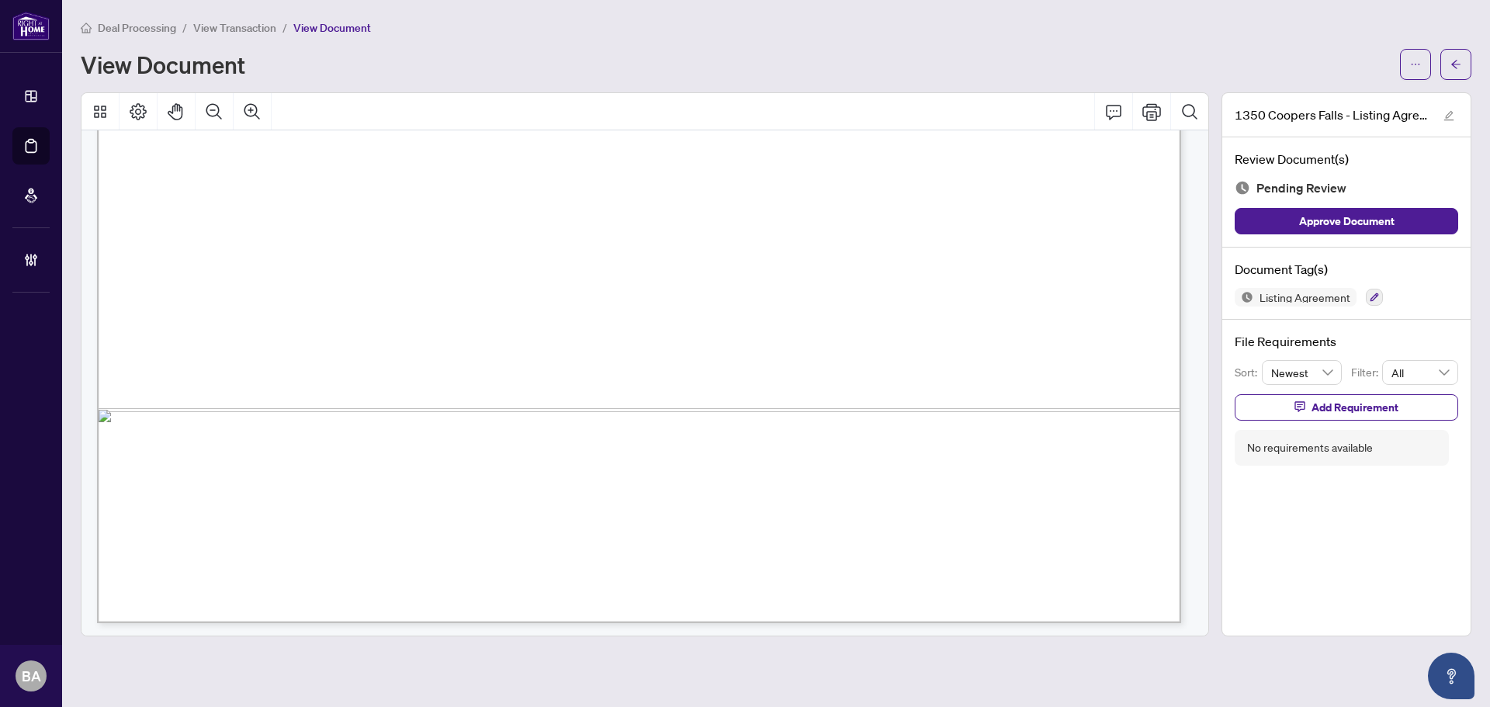
drag, startPoint x: 633, startPoint y: 407, endPoint x: 788, endPoint y: 407, distance: 154.4
click at [634, 408] on span "on the ……......................... day of ……………................................…" at bounding box center [638, 416] width 939 height 16
click at [287, 439] on span "...............................................................................…" at bounding box center [505, 445] width 670 height 14
drag, startPoint x: 678, startPoint y: 467, endPoint x: 441, endPoint y: 491, distance: 238.7
click at [383, 467] on span "[PERSON_NAME]" at bounding box center [329, 464] width 108 height 16
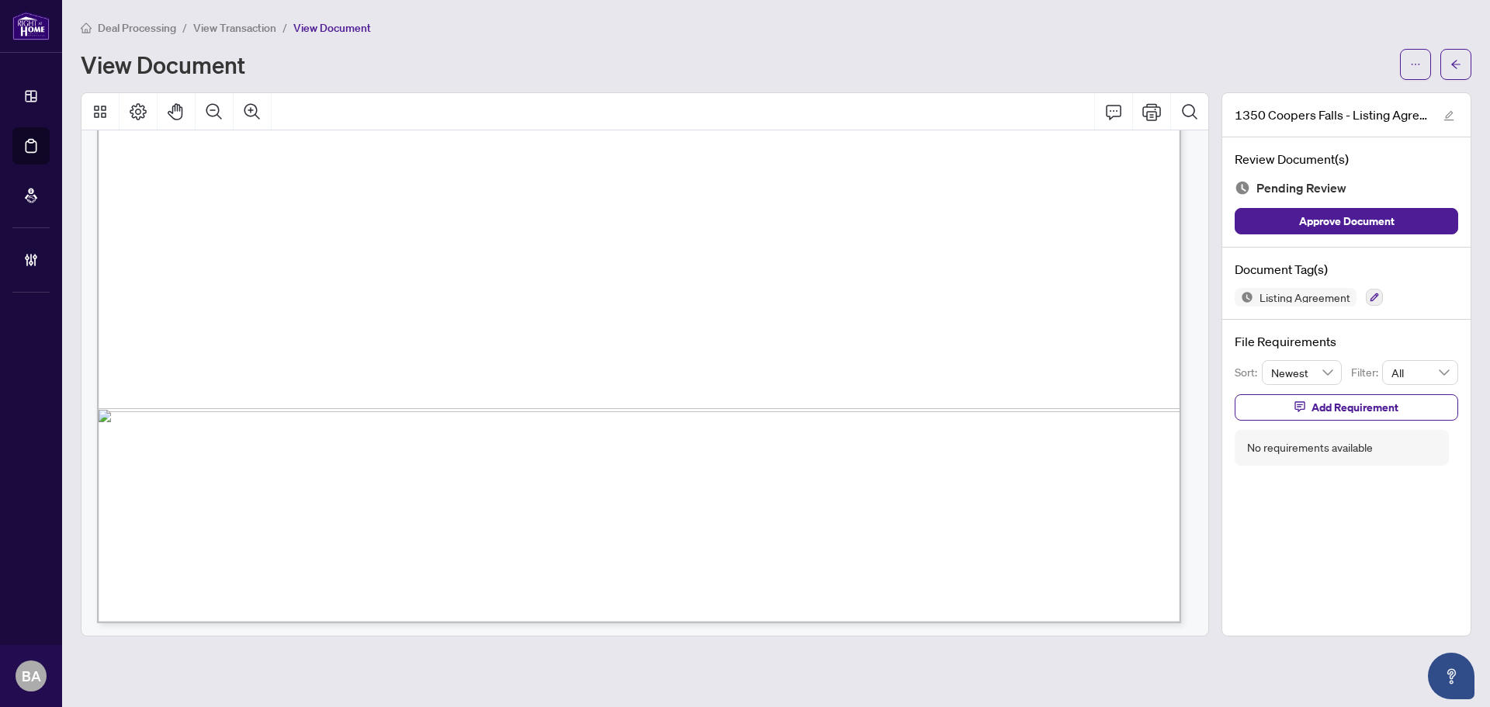
click at [375, 508] on span "[PERSON_NAME] and [PERSON_NAME]" at bounding box center [401, 502] width 252 height 16
click at [1374, 293] on icon "button" at bounding box center [1374, 297] width 9 height 9
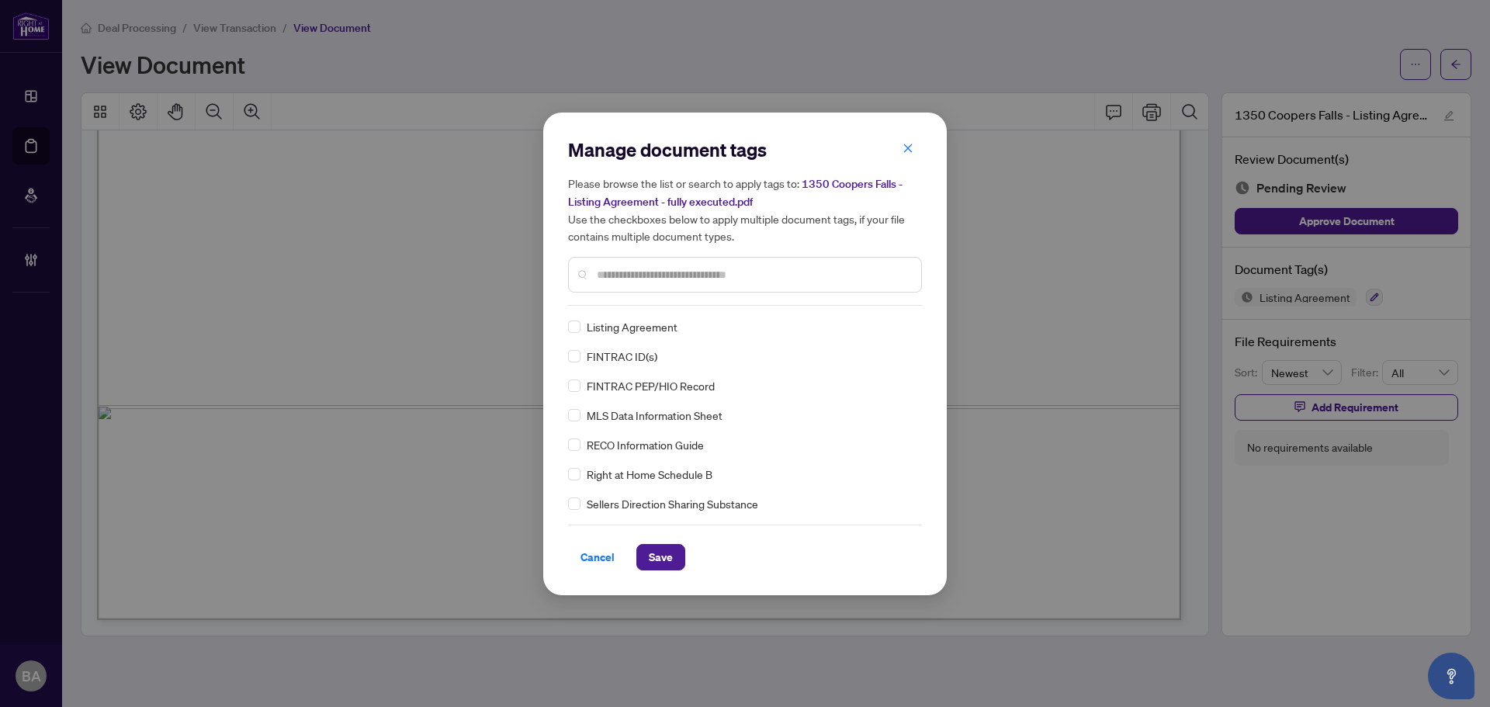
click at [614, 274] on input "text" at bounding box center [753, 274] width 312 height 17
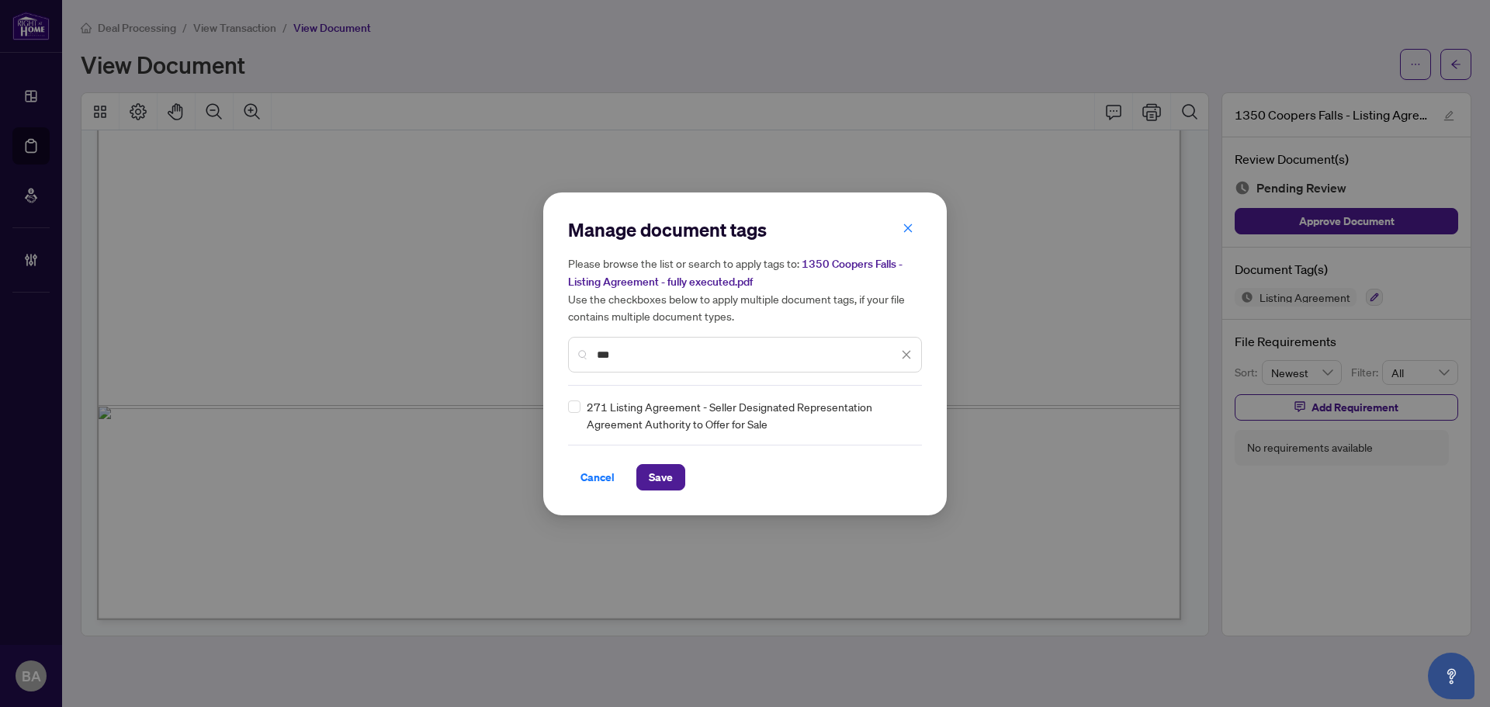
type input "***"
click at [882, 412] on div at bounding box center [893, 415] width 40 height 16
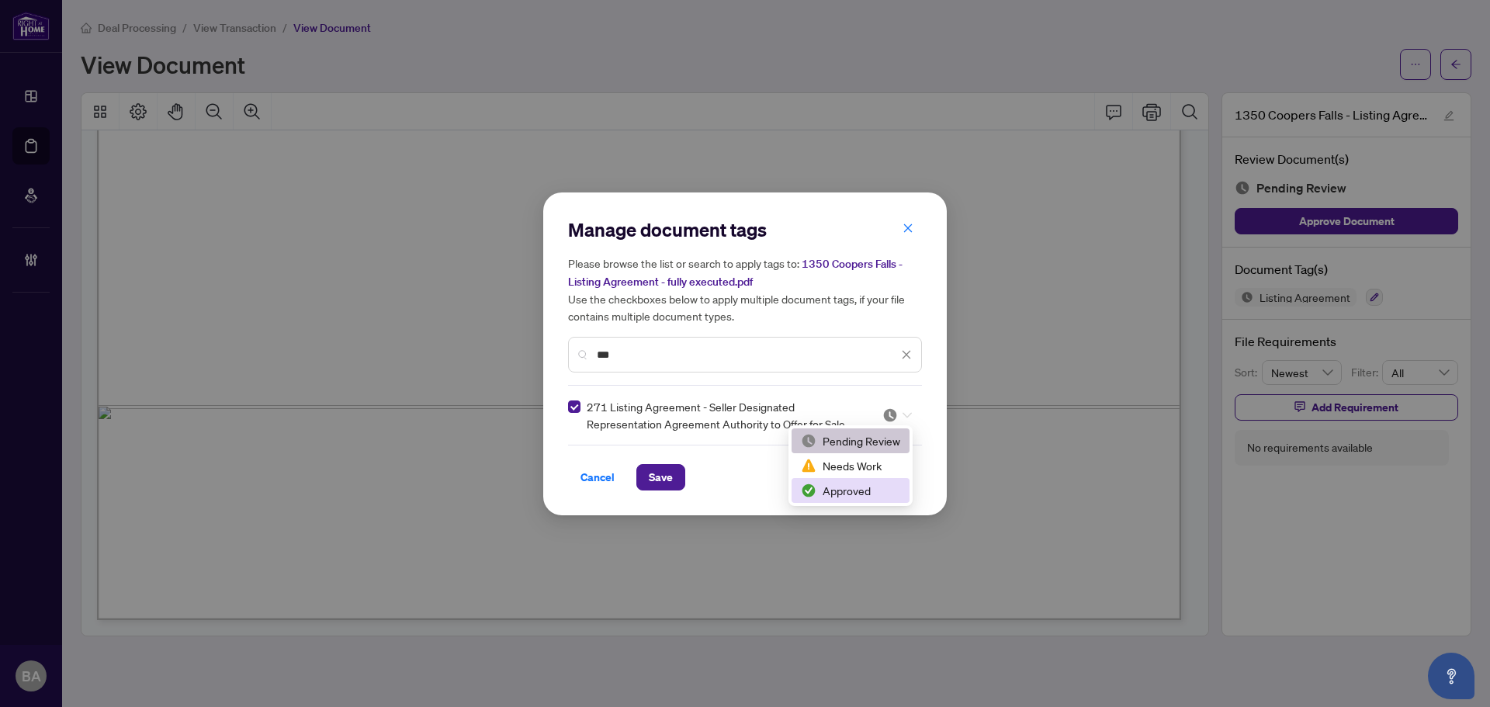
click at [817, 483] on div "Approved" at bounding box center [850, 490] width 99 height 17
click at [667, 480] on span "Save" at bounding box center [661, 477] width 24 height 25
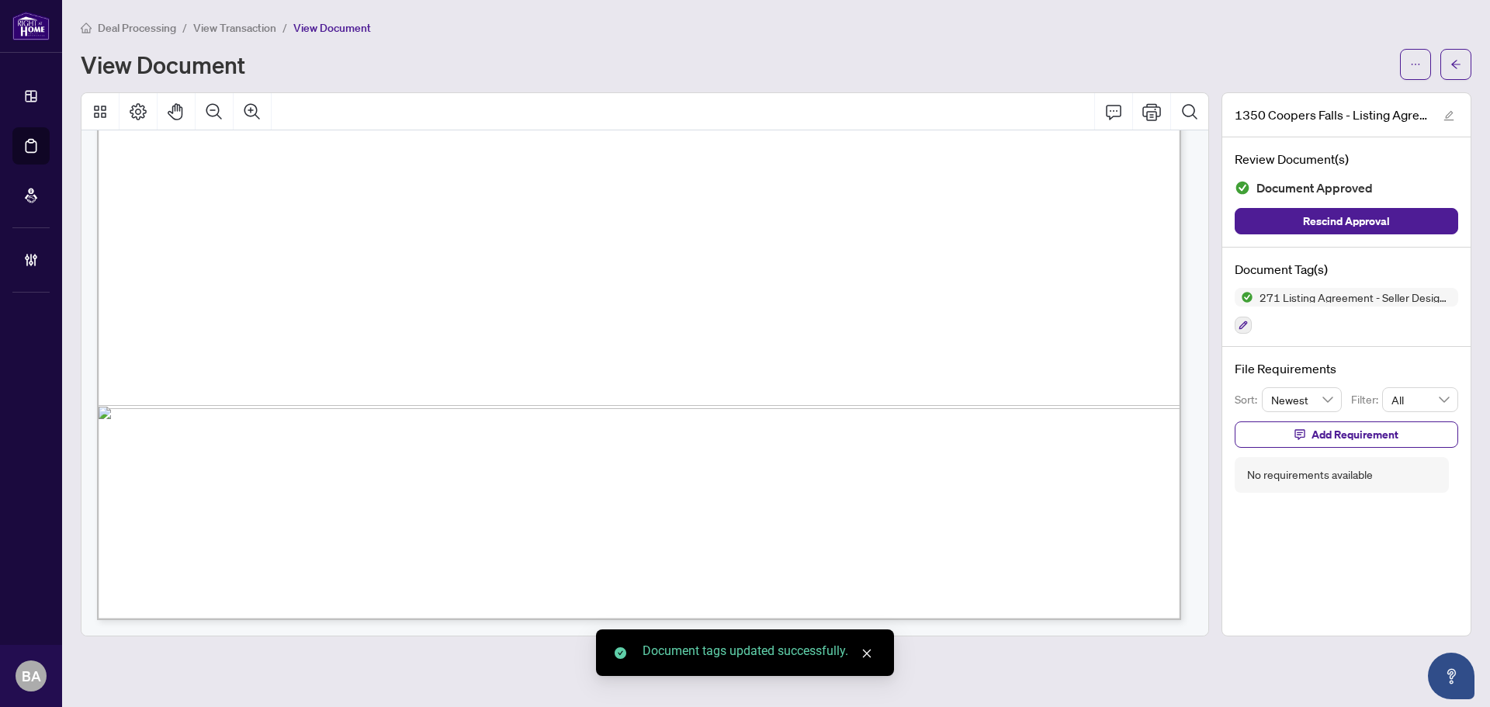
click at [243, 23] on span "View Transaction" at bounding box center [234, 28] width 83 height 14
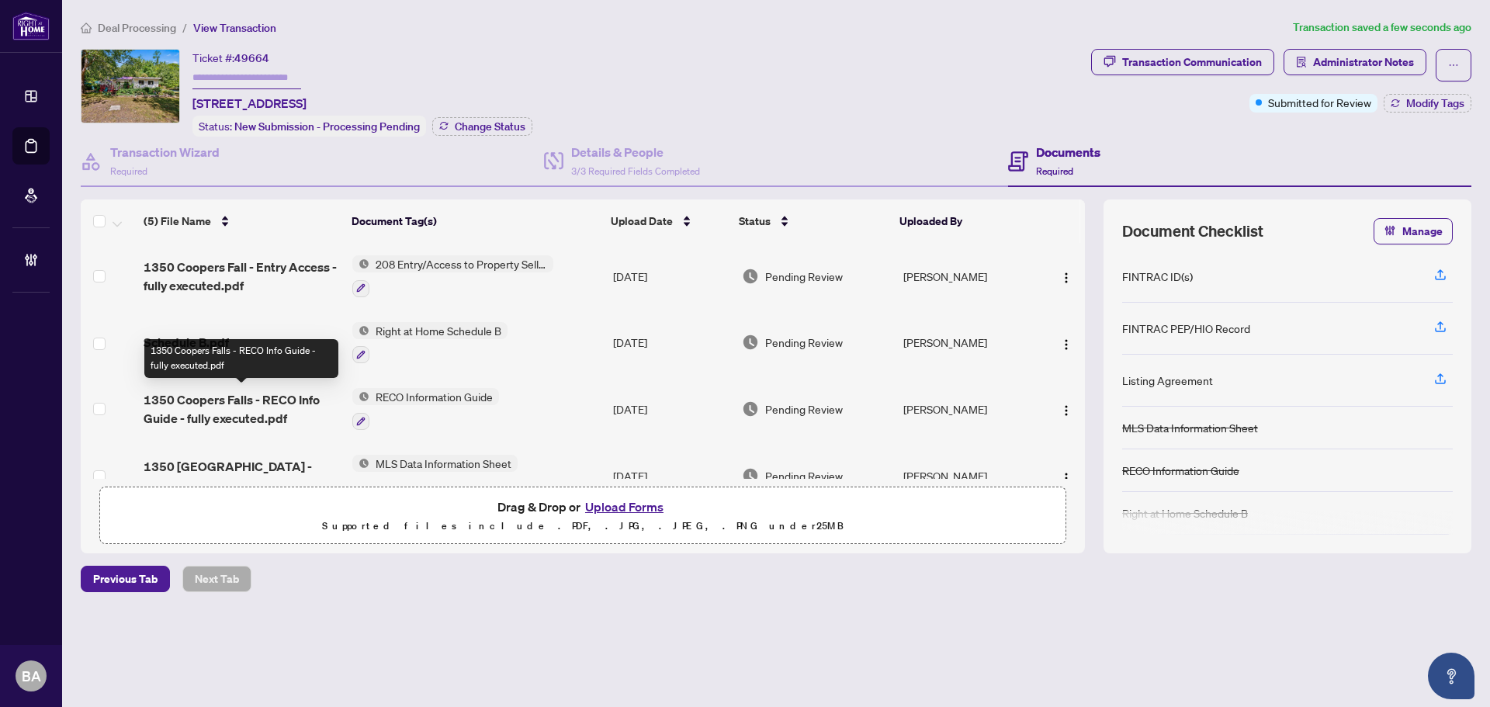
click at [254, 408] on span "1350 Coopers Falls - RECO Info Guide - fully executed.pdf" at bounding box center [242, 408] width 196 height 37
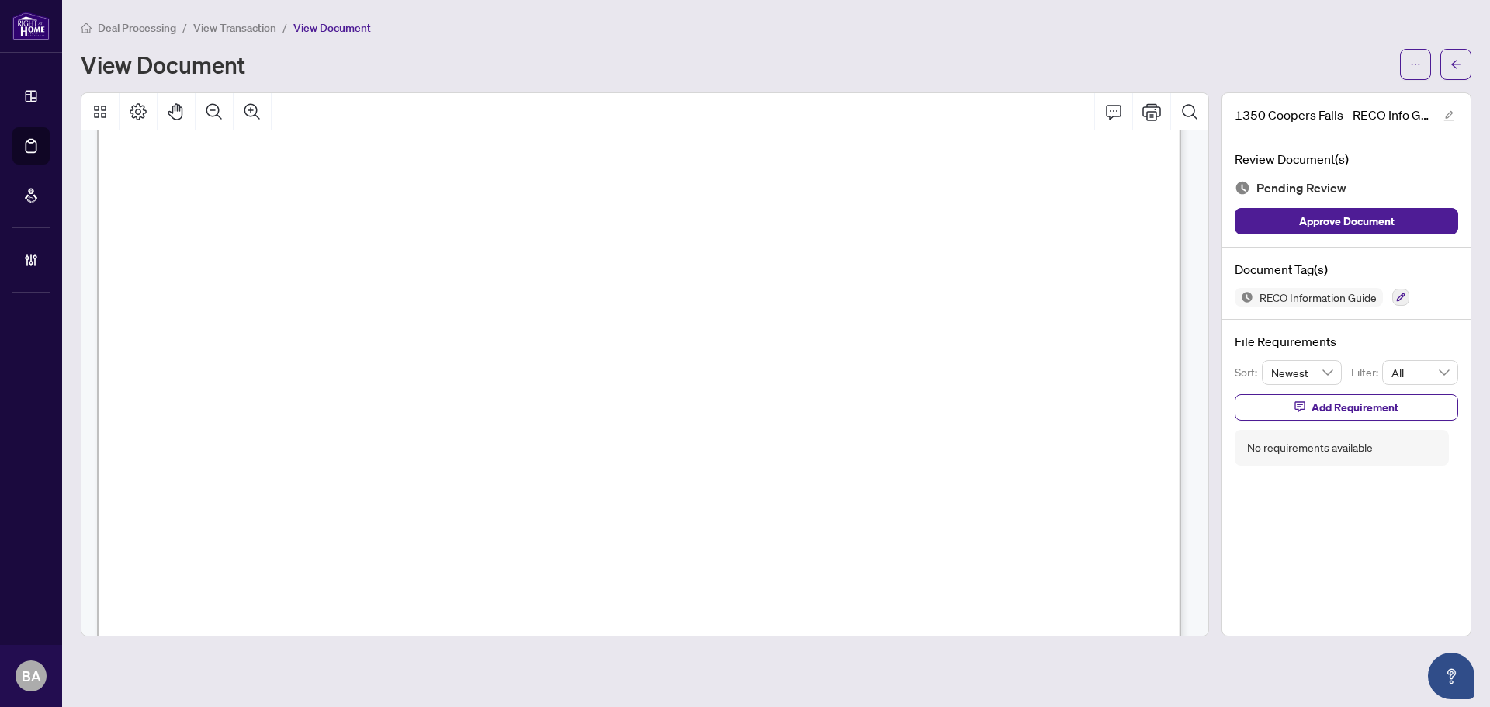
scroll to position [17335, 0]
drag, startPoint x: 541, startPoint y: 284, endPoint x: 652, endPoint y: 293, distance: 111.3
click at [293, 378] on span "Brokerage name" at bounding box center [235, 378] width 115 height 18
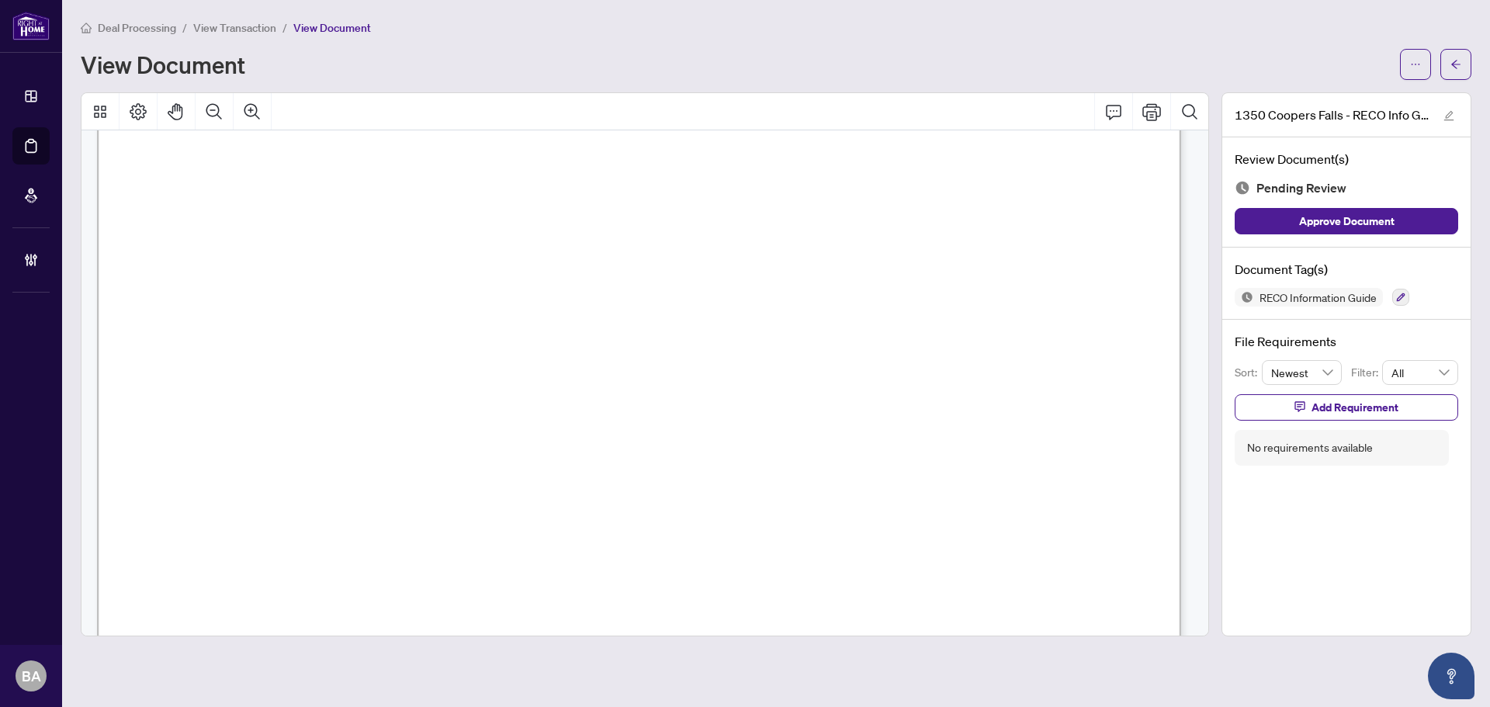
click at [708, 257] on span "ANITA MATTHEWS" at bounding box center [630, 260] width 158 height 22
drag, startPoint x: 323, startPoint y: 438, endPoint x: 440, endPoint y: 469, distance: 121.2
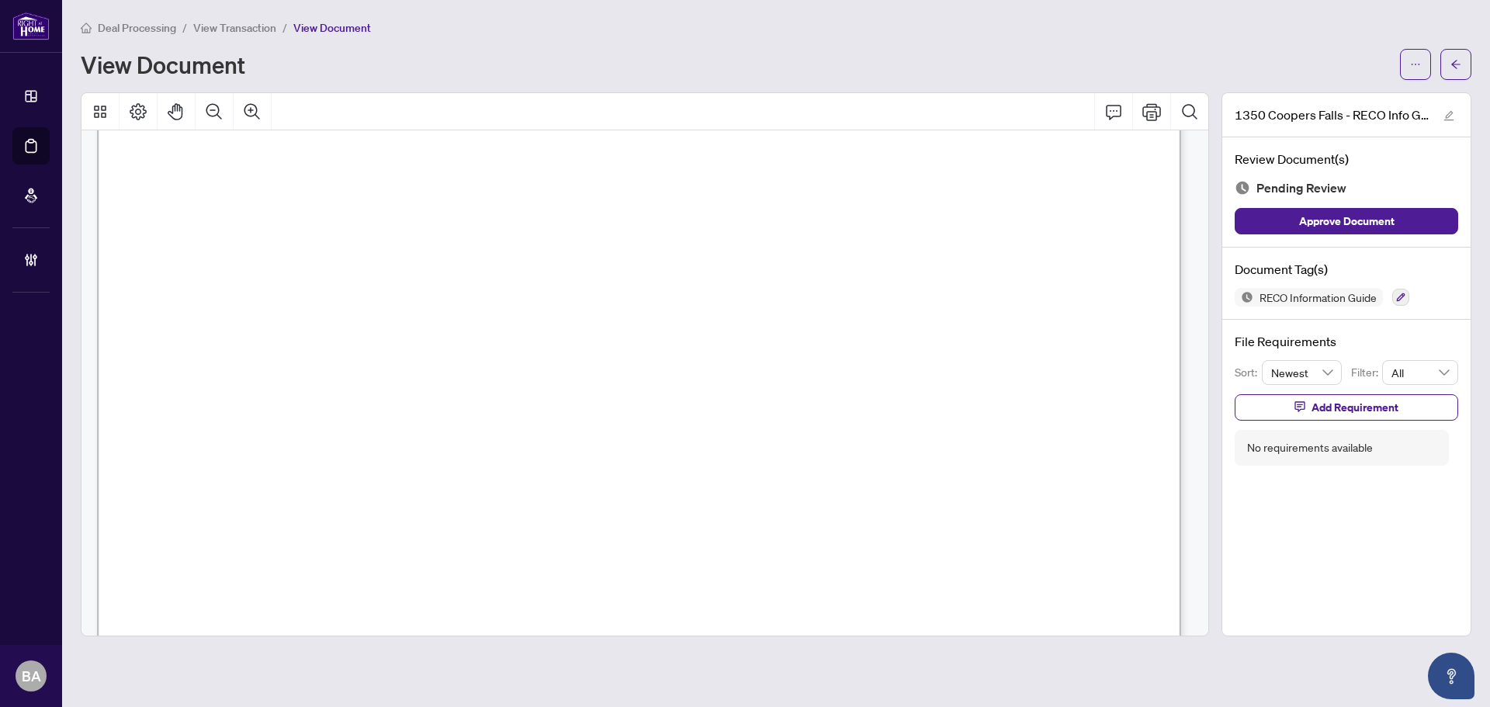
click at [1408, 293] on button "button" at bounding box center [1400, 297] width 17 height 17
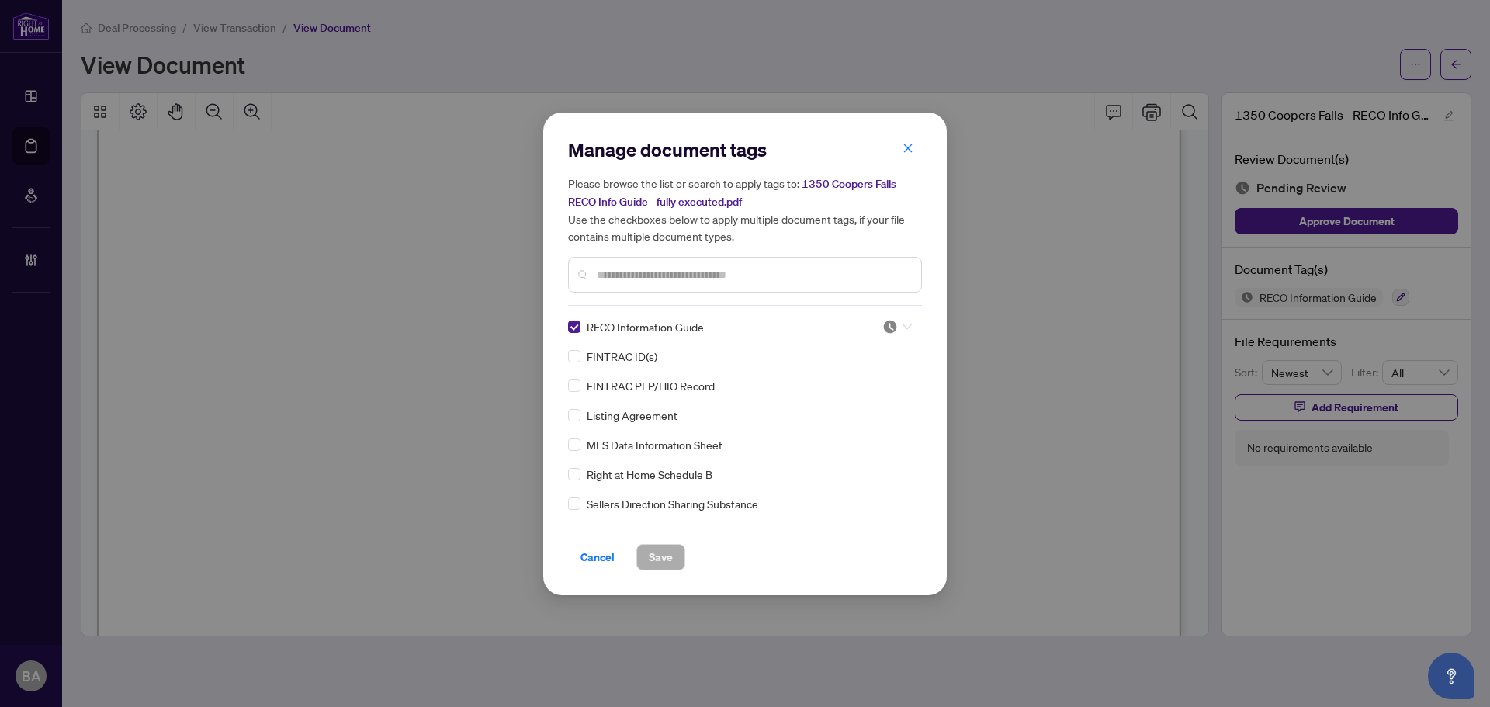
drag, startPoint x: 876, startPoint y: 330, endPoint x: 826, endPoint y: 397, distance: 83.7
click at [877, 330] on div at bounding box center [893, 327] width 40 height 16
click at [818, 404] on div "Approved" at bounding box center [845, 401] width 99 height 17
click at [657, 557] on span "Save" at bounding box center [661, 557] width 24 height 25
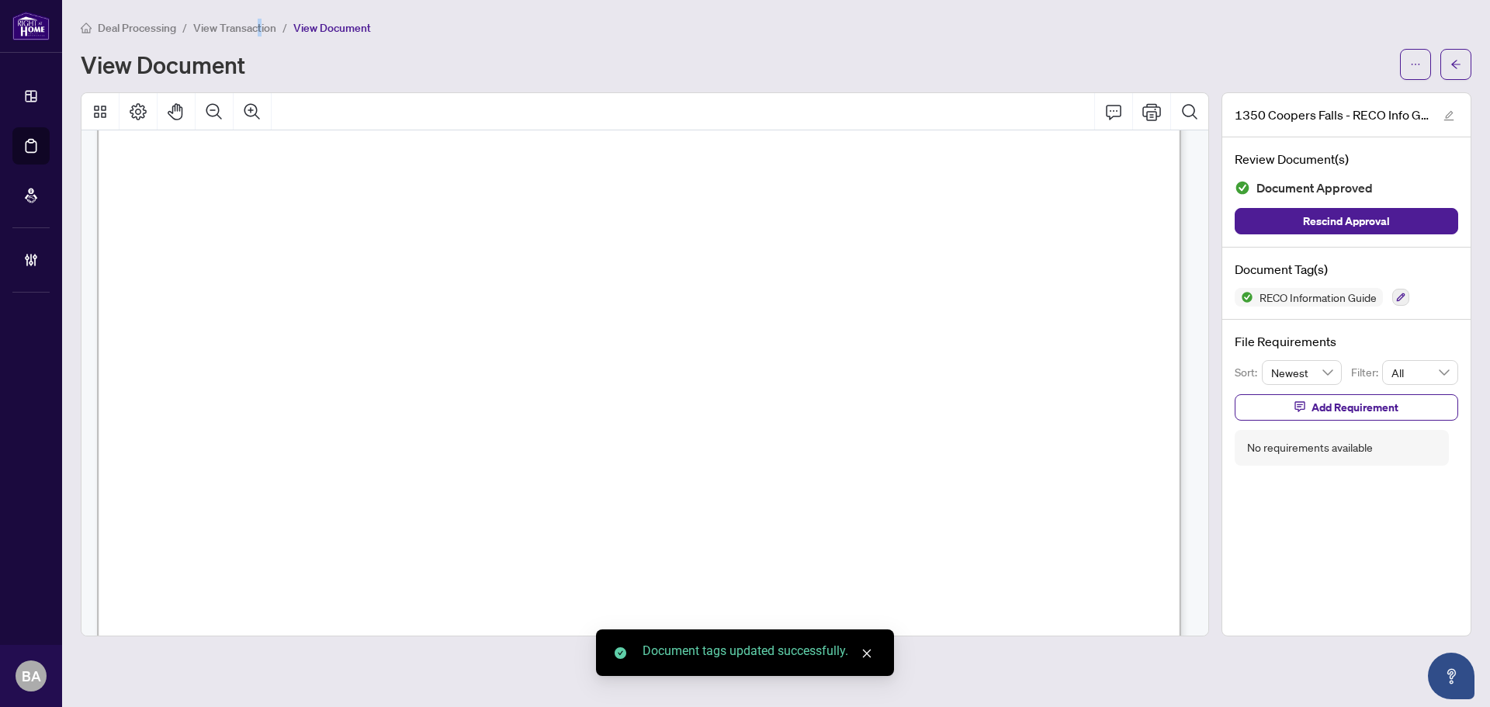
click at [258, 22] on span "View Transaction" at bounding box center [234, 28] width 83 height 14
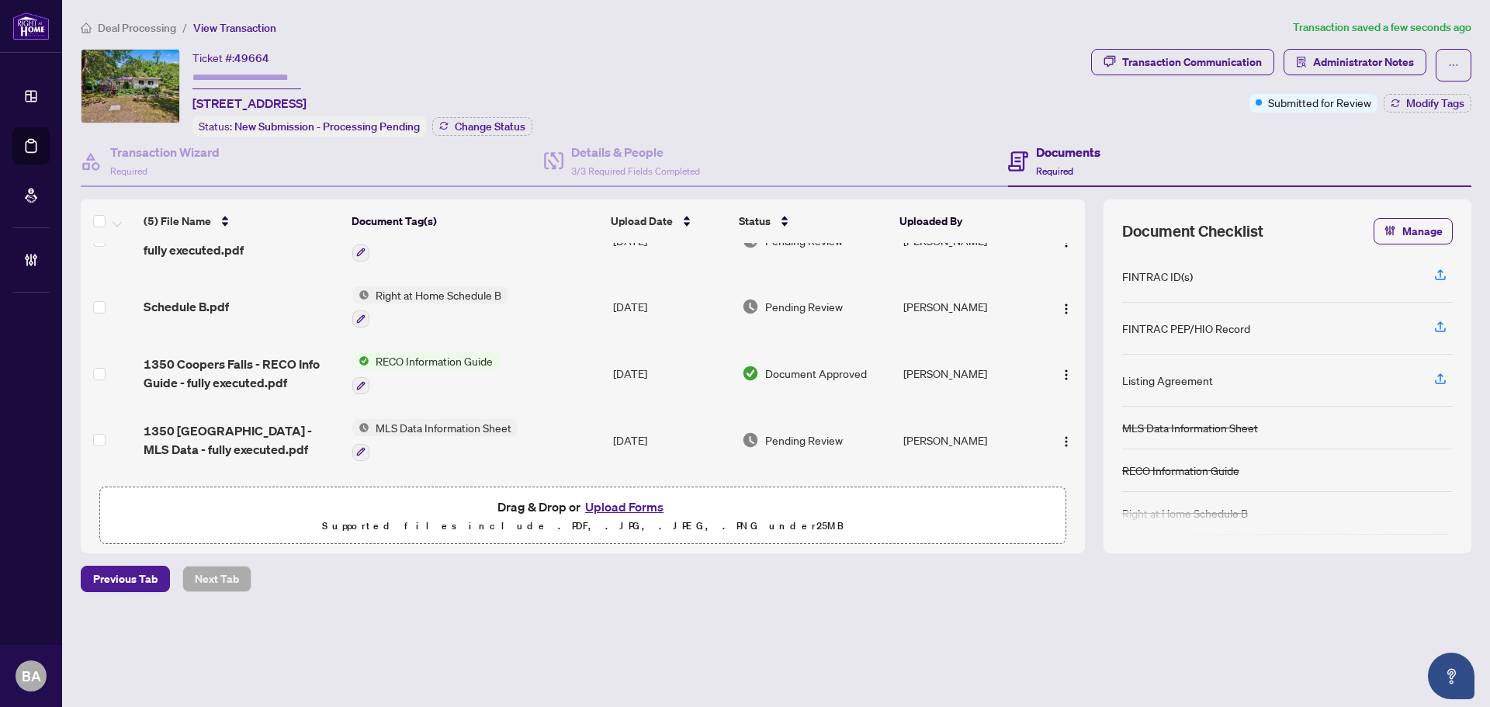
scroll to position [100, 0]
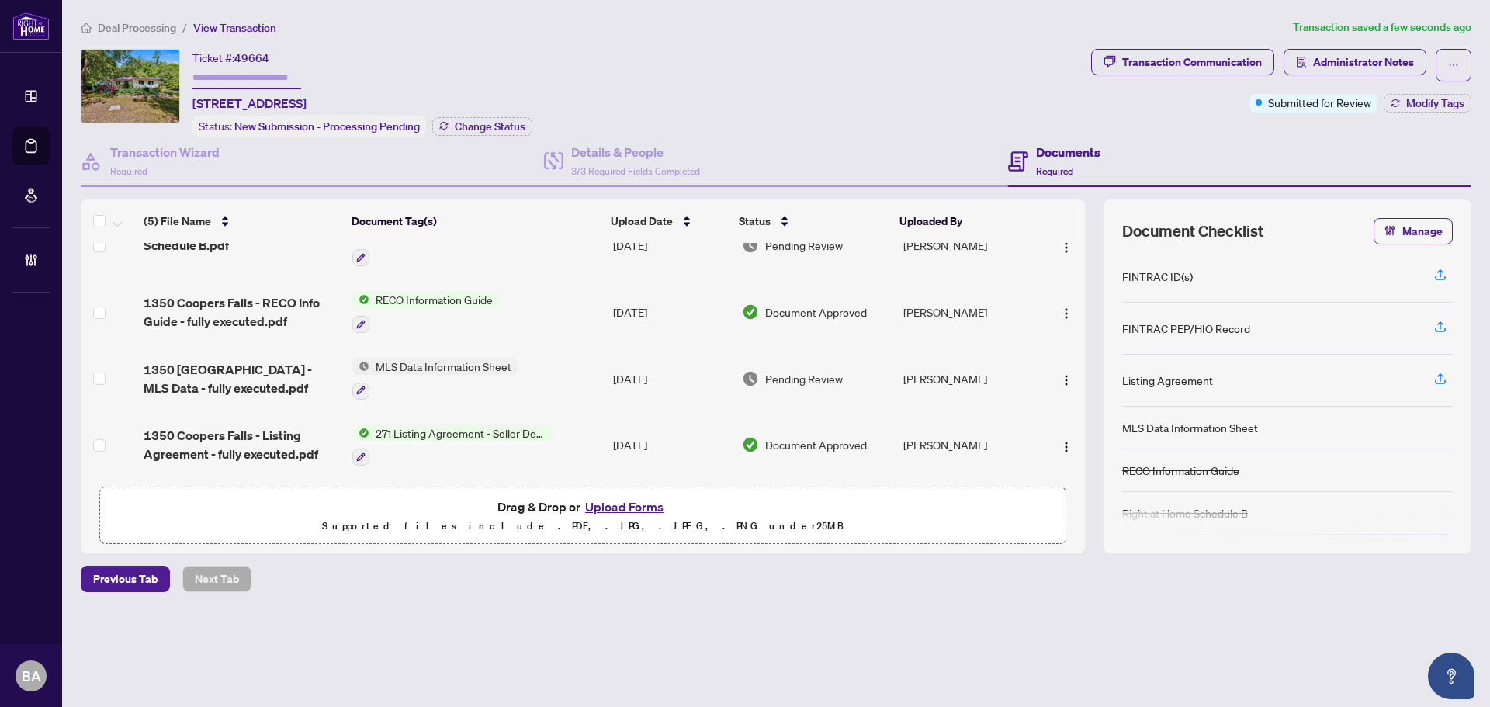
click at [278, 360] on span "1350 Coopers Falls - MLS Data - fully executed.pdf" at bounding box center [242, 378] width 196 height 37
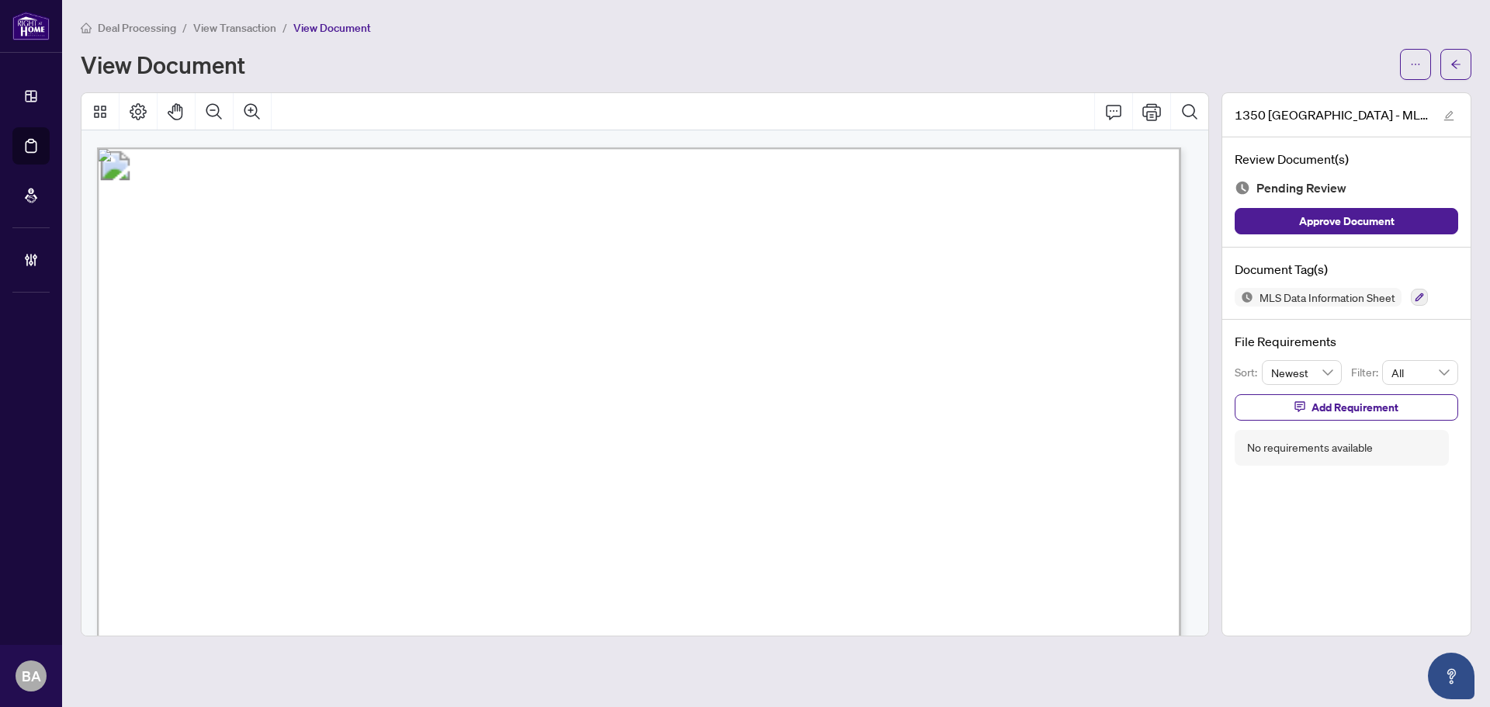
scroll to position [1474, 0]
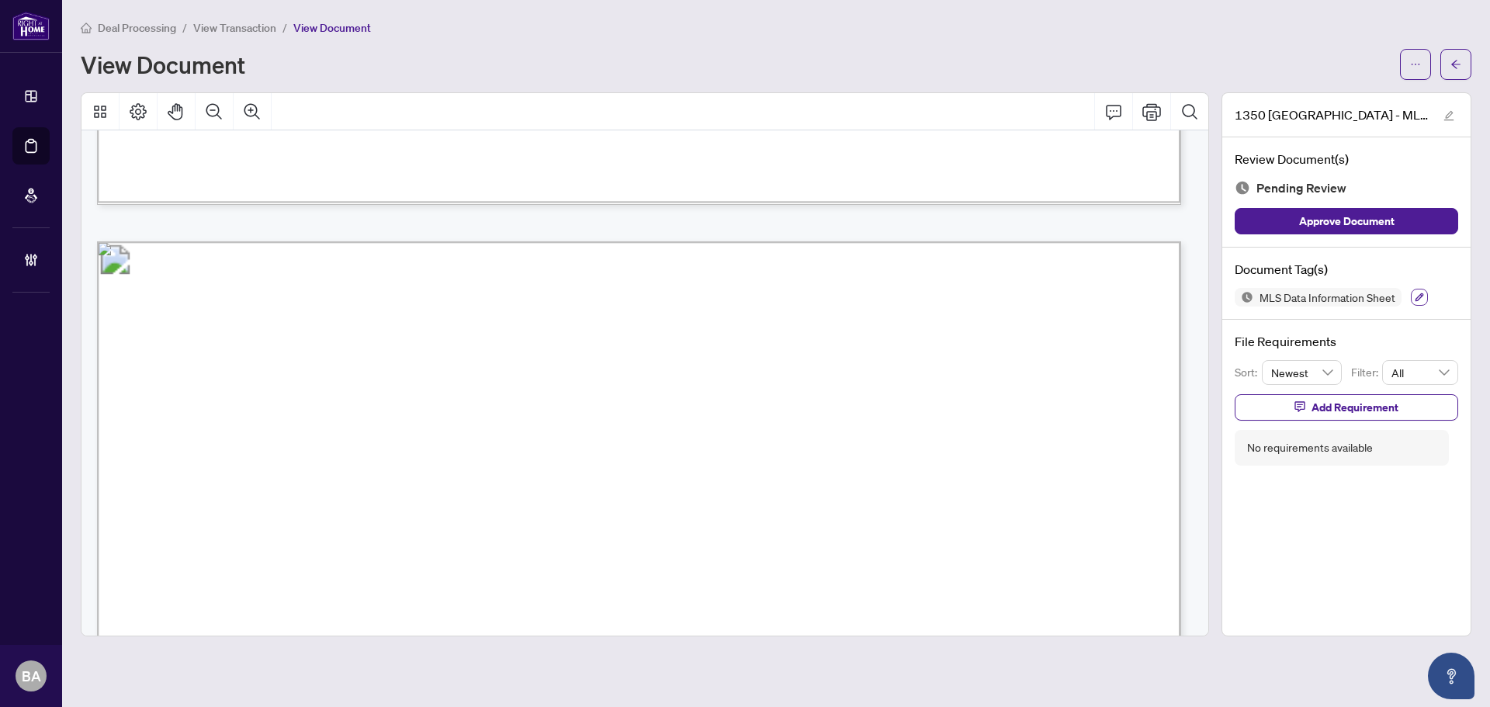
click at [1412, 296] on button "button" at bounding box center [1419, 297] width 17 height 17
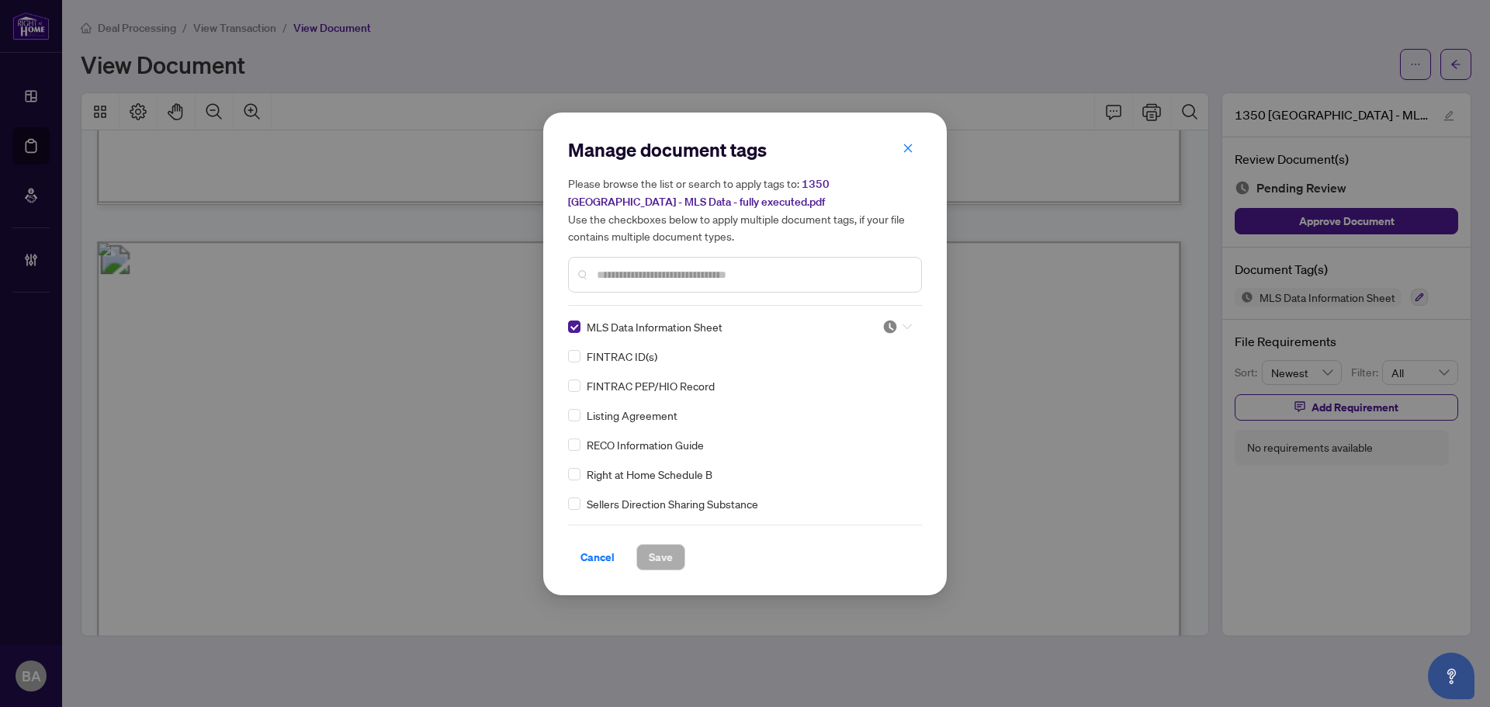
drag, startPoint x: 893, startPoint y: 317, endPoint x: 891, endPoint y: 353, distance: 36.5
click at [893, 321] on span at bounding box center [896, 326] width 29 height 23
click at [853, 407] on div "Approved" at bounding box center [845, 401] width 99 height 17
click at [656, 556] on span "Save" at bounding box center [661, 557] width 24 height 25
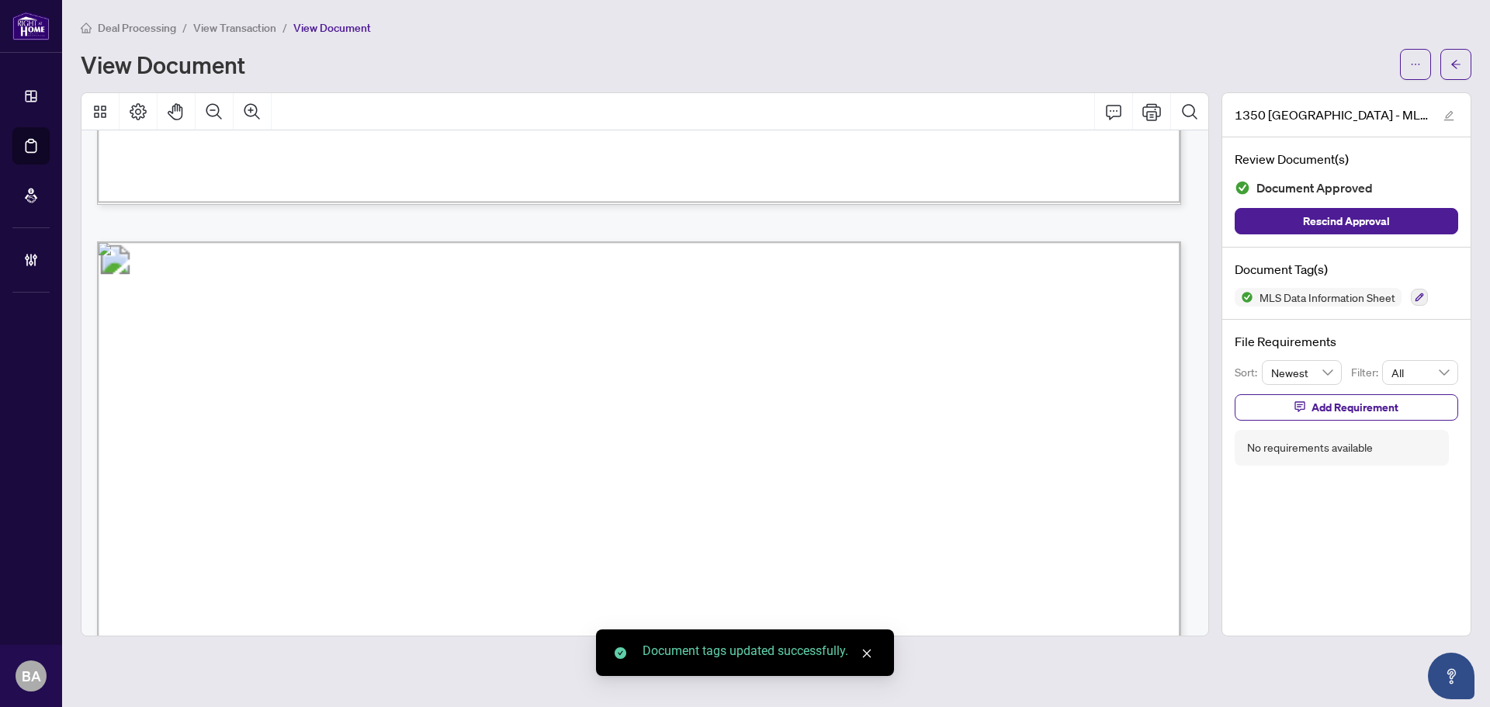
click at [251, 23] on span "View Transaction" at bounding box center [234, 28] width 83 height 14
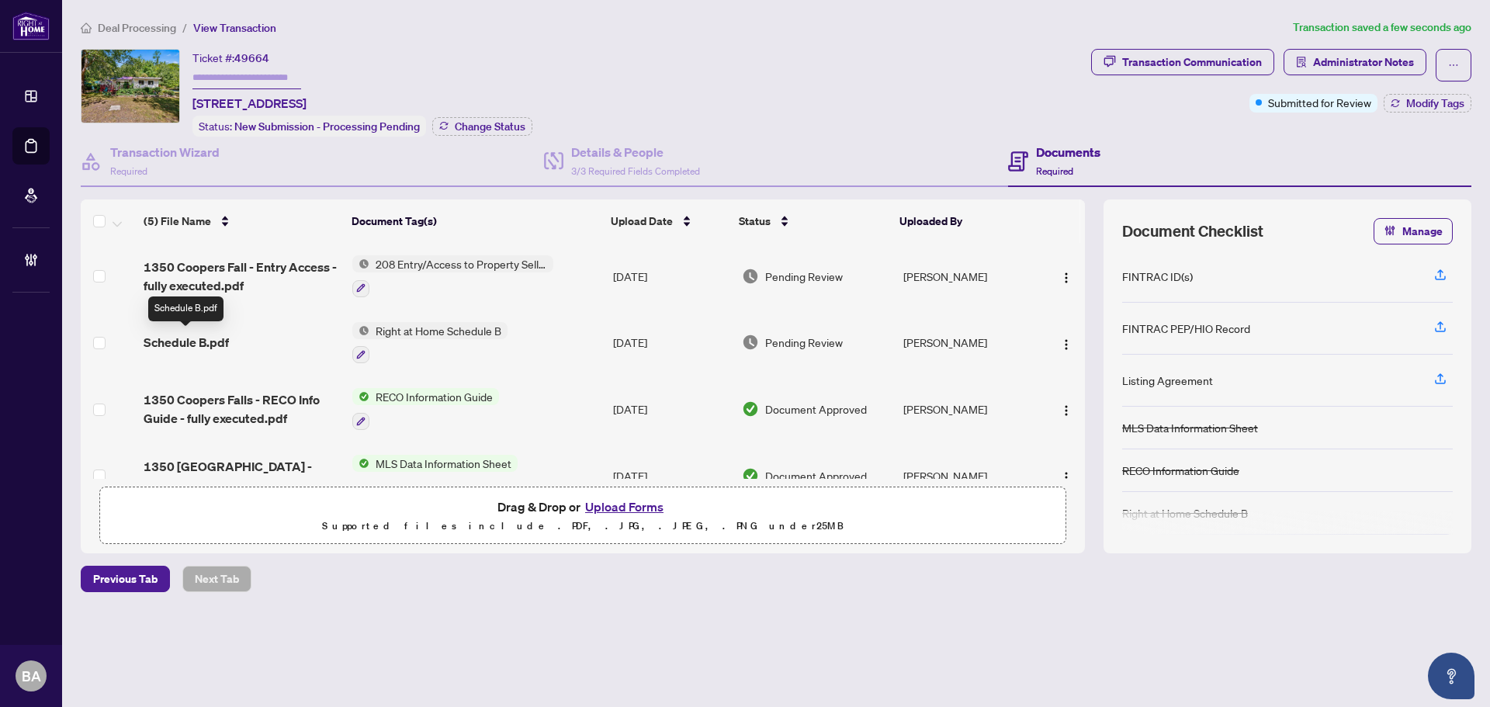
click at [190, 345] on span "Schedule B.pdf" at bounding box center [186, 342] width 85 height 19
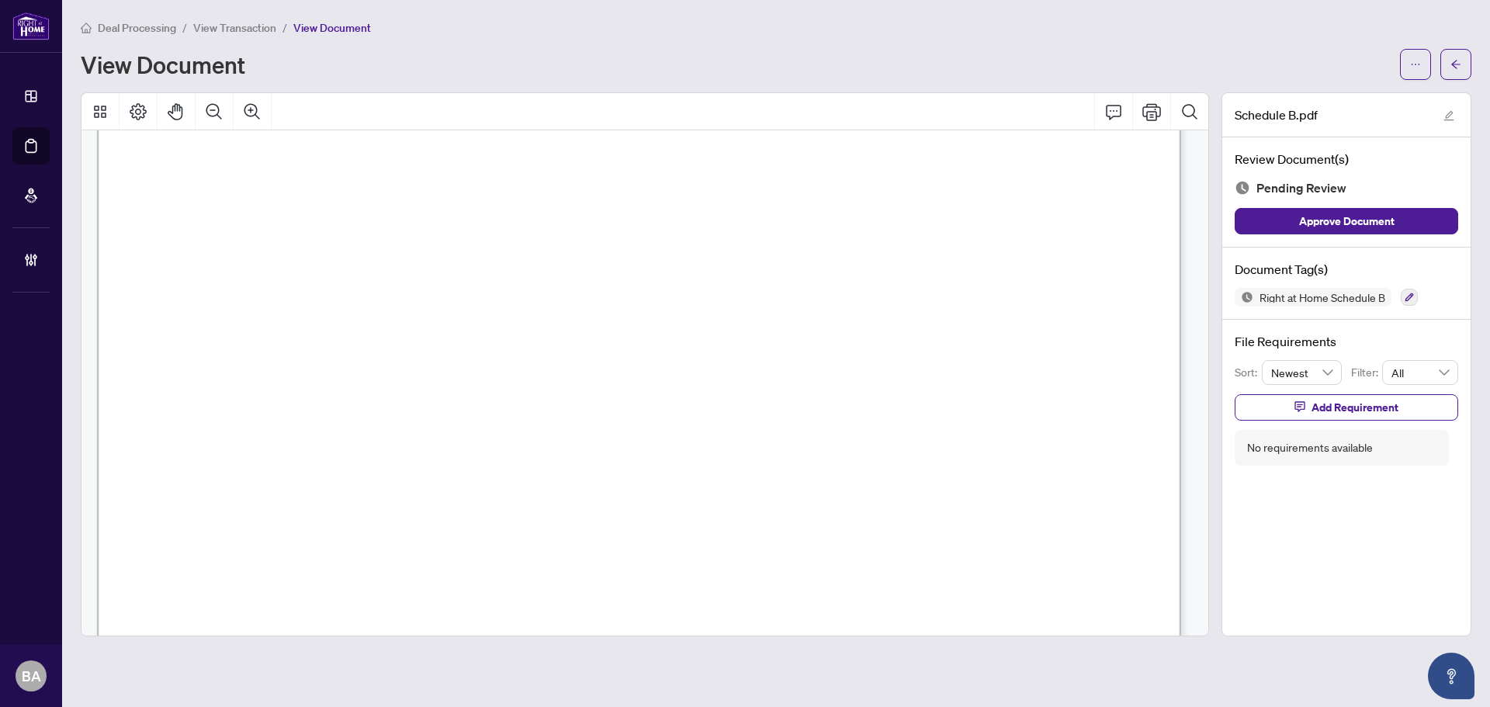
scroll to position [155, 0]
drag, startPoint x: 328, startPoint y: 272, endPoint x: 814, endPoint y: 289, distance: 486.1
drag, startPoint x: 531, startPoint y: 352, endPoint x: 889, endPoint y: 338, distance: 358.8
click at [386, 342] on span "L0K 2B0" at bounding box center [353, 353] width 67 height 22
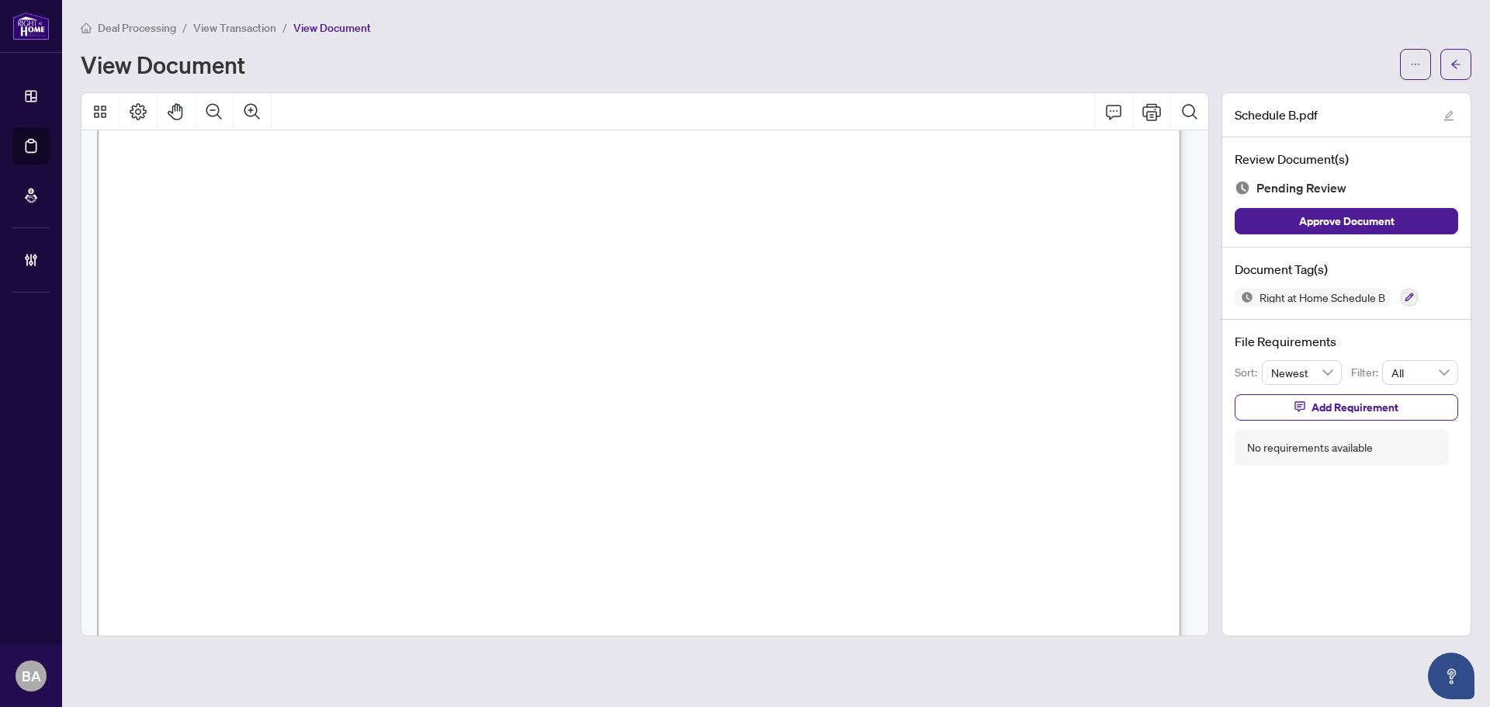
click at [330, 334] on span "amount of the total interest that the Deposit Holder earns or receives on the d…" at bounding box center [620, 336] width 910 height 21
click at [833, 297] on span "deposit in its interest-bearing real estate trust account, which earns interest…" at bounding box center [618, 295] width 907 height 21
click at [968, 337] on span "amount of the total interest that the Deposit Holder earns or receives on the d…" at bounding box center [620, 336] width 910 height 21
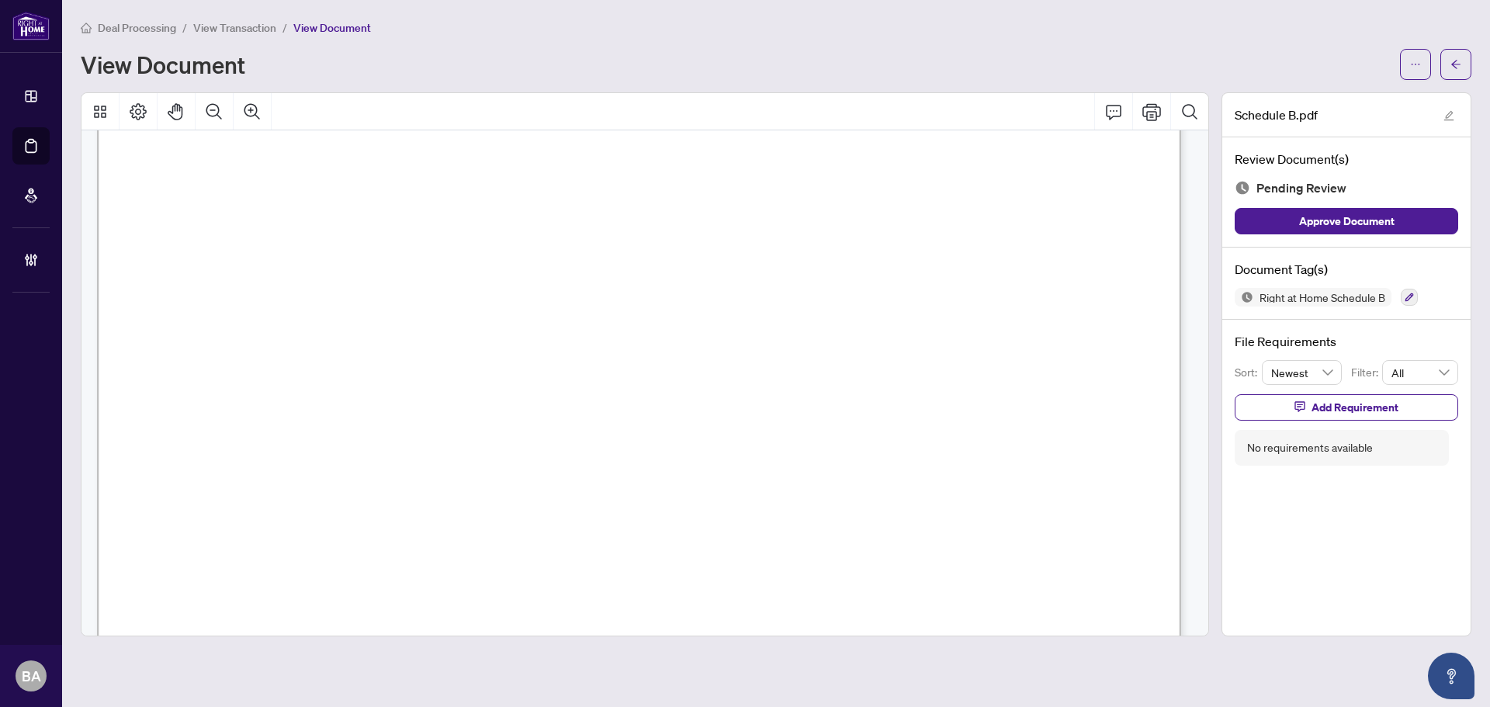
drag, startPoint x: 503, startPoint y: 445, endPoint x: 967, endPoint y: 432, distance: 464.2
click at [883, 340] on span "following the completion of this transaction. If the Social Insurance Number an…" at bounding box center [612, 350] width 894 height 21
drag, startPoint x: 1025, startPoint y: 352, endPoint x: 773, endPoint y: 400, distance: 256.7
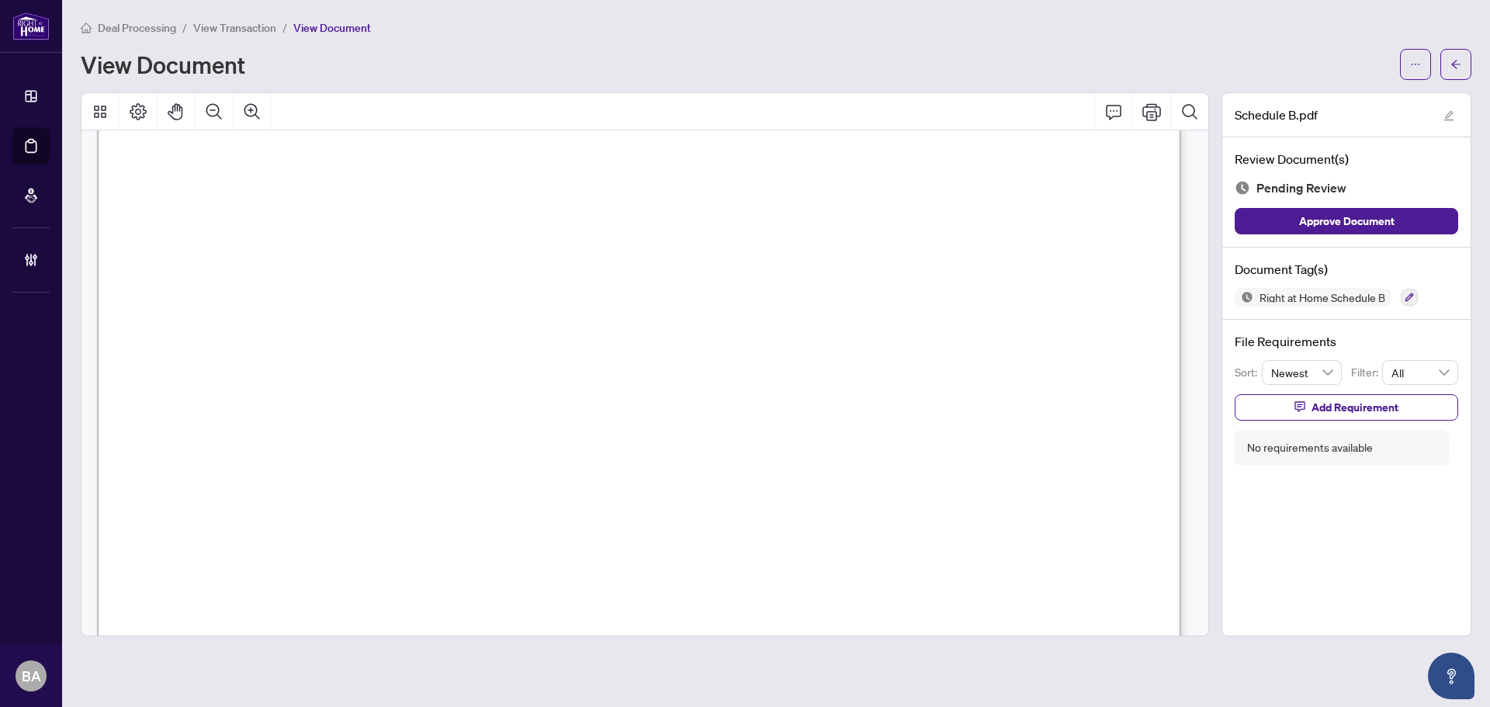
click at [1026, 352] on span "following the completion of this transaction. If the Social Insurance Number an…" at bounding box center [612, 350] width 894 height 21
drag, startPoint x: 318, startPoint y: 391, endPoint x: 387, endPoint y: 395, distance: 69.2
click at [1402, 295] on button "button" at bounding box center [1409, 297] width 17 height 17
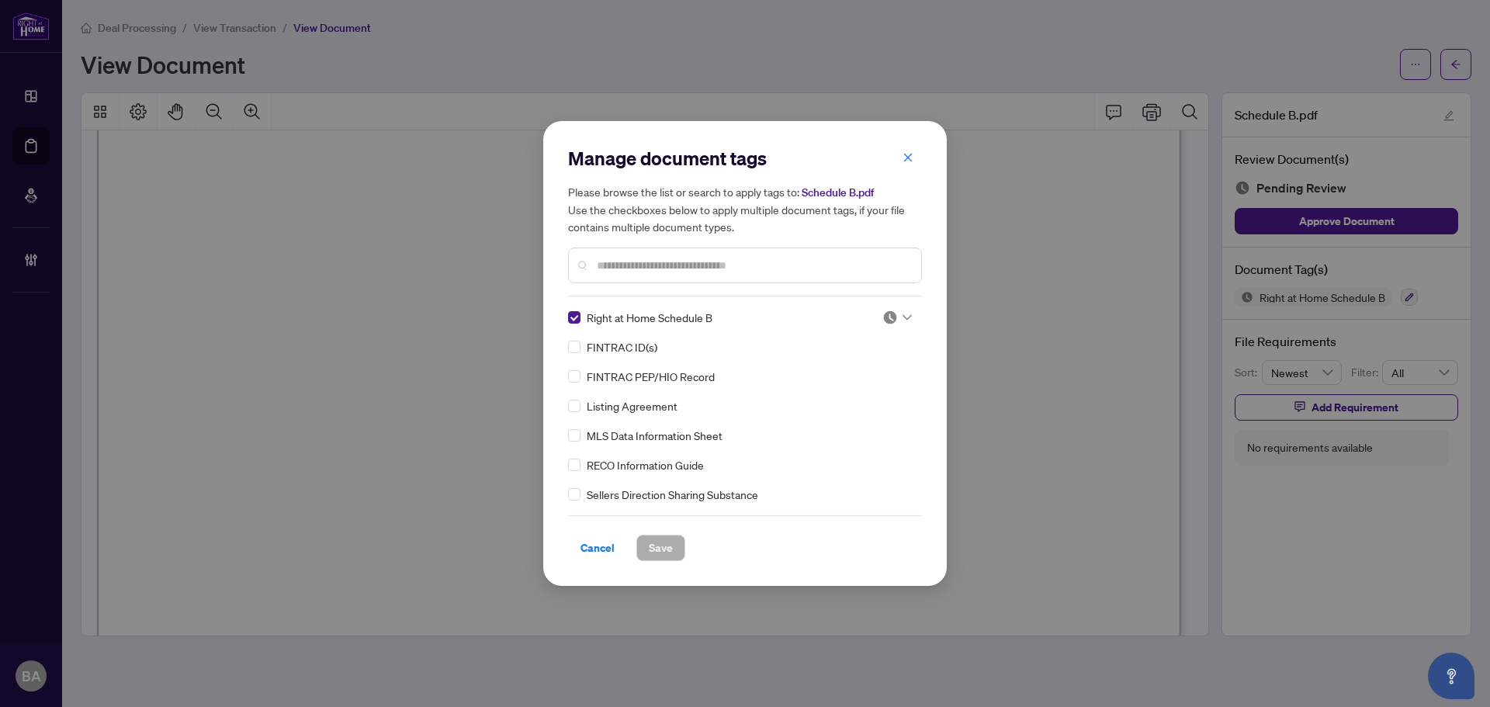
click at [882, 317] on img at bounding box center [890, 318] width 16 height 16
click at [859, 390] on div "Approved" at bounding box center [845, 393] width 99 height 17
click at [671, 547] on span "Save" at bounding box center [661, 547] width 24 height 25
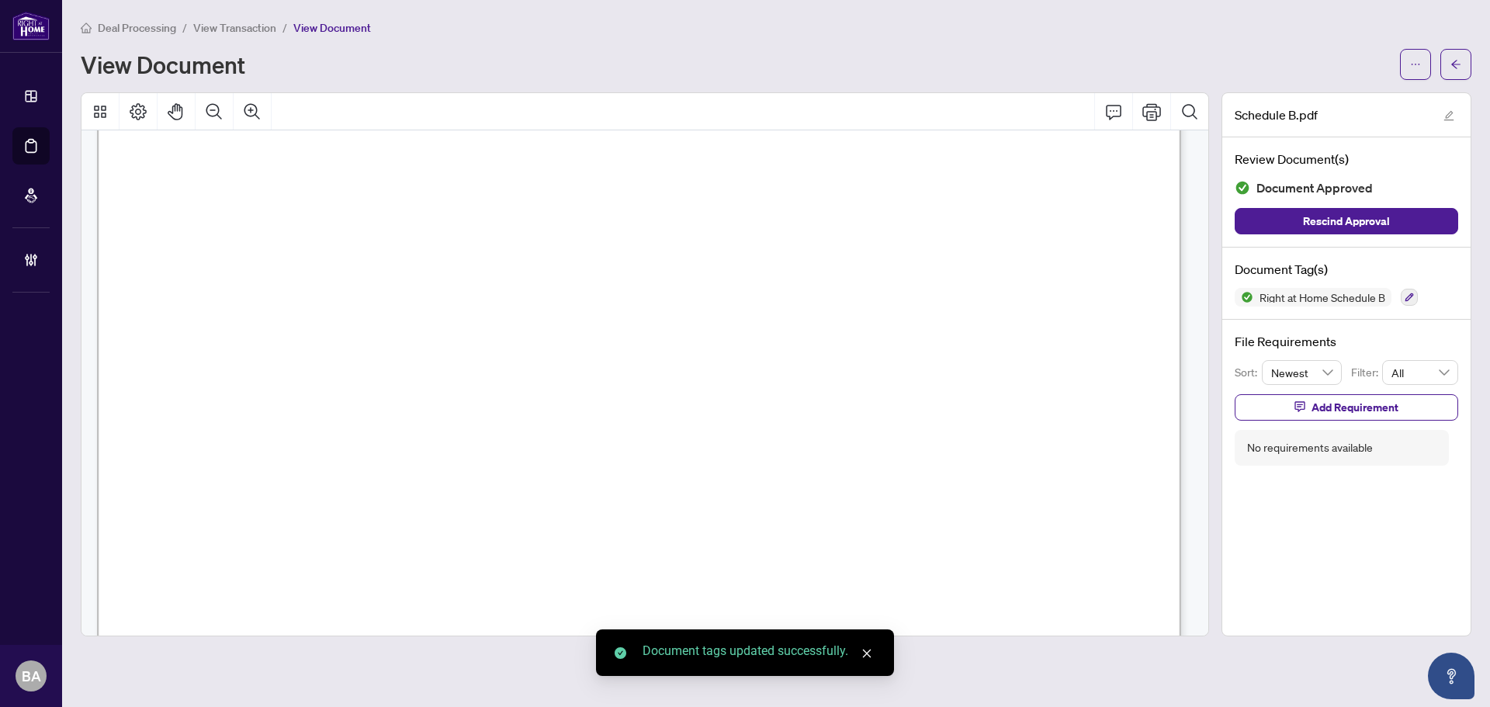
click at [252, 34] on li "View Transaction" at bounding box center [234, 28] width 83 height 18
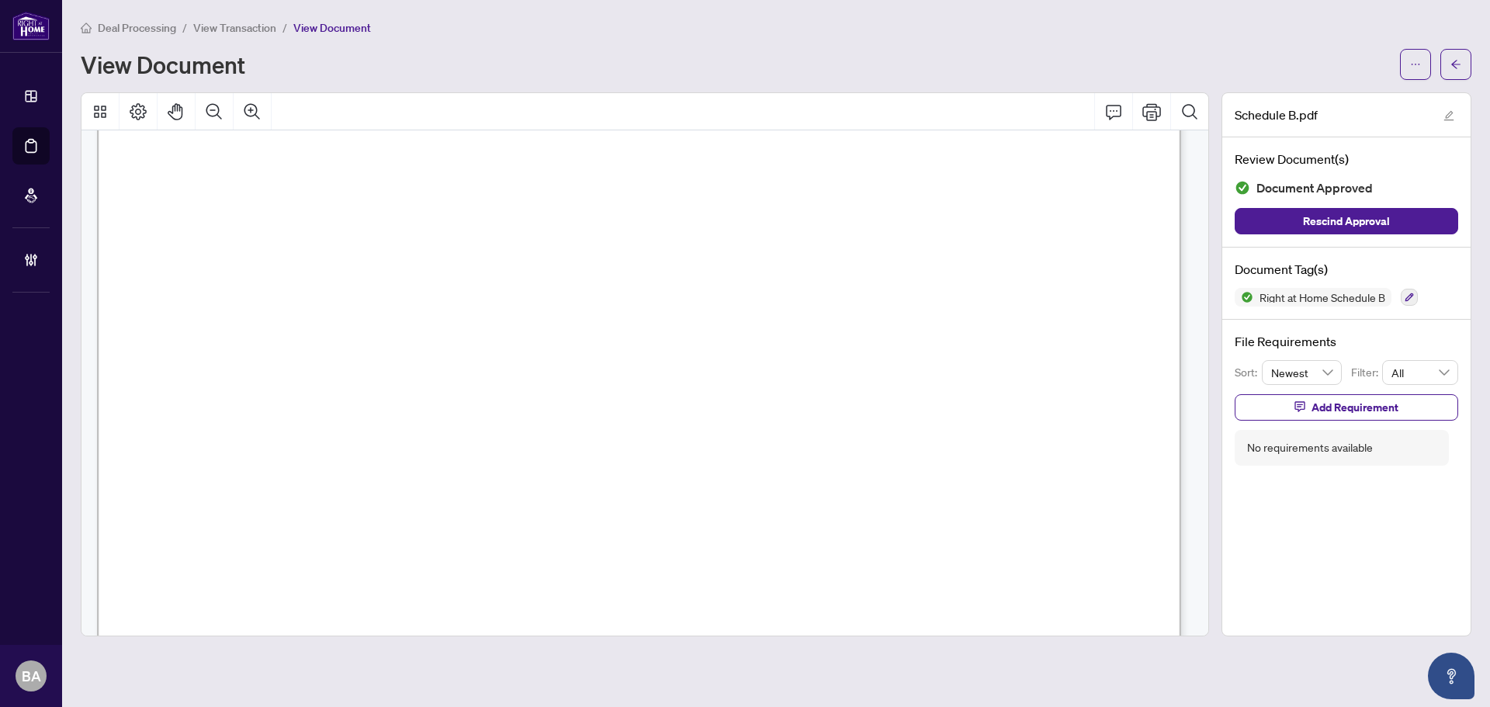
click at [254, 23] on span "View Transaction" at bounding box center [234, 28] width 83 height 14
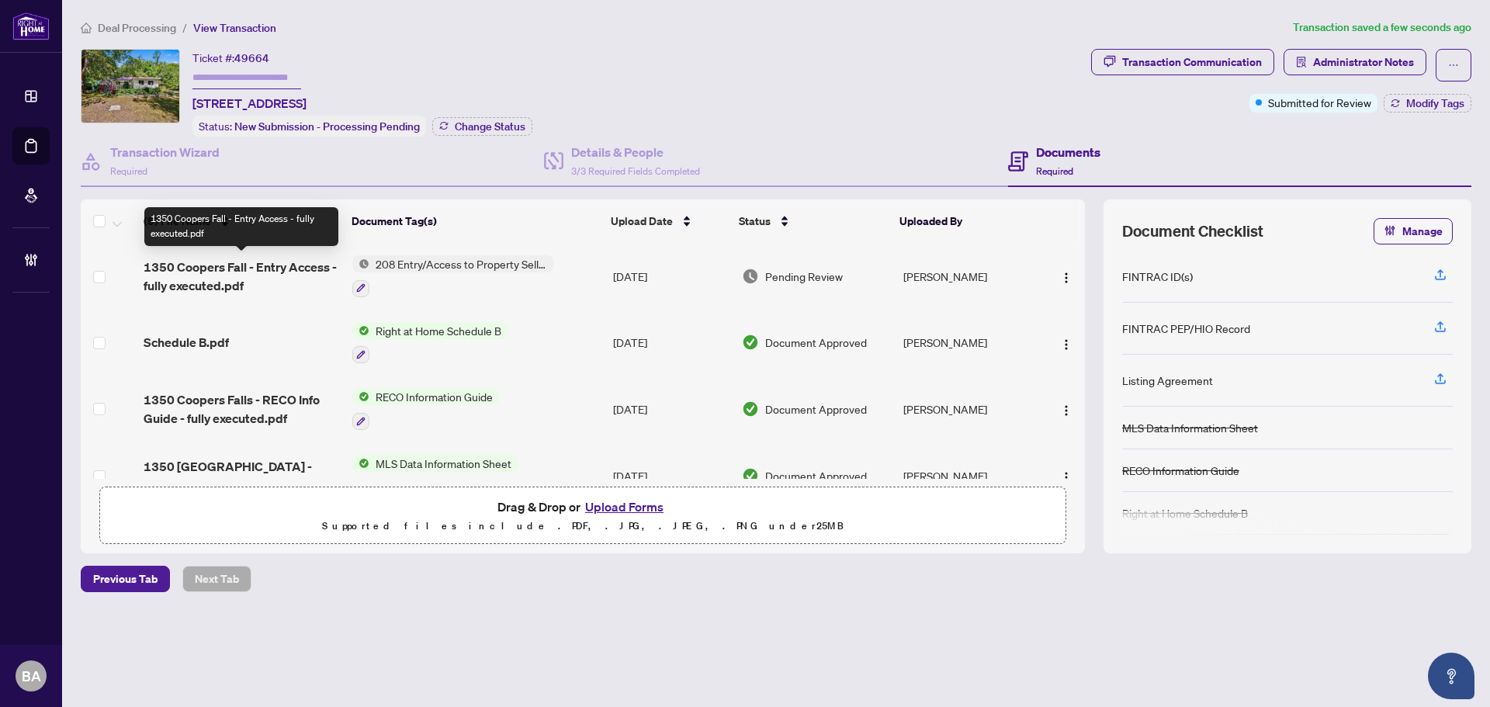
click at [275, 267] on span "1350 Coopers Fall - Entry Access - fully executed.pdf" at bounding box center [242, 276] width 196 height 37
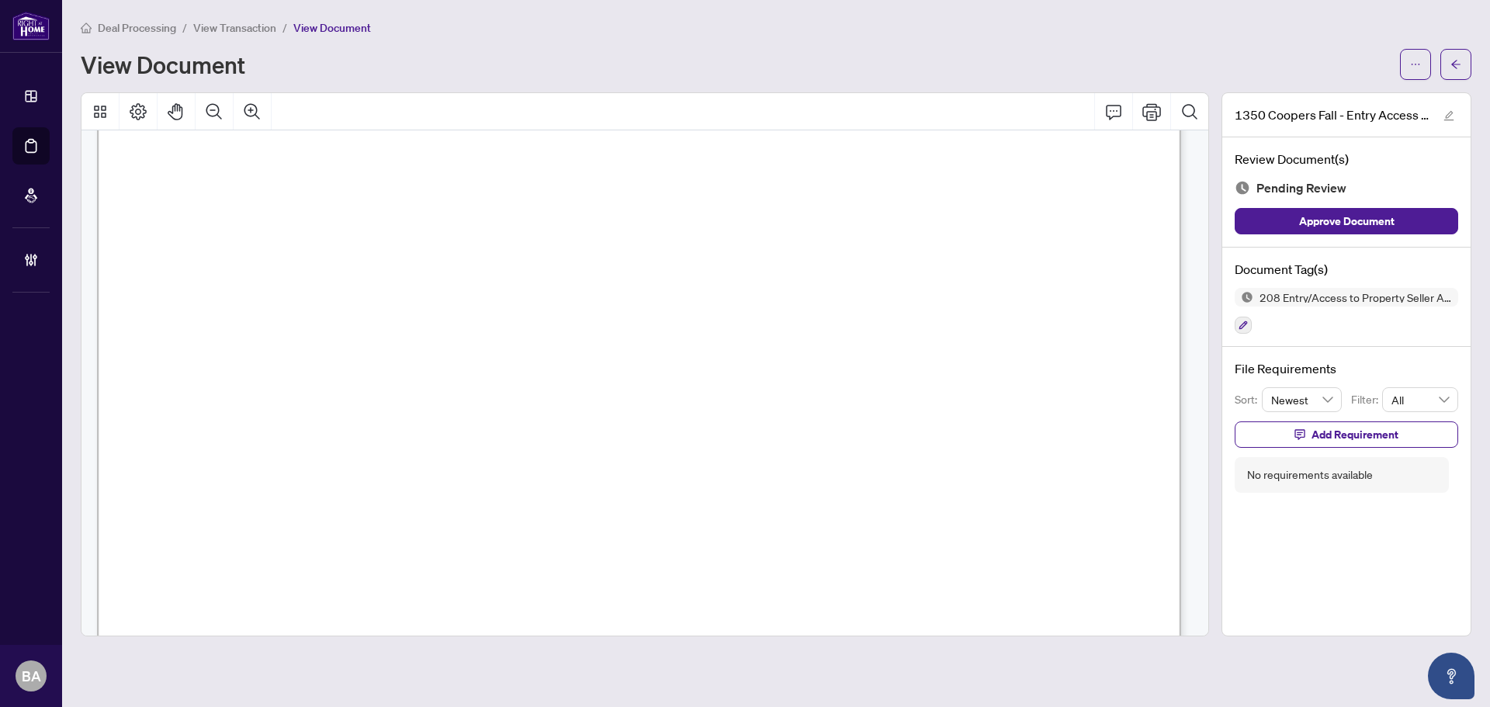
scroll to position [233, 0]
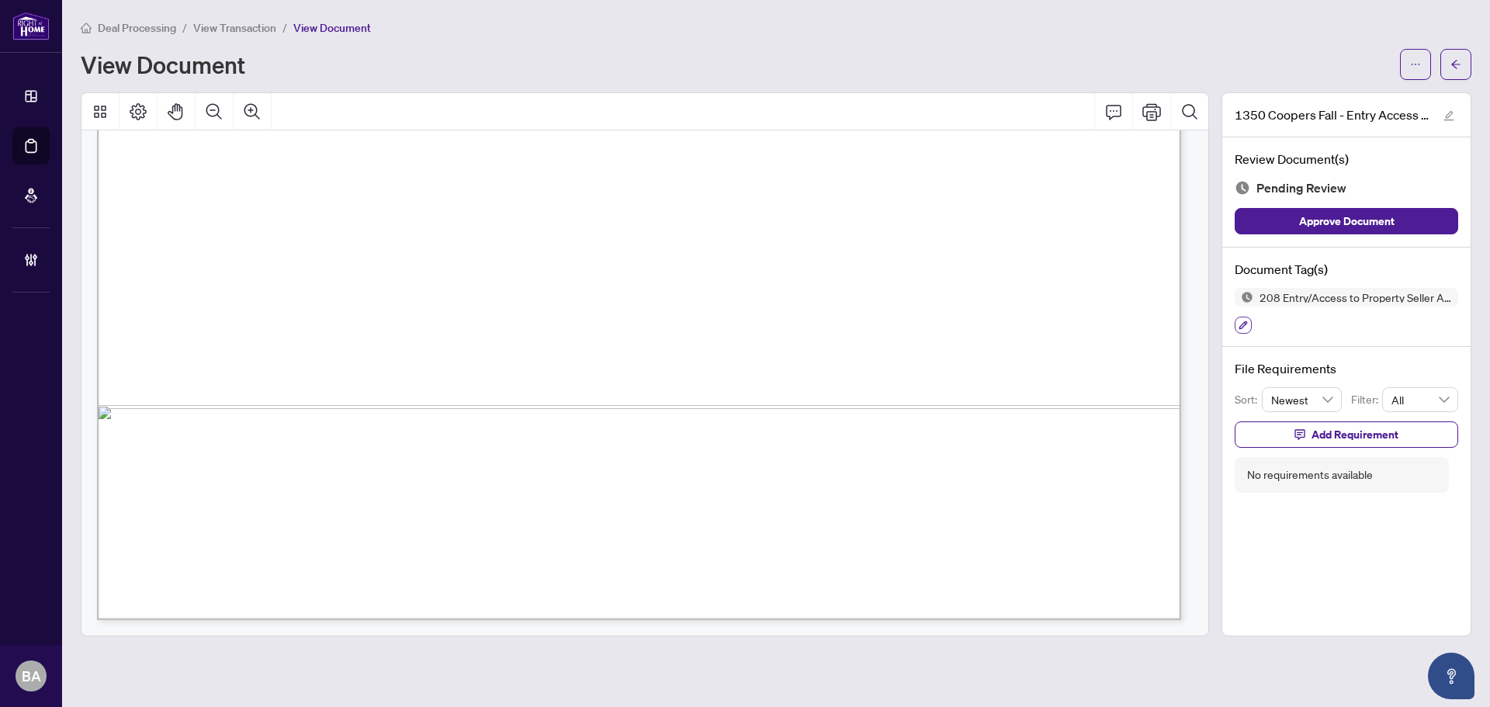
click at [1241, 320] on icon "button" at bounding box center [1242, 324] width 9 height 9
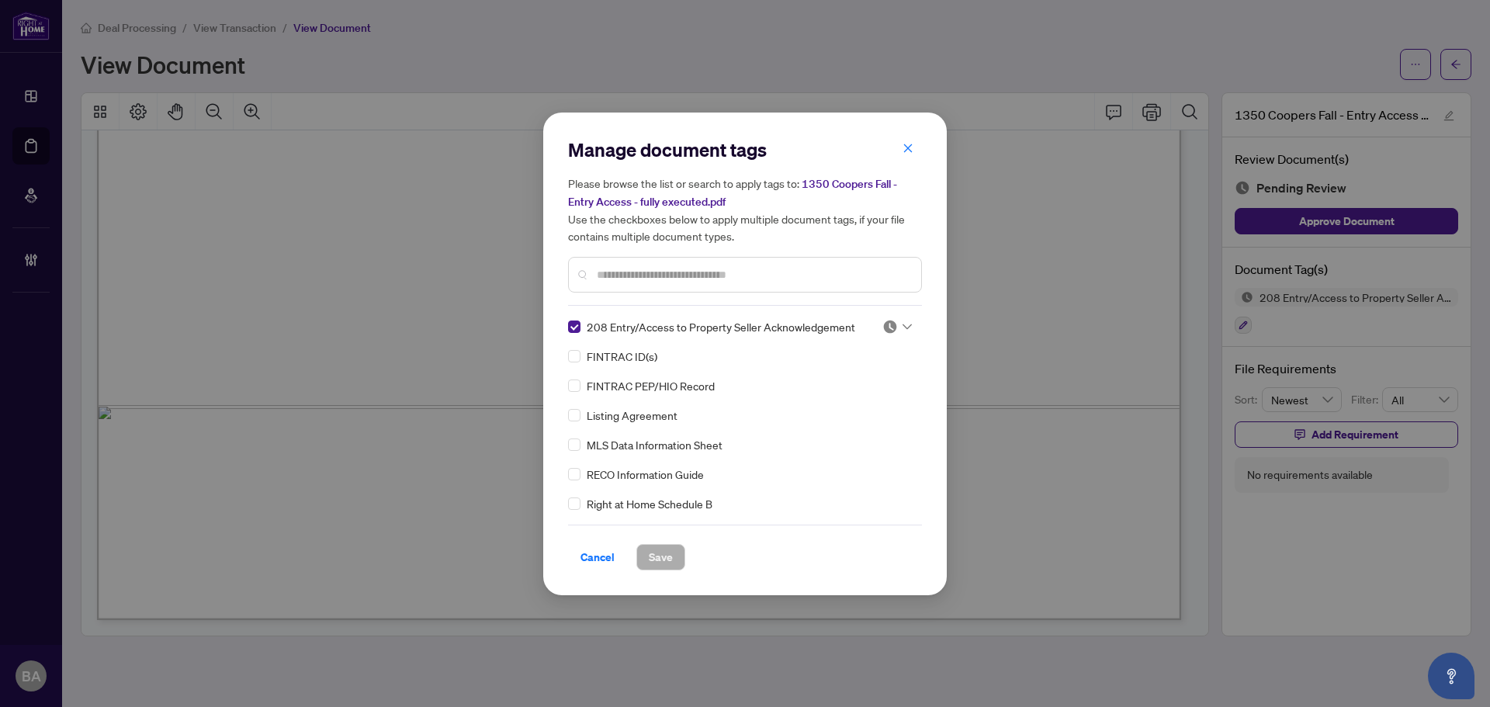
click at [889, 321] on img at bounding box center [890, 327] width 16 height 16
click at [857, 406] on div "Approved" at bounding box center [845, 401] width 99 height 17
click at [664, 547] on span "Save" at bounding box center [661, 557] width 24 height 25
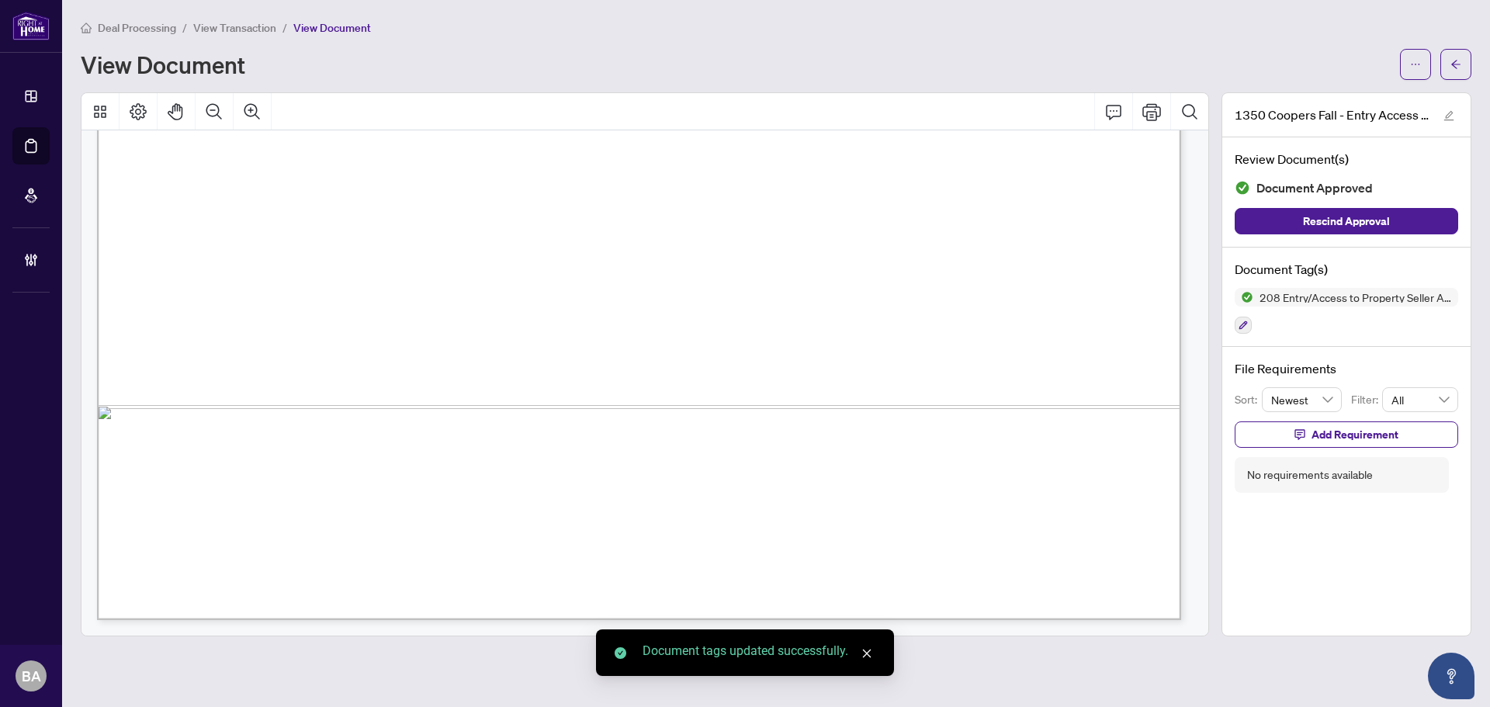
click at [244, 27] on span "View Transaction" at bounding box center [234, 28] width 83 height 14
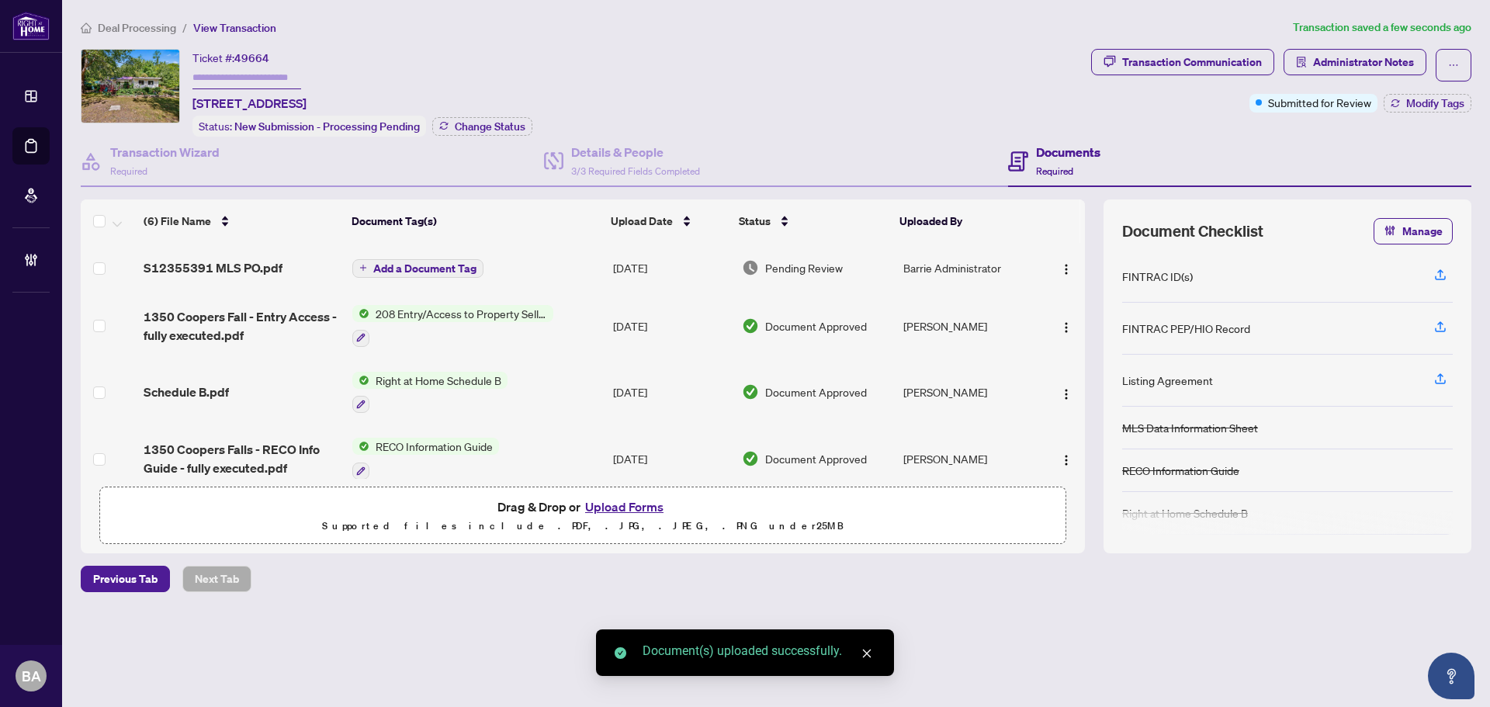
click at [411, 266] on span "Add a Document Tag" at bounding box center [424, 268] width 103 height 11
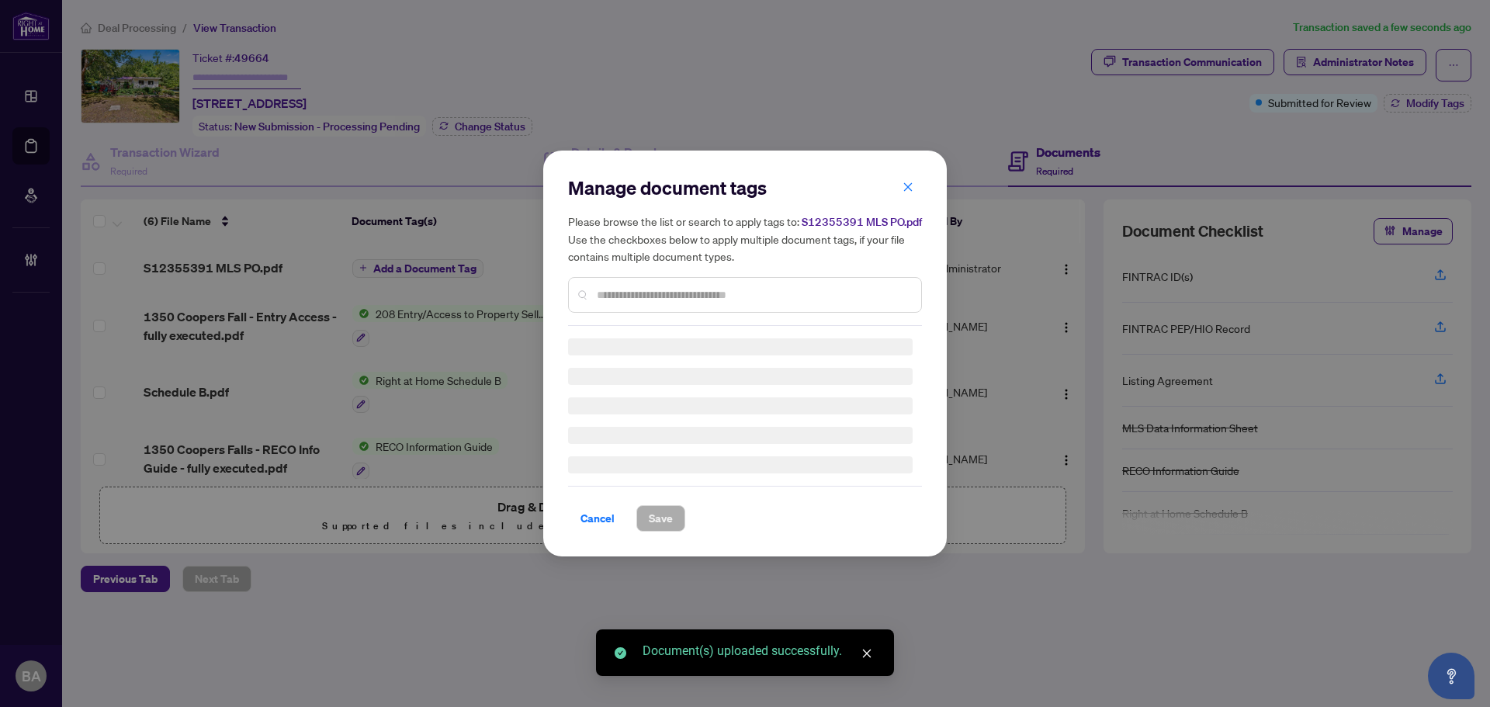
click at [622, 293] on div "Manage document tags Please browse the list or search to apply tags to: S123553…" at bounding box center [745, 250] width 354 height 151
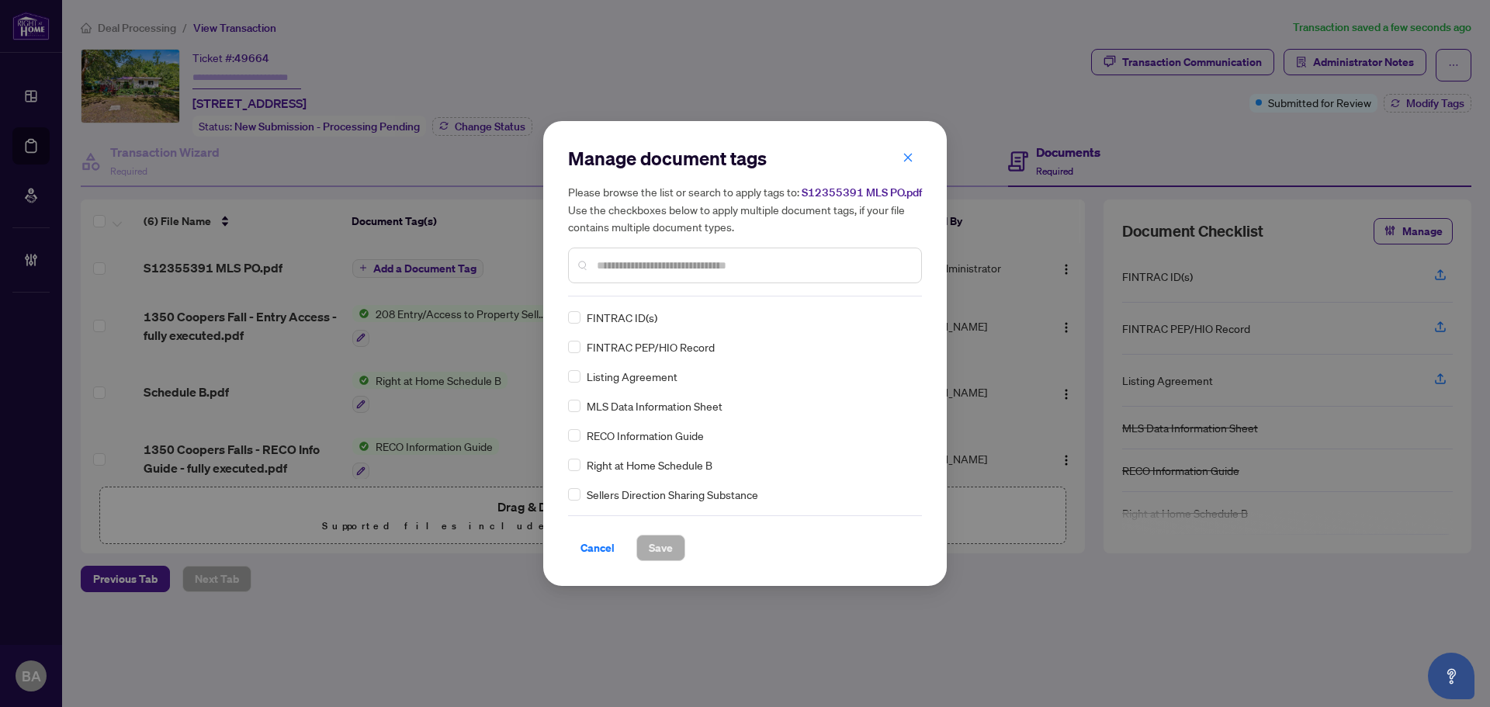
click at [663, 265] on input "text" at bounding box center [753, 265] width 312 height 17
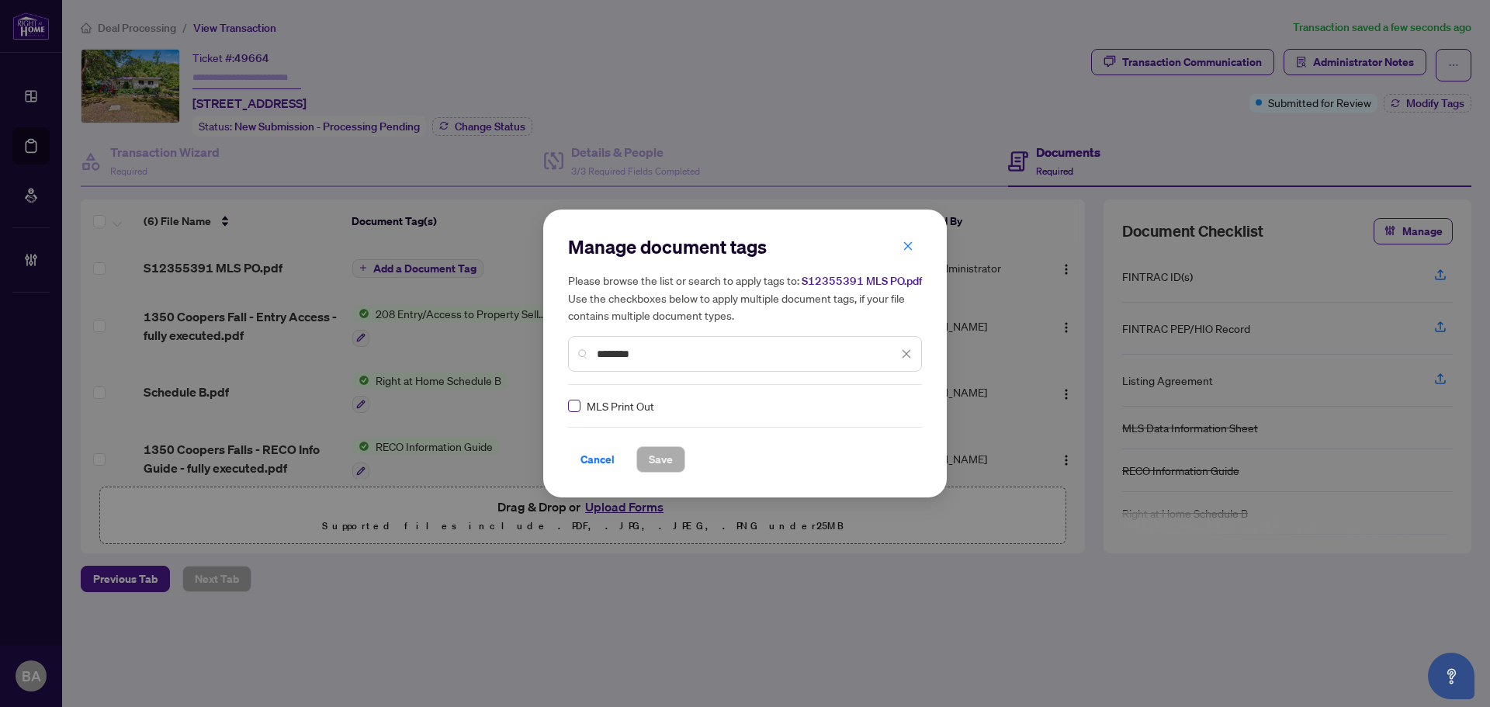
type input "********"
click at [895, 402] on div at bounding box center [896, 406] width 29 height 16
click at [864, 482] on div "Approved" at bounding box center [845, 481] width 99 height 17
click at [672, 460] on span "Save" at bounding box center [661, 459] width 24 height 25
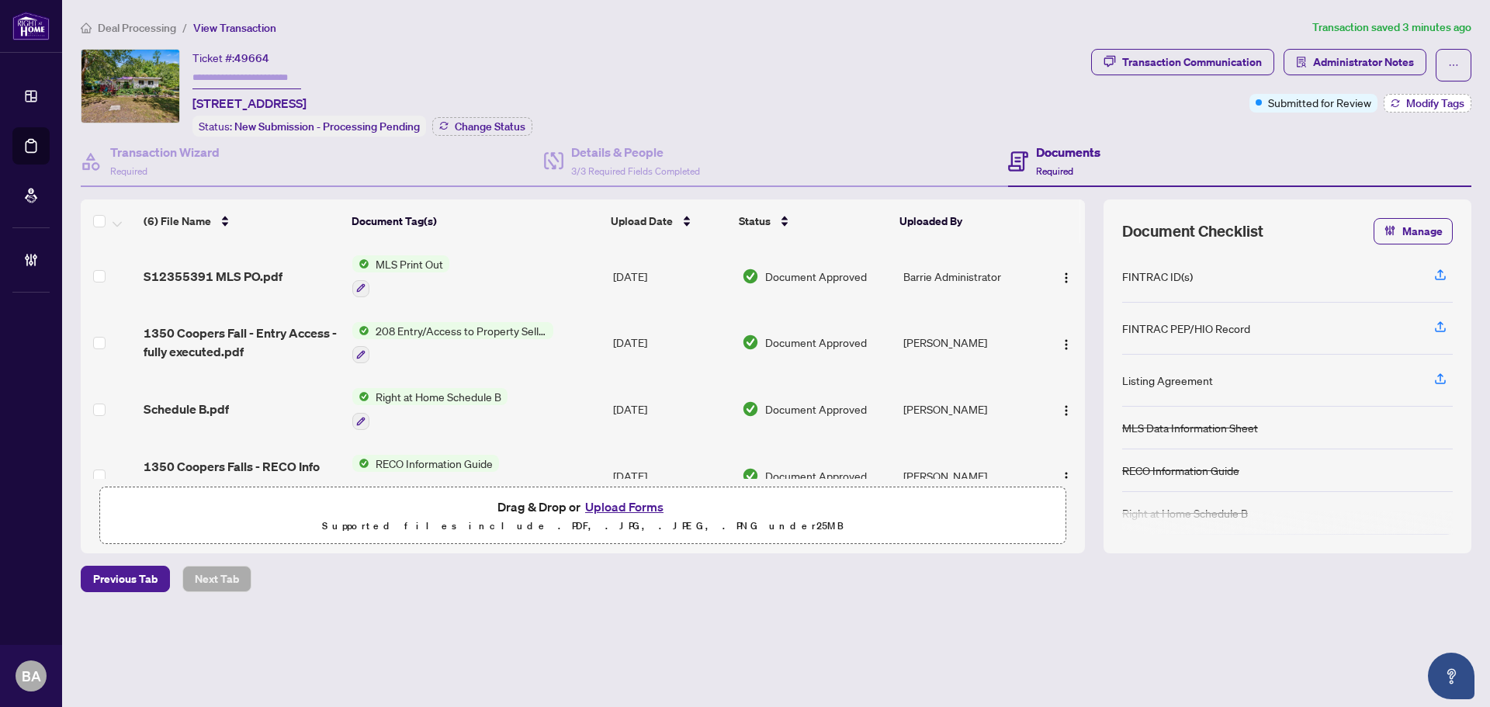
click at [1446, 94] on button "Modify Tags" at bounding box center [1428, 103] width 88 height 19
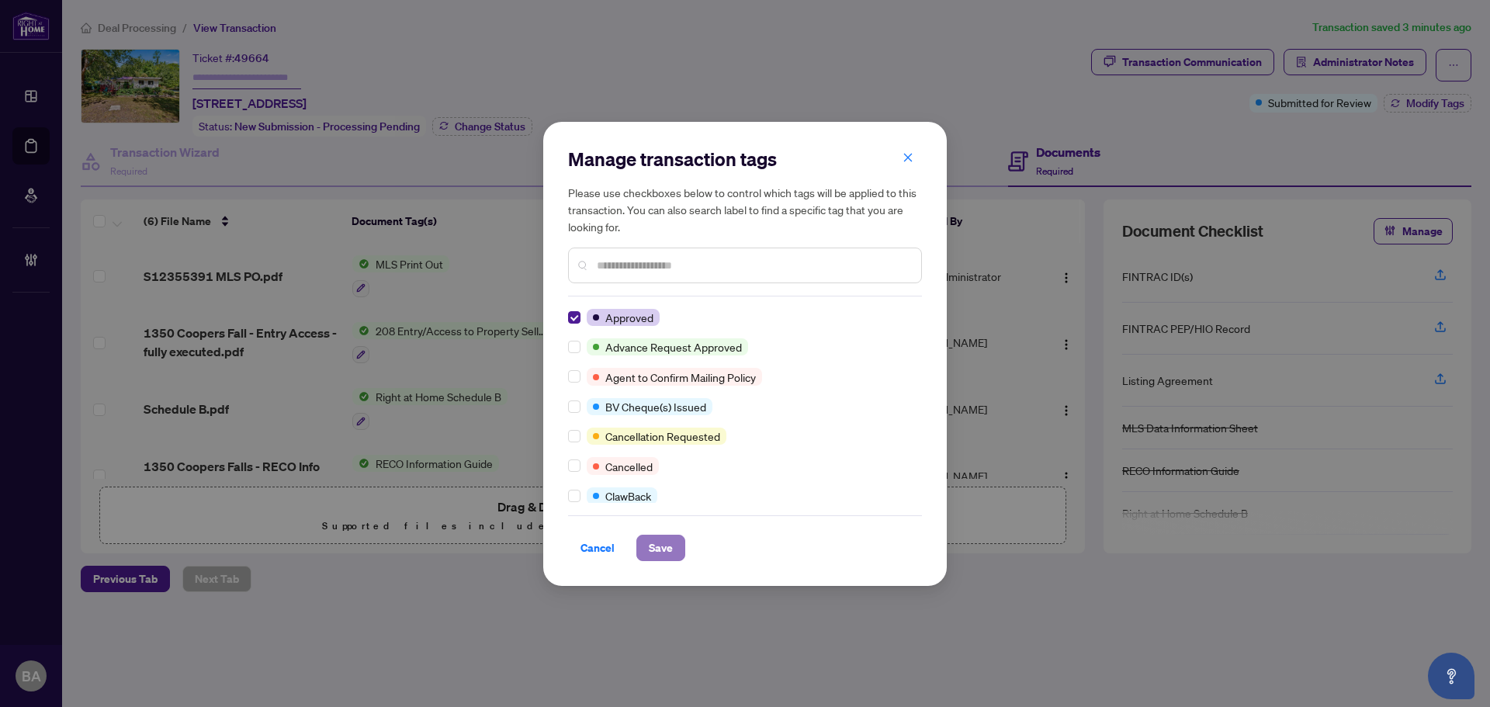
click at [669, 548] on span "Save" at bounding box center [661, 547] width 24 height 25
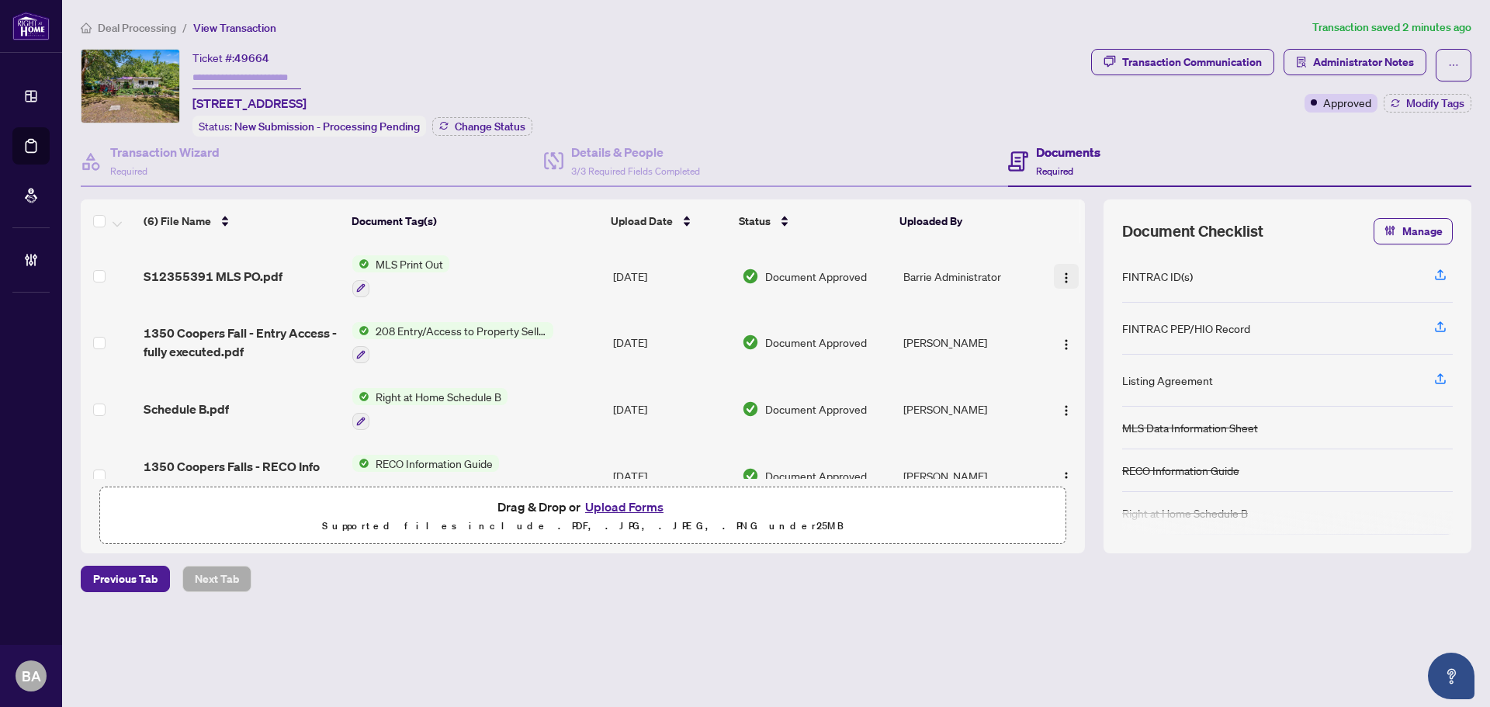
click at [1060, 275] on img "button" at bounding box center [1066, 278] width 12 height 12
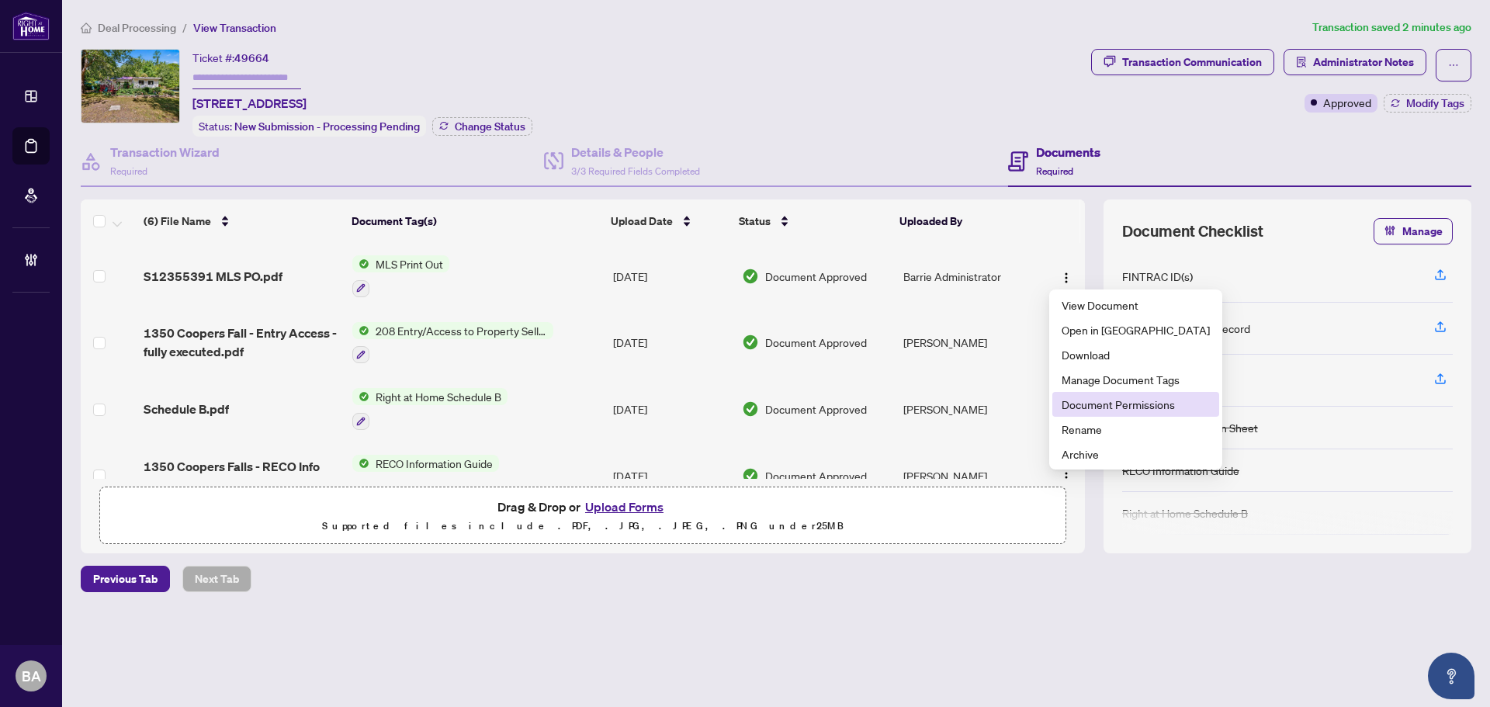
click at [1111, 404] on span "Document Permissions" at bounding box center [1136, 404] width 148 height 17
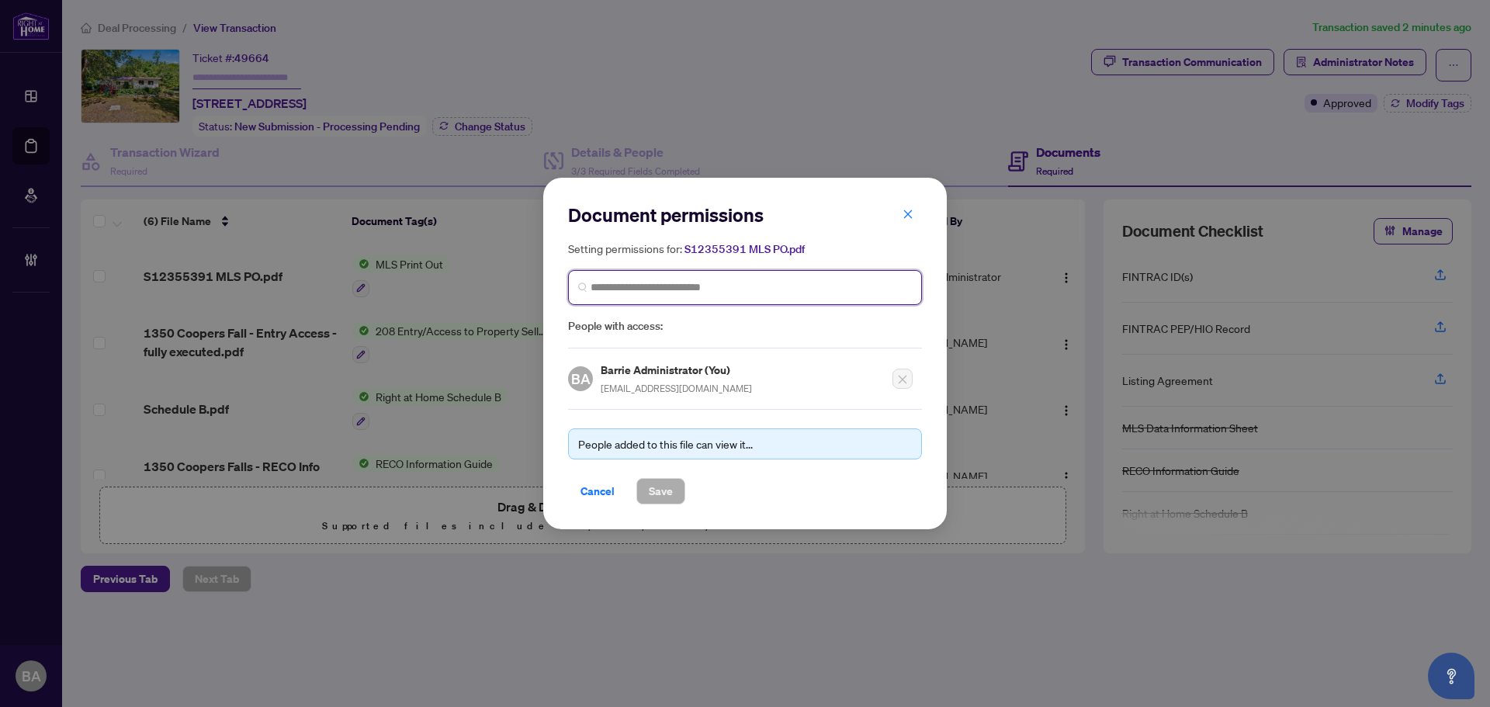
click at [776, 288] on input "search" at bounding box center [751, 287] width 321 height 16
type input "**********"
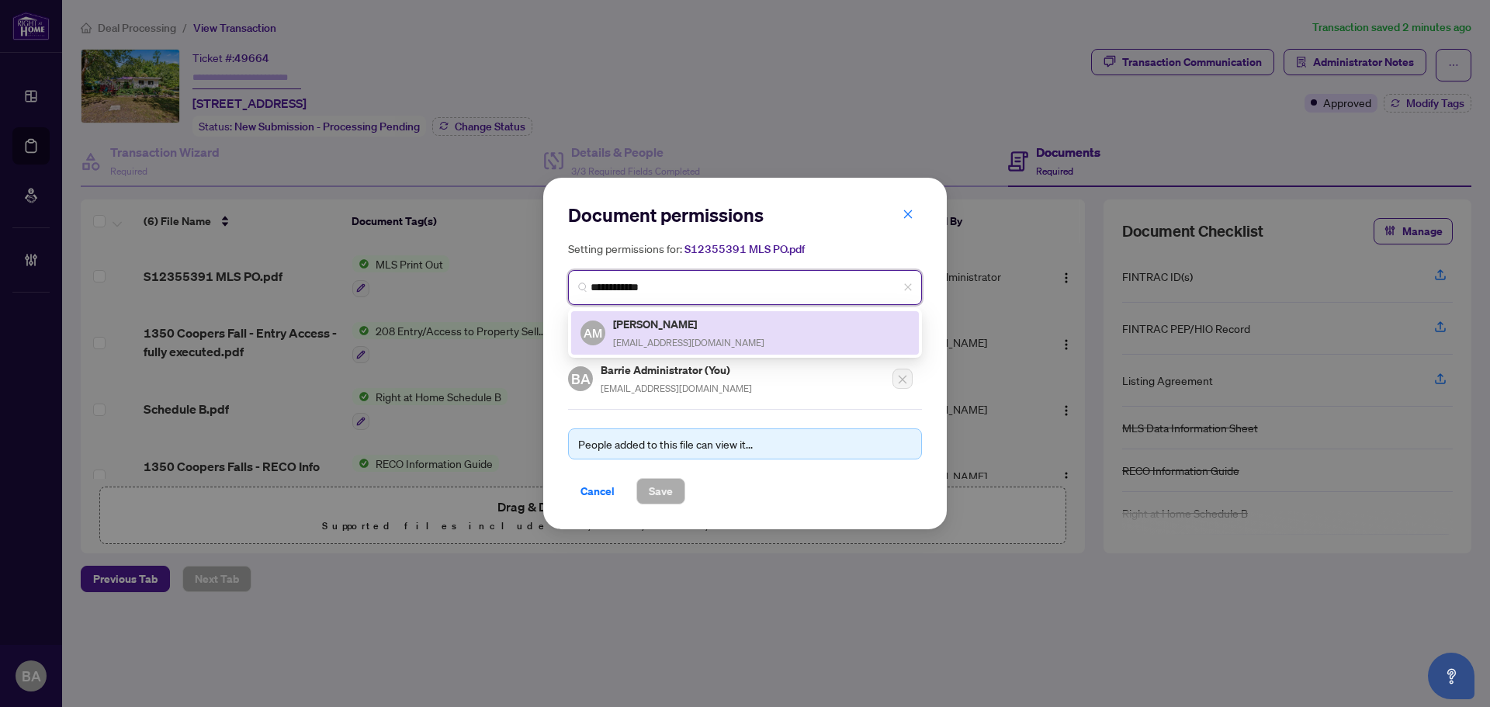
click at [756, 344] on div "AM Anita Matthews anitahouse1@gmail.com" at bounding box center [744, 333] width 329 height 36
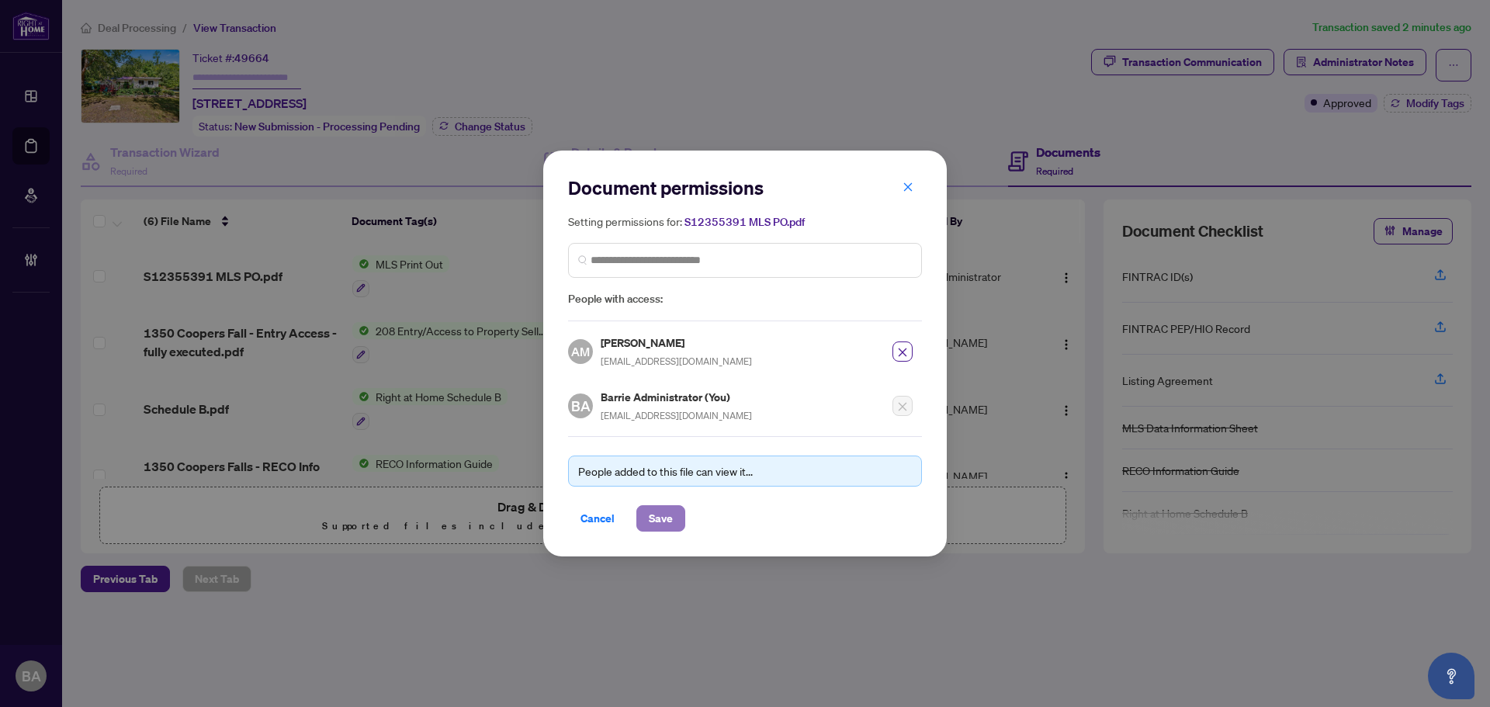
click at [659, 515] on span "Save" at bounding box center [661, 518] width 24 height 25
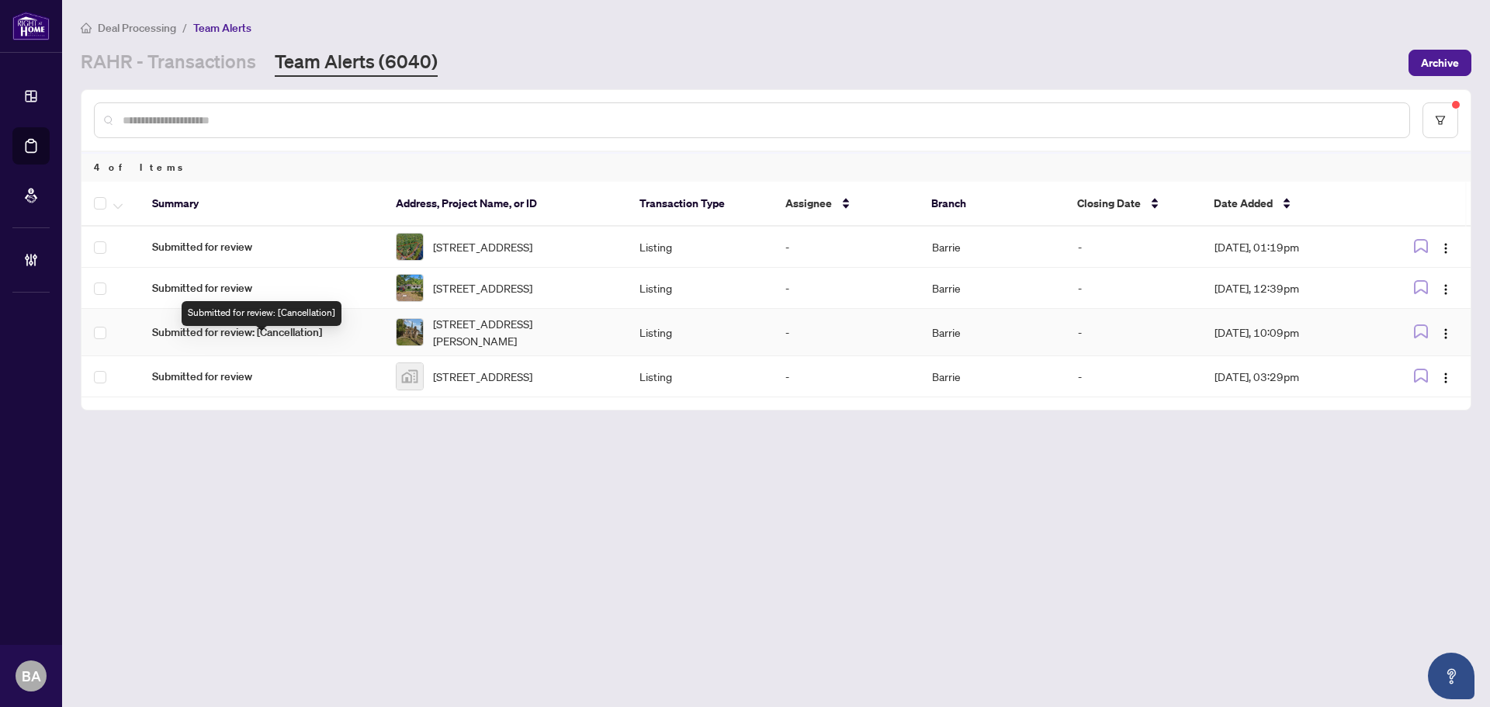
click at [328, 310] on div "Submitted for review: [Cancellation]" at bounding box center [262, 313] width 160 height 25
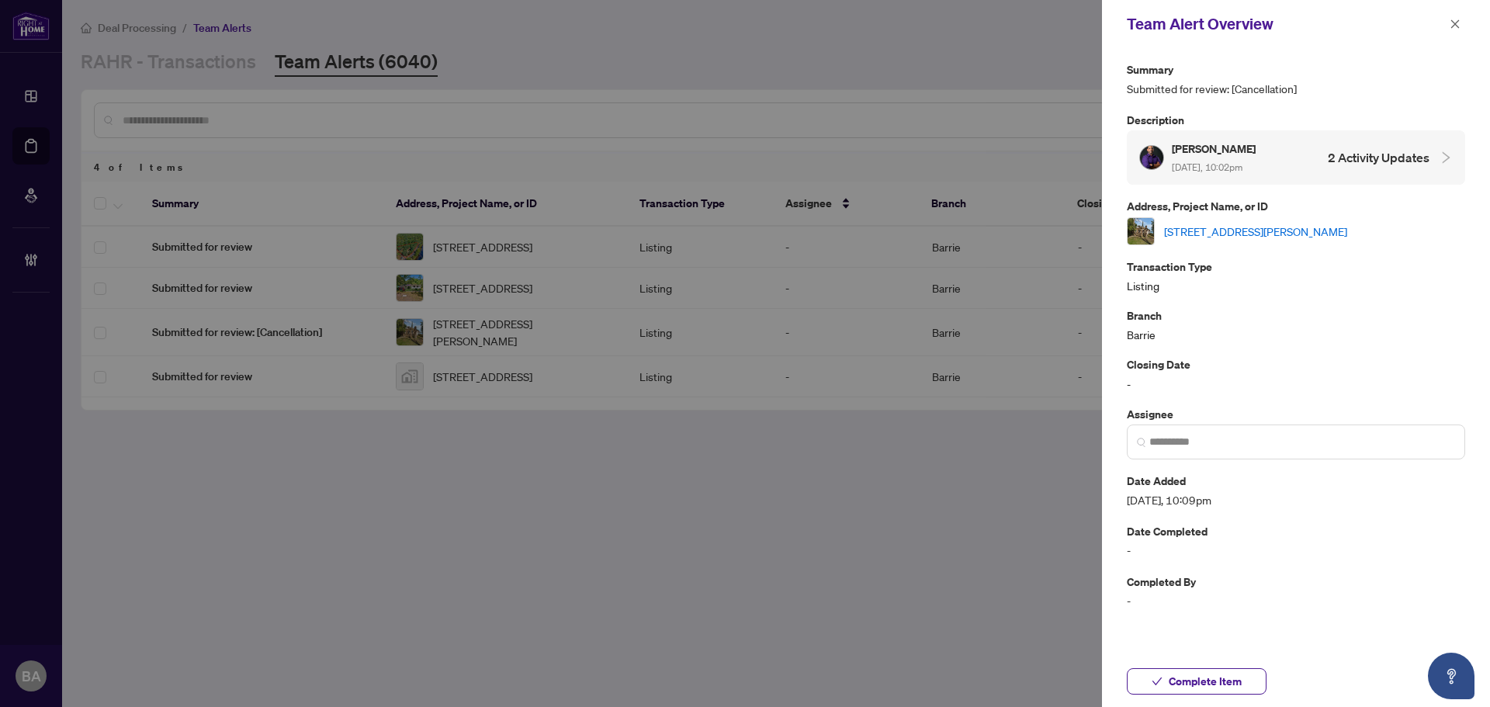
click at [1457, 25] on icon "close" at bounding box center [1455, 24] width 11 height 11
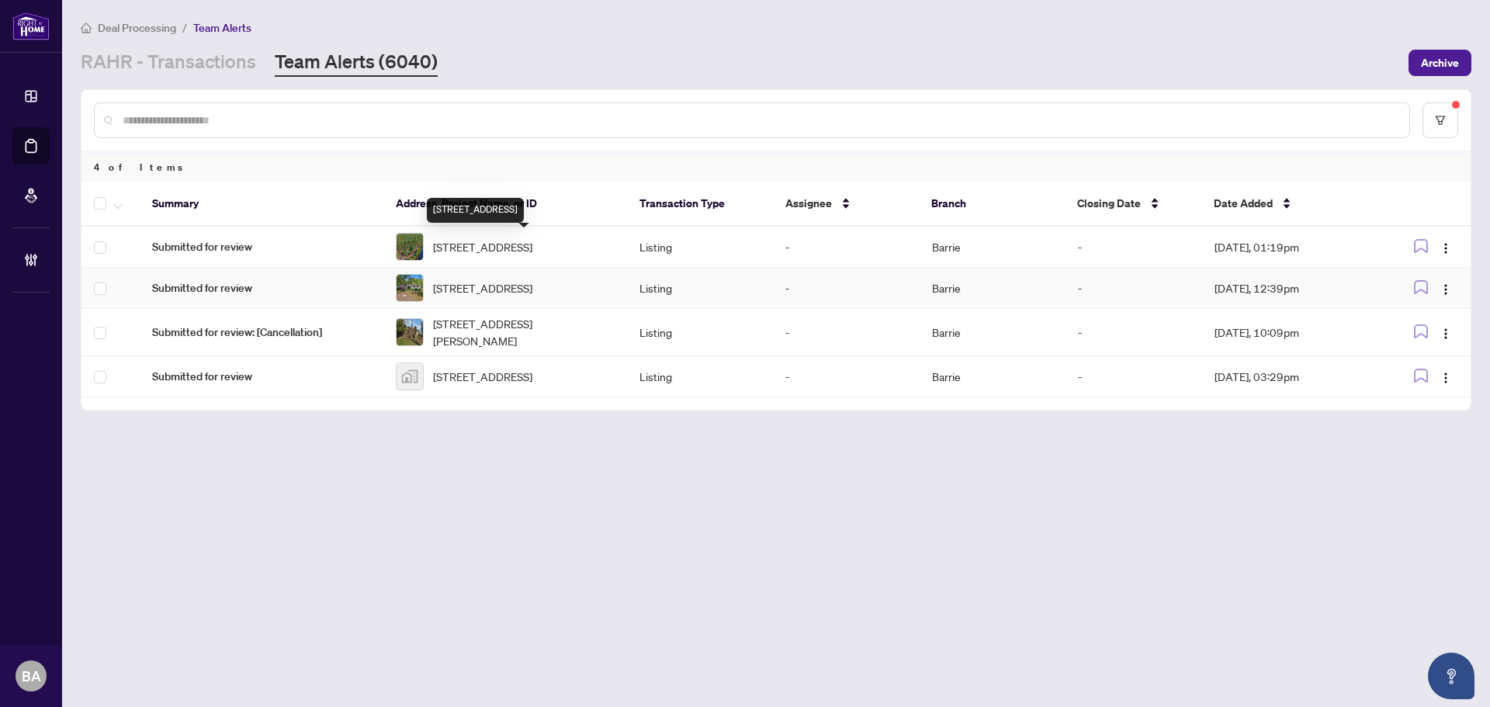
click at [463, 286] on span "[STREET_ADDRESS]" at bounding box center [482, 287] width 99 height 17
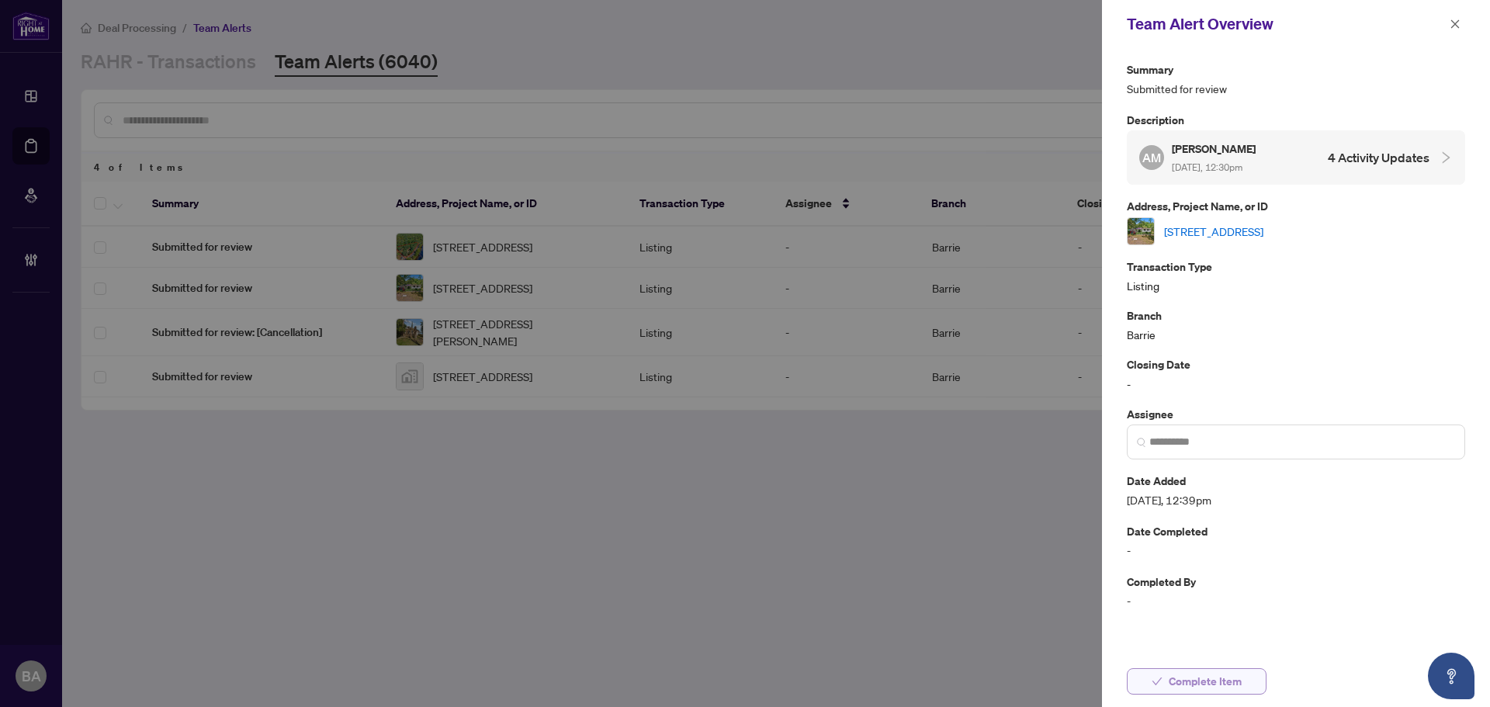
drag, startPoint x: 1169, startPoint y: 681, endPoint x: 1177, endPoint y: 680, distance: 8.6
click at [1168, 681] on button "Complete Item" at bounding box center [1197, 681] width 140 height 26
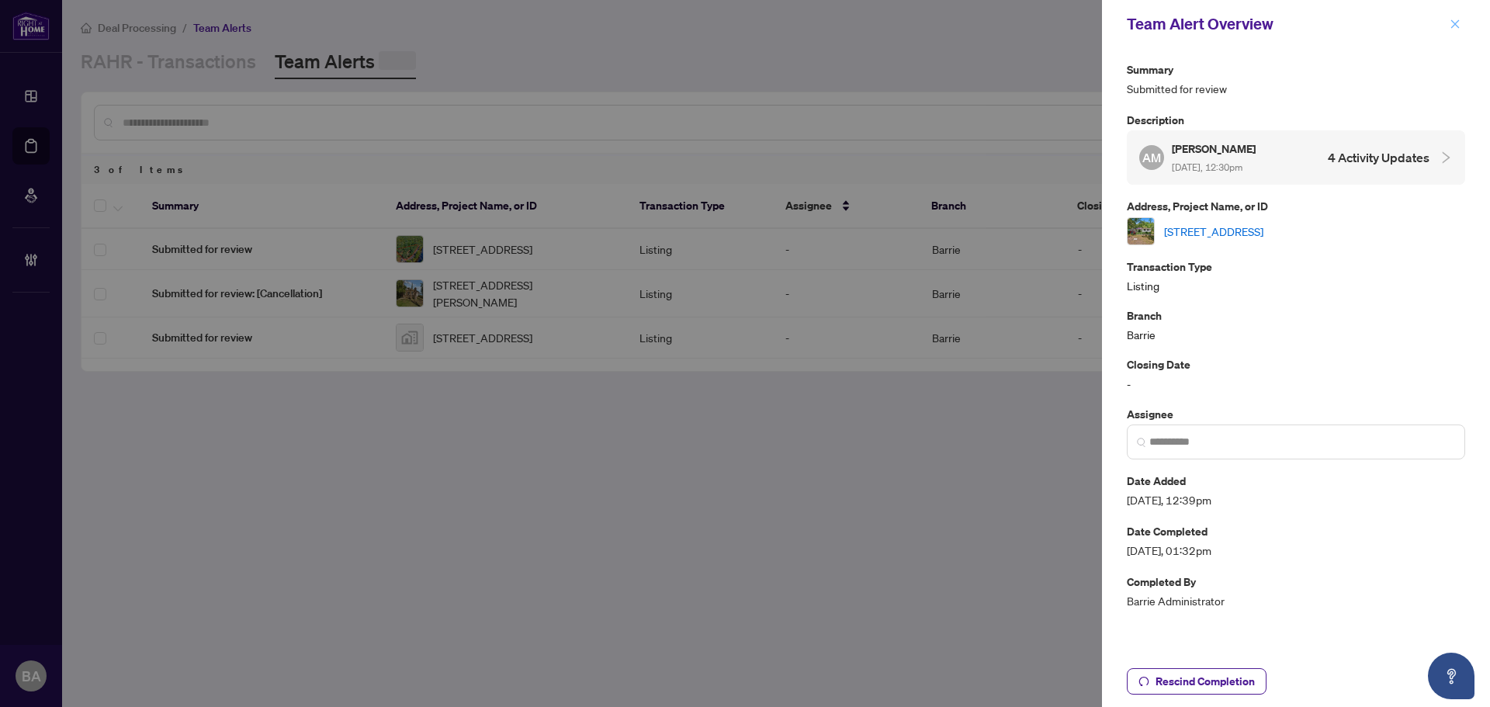
click at [1457, 23] on icon "close" at bounding box center [1455, 23] width 9 height 9
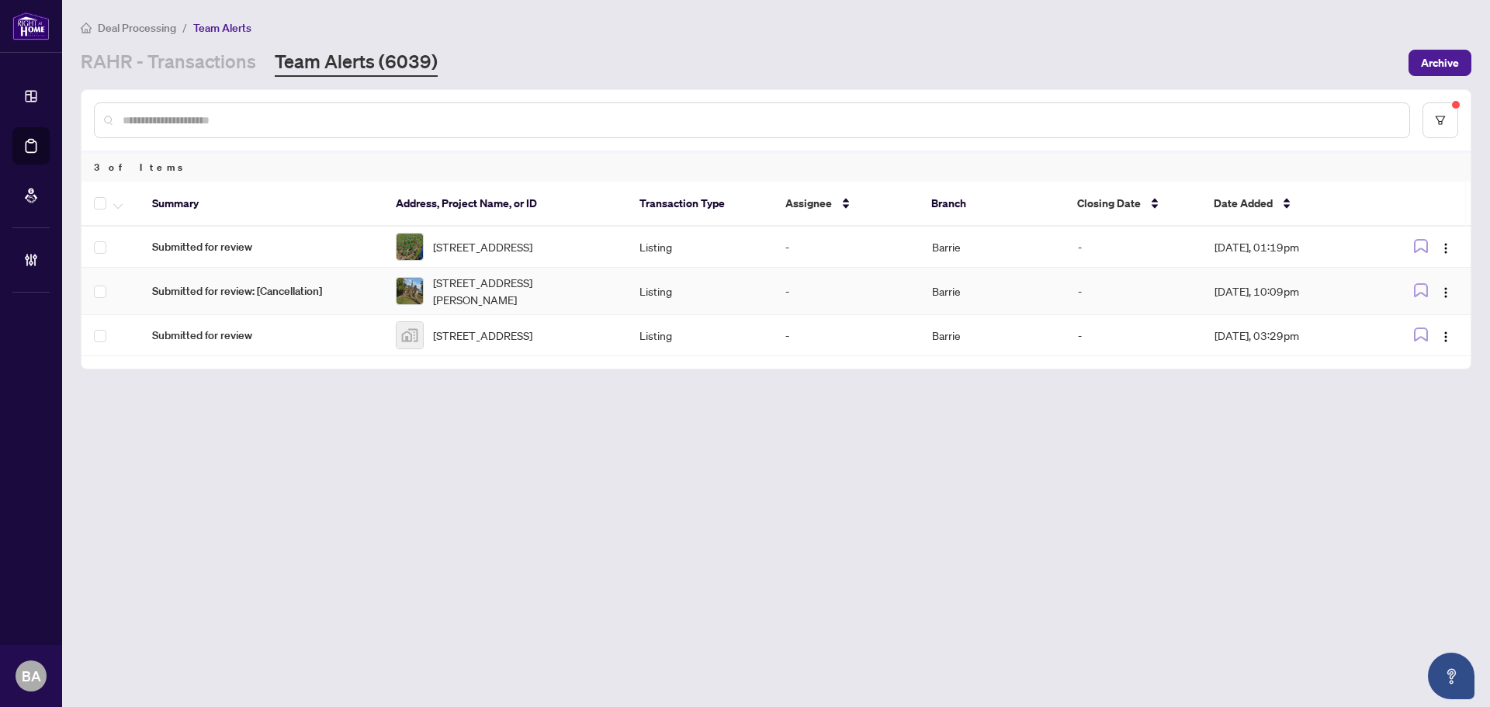
click at [381, 286] on td "Submitted for review: [Cancellation]" at bounding box center [262, 291] width 244 height 47
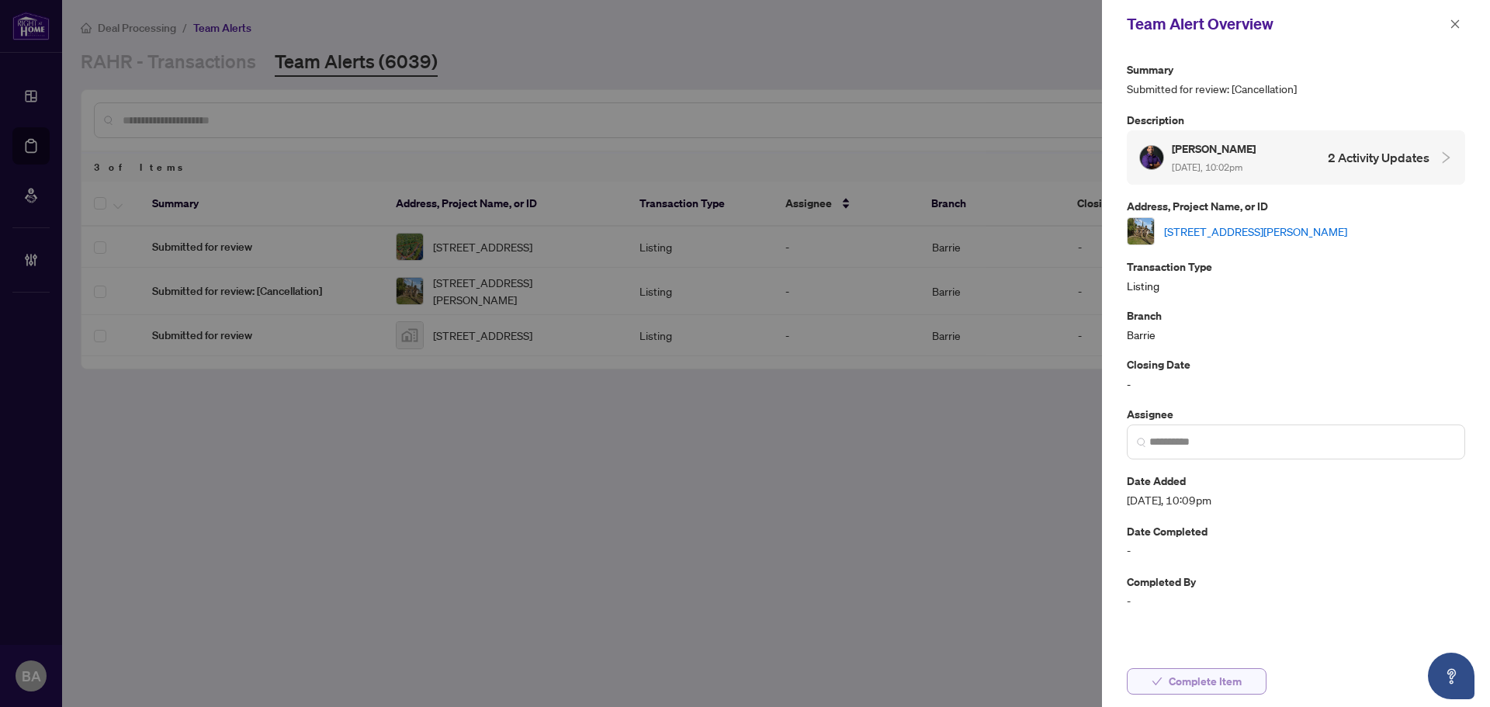
click at [1225, 676] on span "Complete Item" at bounding box center [1205, 681] width 73 height 25
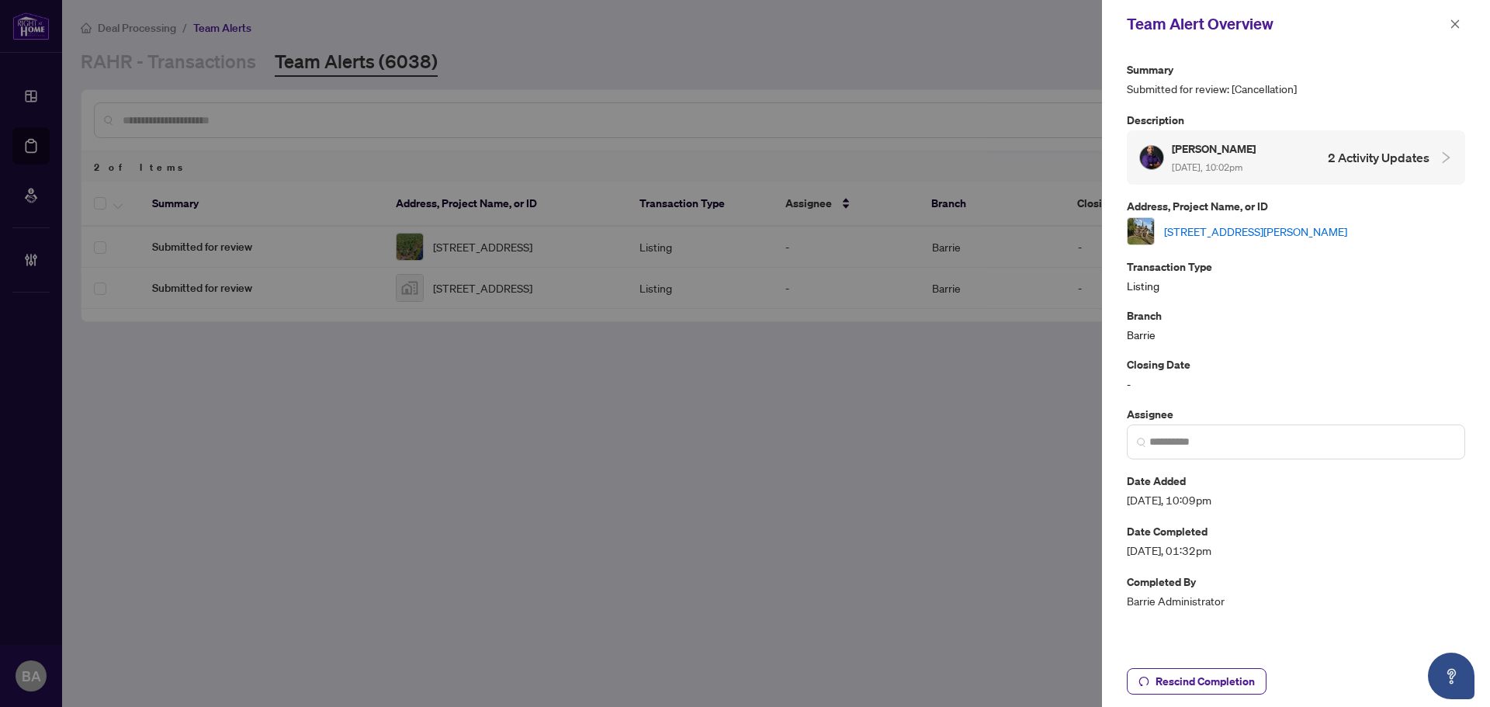
click at [1467, 16] on div "Team Alert Overview" at bounding box center [1296, 24] width 388 height 48
click at [1457, 23] on icon "close" at bounding box center [1455, 23] width 9 height 9
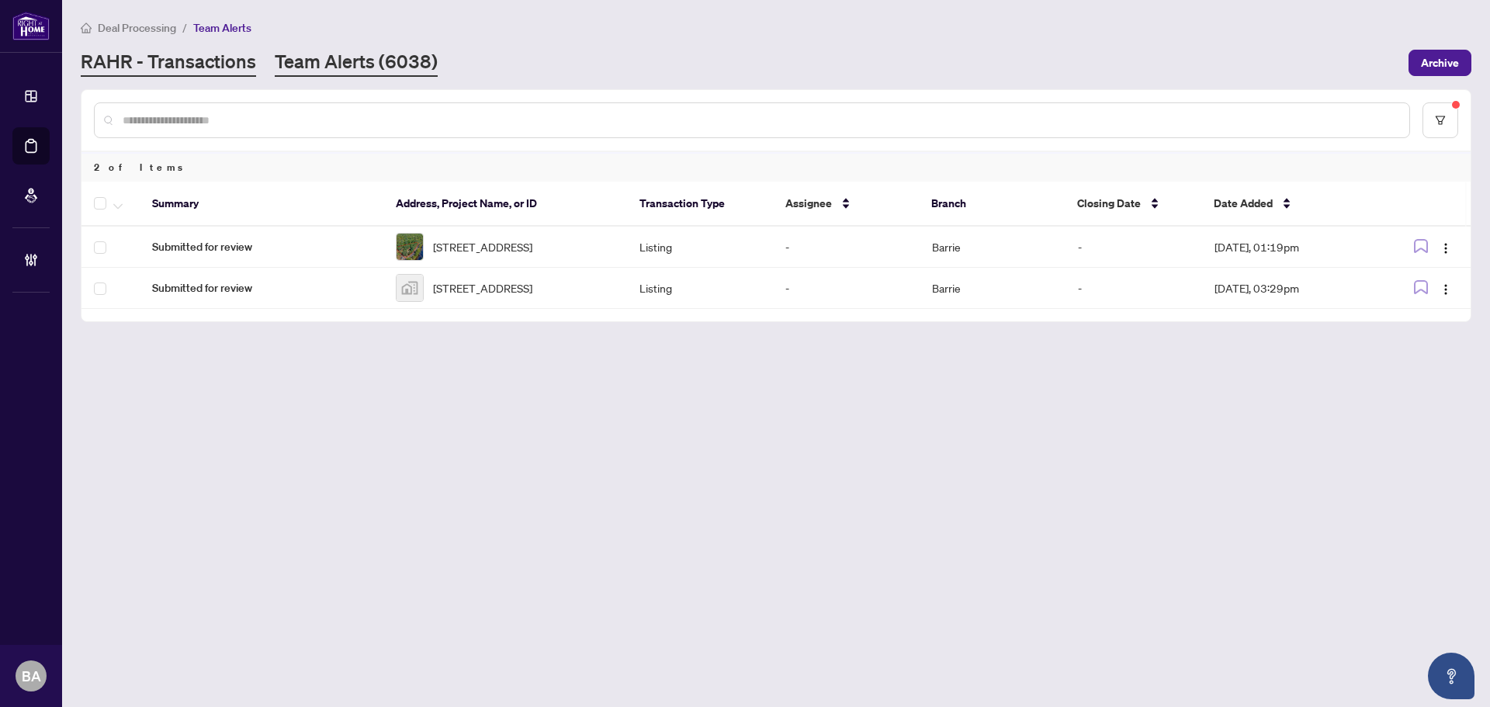
click at [251, 54] on link "RAHR - Transactions" at bounding box center [168, 63] width 175 height 28
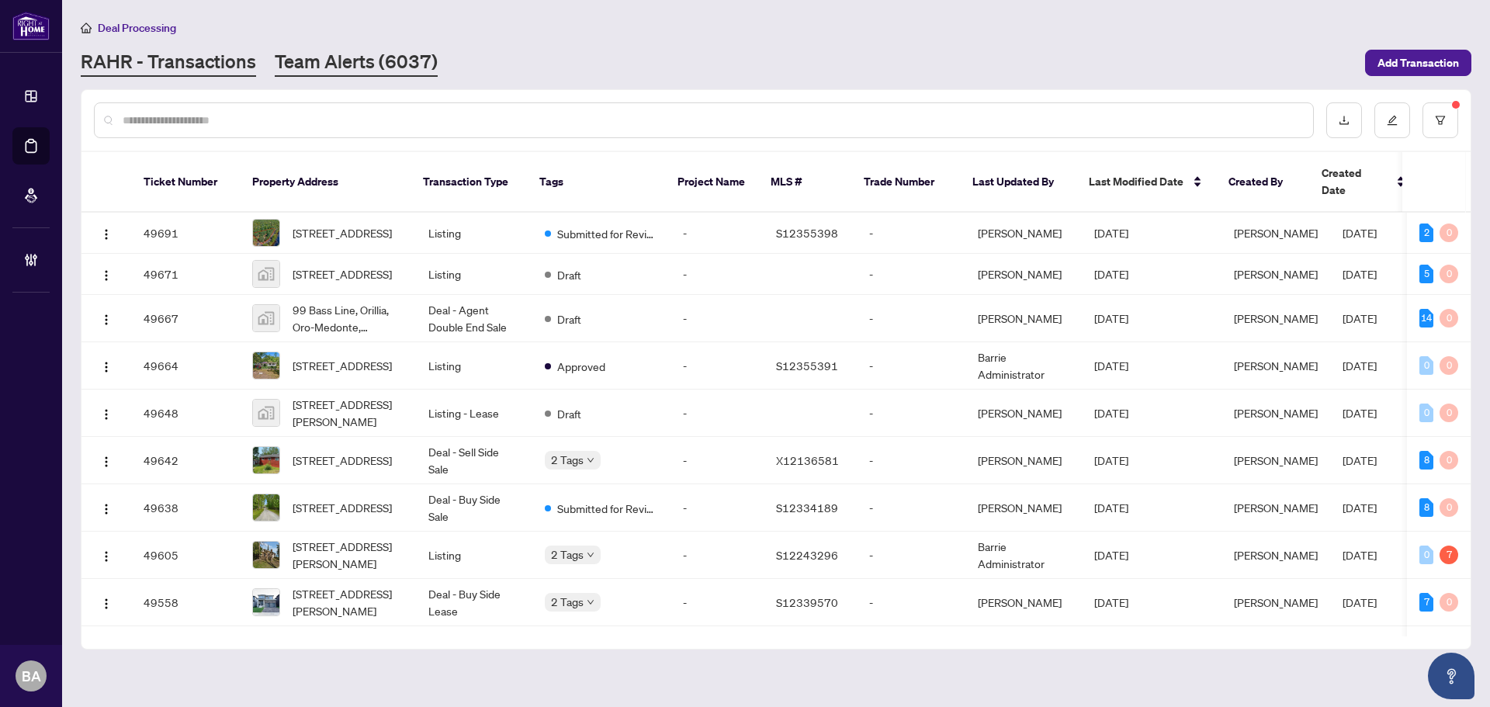
click at [345, 56] on link "Team Alerts (6037)" at bounding box center [356, 63] width 163 height 28
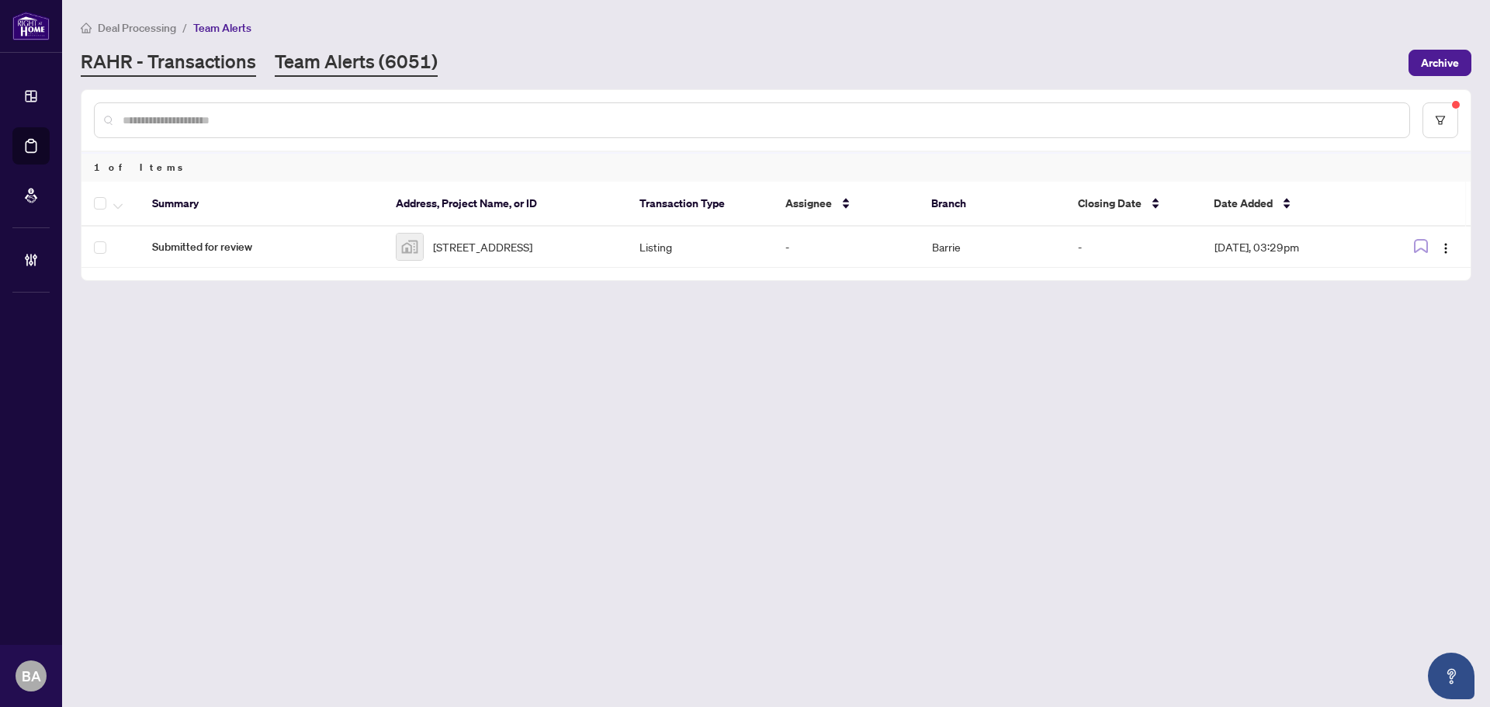
click at [204, 66] on link "RAHR - Transactions" at bounding box center [168, 63] width 175 height 28
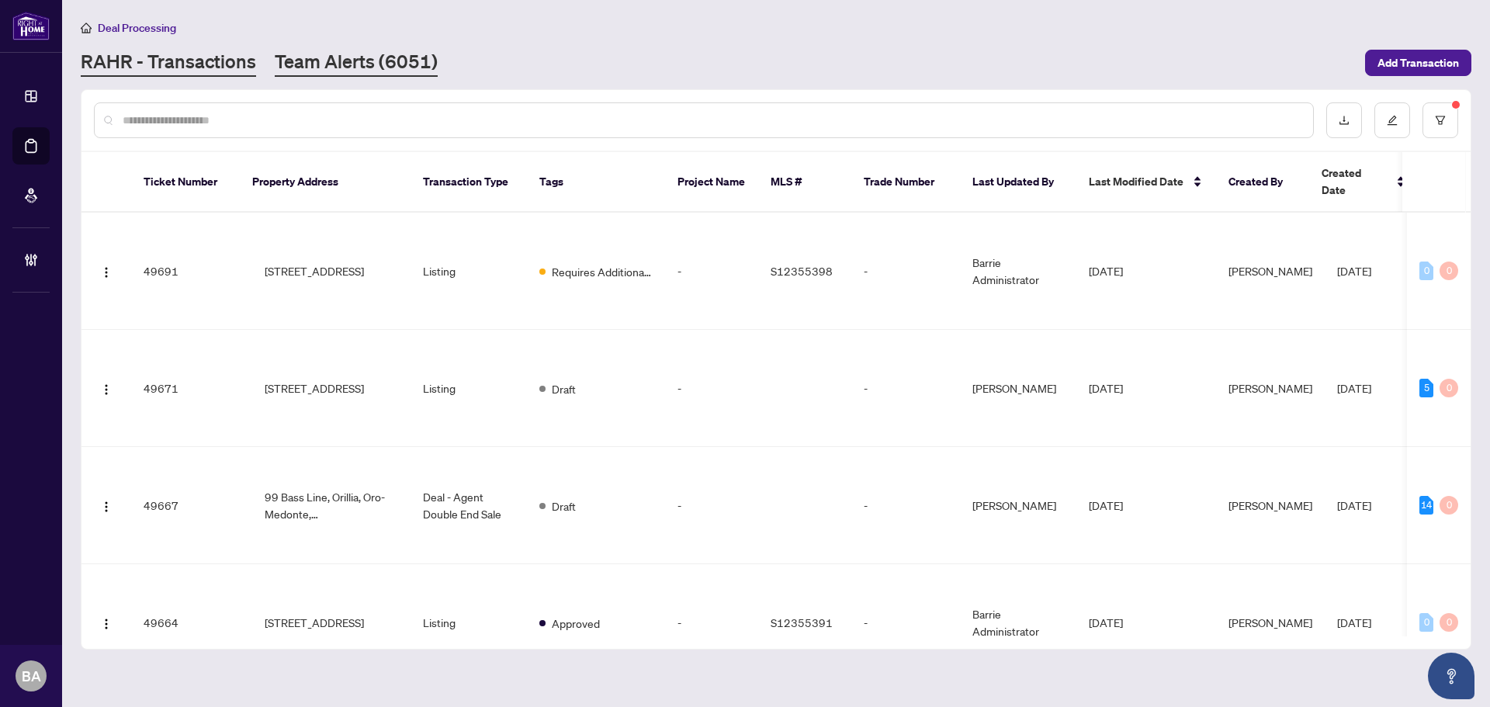
click at [373, 62] on link "Team Alerts (6051)" at bounding box center [356, 63] width 163 height 28
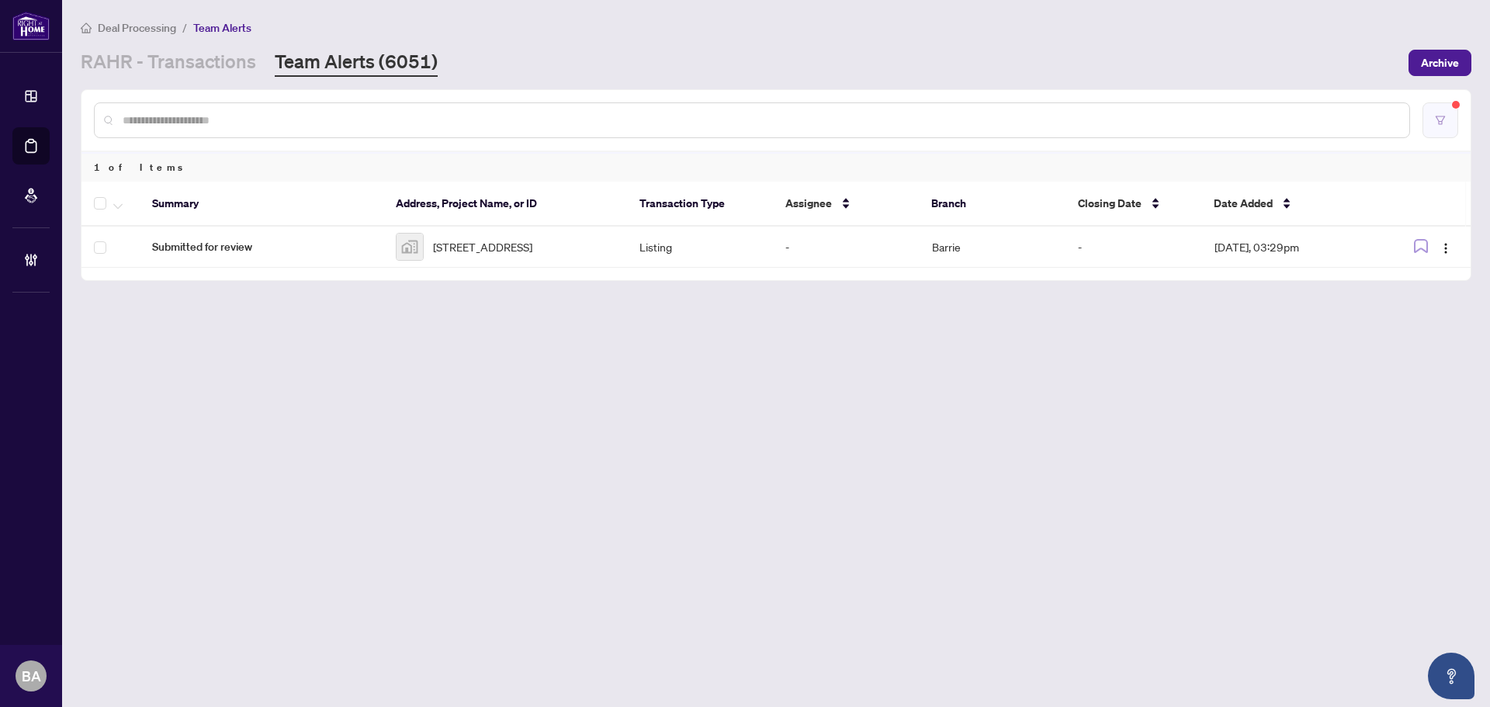
click at [1440, 119] on icon "filter" at bounding box center [1440, 120] width 11 height 11
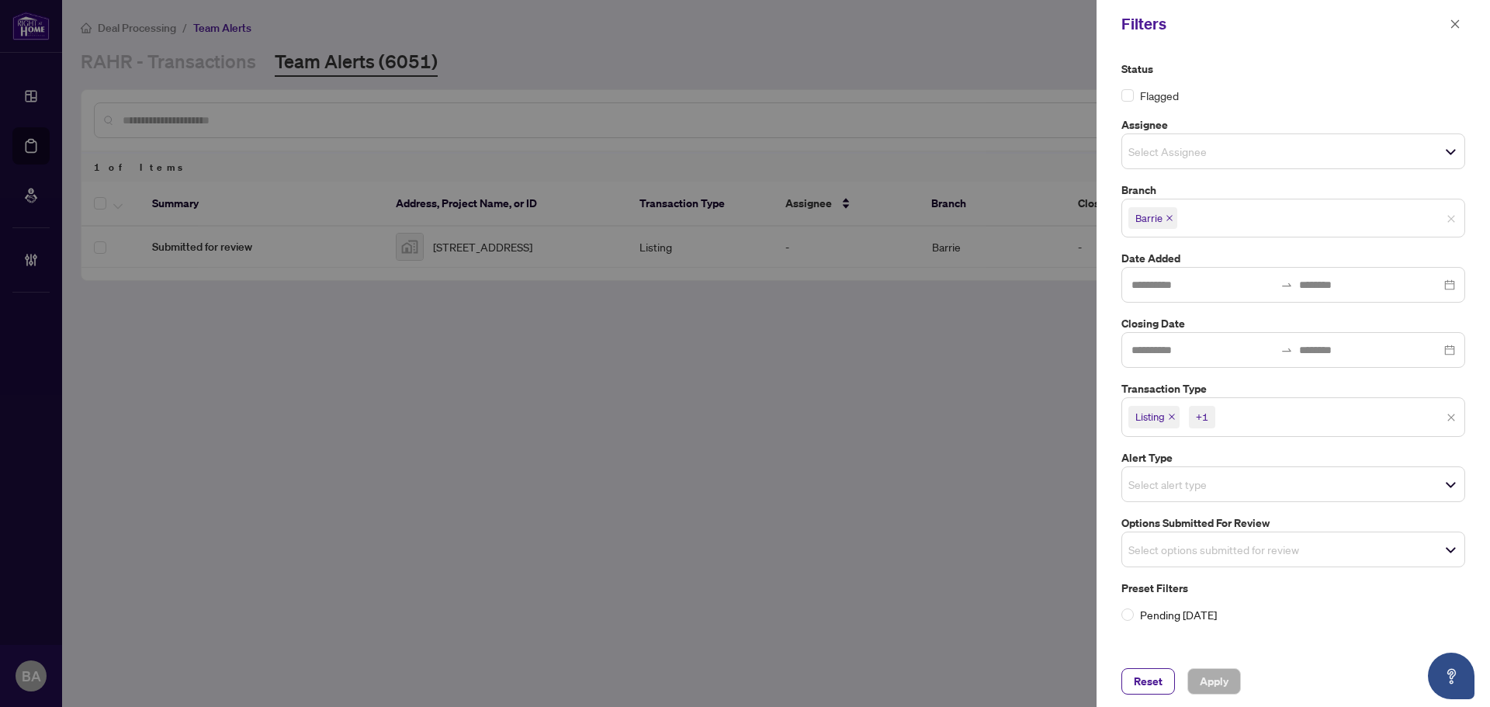
click at [1453, 413] on div "Listing +1" at bounding box center [1293, 416] width 344 height 39
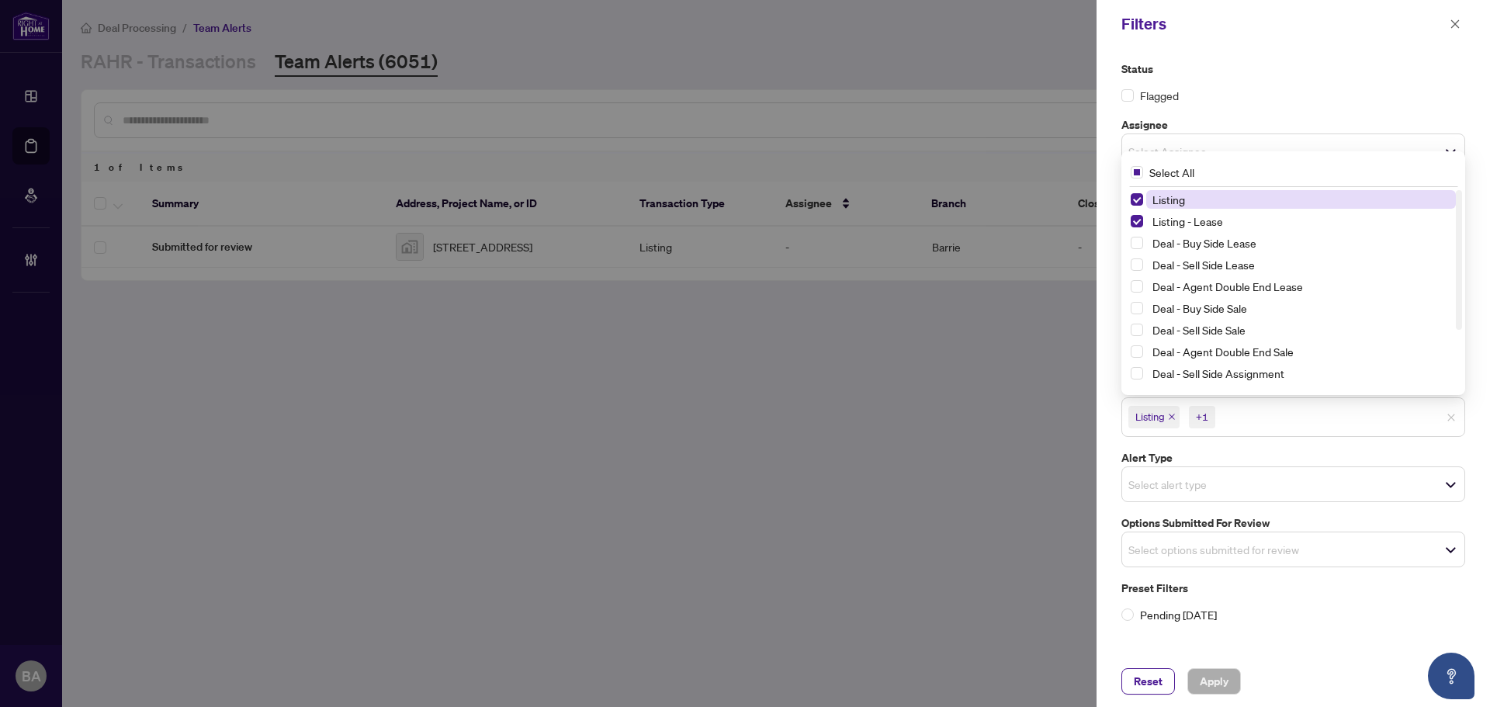
click at [1437, 451] on label "Alert Type" at bounding box center [1293, 457] width 344 height 17
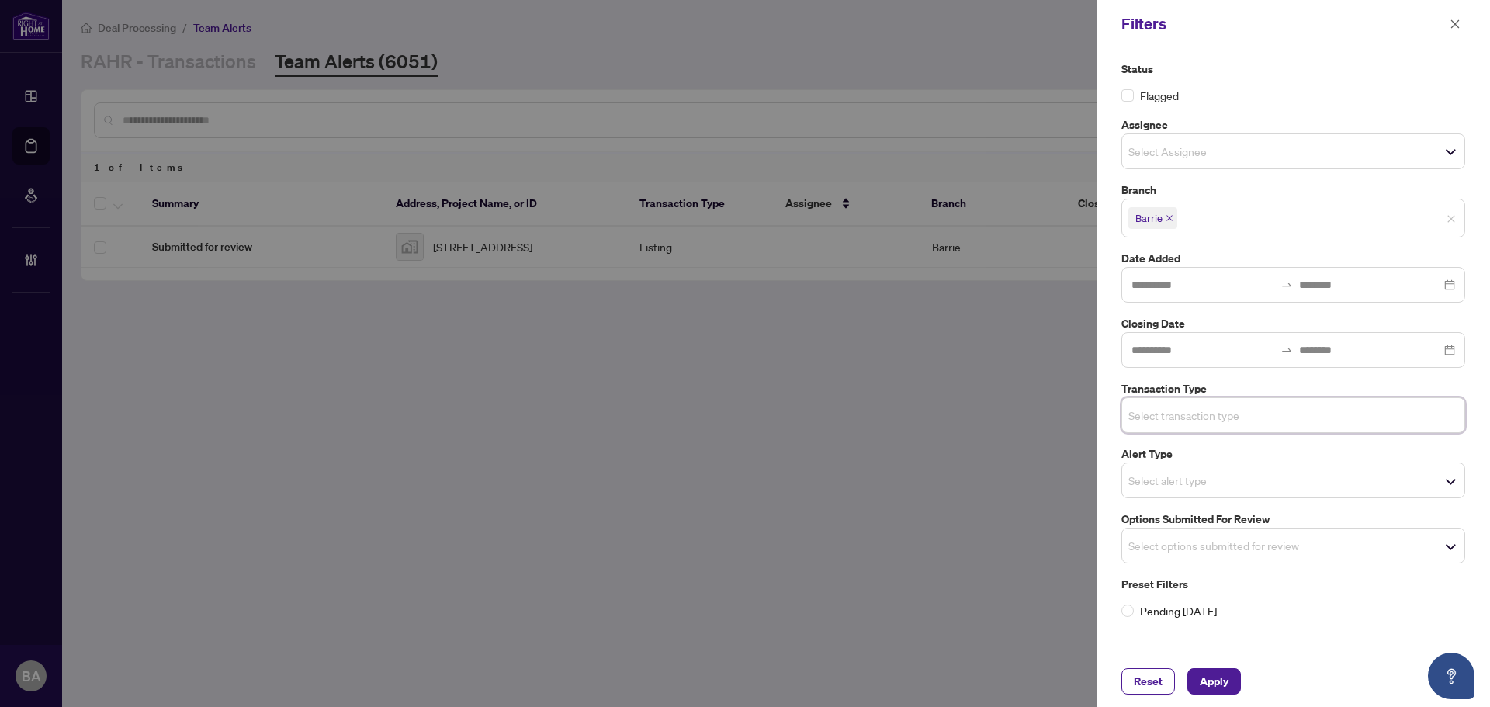
drag, startPoint x: 1294, startPoint y: 553, endPoint x: 1277, endPoint y: 535, distance: 25.2
click at [1293, 553] on span "Select options submitted for review" at bounding box center [1293, 546] width 342 height 22
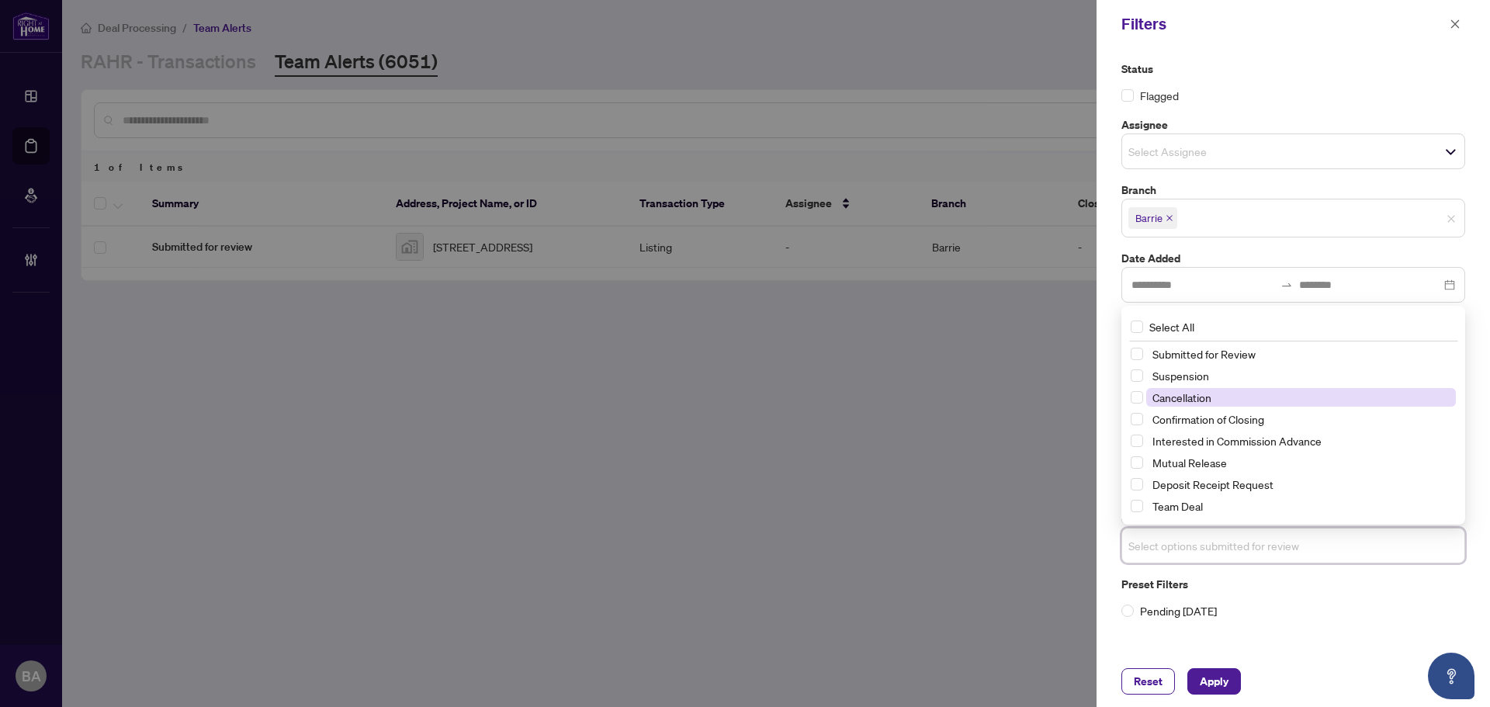
drag, startPoint x: 1191, startPoint y: 379, endPoint x: 1193, endPoint y: 390, distance: 11.7
click at [1191, 378] on span "Suspension" at bounding box center [1180, 376] width 57 height 14
click at [1193, 404] on span "Cancellation" at bounding box center [1181, 398] width 59 height 14
click at [1200, 473] on div "Mutual Release" at bounding box center [1293, 463] width 325 height 19
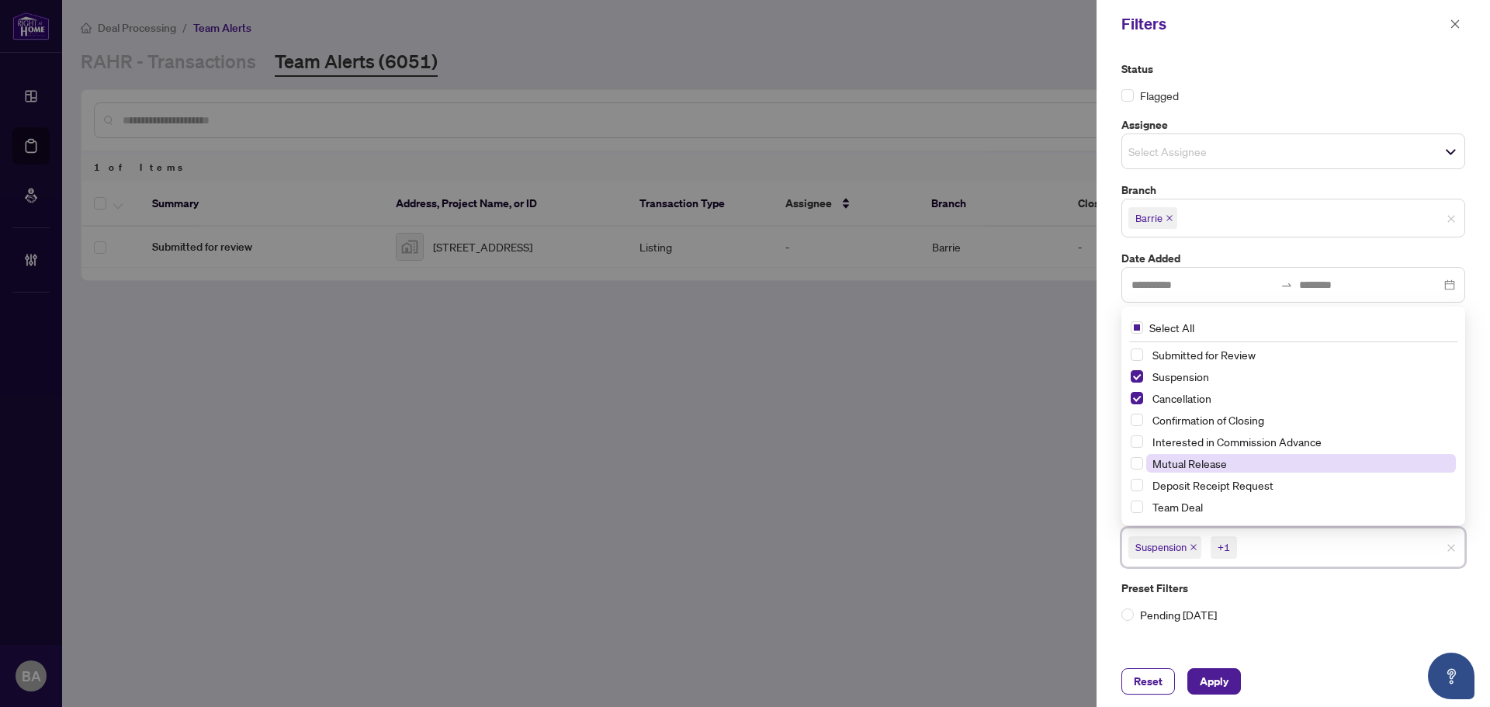
click at [1203, 466] on span "Mutual Release" at bounding box center [1189, 463] width 74 height 14
click at [1220, 671] on span "Apply" at bounding box center [1214, 681] width 29 height 25
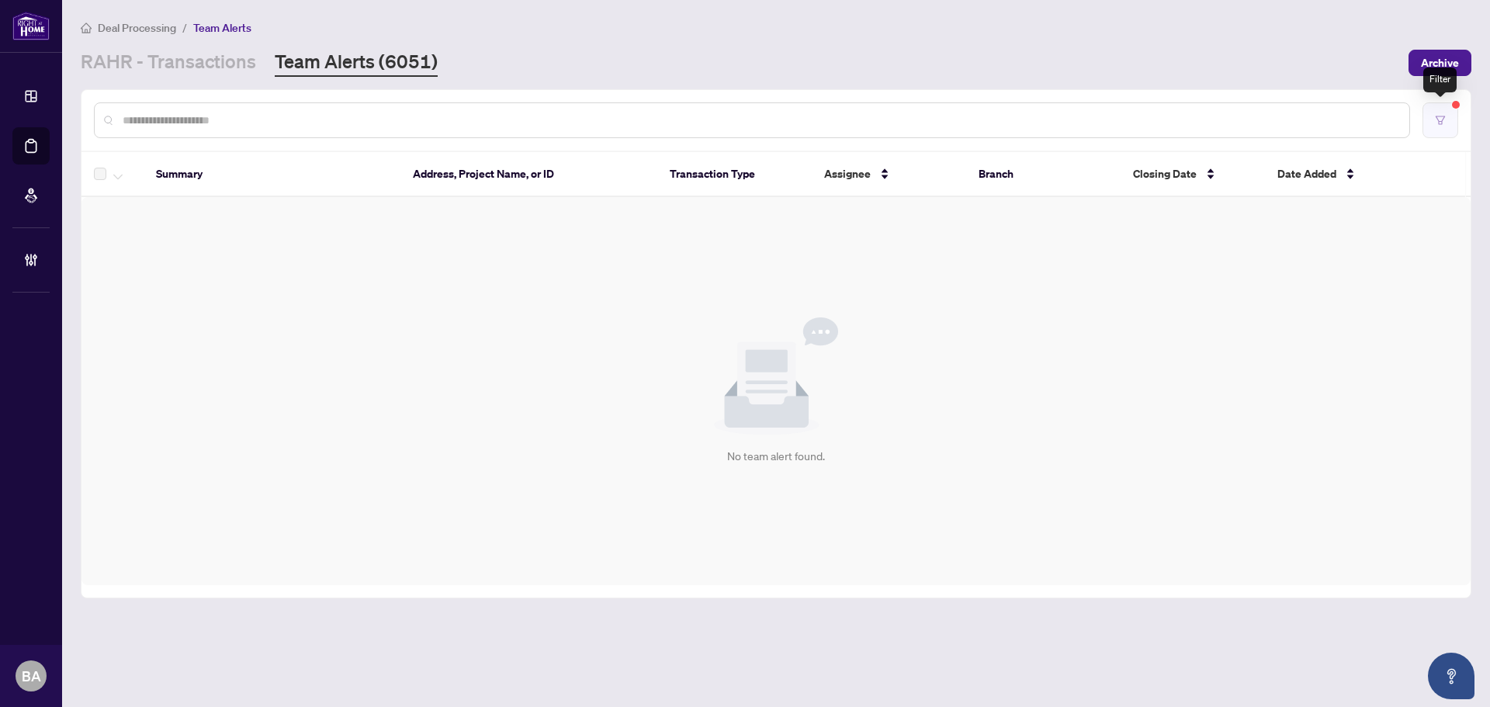
click at [1445, 120] on icon "filter" at bounding box center [1440, 120] width 11 height 11
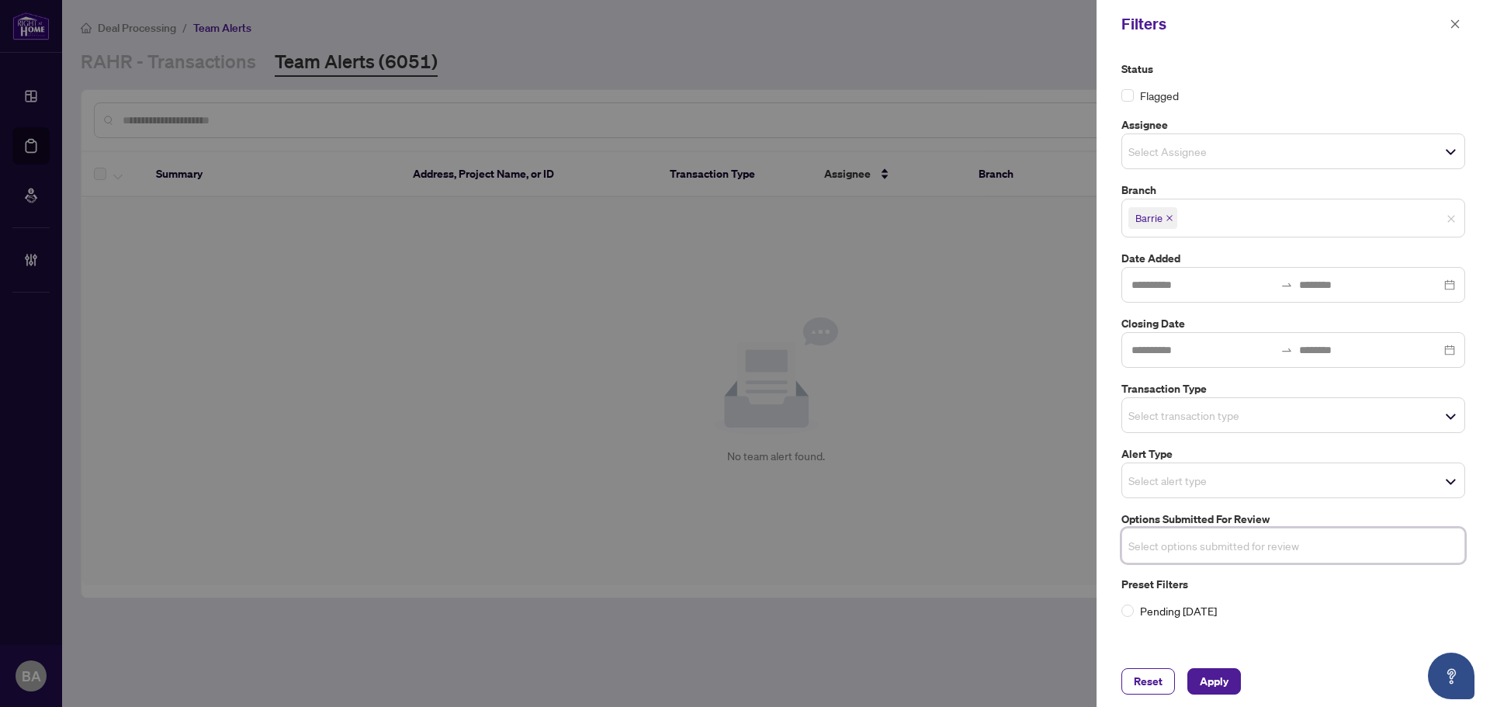
click at [1347, 415] on span "Select transaction type" at bounding box center [1293, 415] width 342 height 22
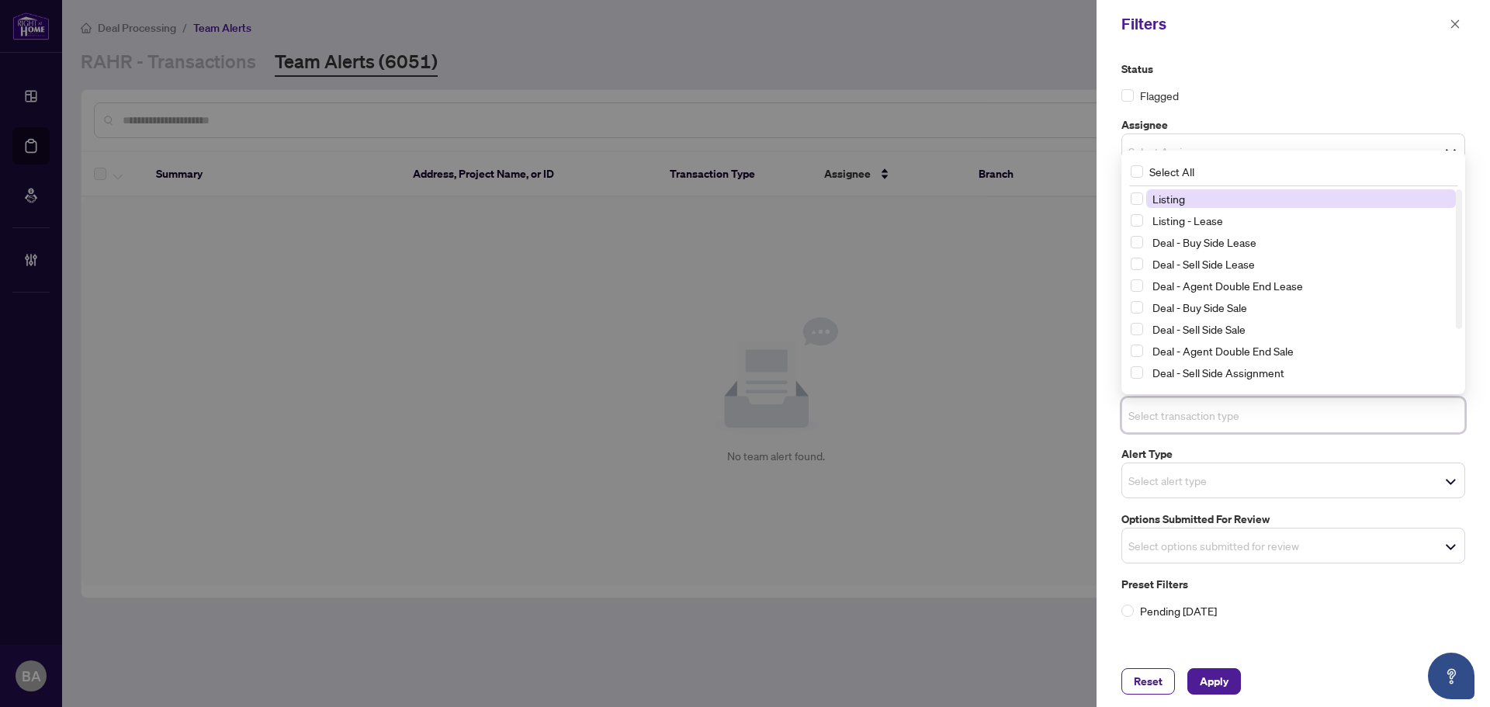
click at [1217, 207] on div "Listing" at bounding box center [1293, 198] width 325 height 19
click at [1219, 213] on span "Listing - Lease" at bounding box center [1301, 220] width 310 height 19
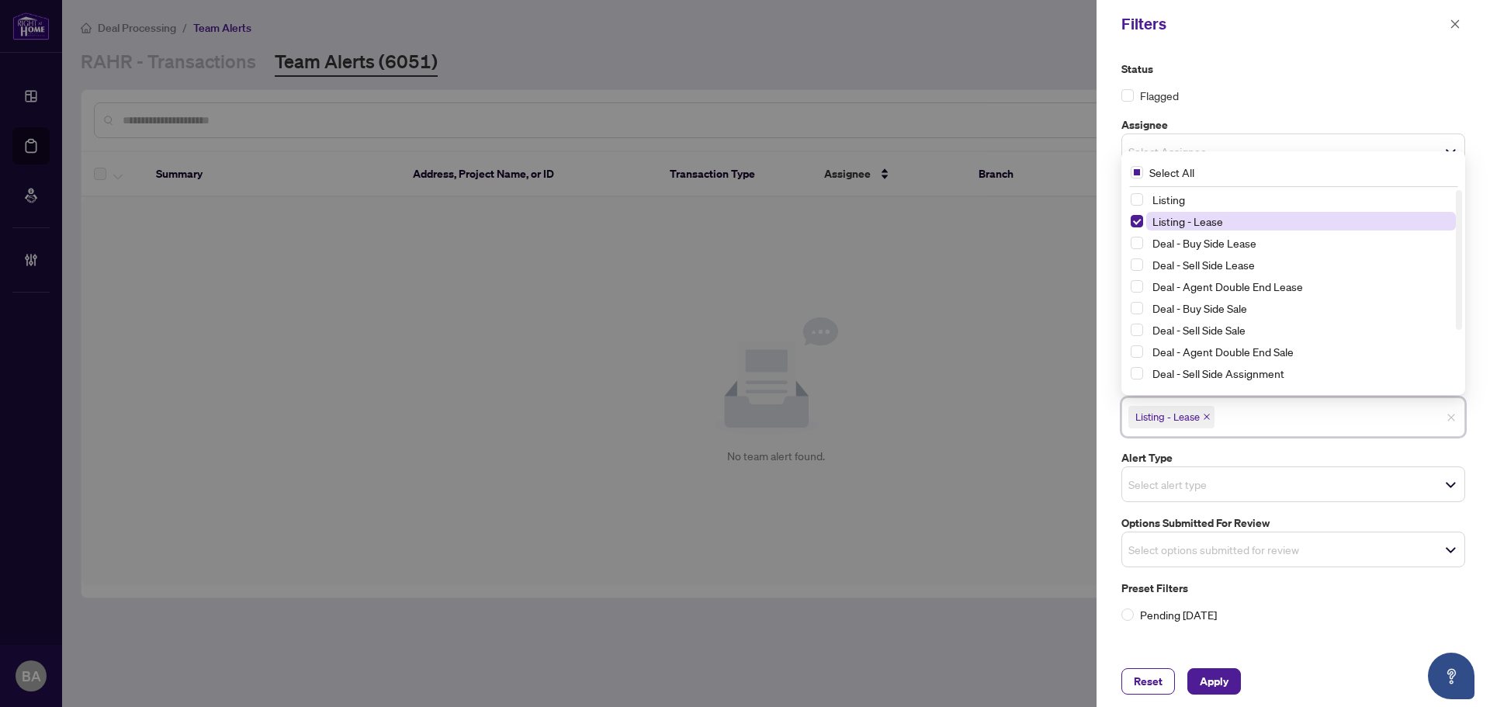
click at [1156, 224] on span "Listing - Lease" at bounding box center [1187, 221] width 71 height 14
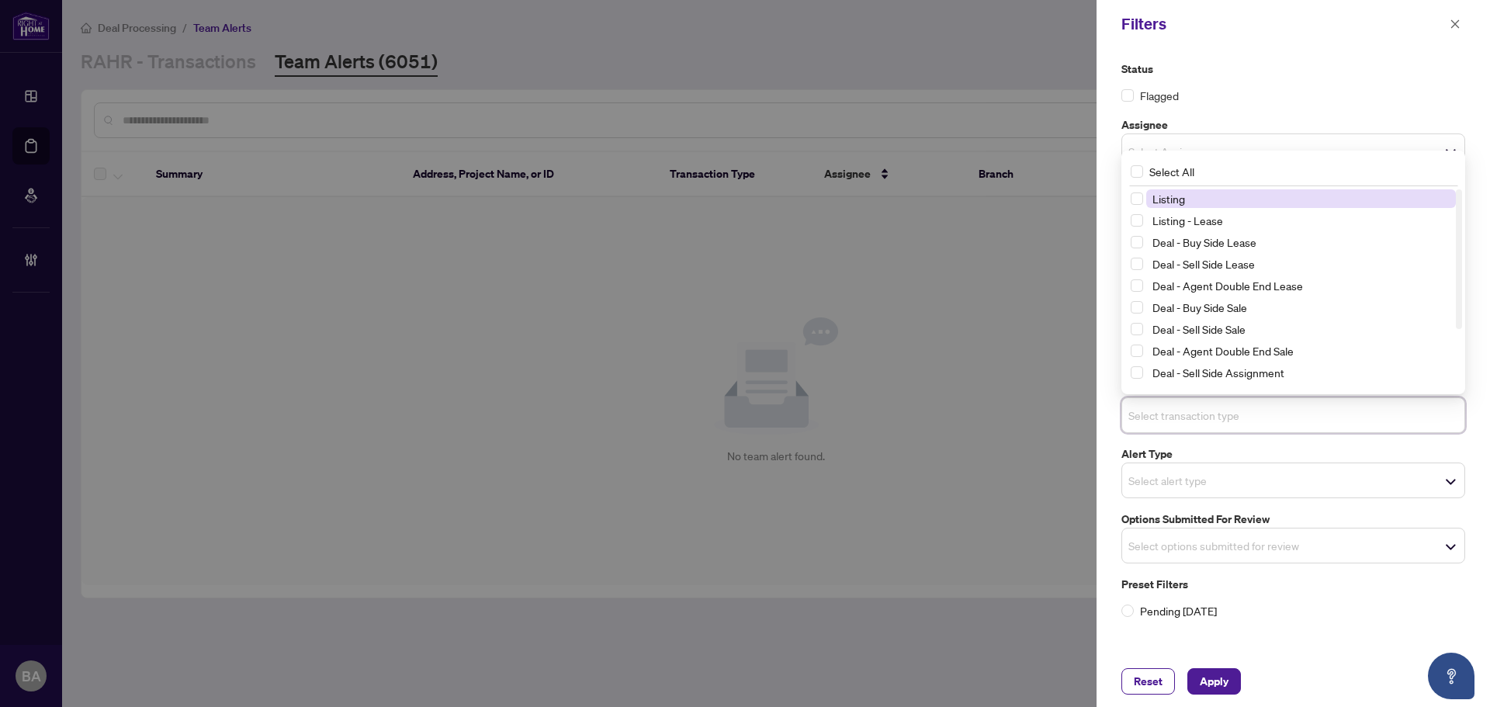
click at [1159, 202] on span "Listing" at bounding box center [1168, 199] width 33 height 14
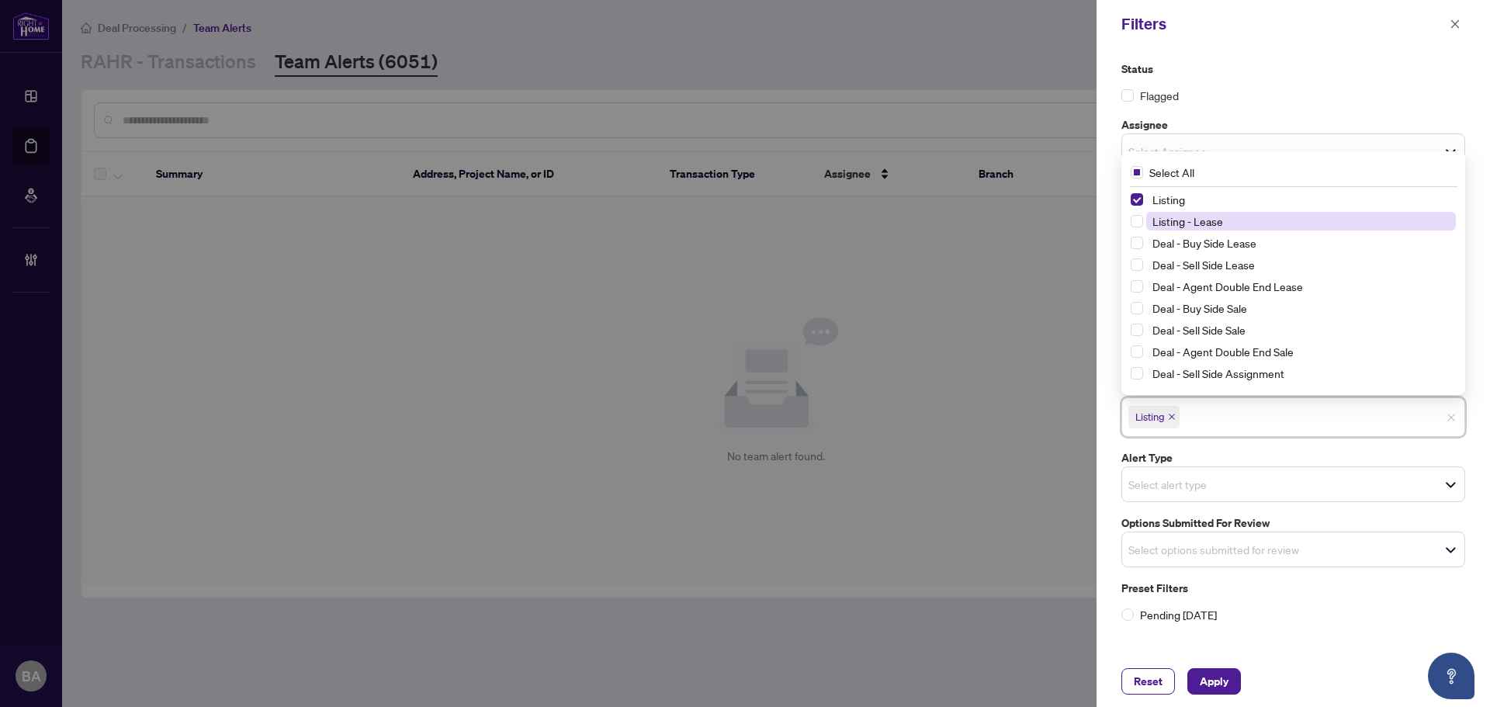
click at [1170, 220] on span "Listing - Lease" at bounding box center [1187, 221] width 71 height 14
click at [1207, 676] on span "Apply" at bounding box center [1214, 681] width 29 height 25
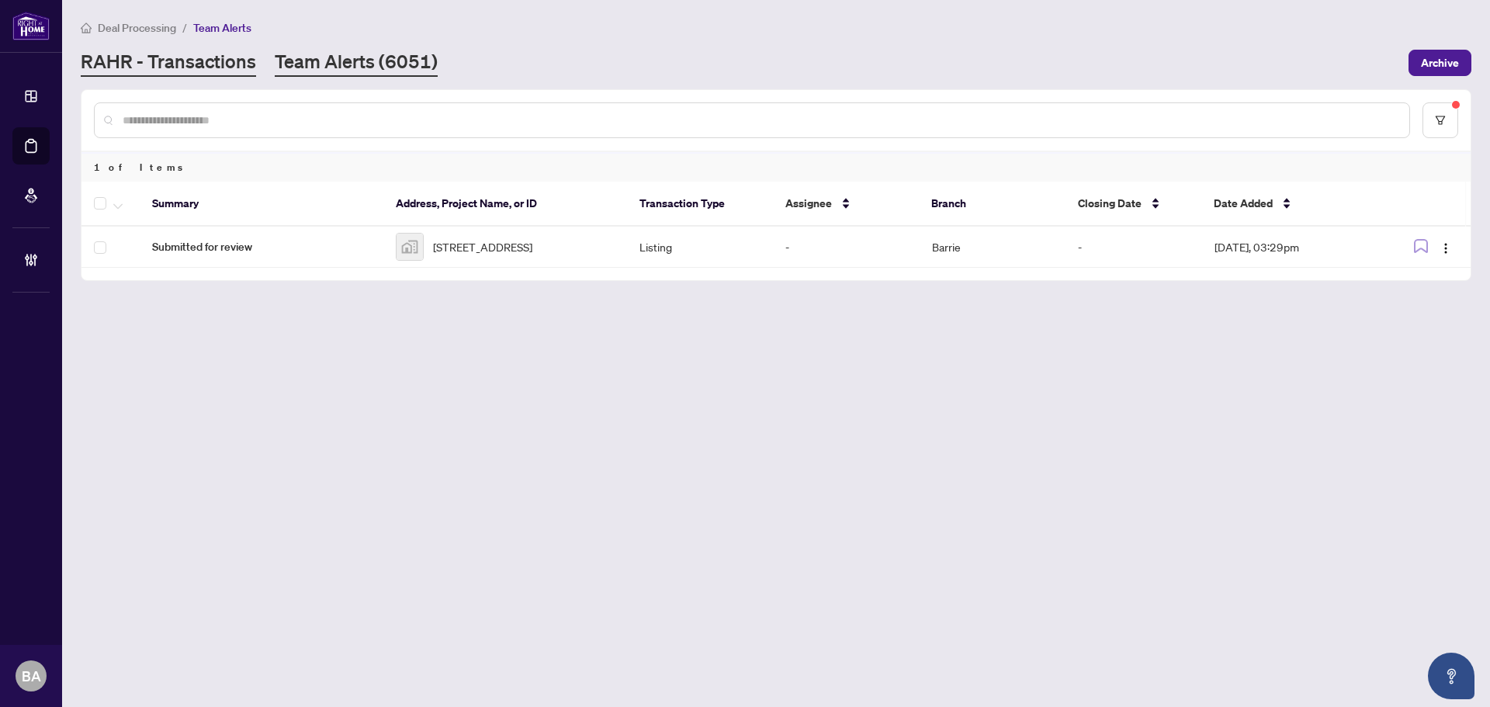
click at [221, 50] on link "RAHR - Transactions" at bounding box center [168, 63] width 175 height 28
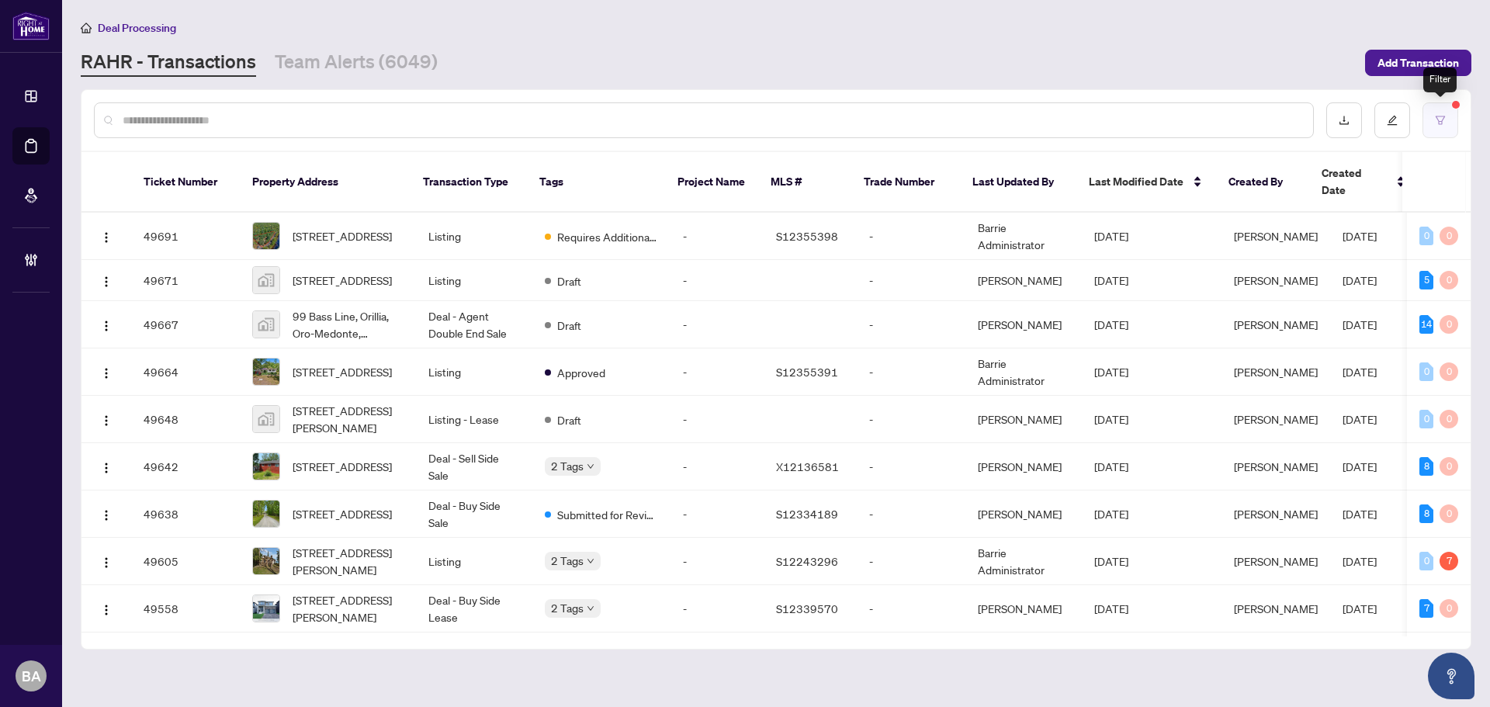
click at [1431, 123] on button "button" at bounding box center [1440, 120] width 36 height 36
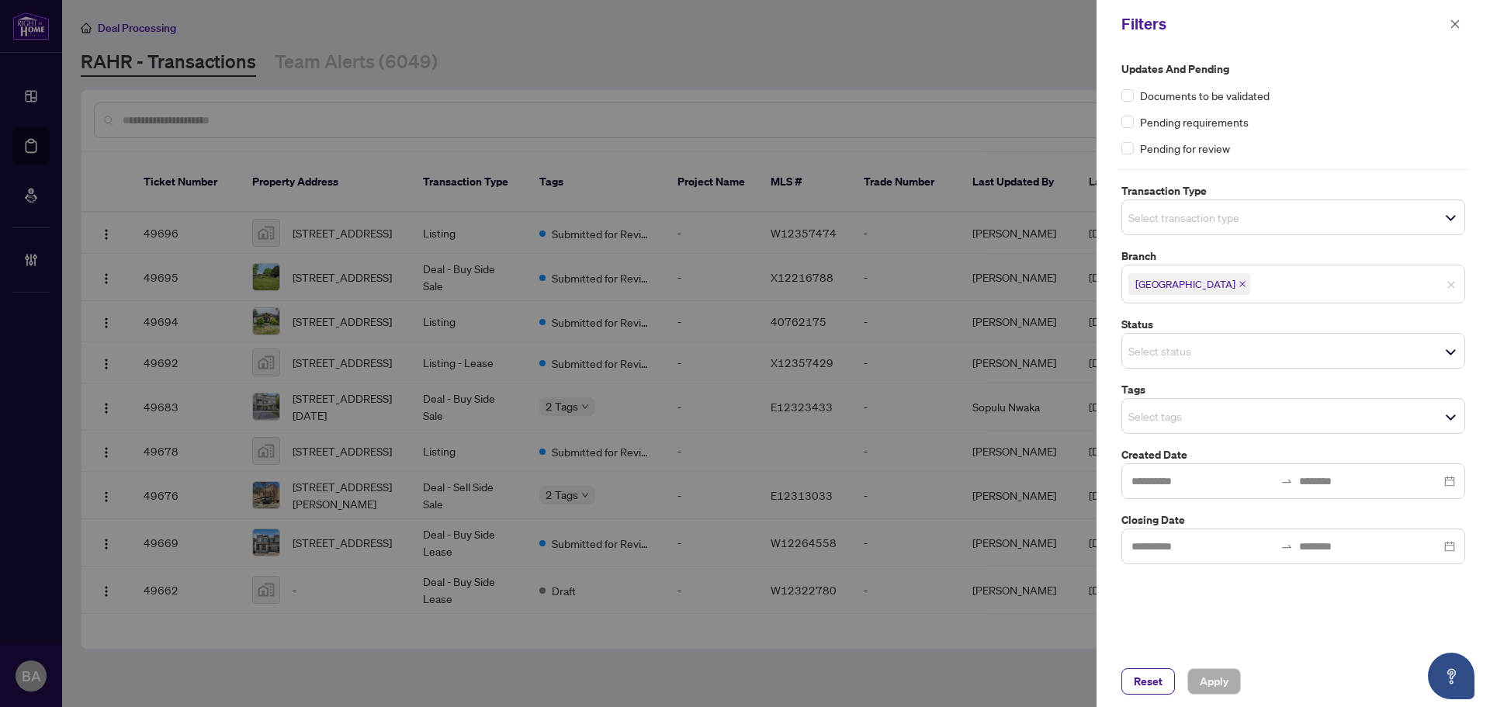
click at [1209, 218] on input "search" at bounding box center [1182, 217] width 109 height 19
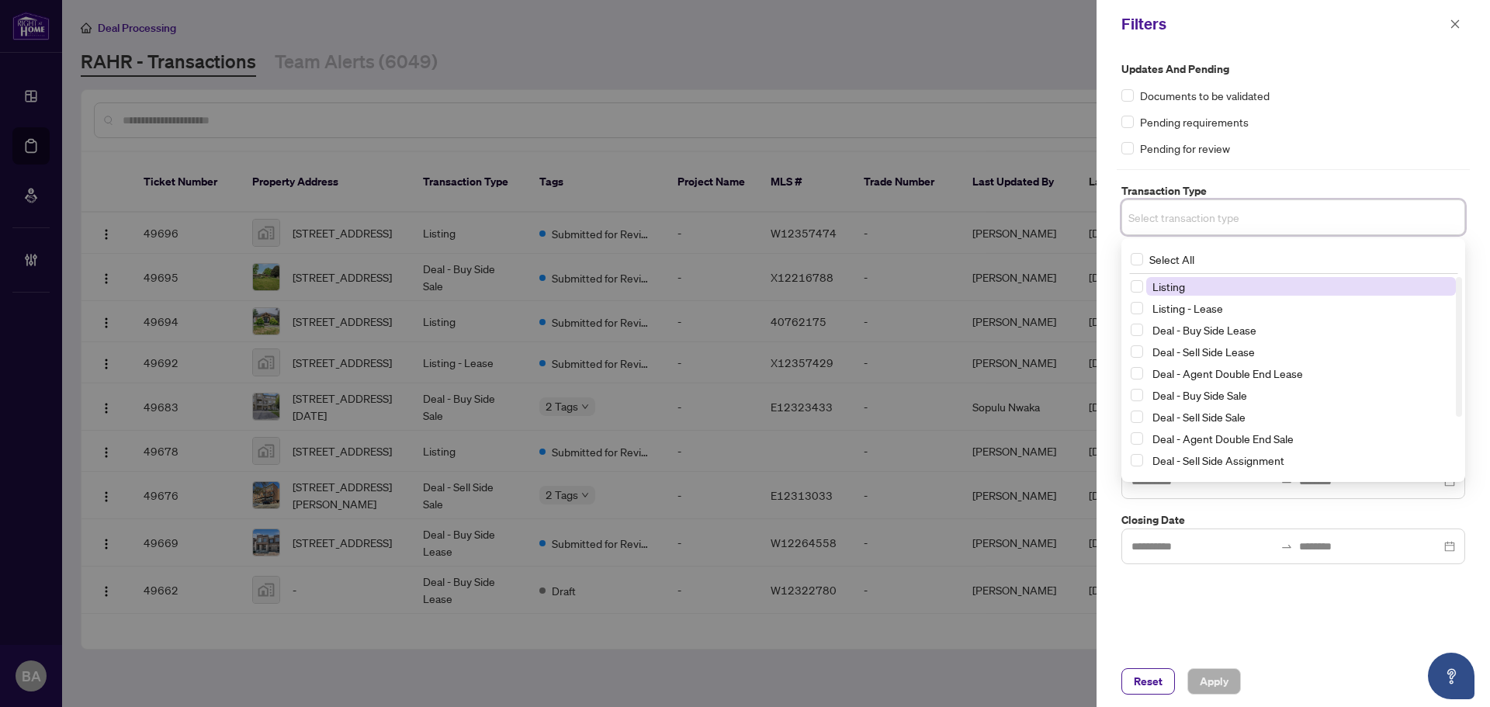
click at [1206, 285] on span "Listing" at bounding box center [1301, 286] width 310 height 19
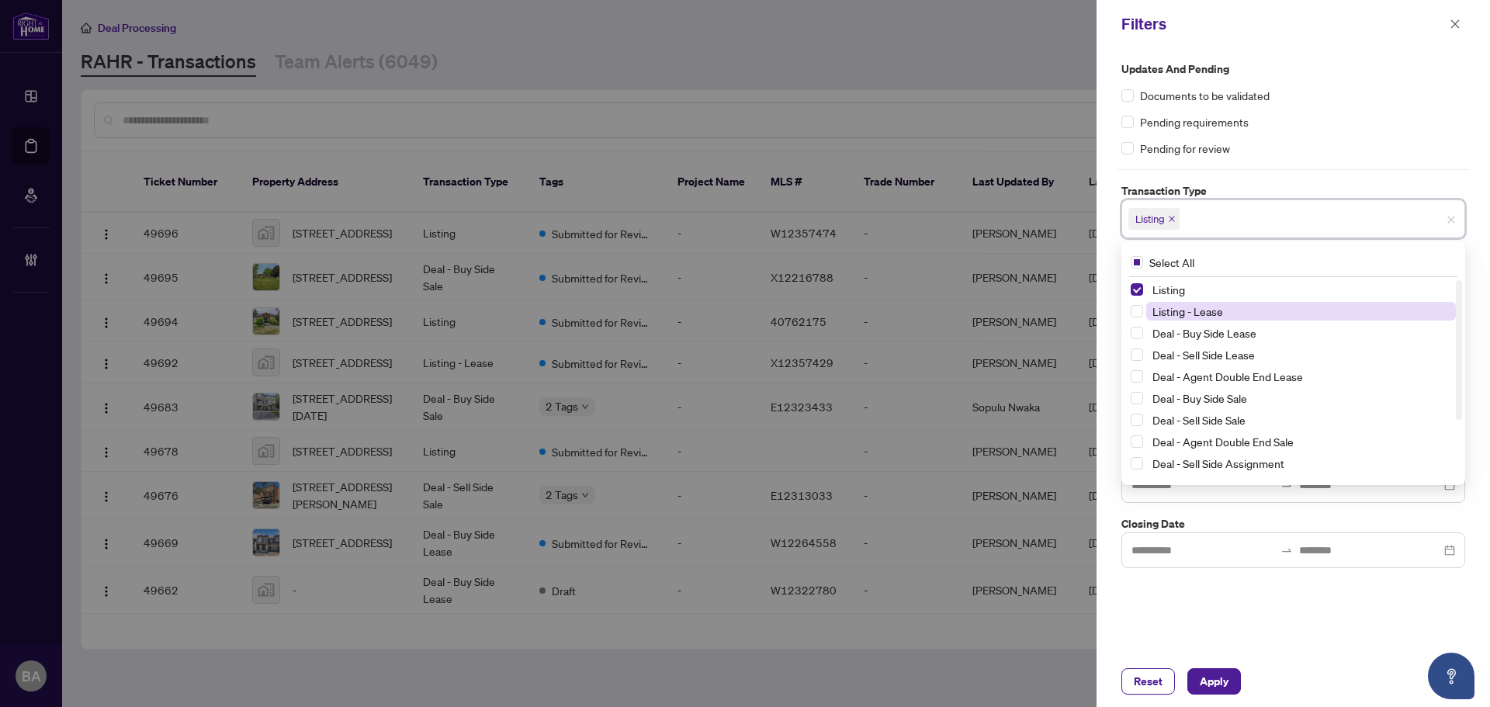
click at [1211, 304] on span "Listing - Lease" at bounding box center [1187, 311] width 71 height 14
click at [1205, 677] on span "Apply" at bounding box center [1214, 681] width 29 height 25
